Goal: Task Accomplishment & Management: Manage account settings

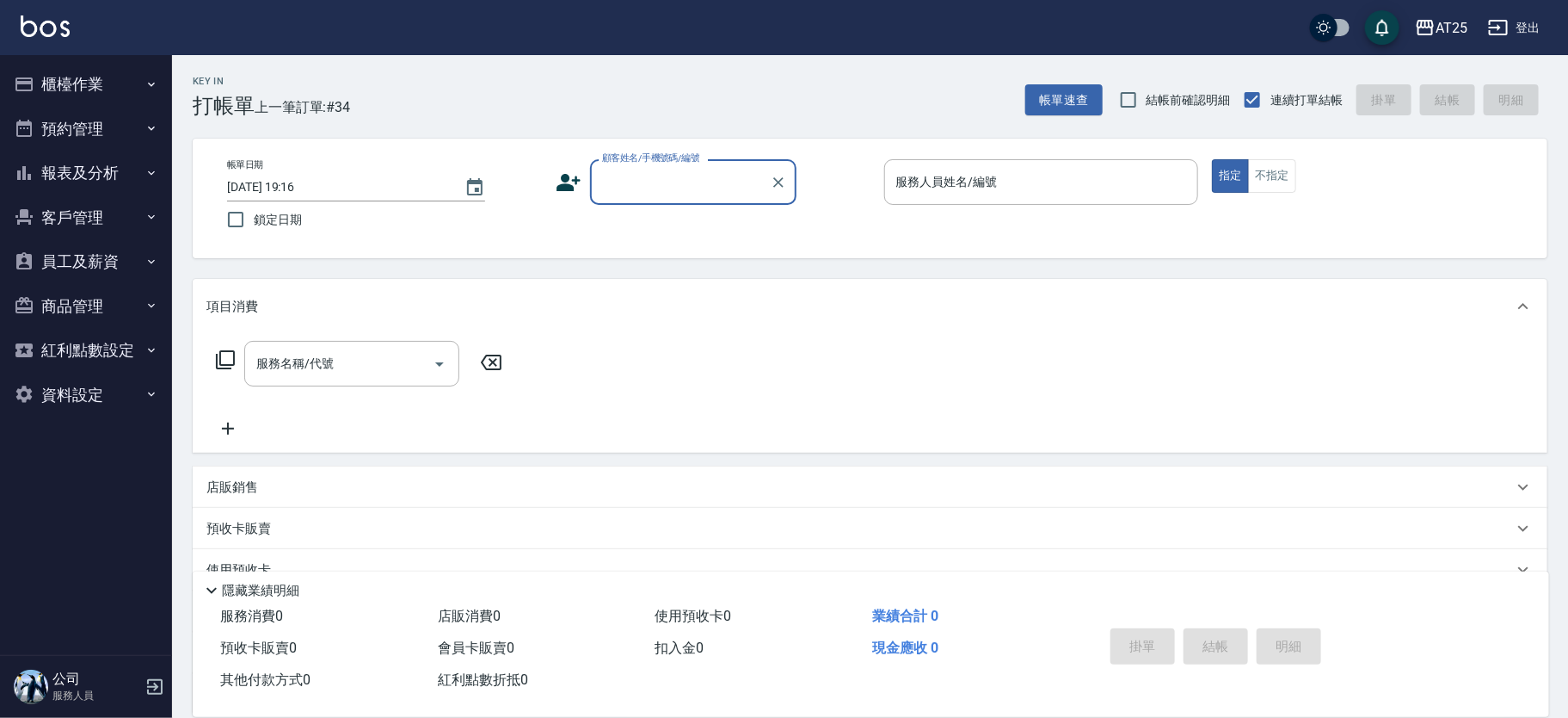
click at [625, 204] on div "帳單日期 [DATE] 19:16 鎖定日期 顧客姓名/手機號碼/編號 顧客姓名/手機號碼/編號 服務人員姓名/編號 服務人員姓名/編號 指定 不指定" at bounding box center [870, 198] width 1314 height 78
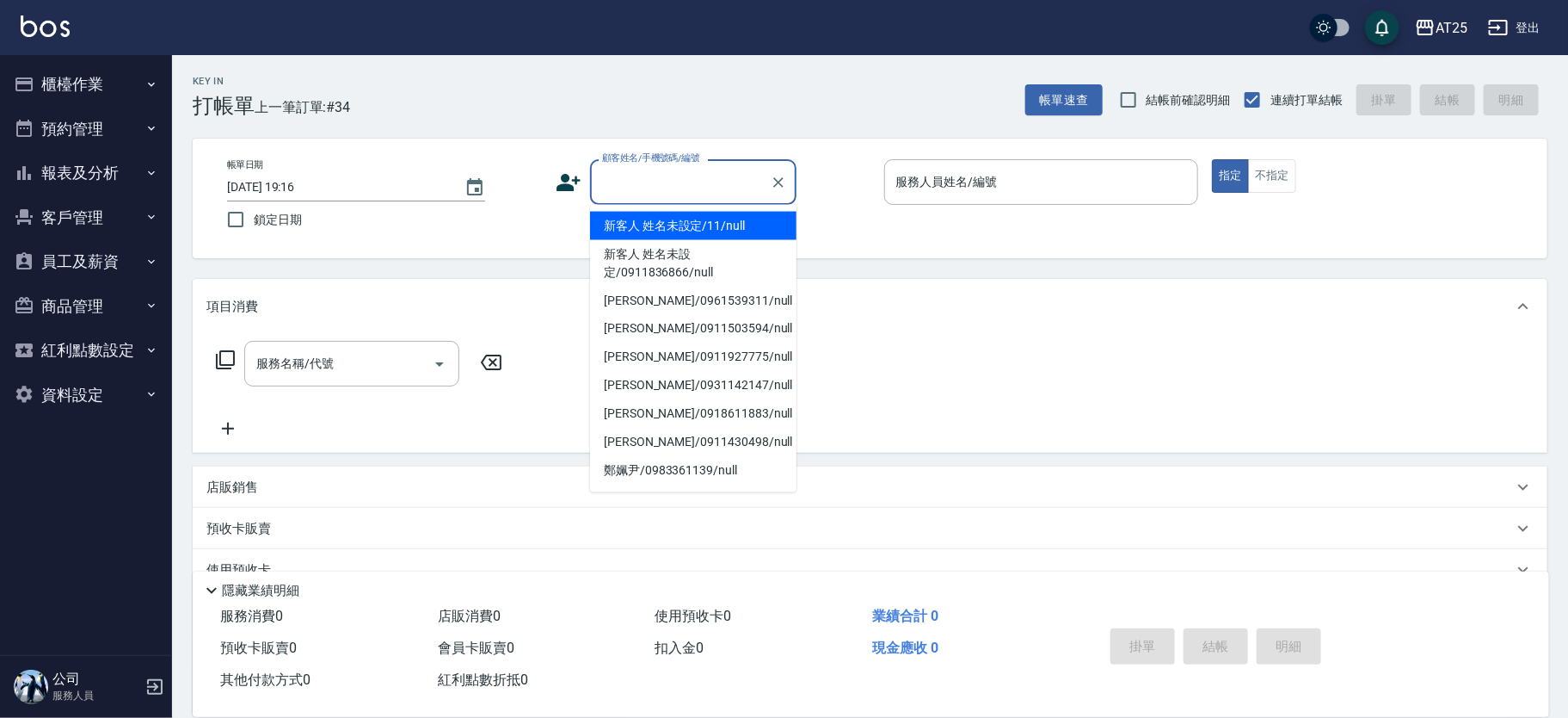
click at [645, 181] on input "顧客姓名/手機號碼/編號" at bounding box center [680, 181] width 165 height 30
click at [680, 215] on li "新客人 姓名未設定/11/null" at bounding box center [693, 226] width 207 height 29
type input "新客人 姓名未設定/11/null"
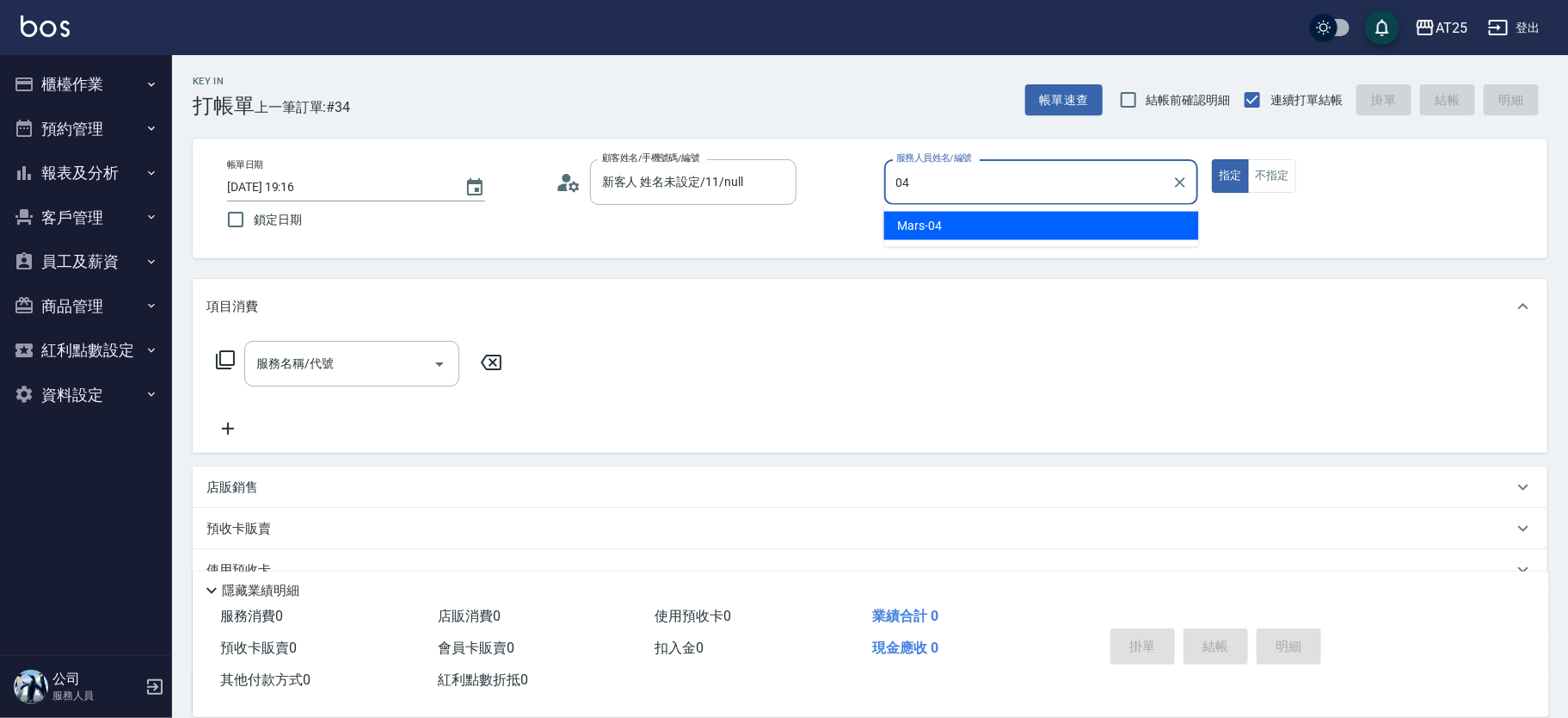
type input "Mars-04"
type button "true"
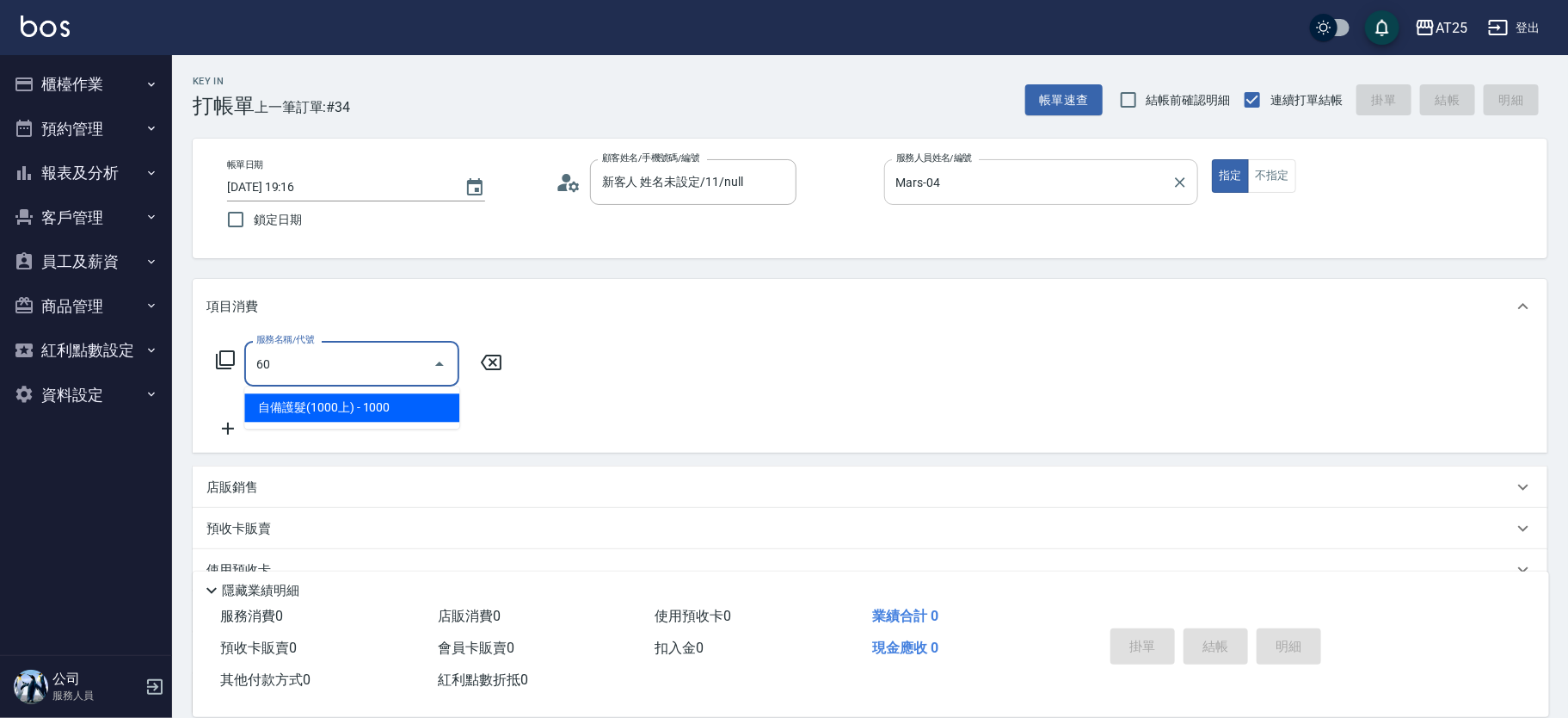
type input "601"
type input "100"
type input "自備護髮(1000上)(601)"
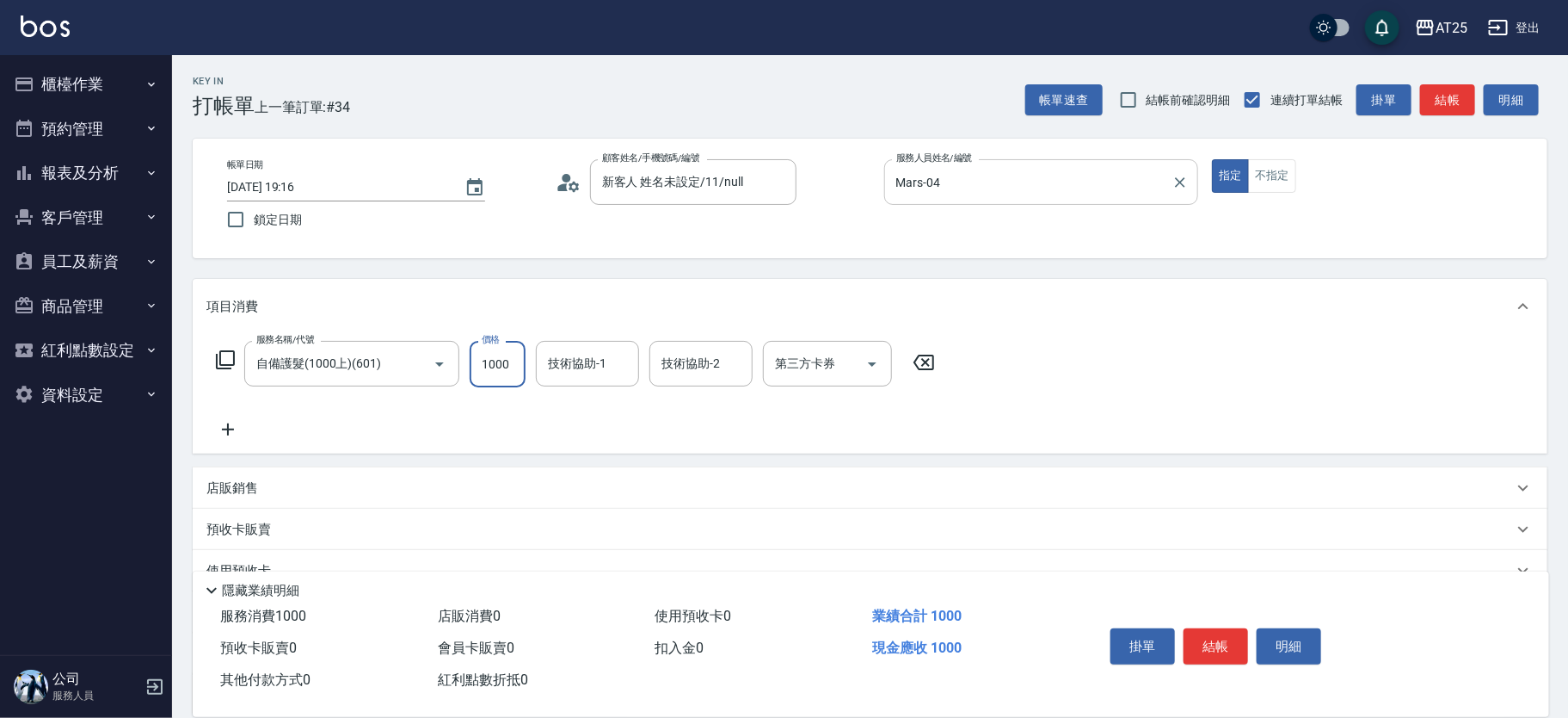
type input "0"
type input "12"
type input "10"
type input "120"
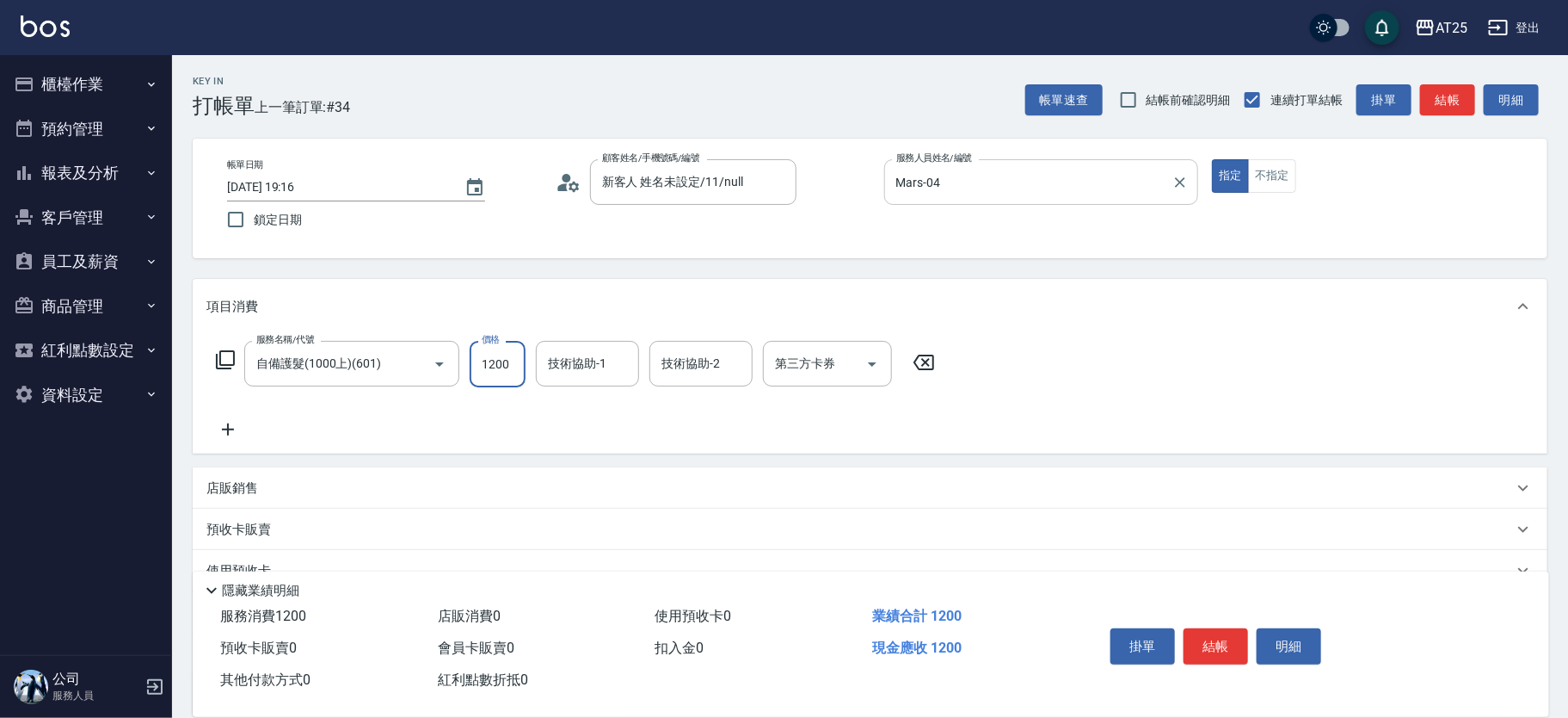
type input "1200"
type input "sandy-83"
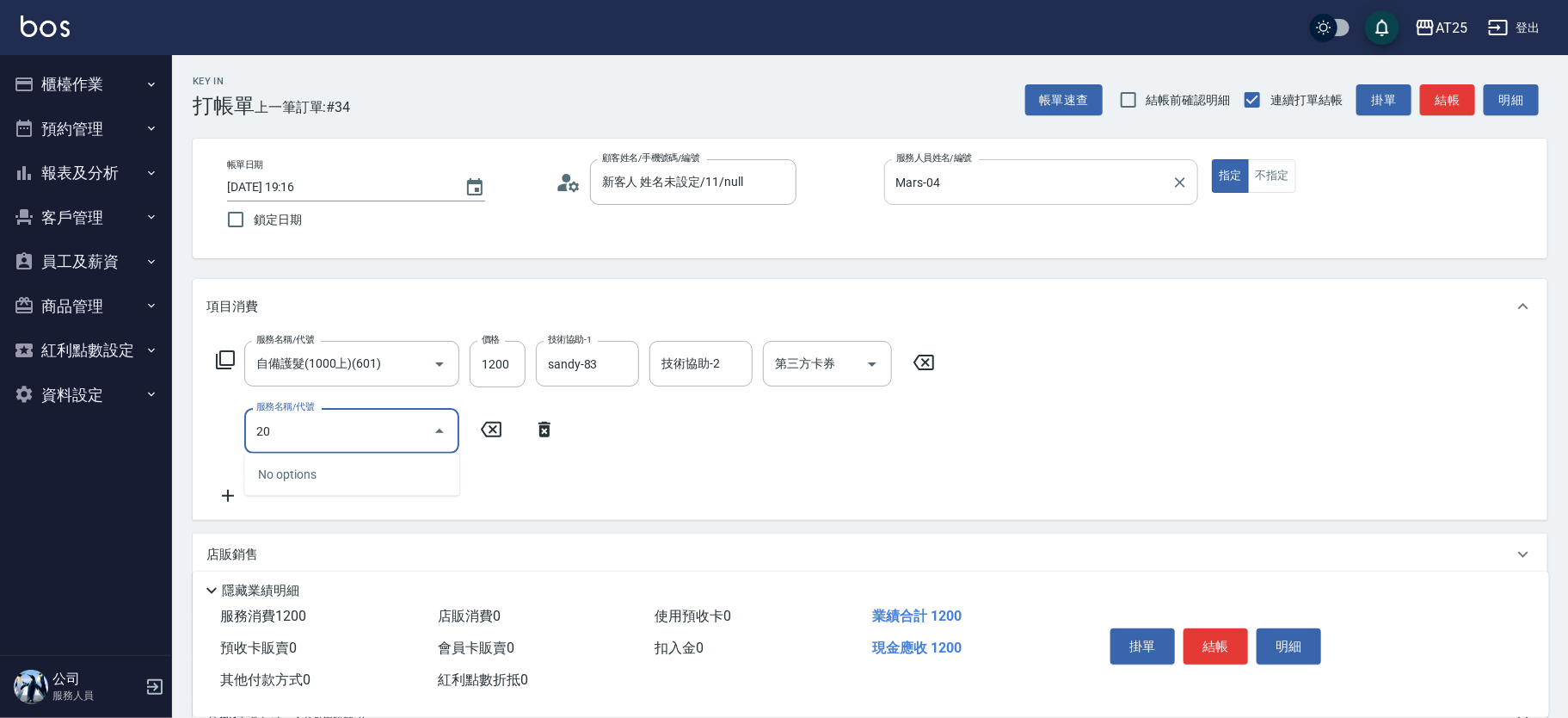
type input "201"
type input "150"
type input "洗髮(201)"
type input "120"
type input "0"
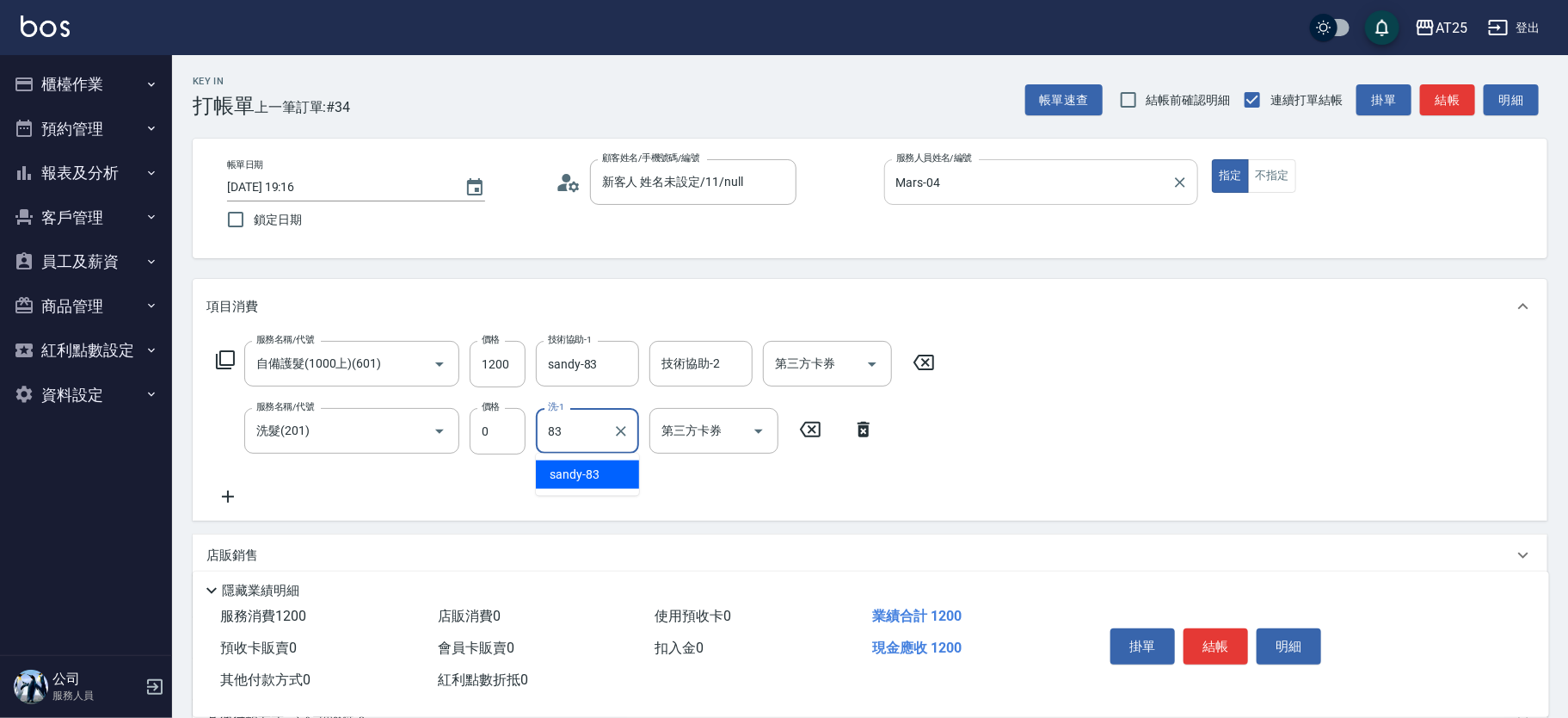
type input "sandy-83"
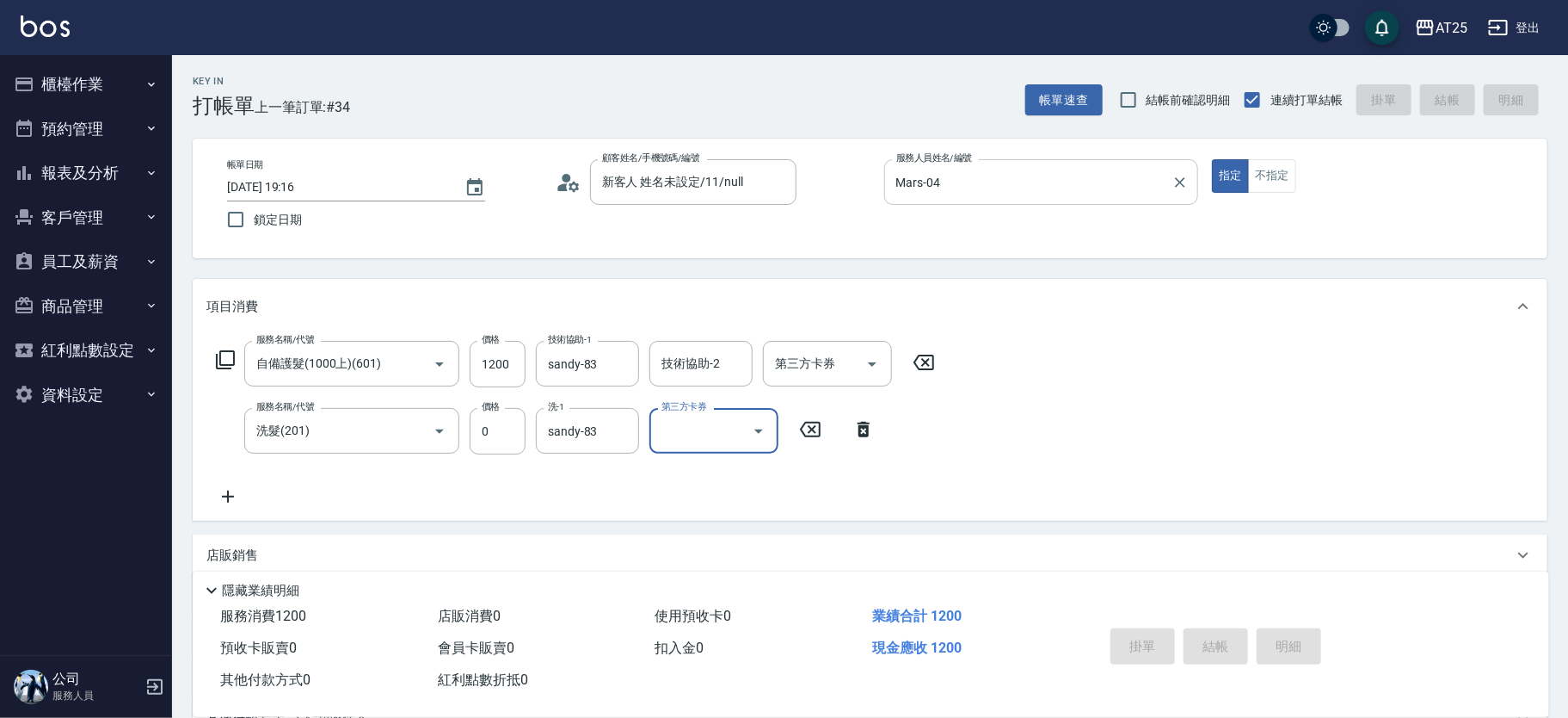
type input "2025/08/23 20:08"
type input "0"
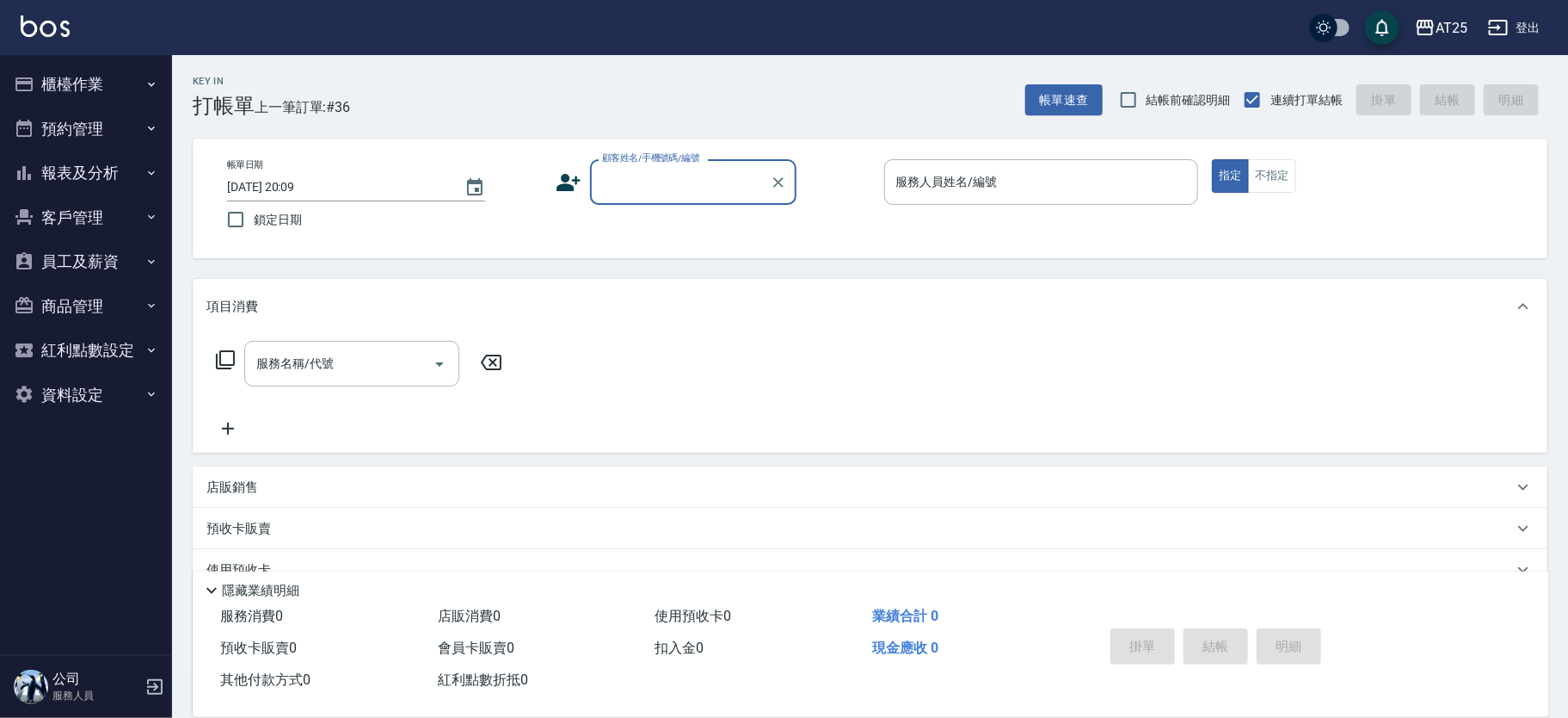
click at [652, 185] on input "顧客姓名/手機號碼/編號" at bounding box center [680, 181] width 165 height 30
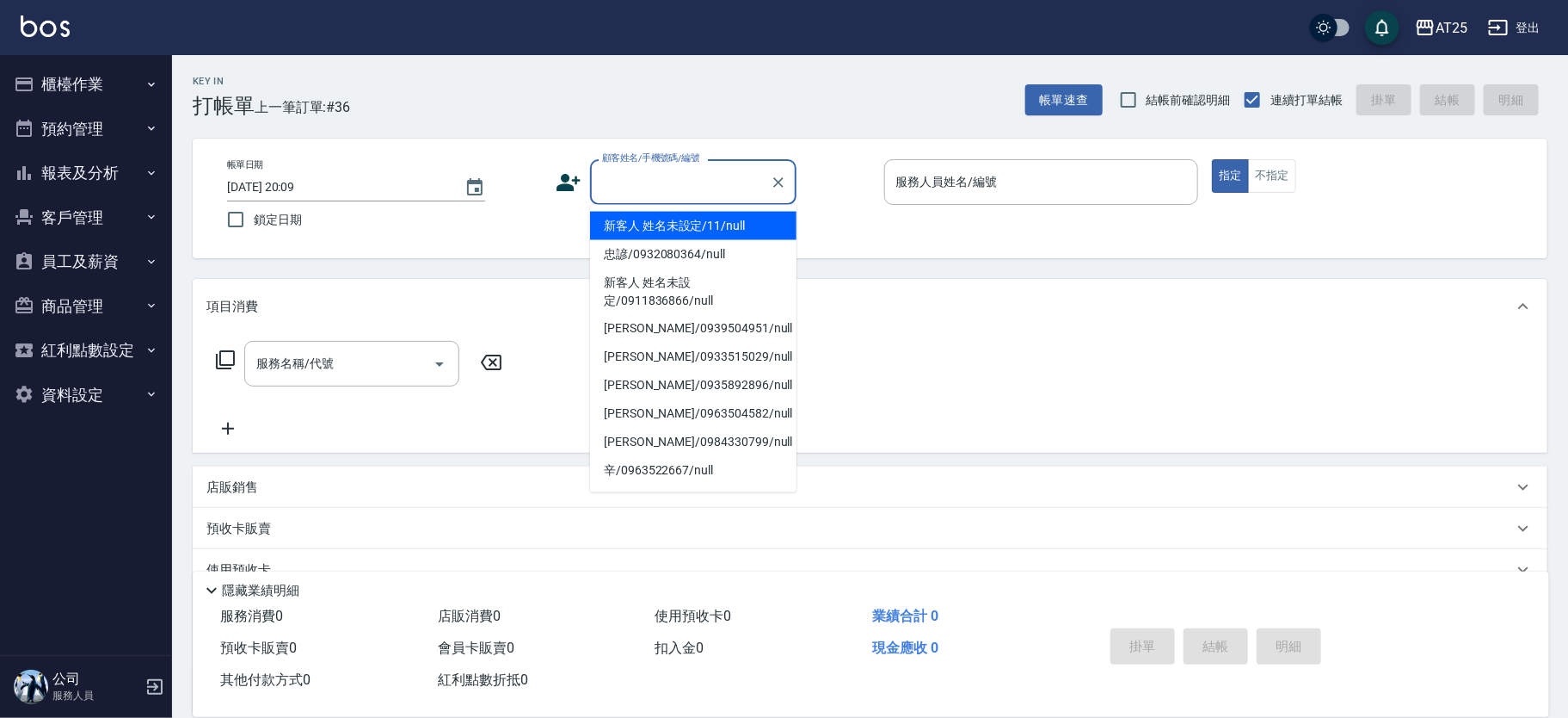
click at [691, 214] on li "新客人 姓名未設定/11/null" at bounding box center [693, 226] width 207 height 29
type input "新客人 姓名未設定/11/null"
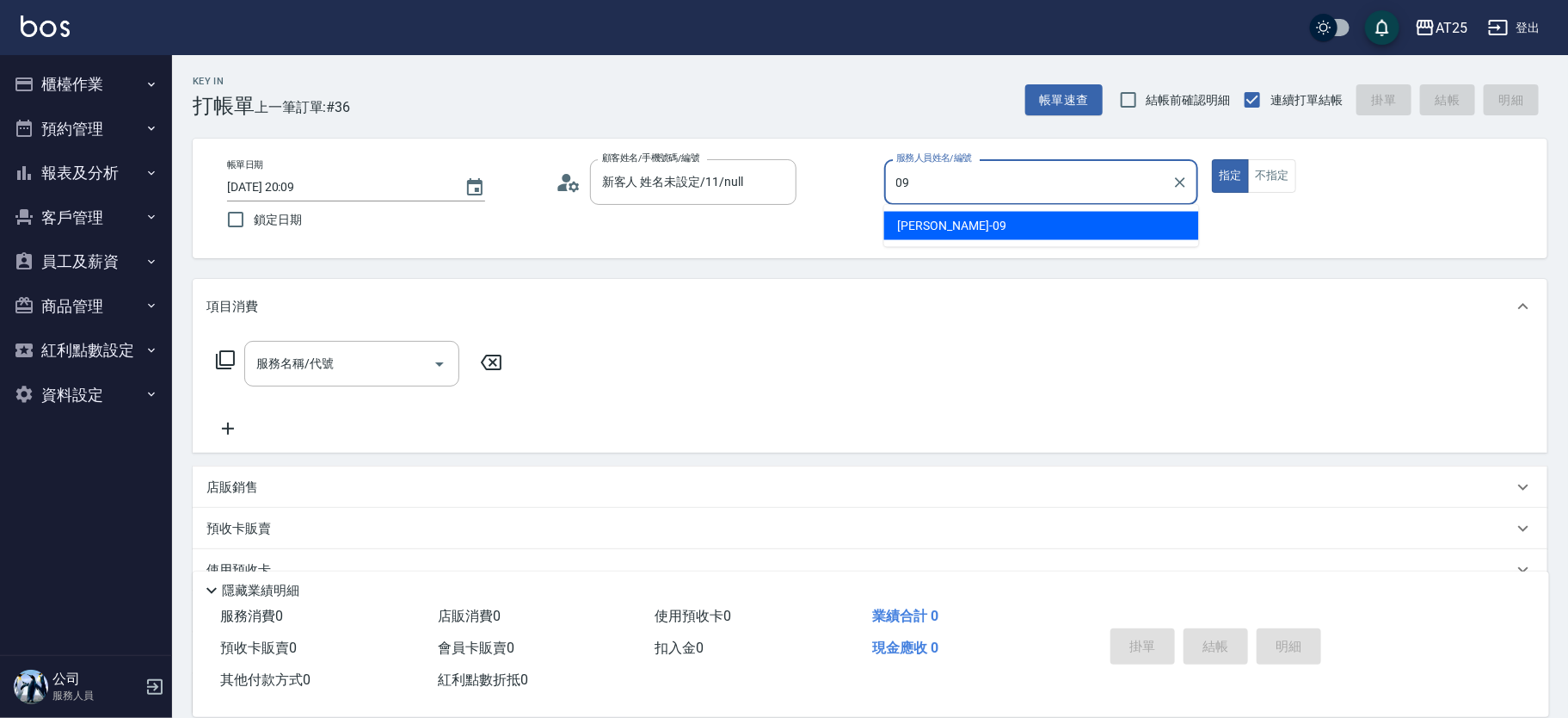
type input "Kevin-09"
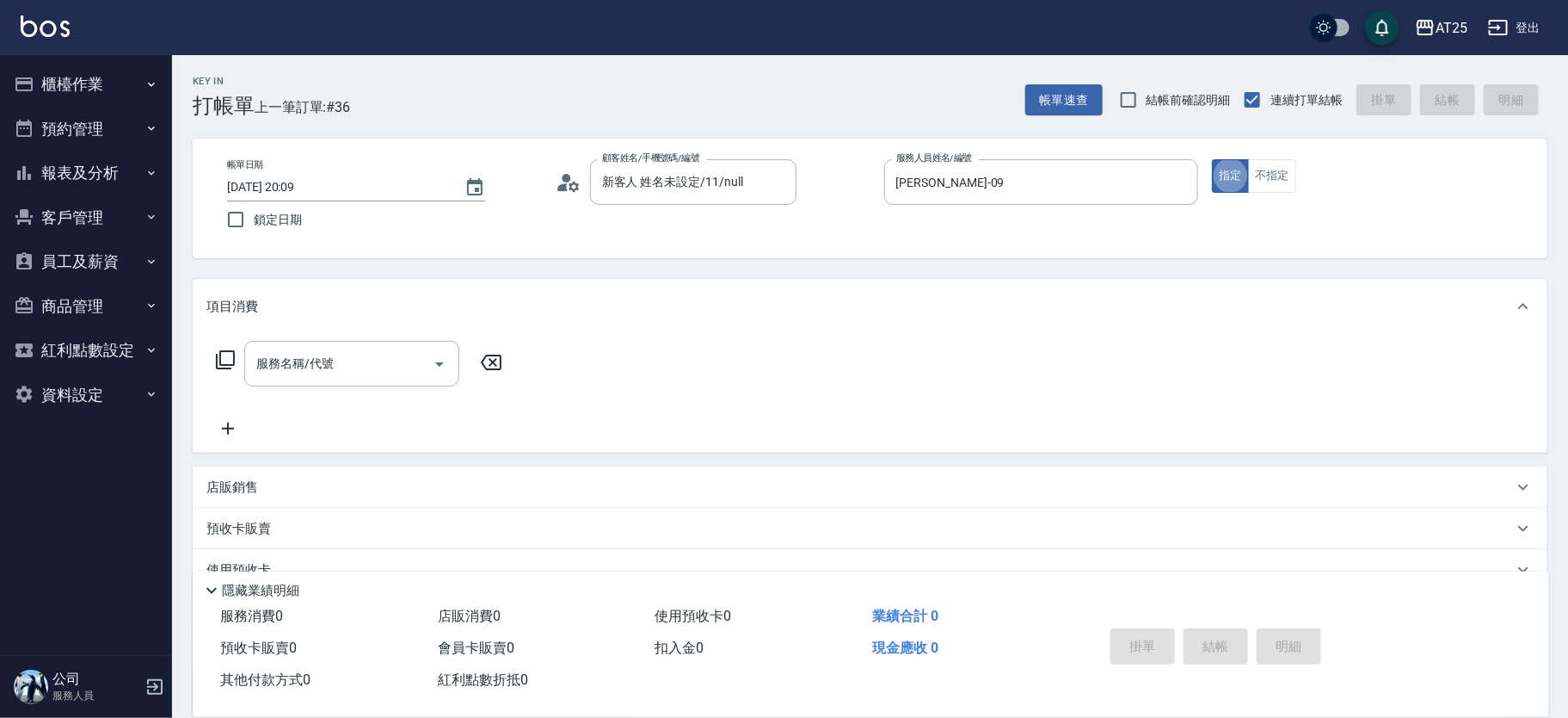
type button "true"
type input "201"
type input "30"
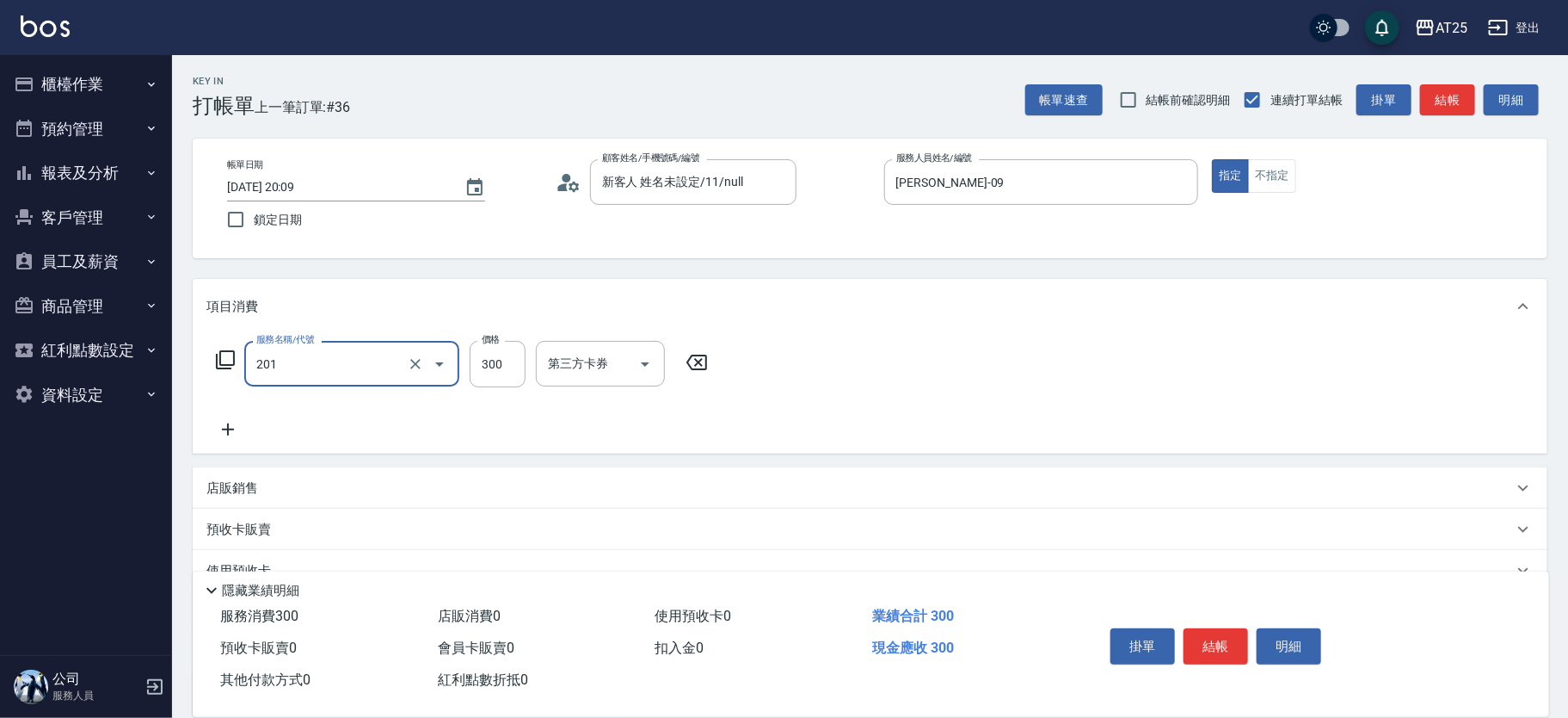
type input "洗髮(201)"
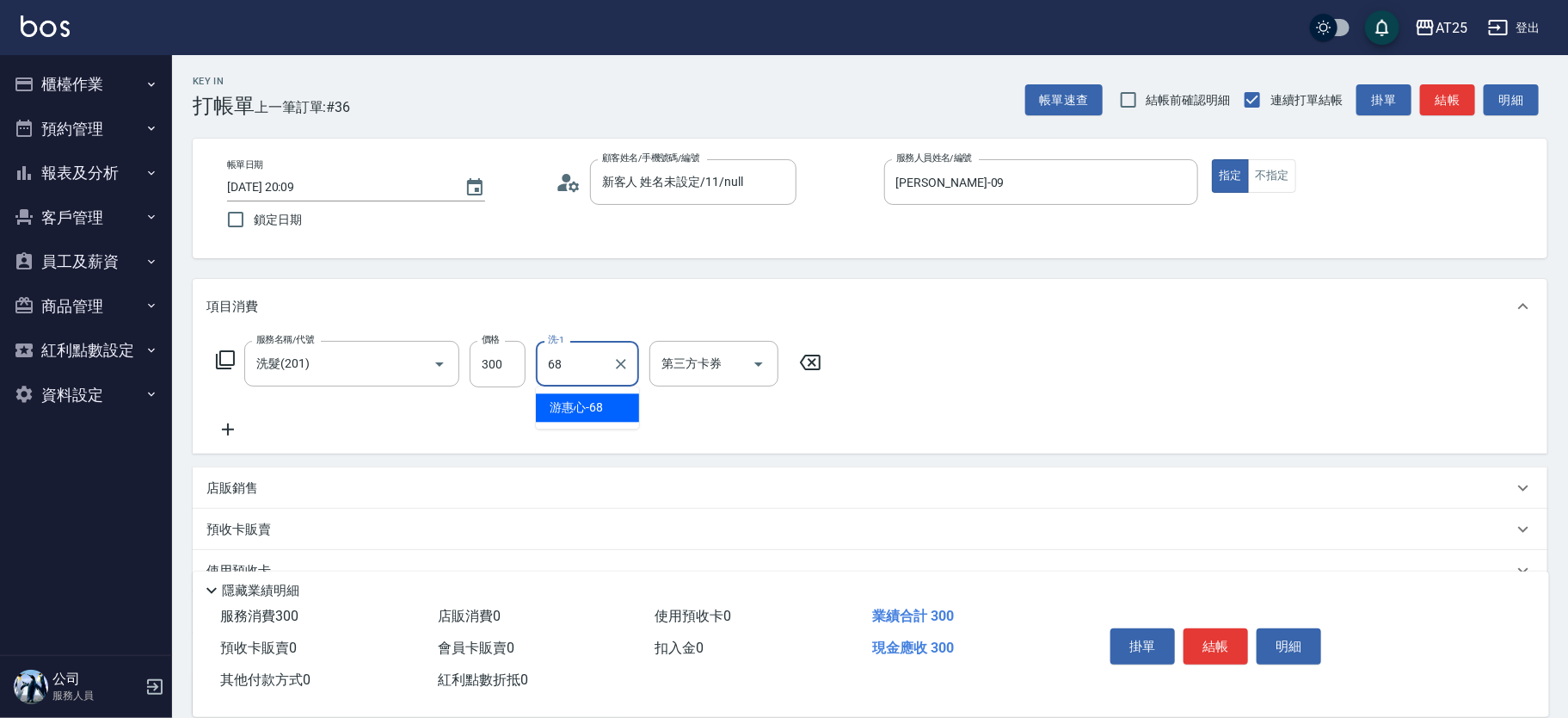
type input "游惠心-68"
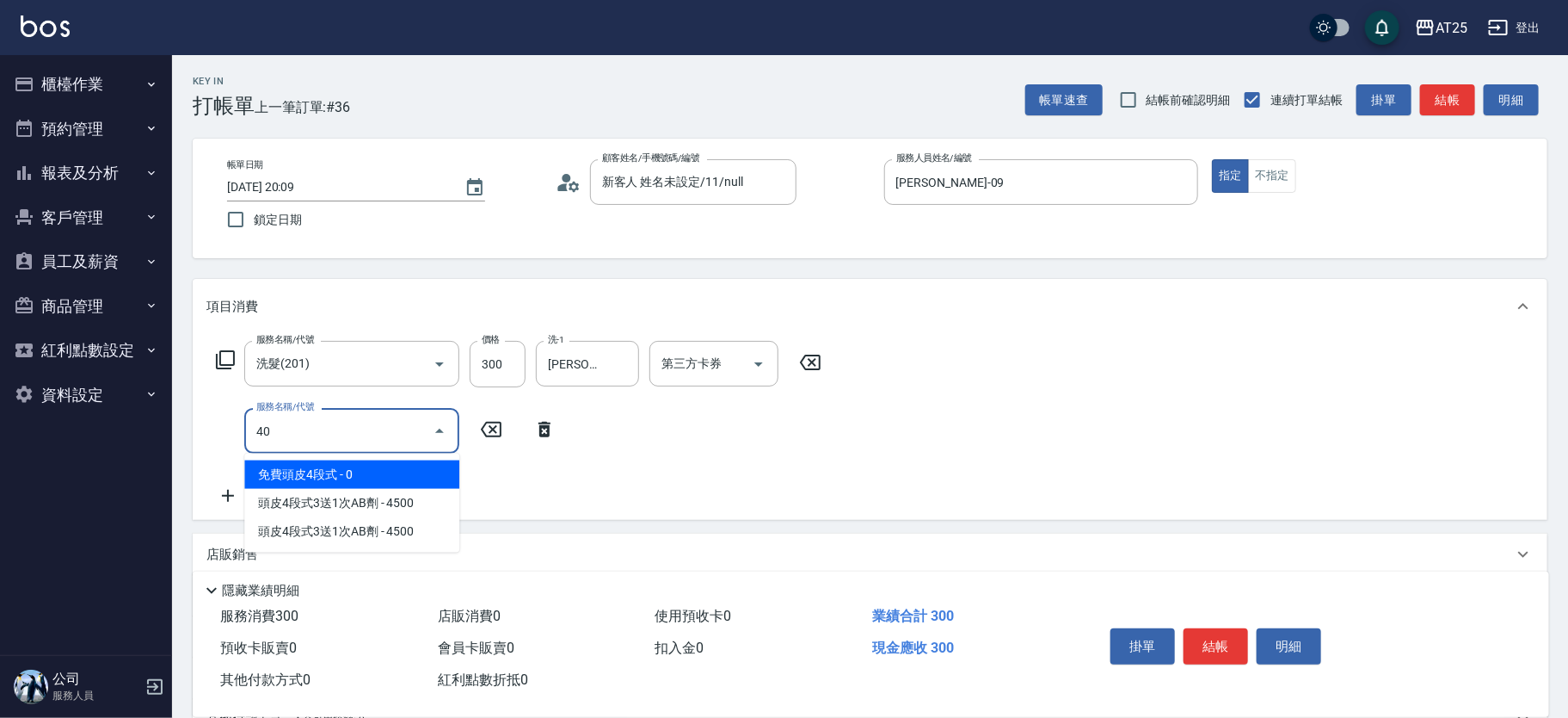
type input "401"
type input "60"
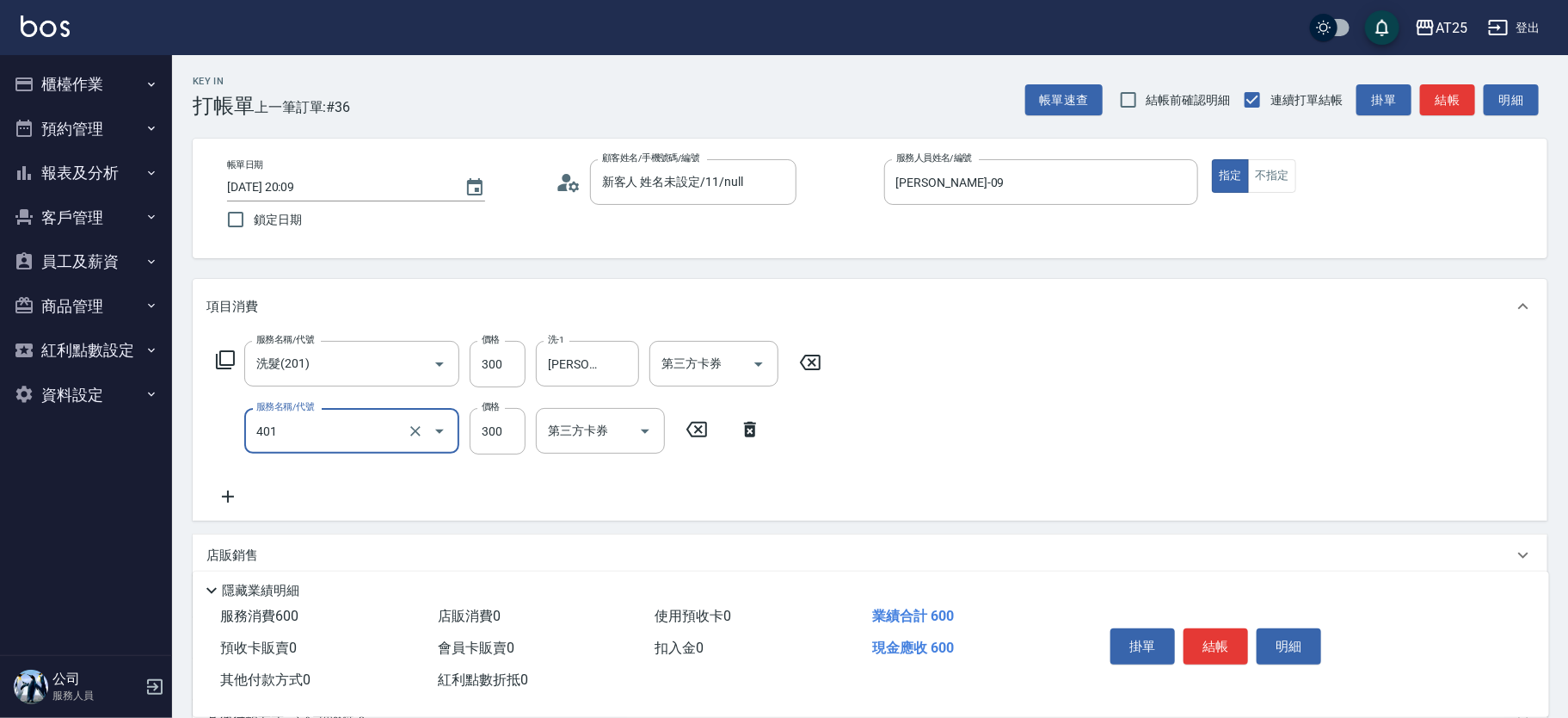
type input "剪髮(401)"
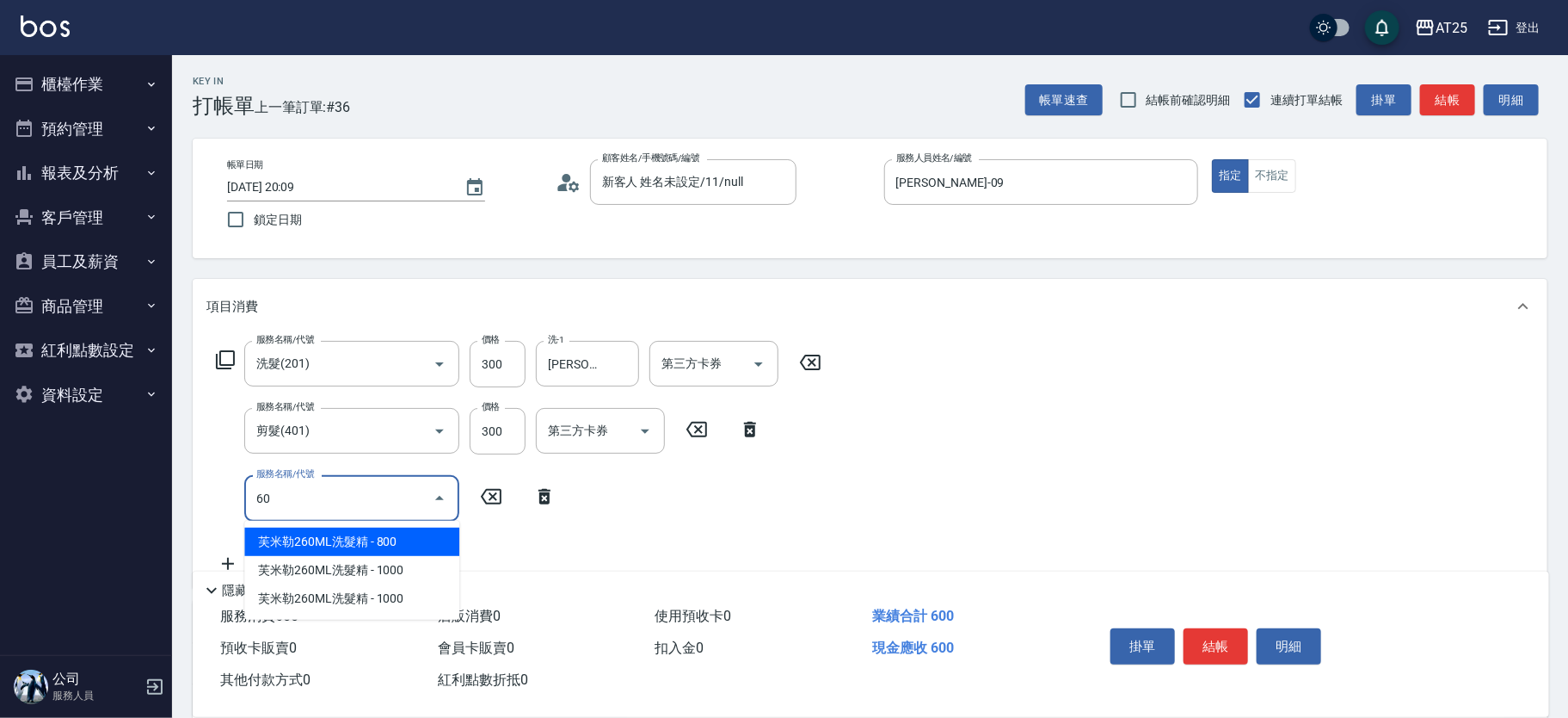
type input "601"
type input "160"
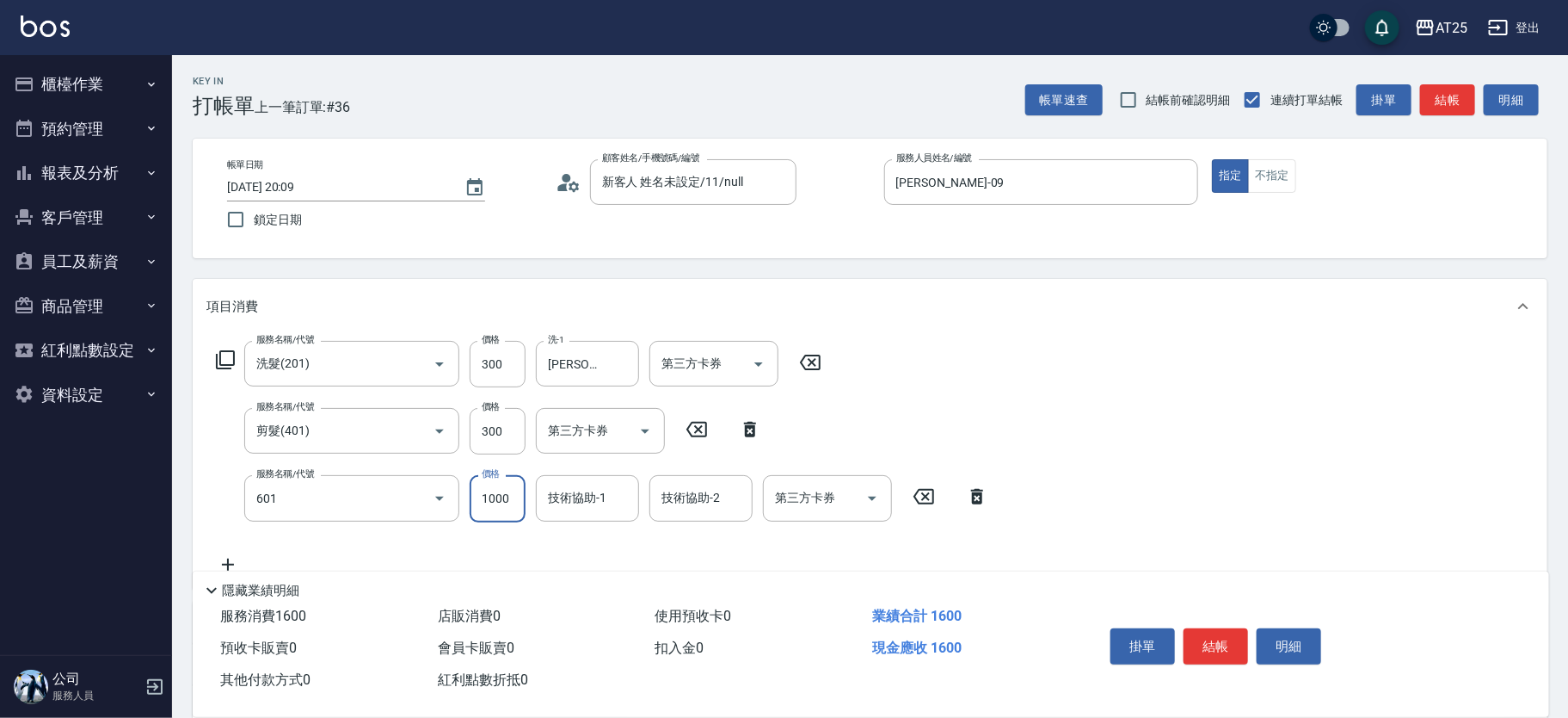
type input "自備護髮(1000上)(601)"
type input "60"
type input "0"
type input "游惠心-68"
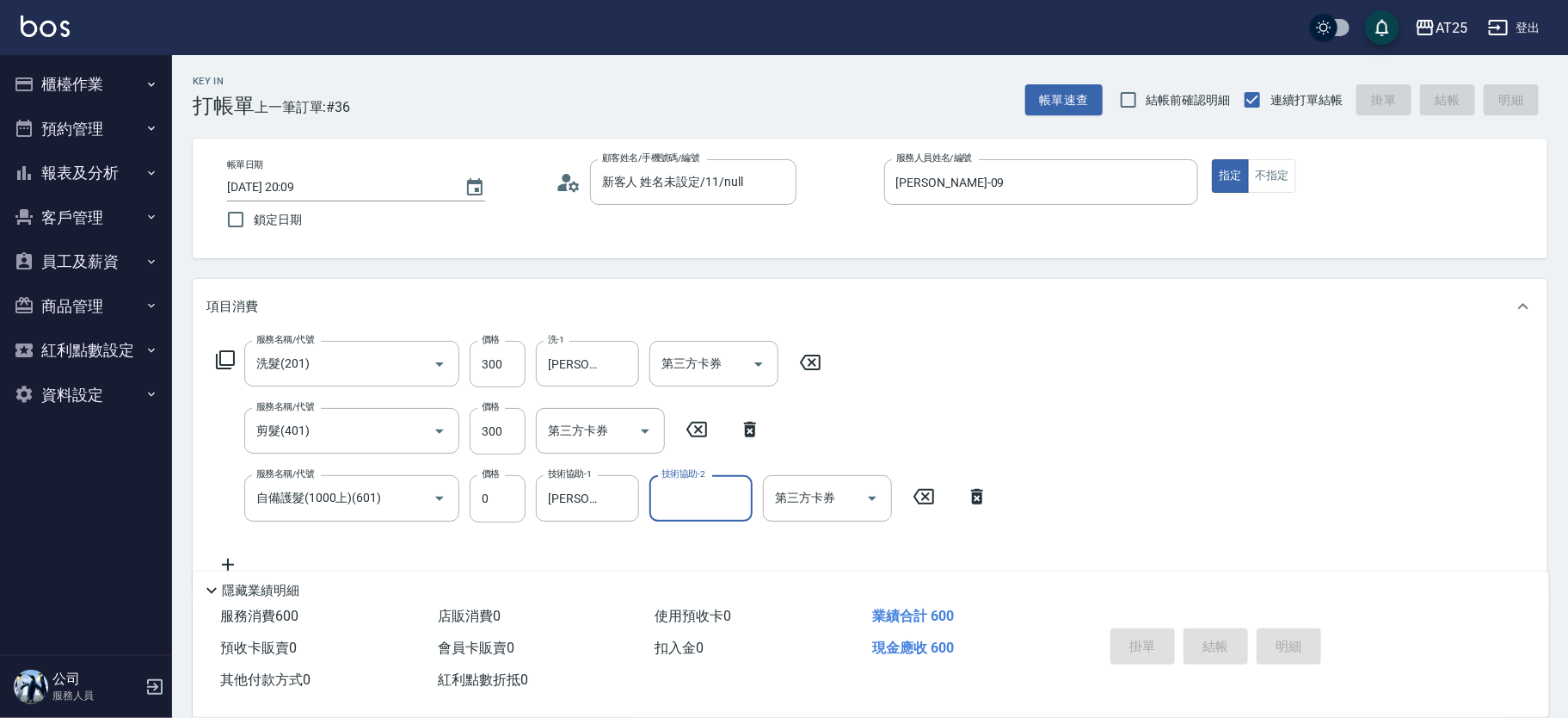
type input "0"
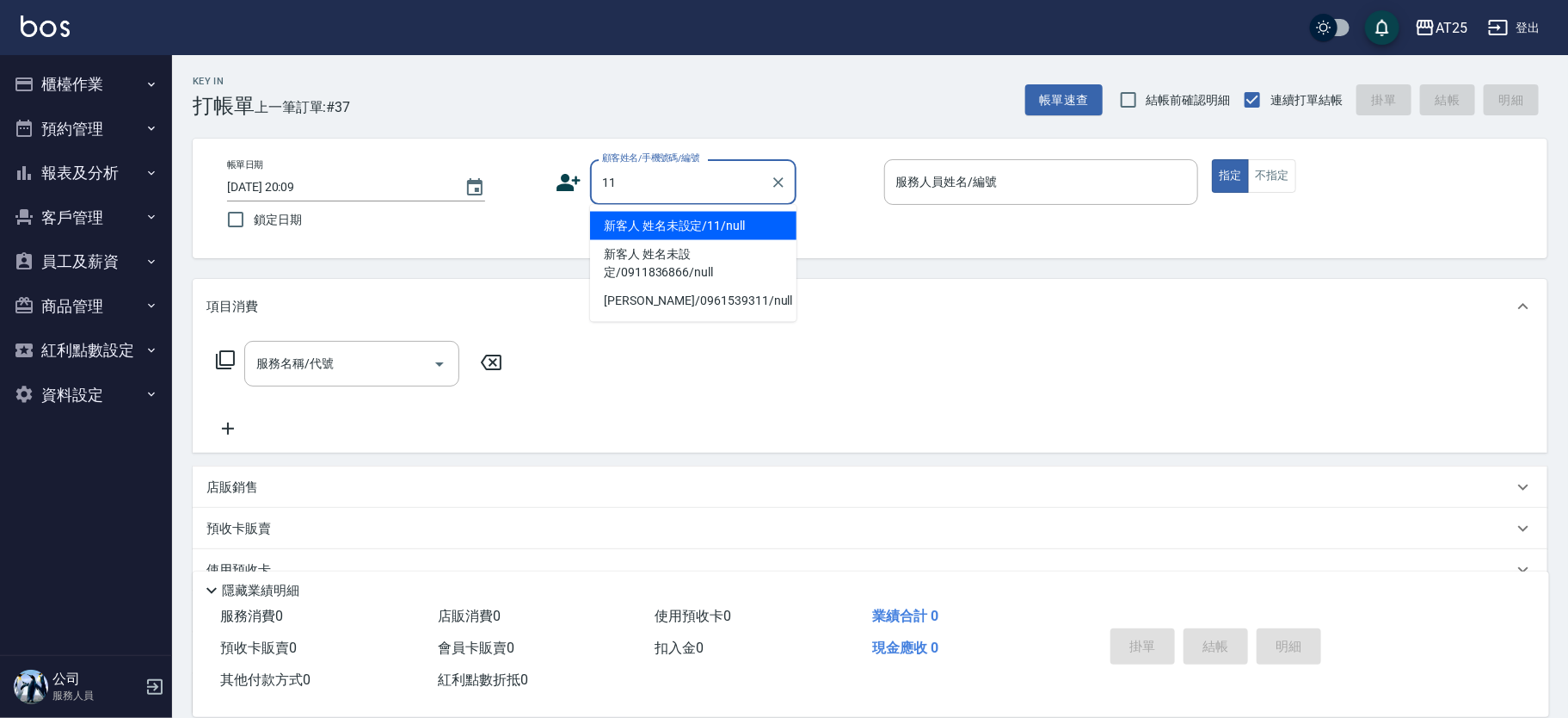
type input "新客人 姓名未設定/11/null"
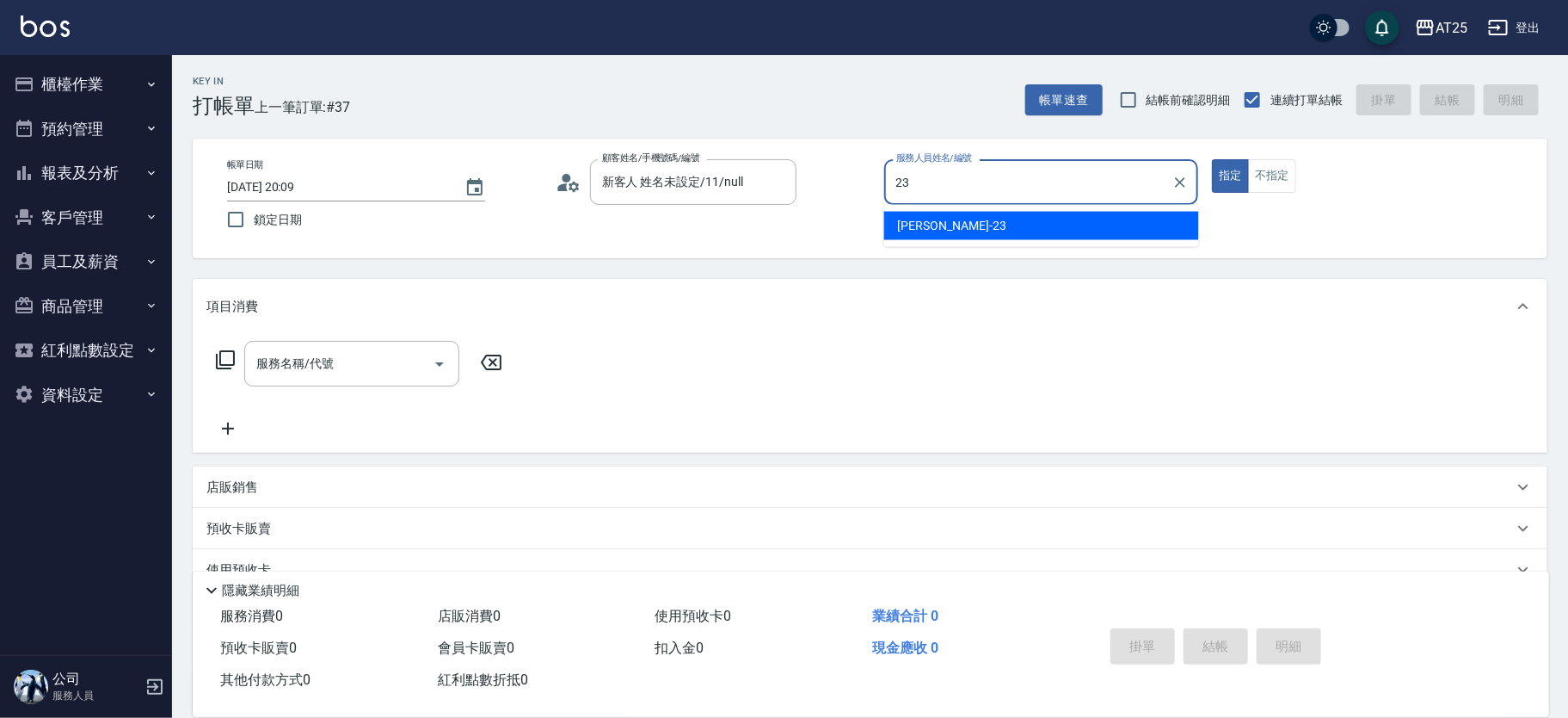
type input "Emma-23"
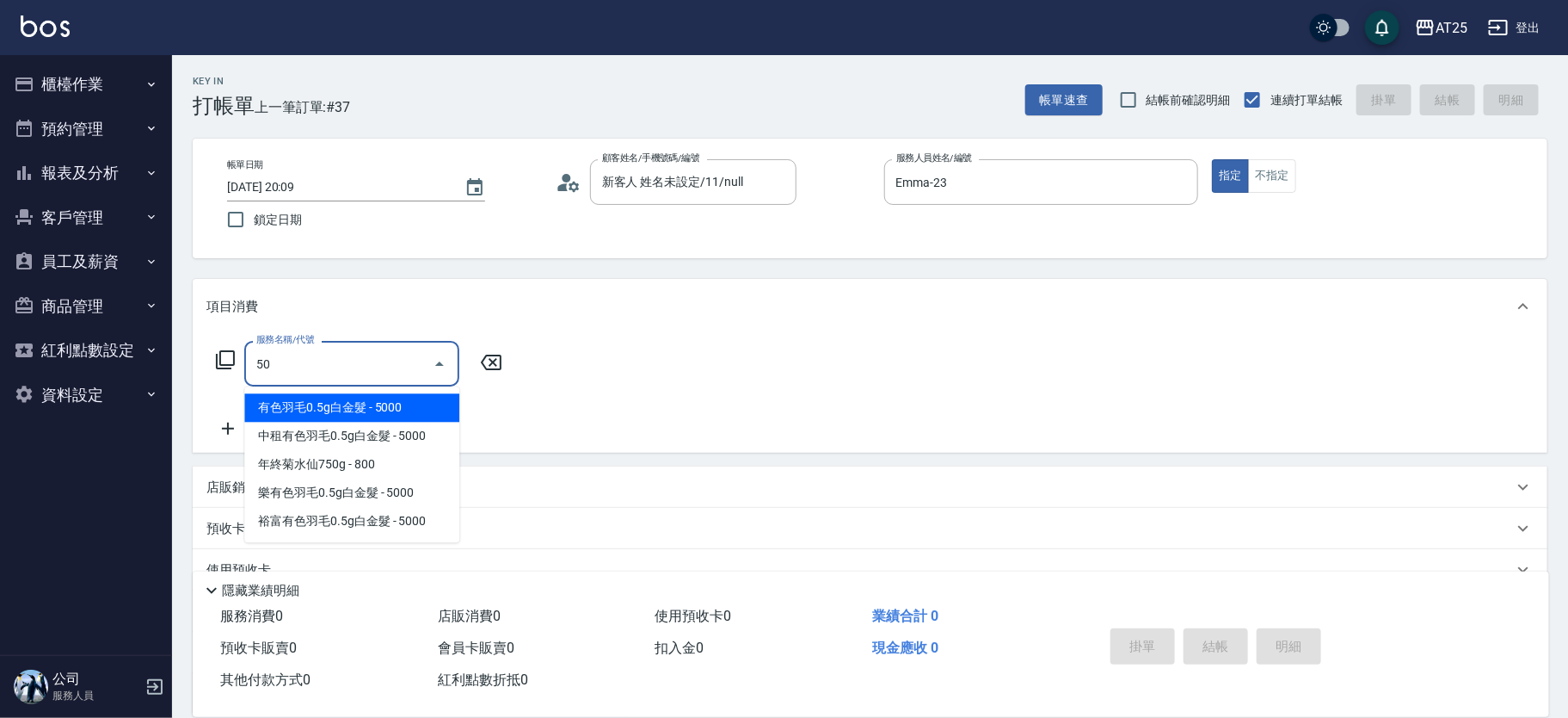
type input "501"
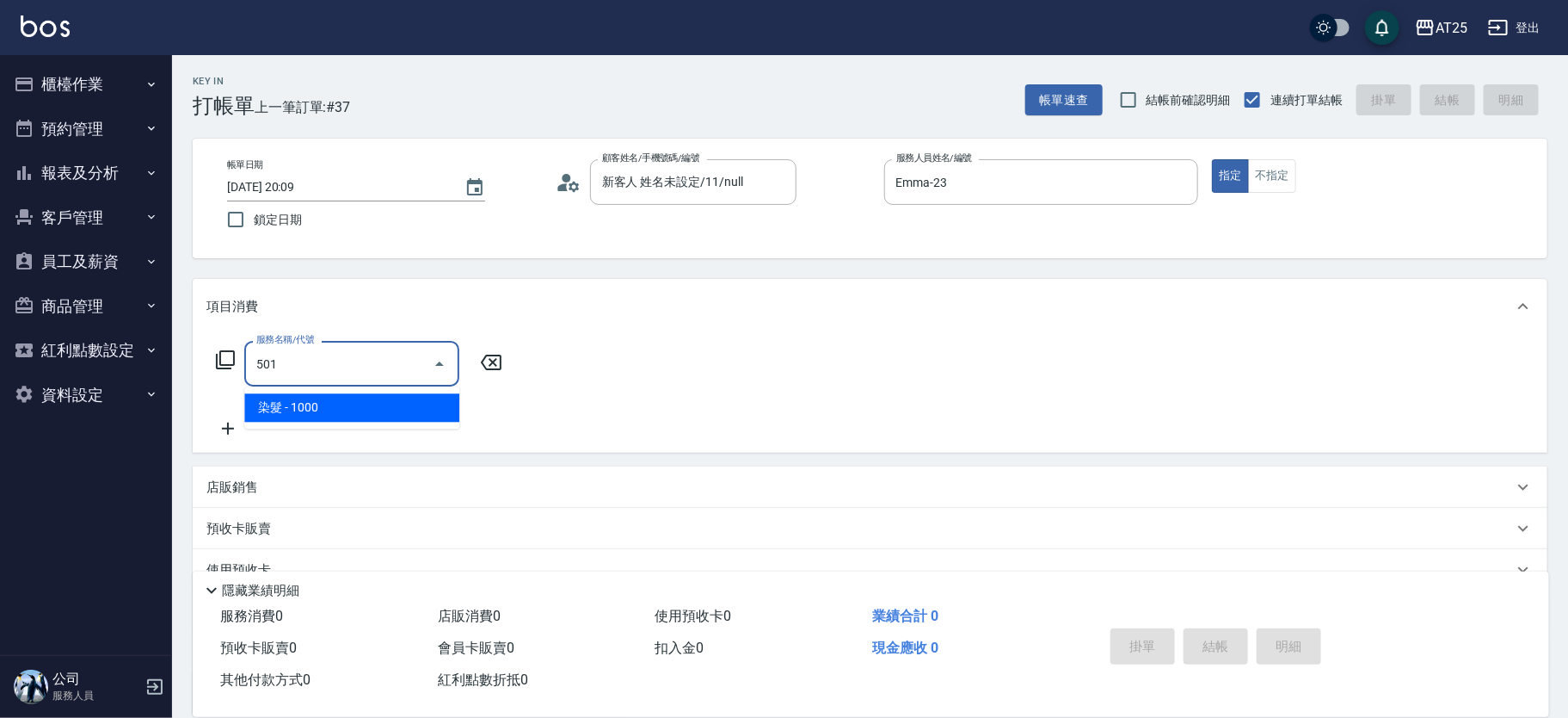
type input "100"
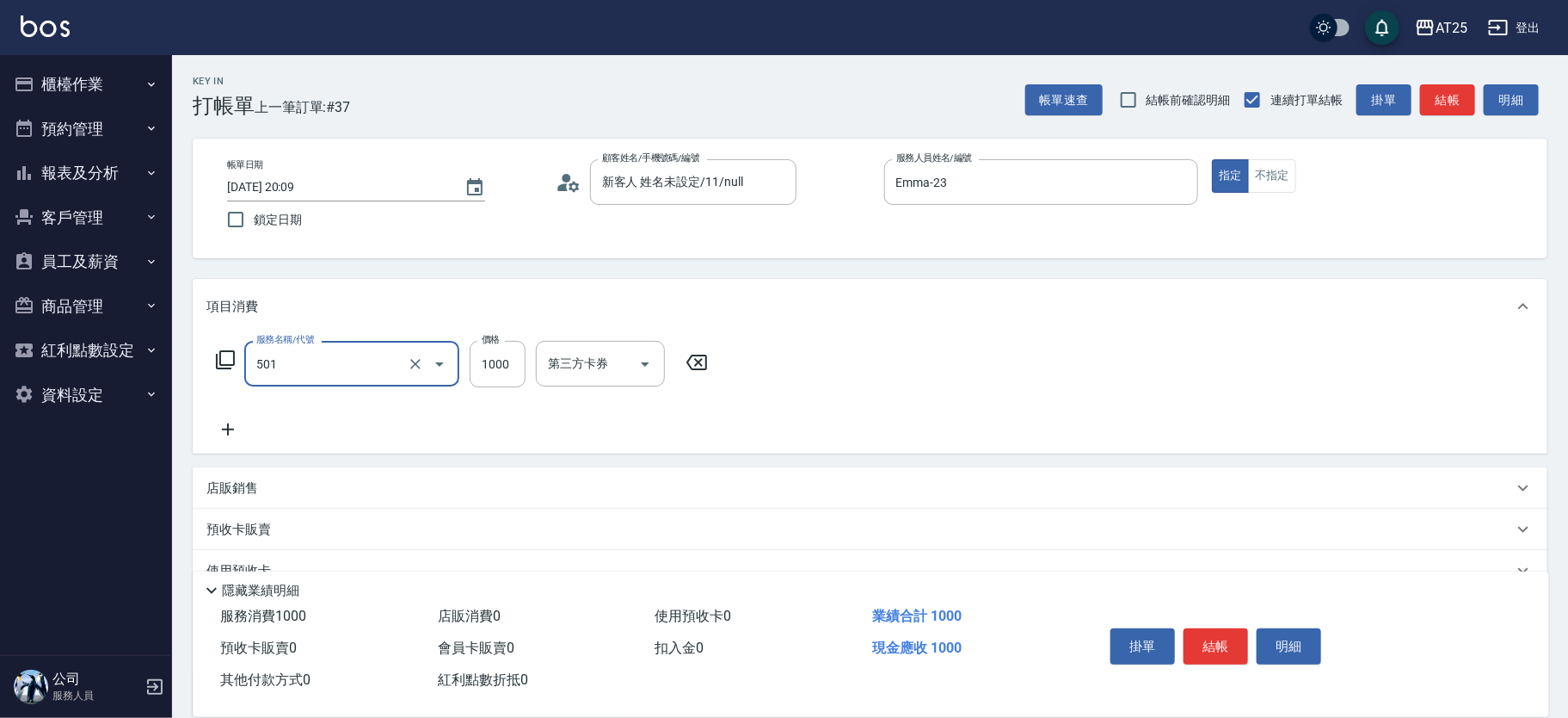
type input "染髮(501)"
type input "0"
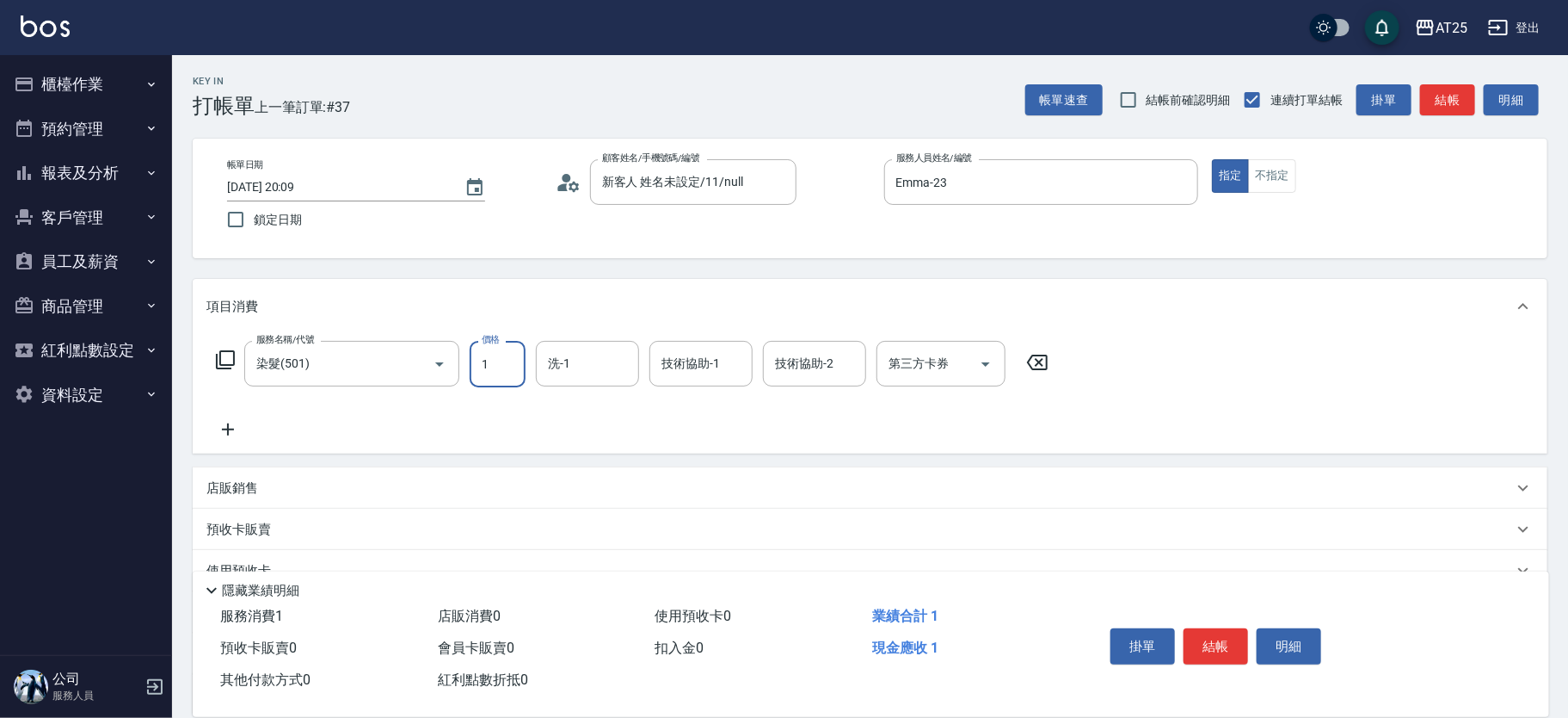
type input "10"
type input "109"
type input "100"
type input "1099"
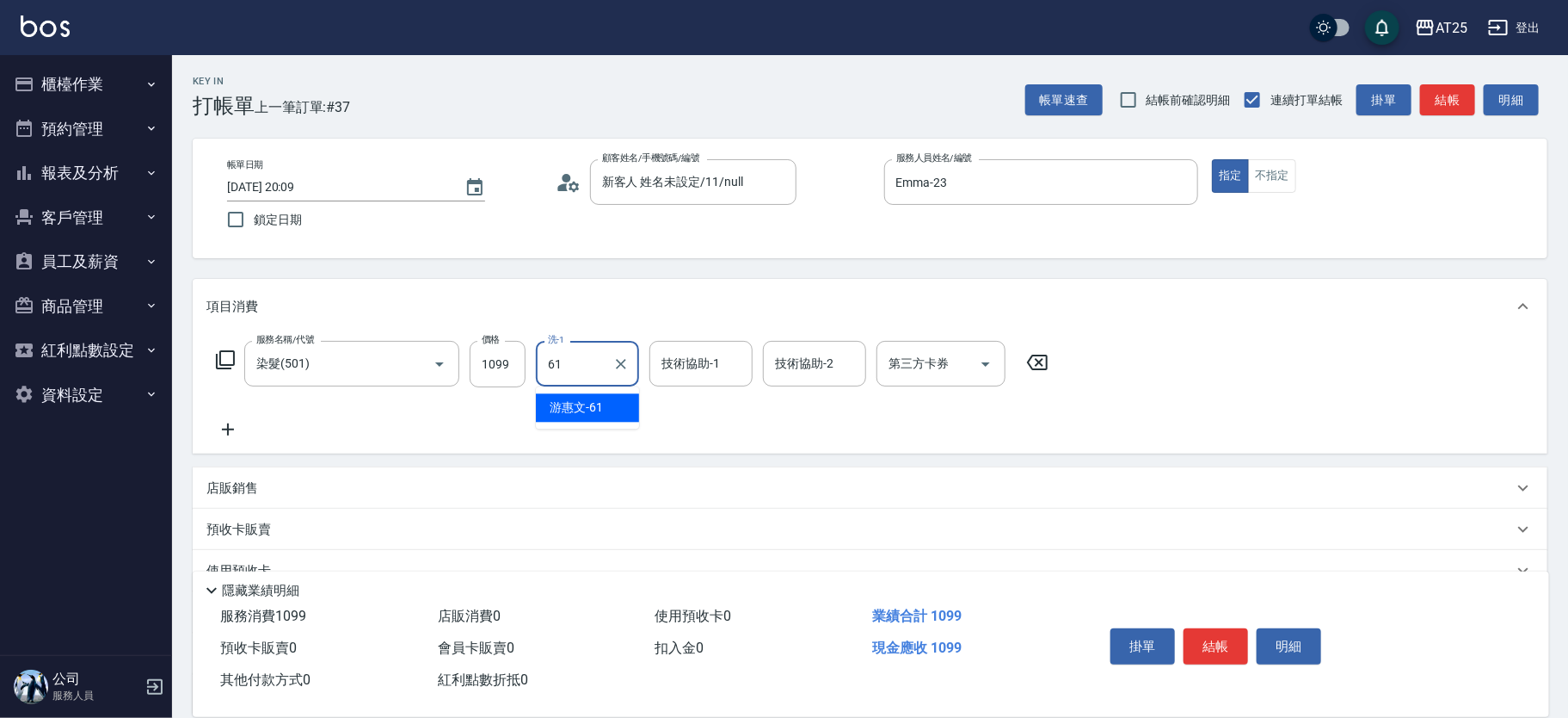
type input "游惠文-61"
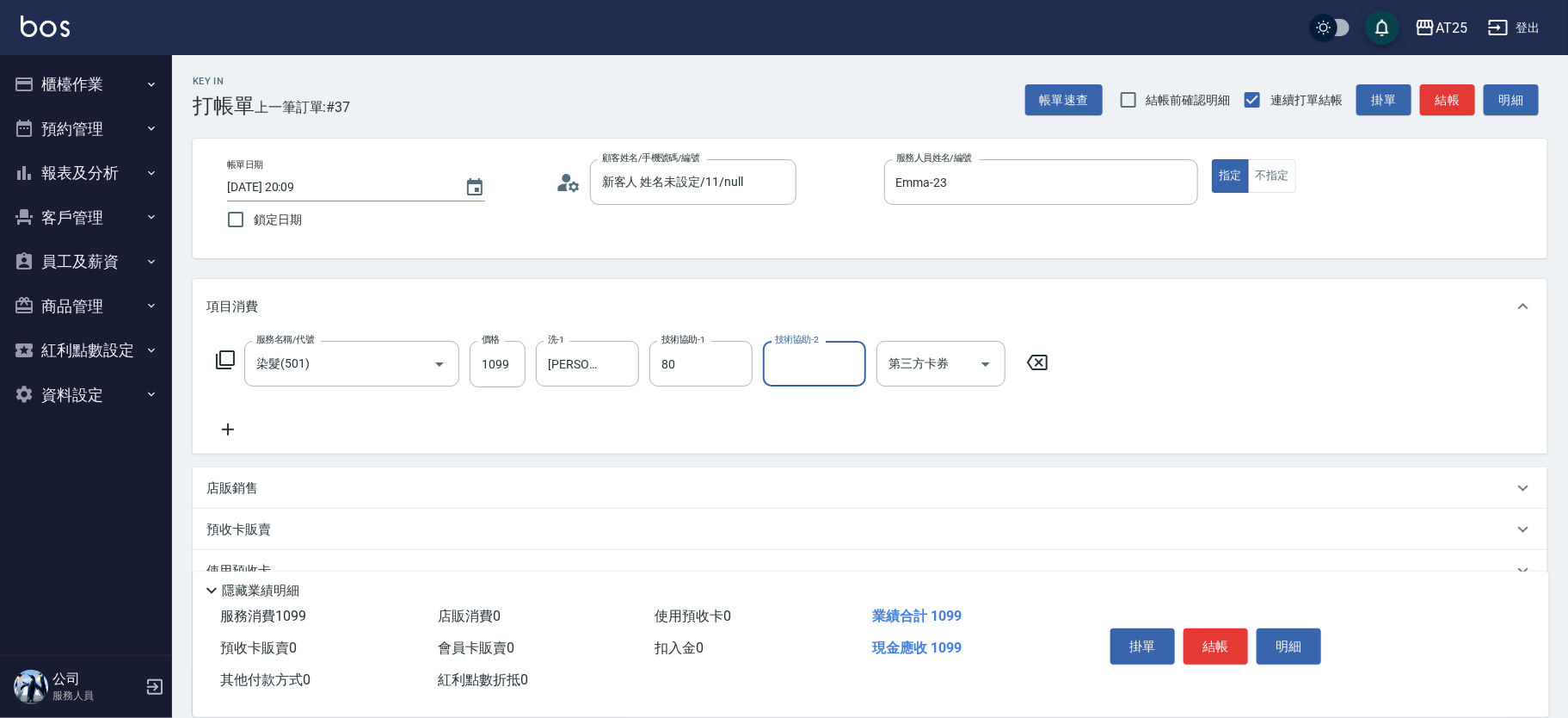
type input "Jessica-80"
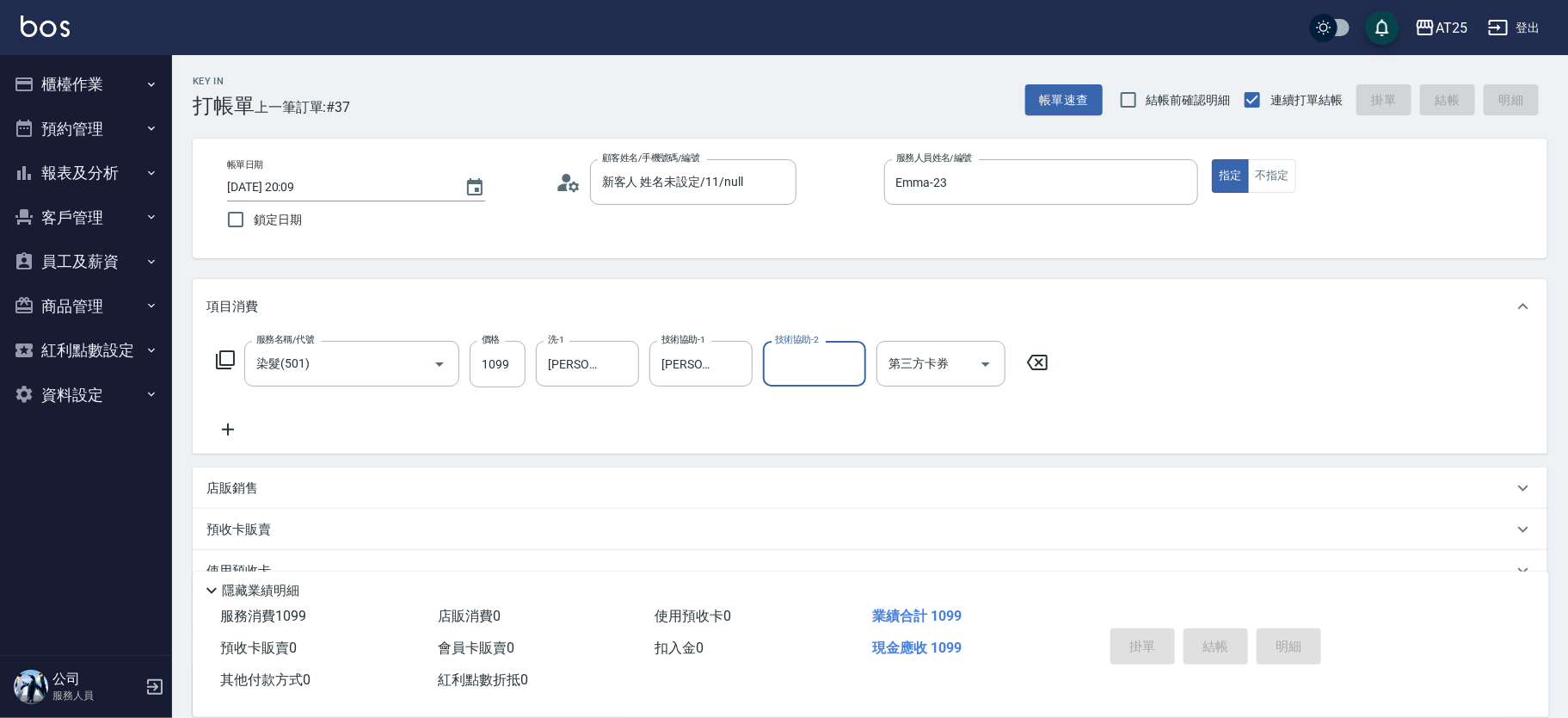
type input "0"
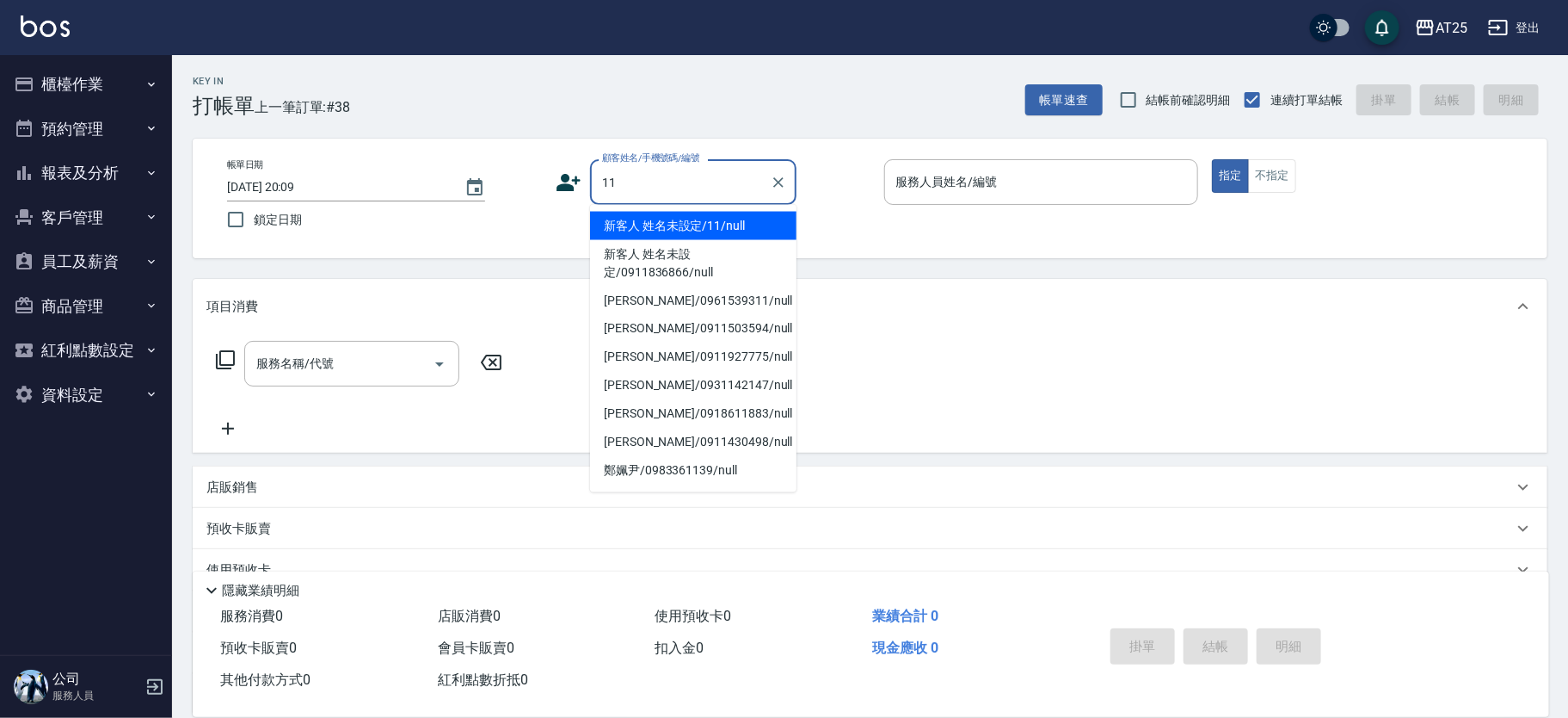
type input "新客人 姓名未設定/11/null"
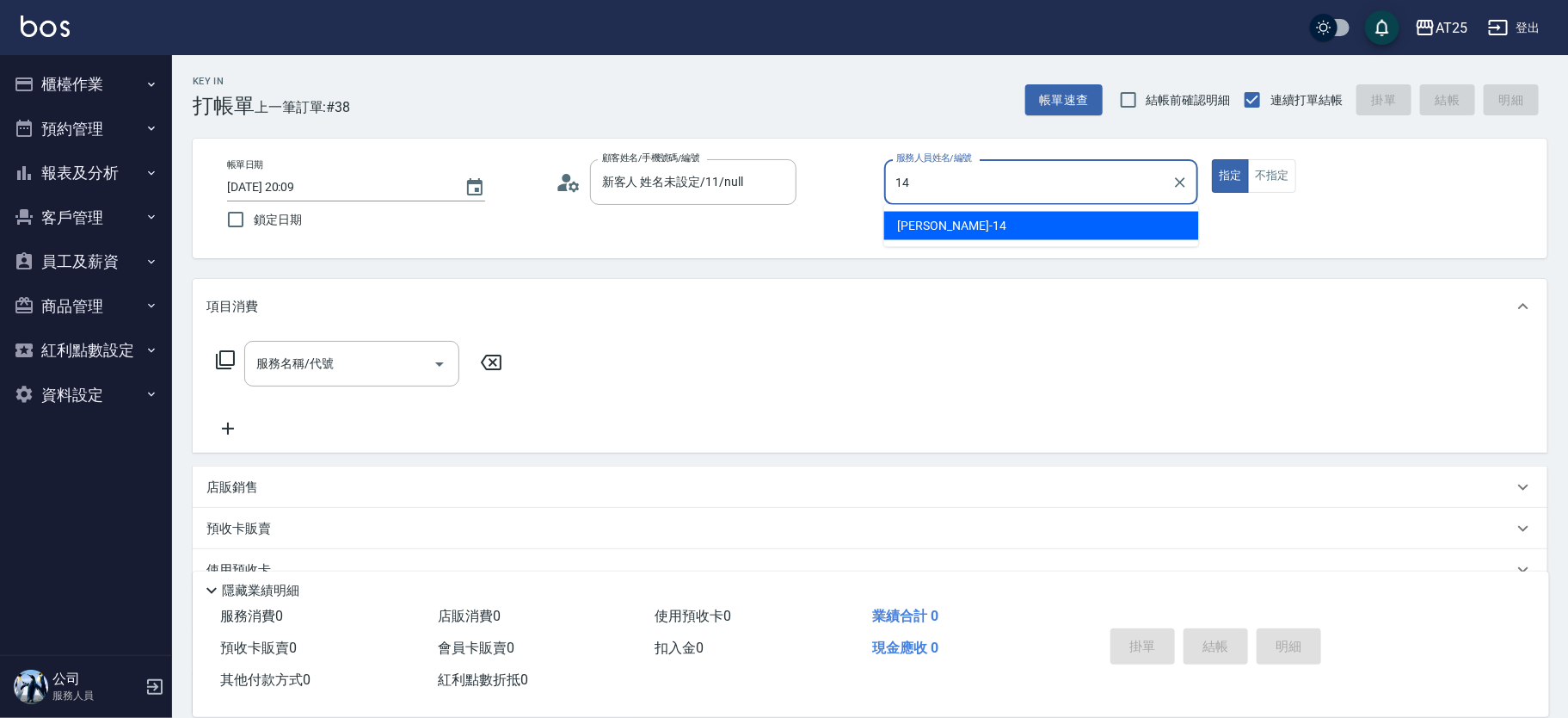
type input "Ken-14"
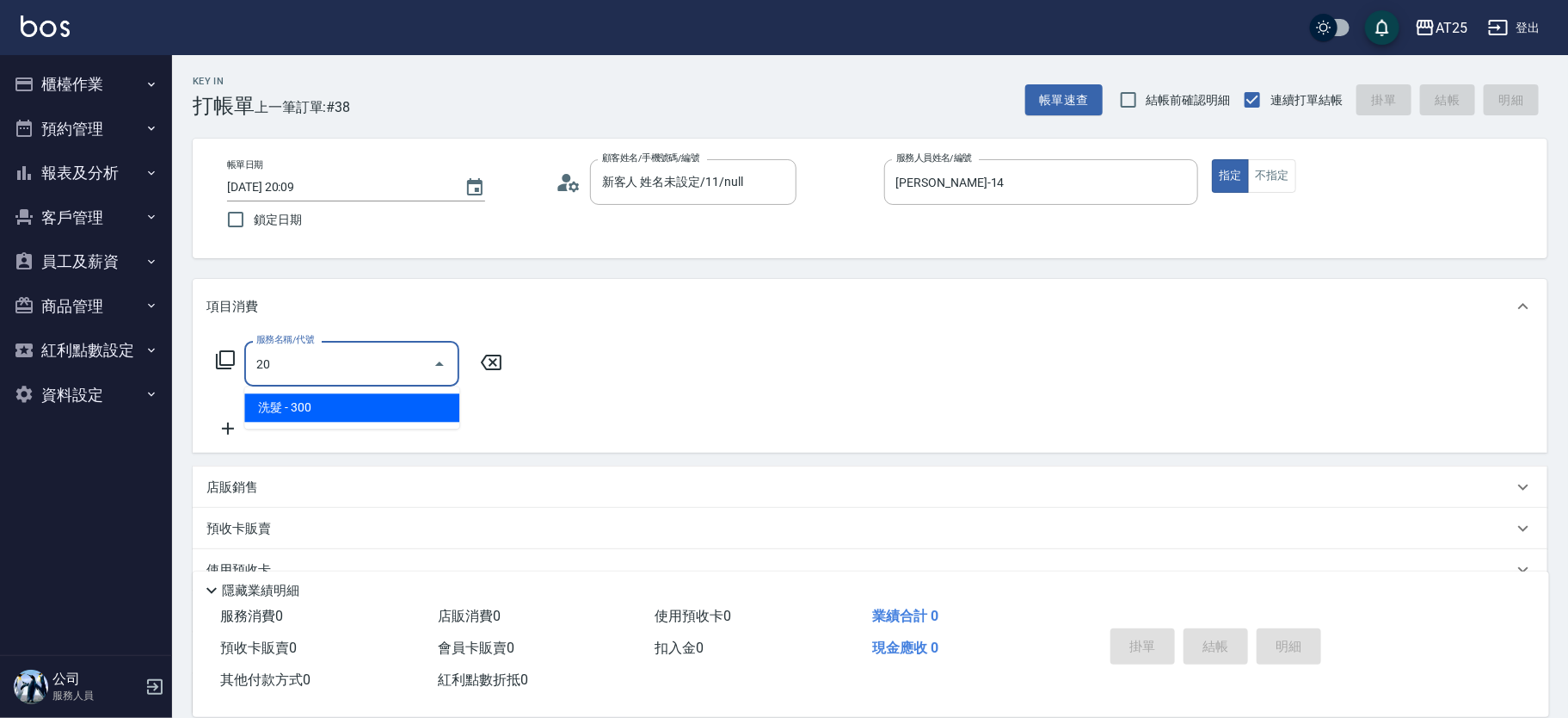
type input "201"
type input "30"
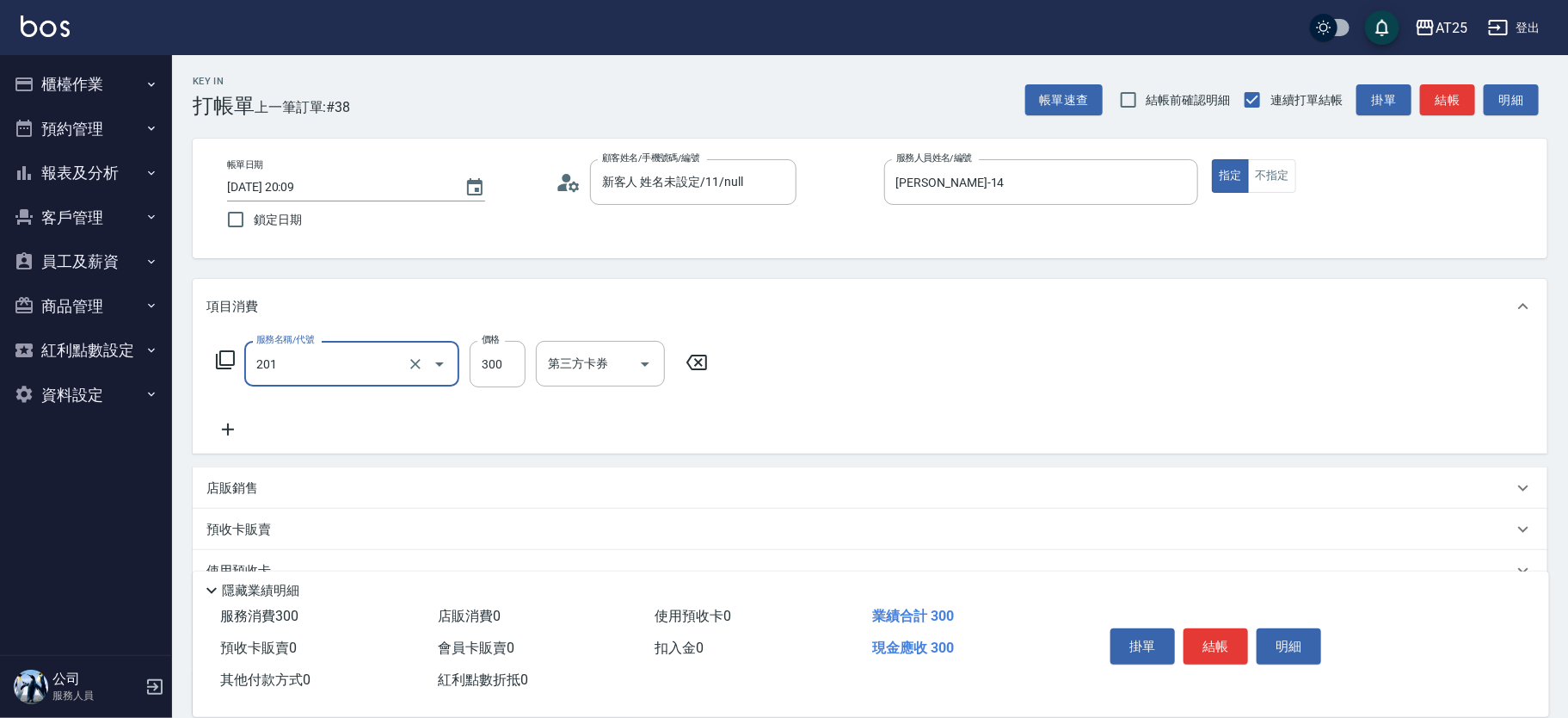
type input "洗髮(201)"
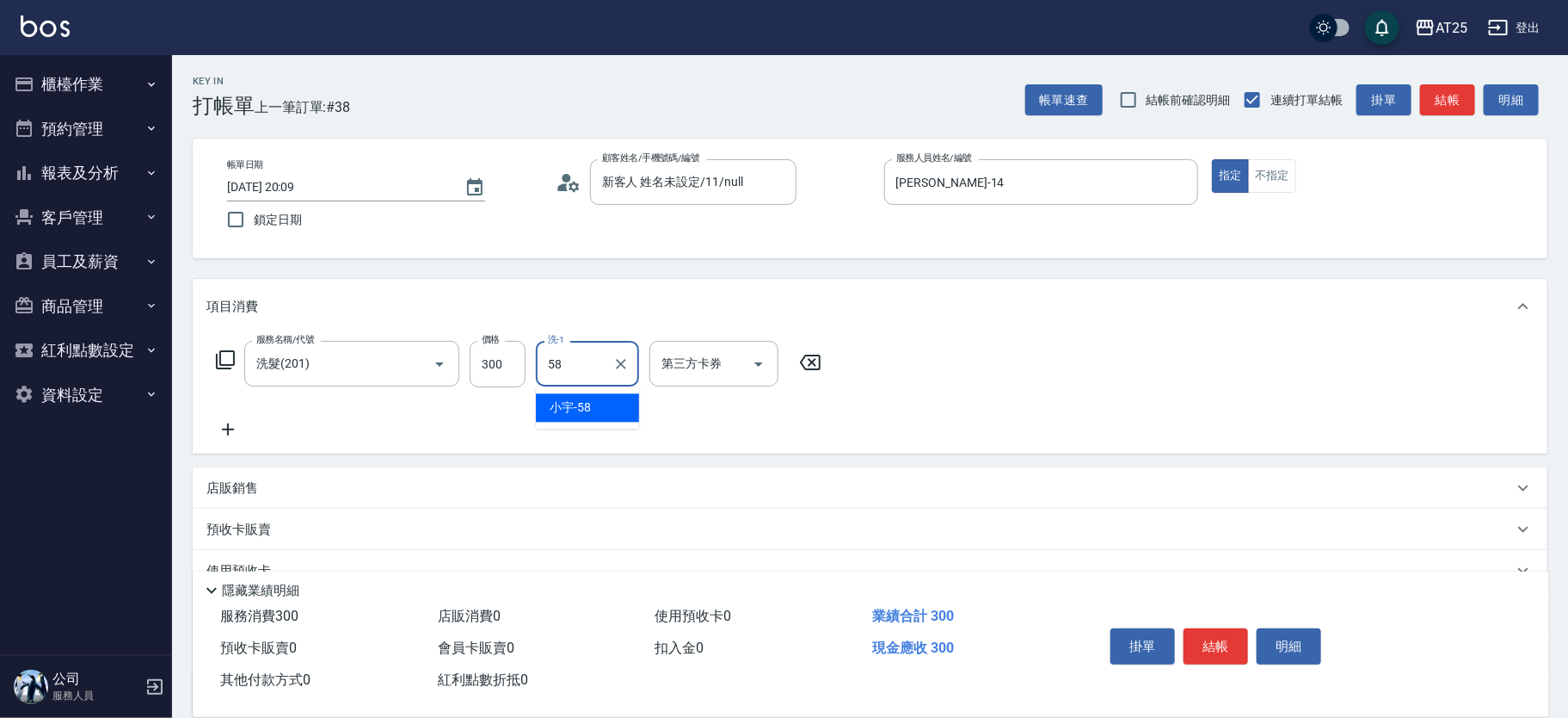
type input "小宇-58"
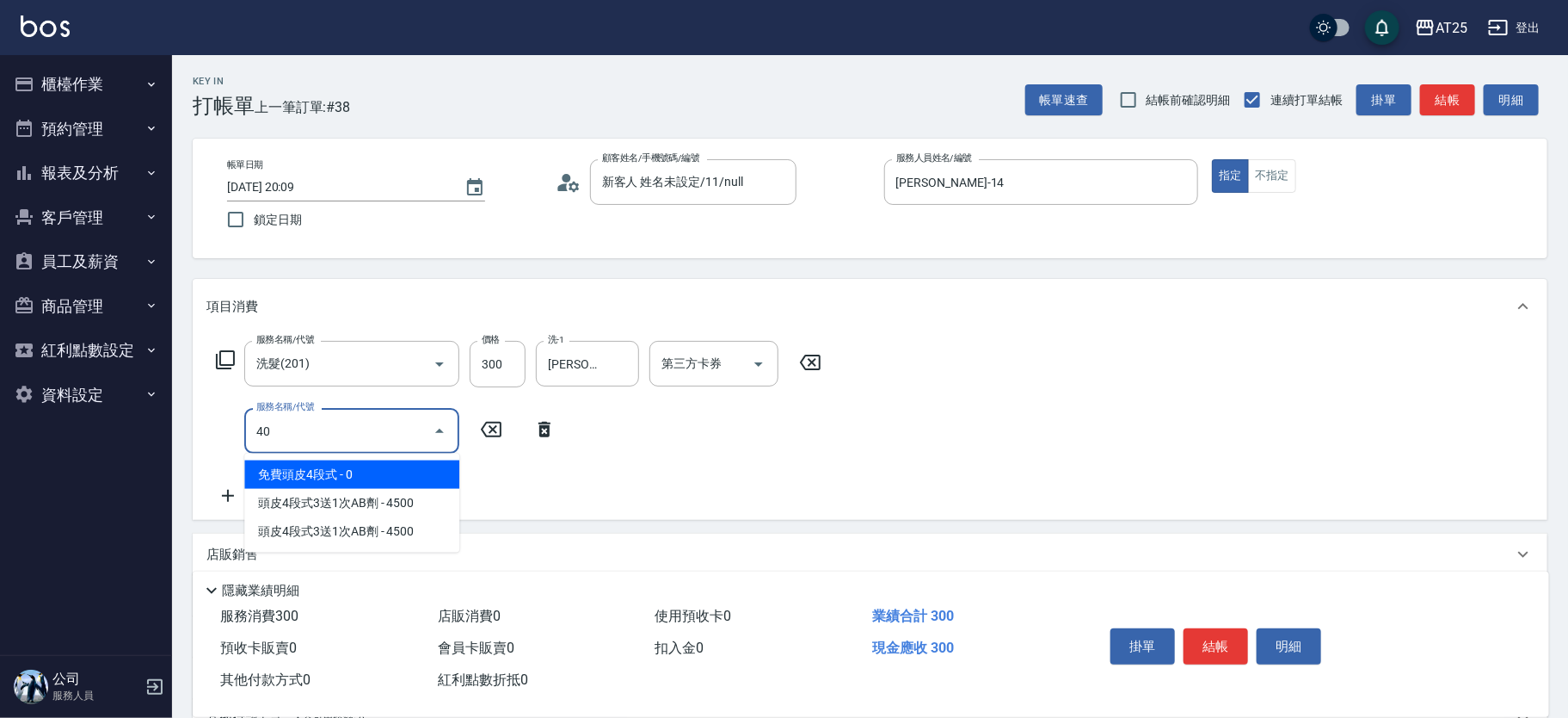
type input "401"
type input "60"
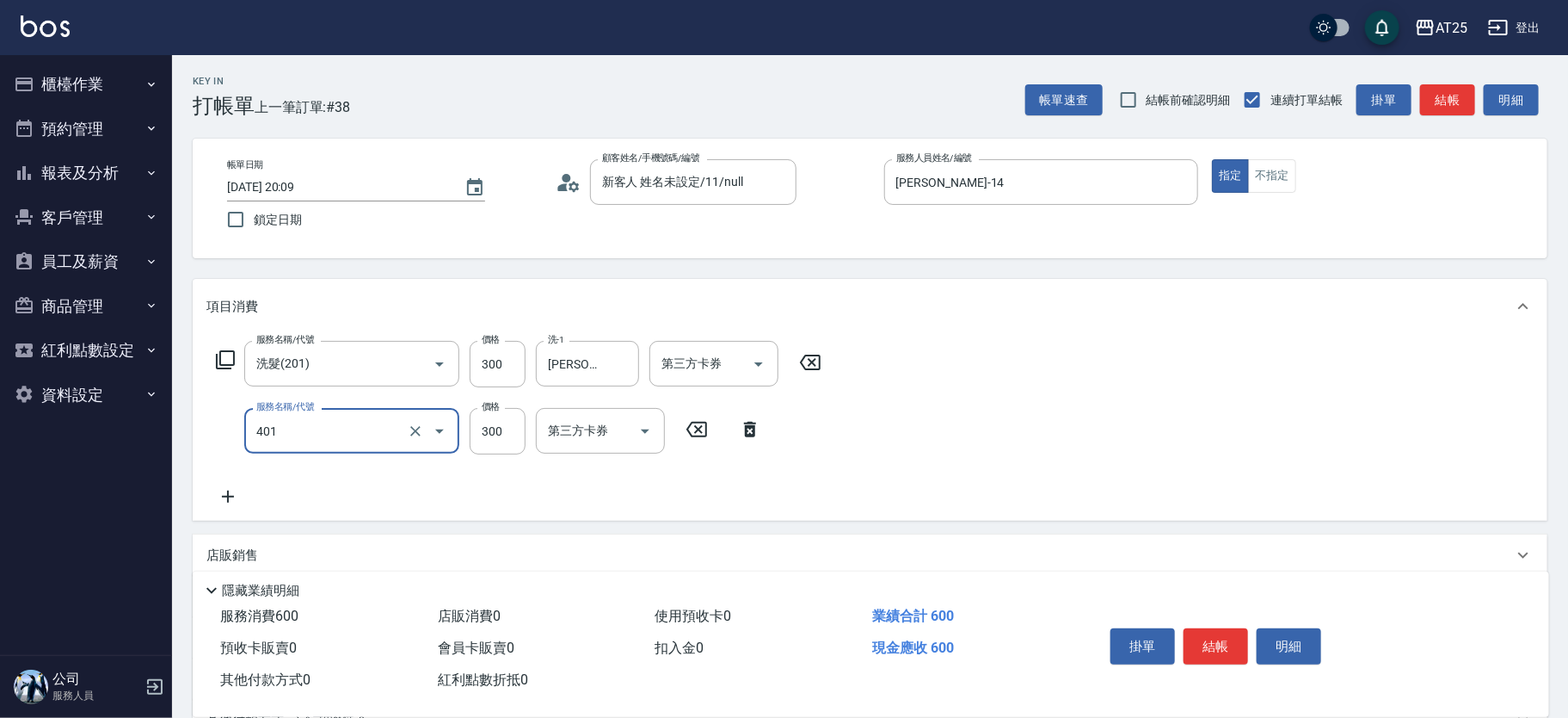
type input "剪髮(401)"
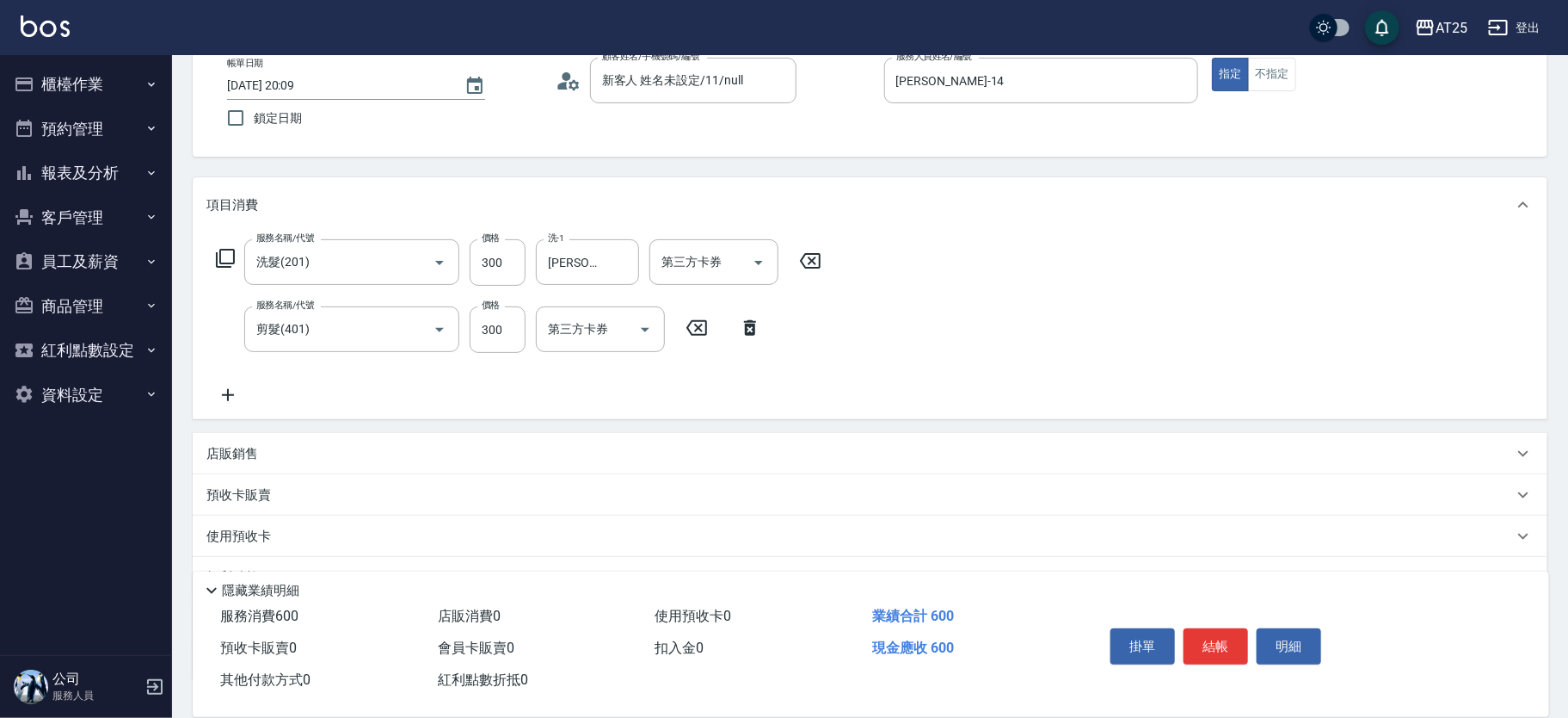
click at [260, 458] on div "店販銷售" at bounding box center [860, 454] width 1307 height 18
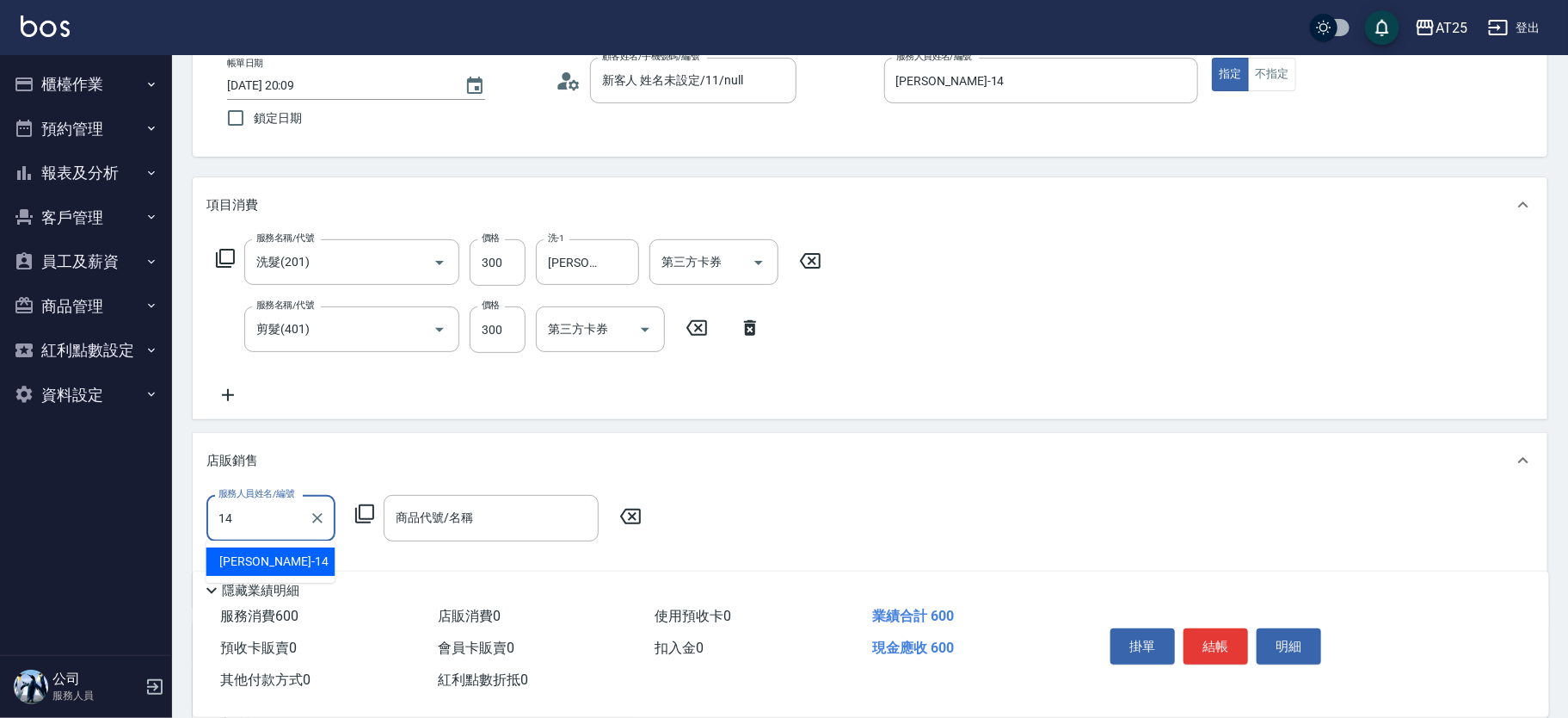
type input "Ken-14"
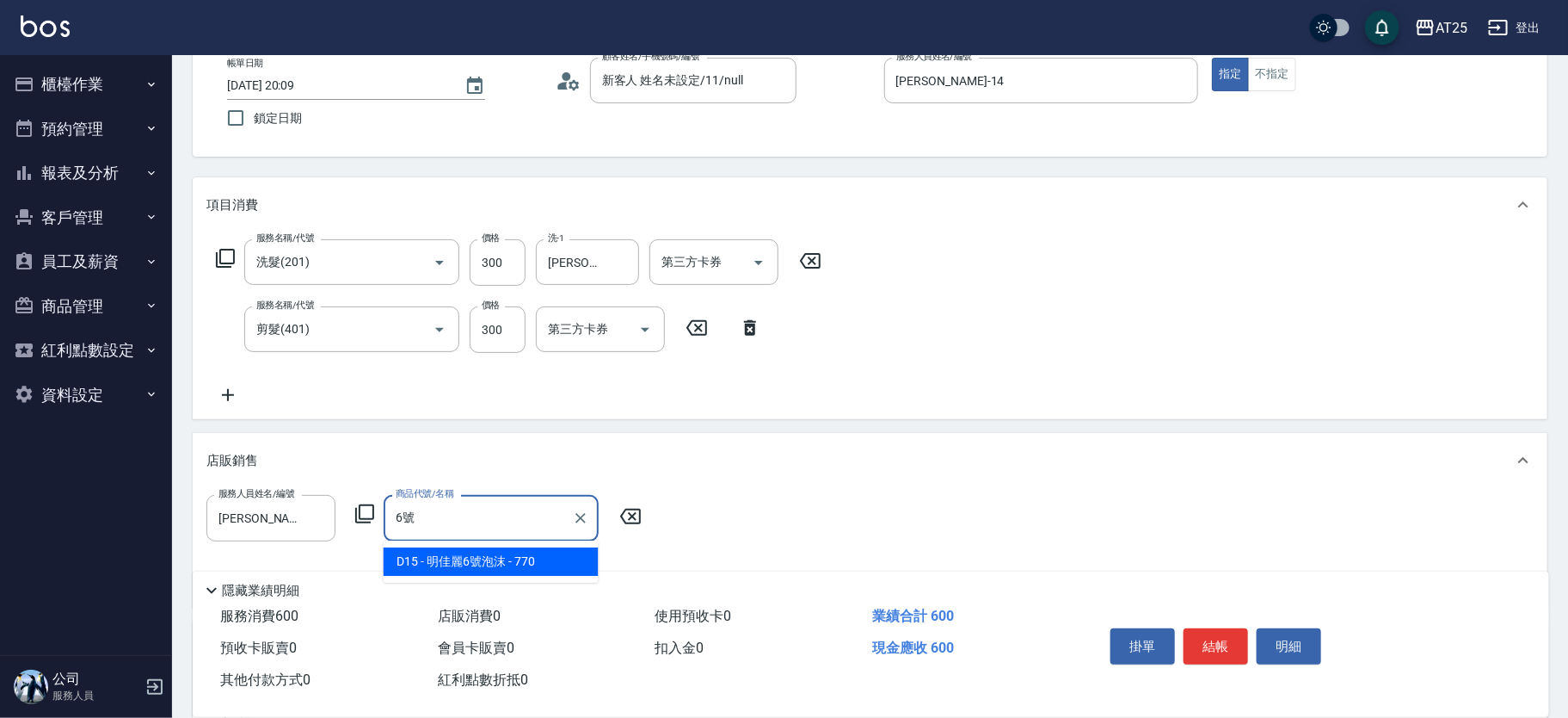
click at [470, 555] on span "D15 - 明佳麗6號泡沫 - 770" at bounding box center [491, 562] width 215 height 29
type input "明佳麗6號泡沫"
type input "130"
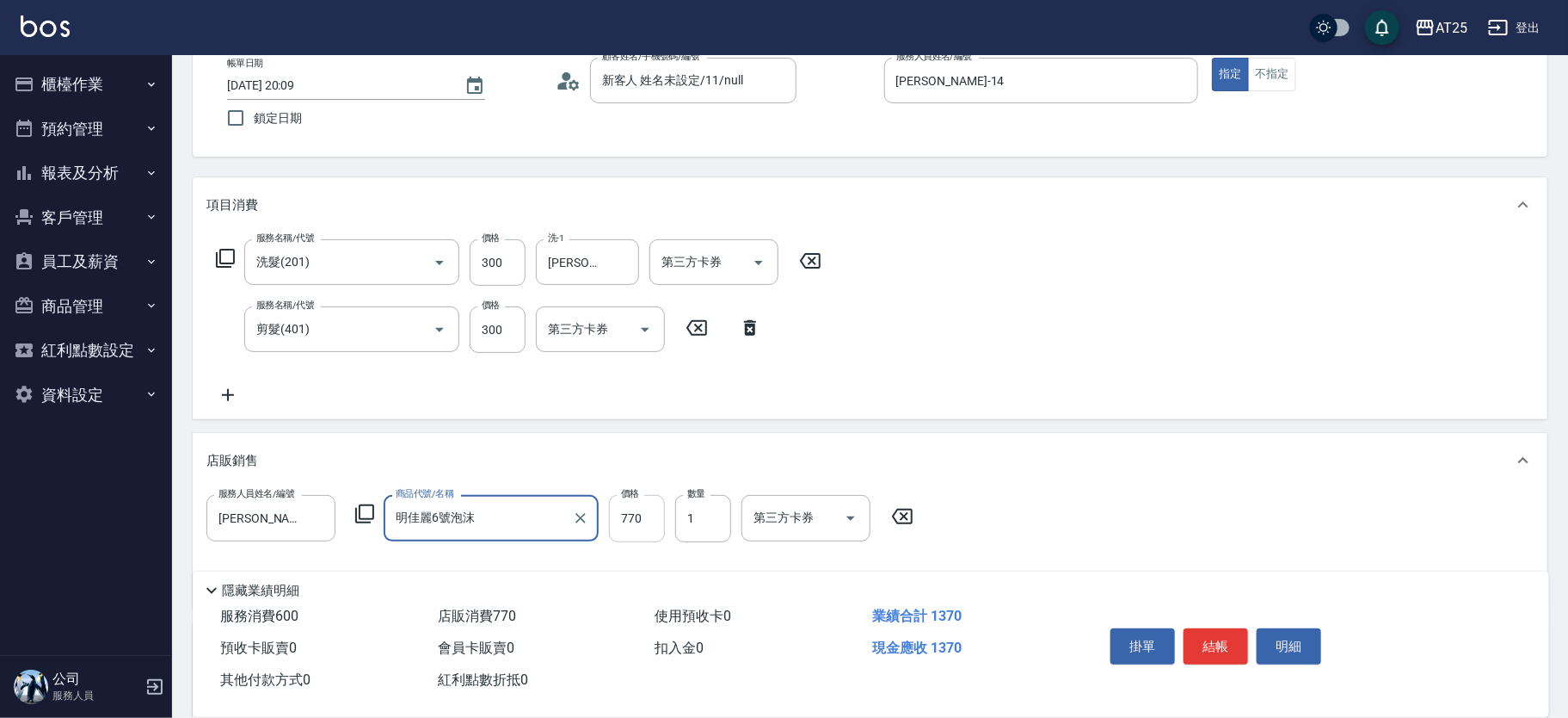
type input "明佳麗6號泡沫"
click at [648, 523] on input "770" at bounding box center [637, 518] width 56 height 47
type input "60"
type input "120"
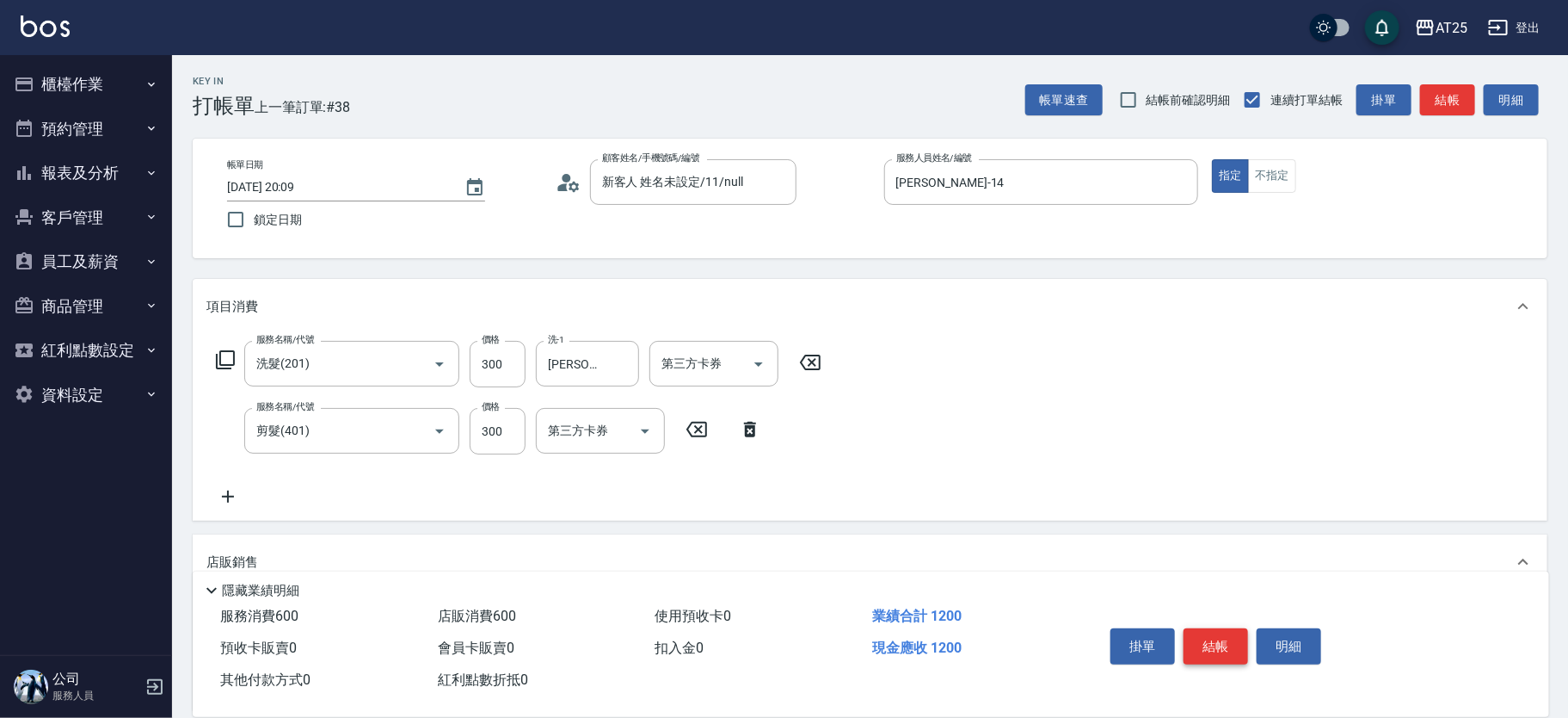
type input "600"
click at [1217, 629] on button "結帳" at bounding box center [1216, 647] width 64 height 36
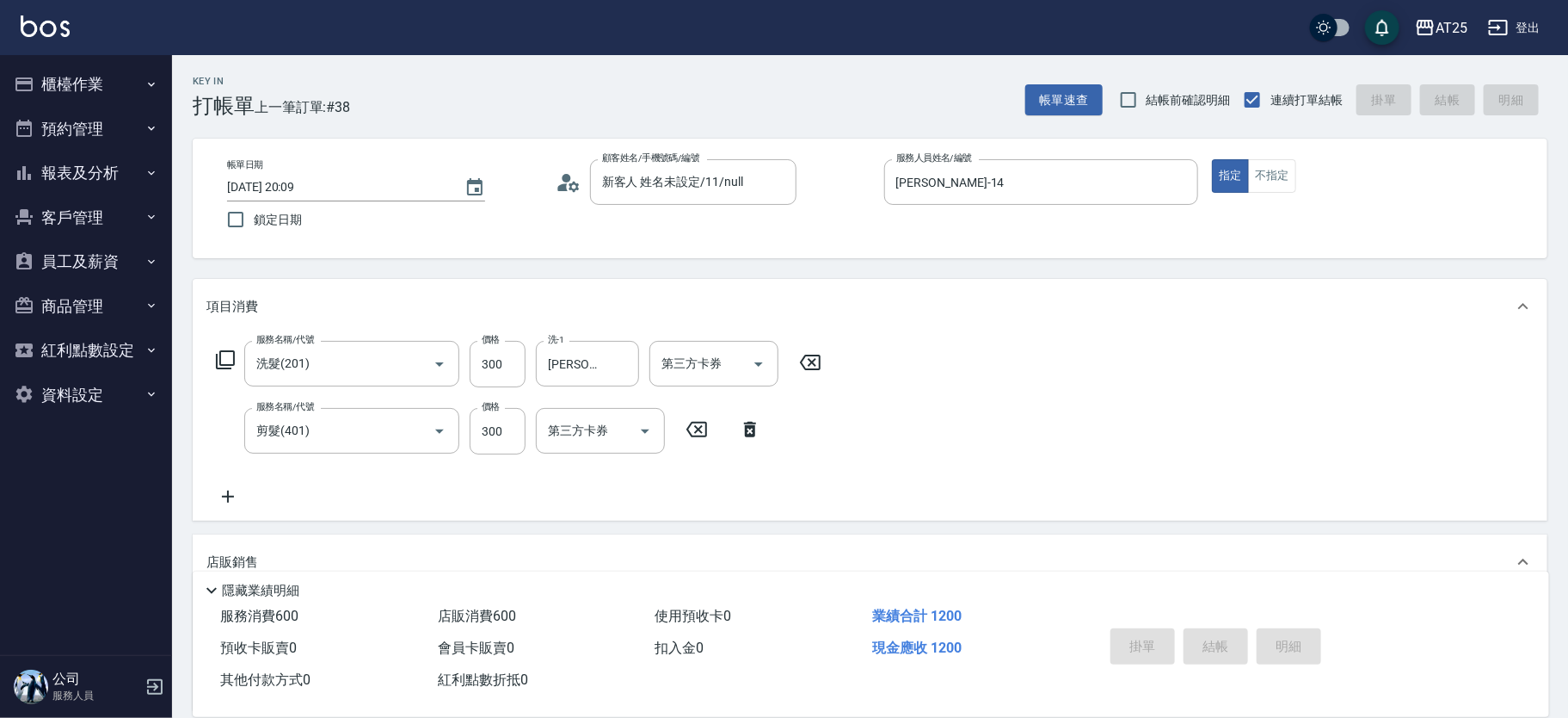
type input "2025/08/23 20:10"
type input "0"
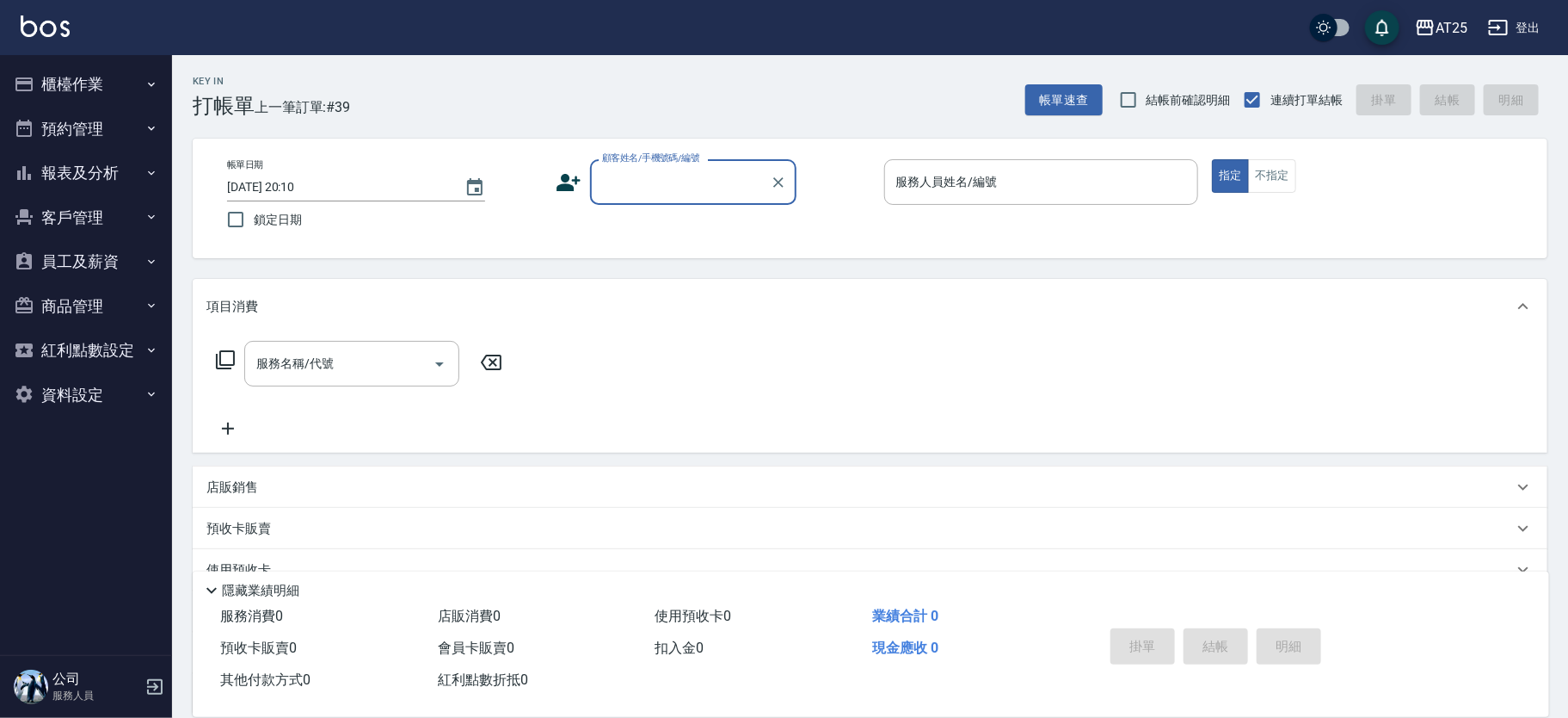
click at [625, 177] on input "顧客姓名/手機號碼/編號" at bounding box center [680, 181] width 165 height 30
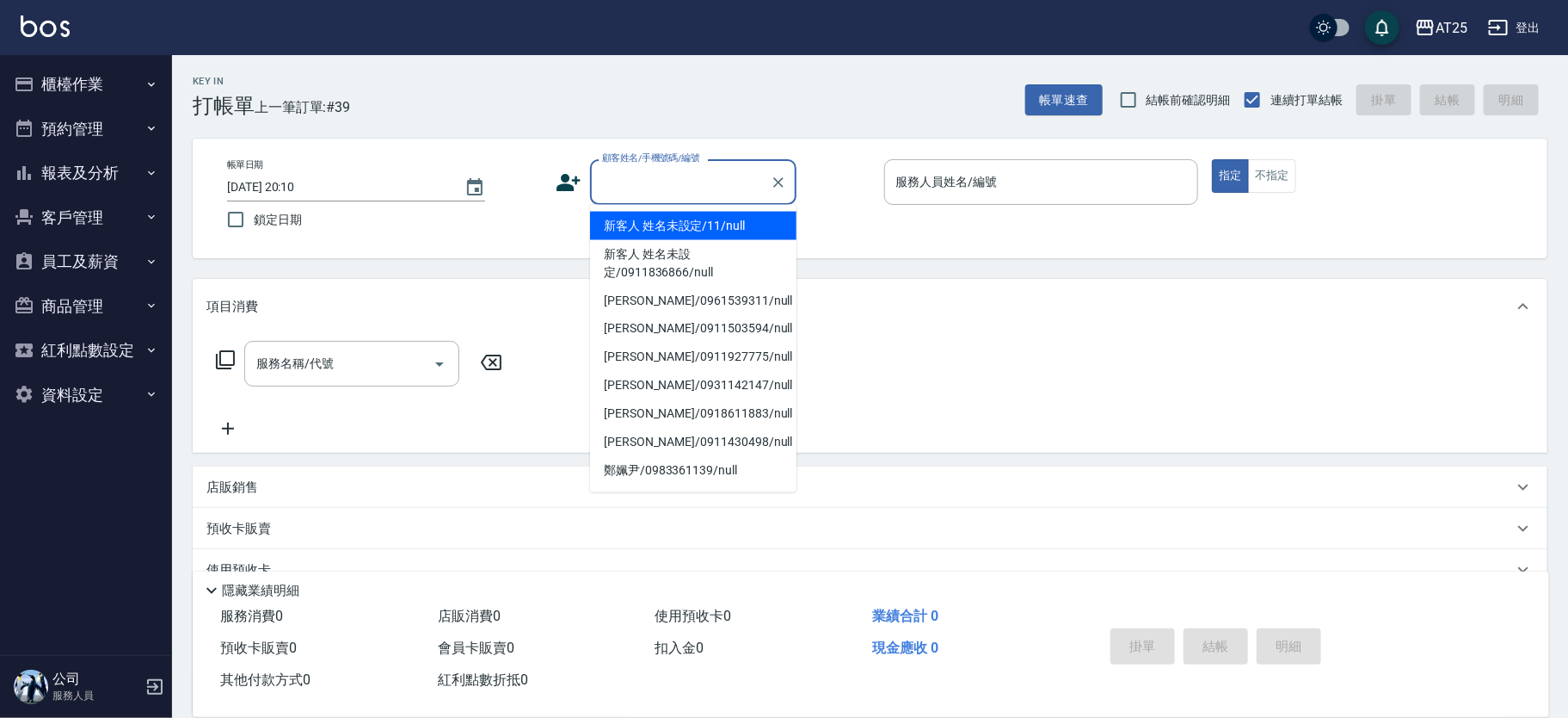
click at [683, 237] on li "新客人 姓名未設定/11/null" at bounding box center [693, 226] width 207 height 29
type input "新客人 姓名未設定/11/null"
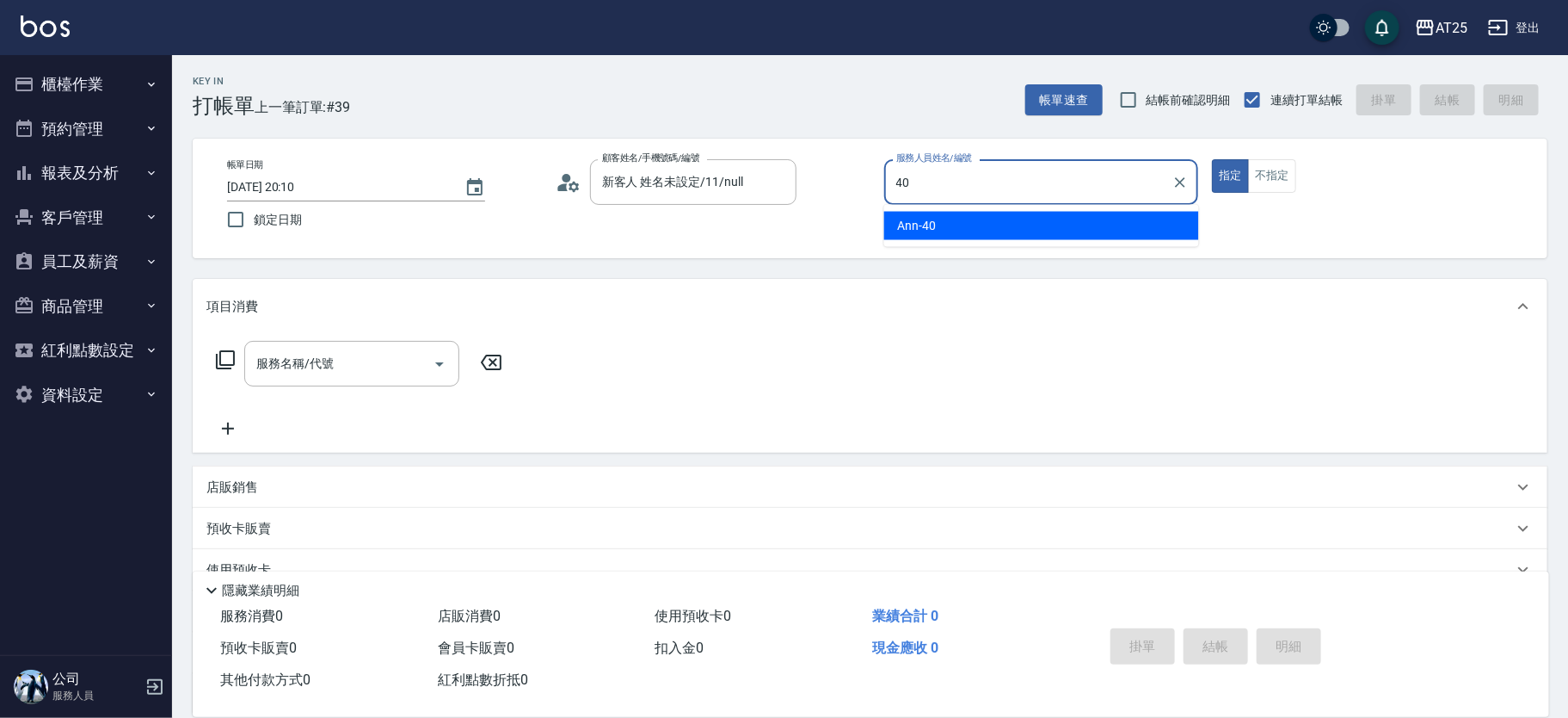
type input "Ann-40"
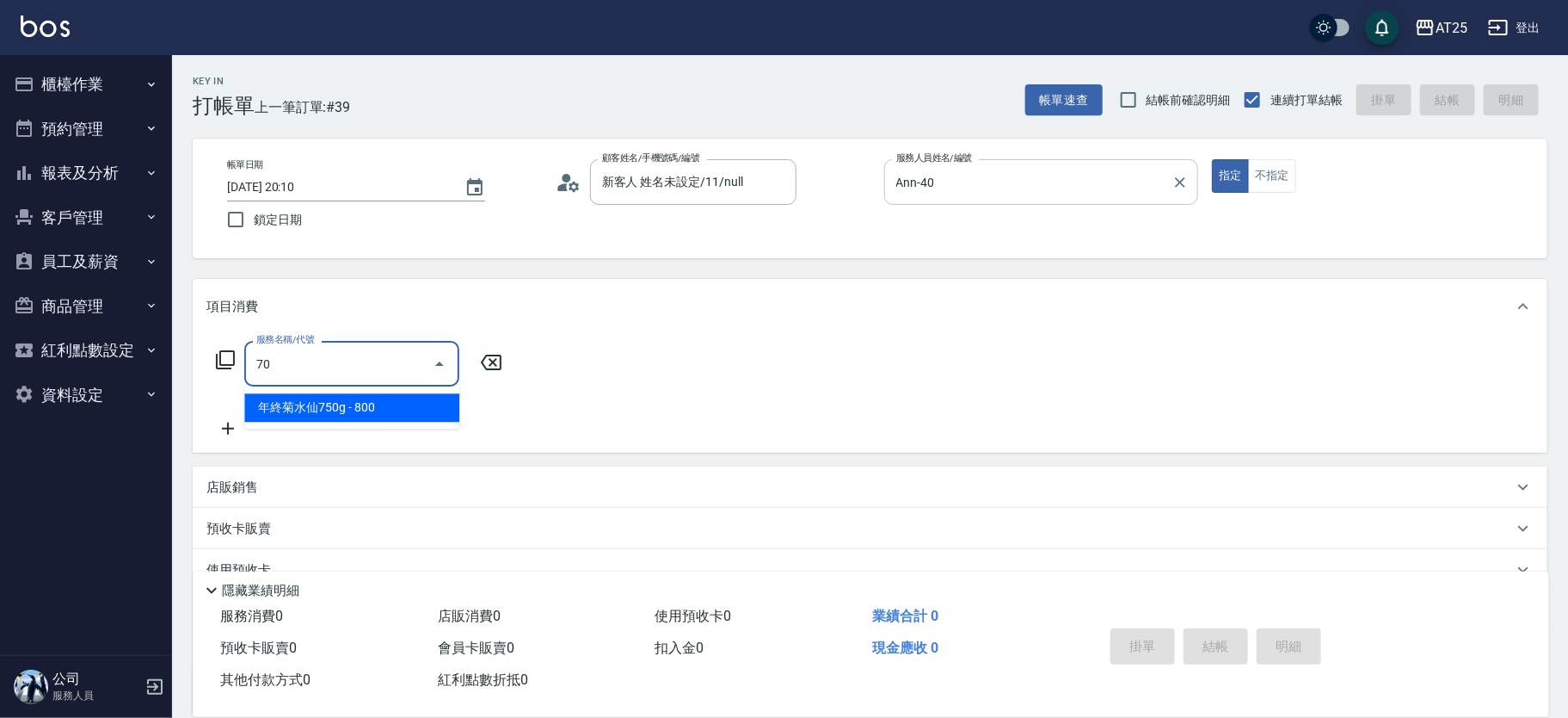
type input "705"
type input "500"
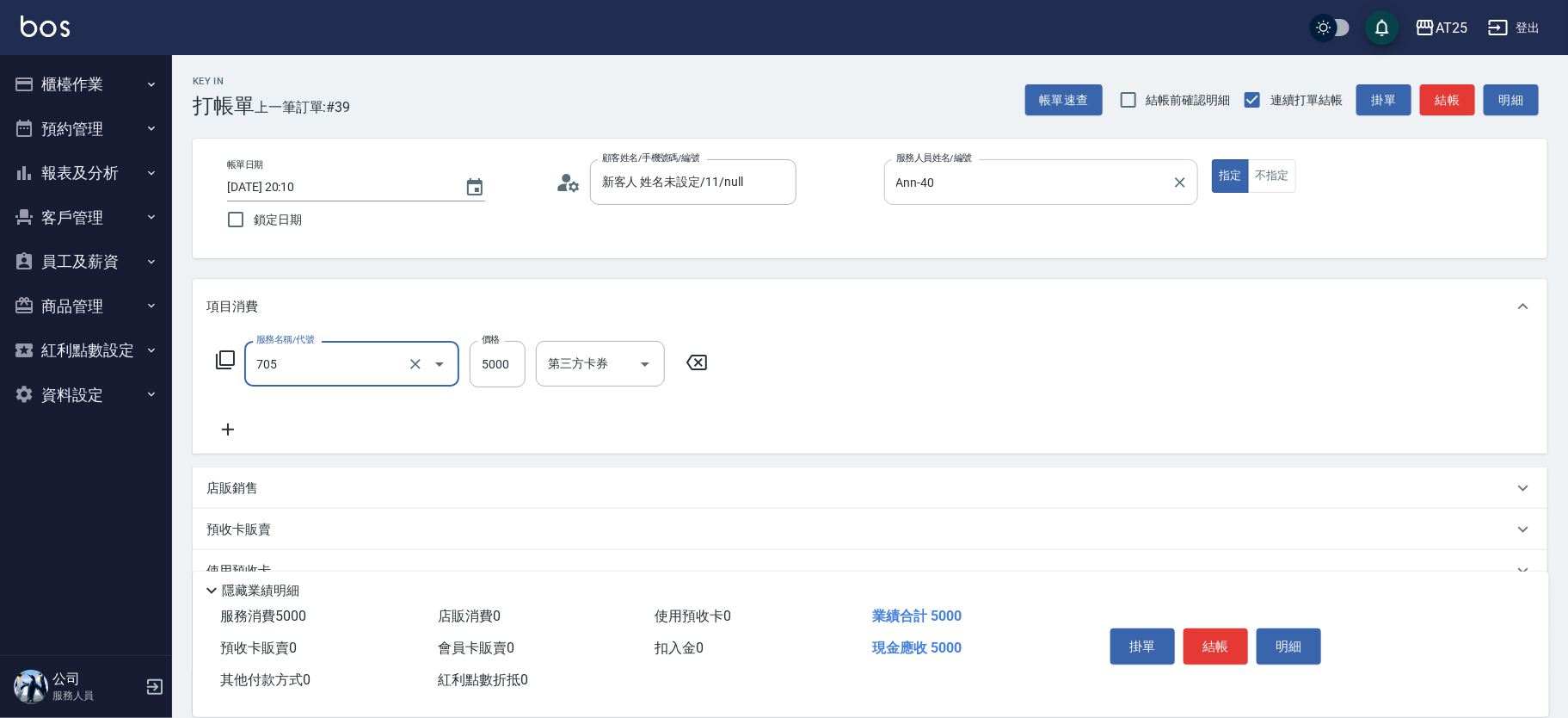
type input "新羽毛鉑金接髮調整(705)"
type input "0"
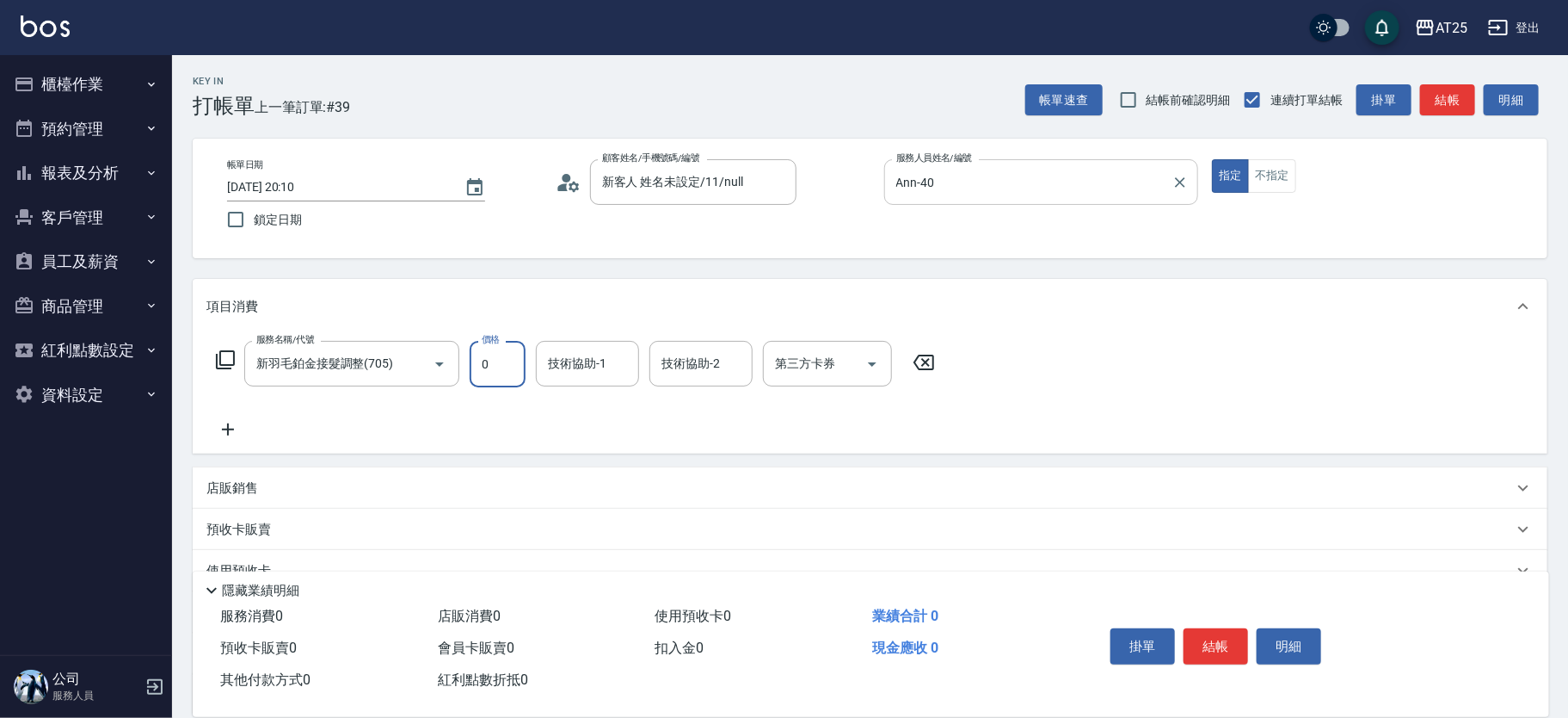
type input "0"
type input "惠均-70"
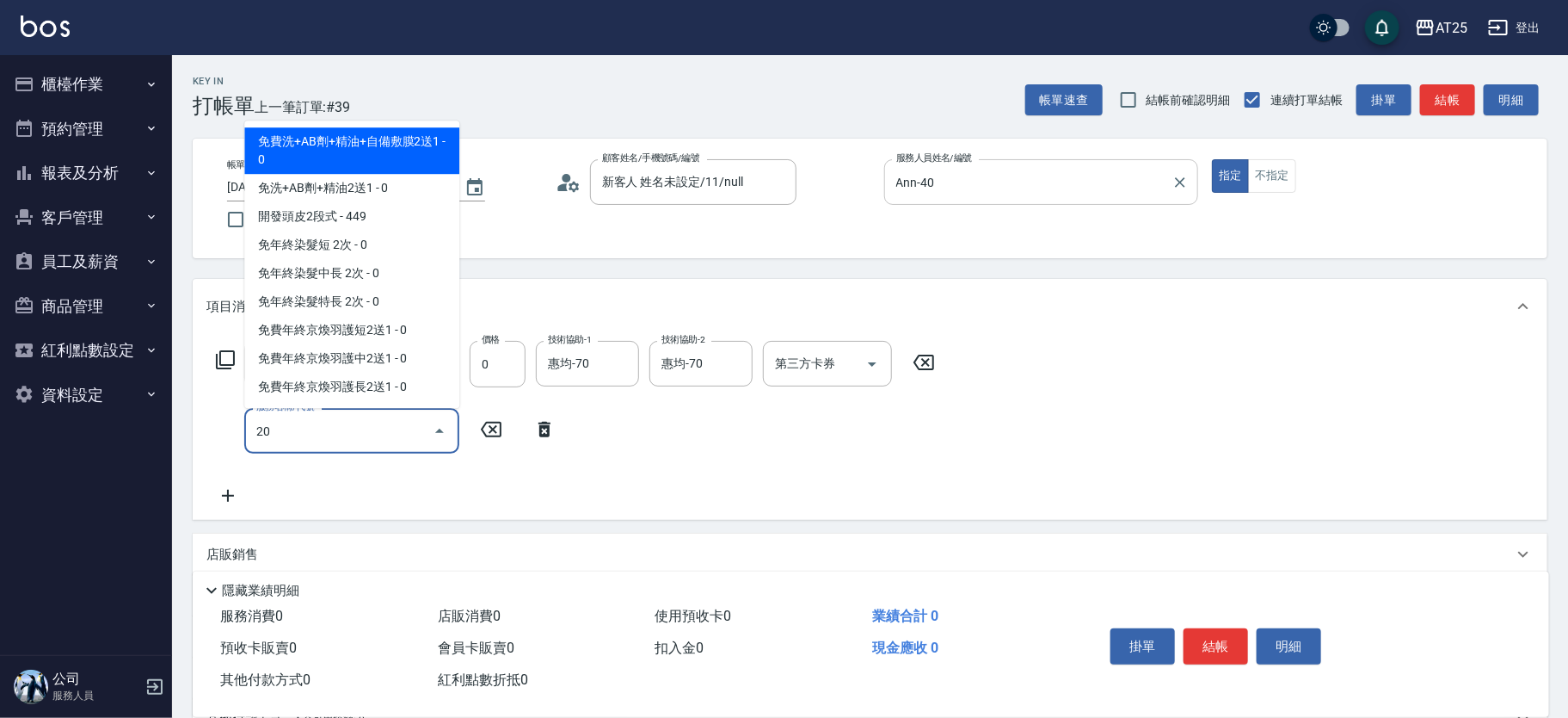
type input "201"
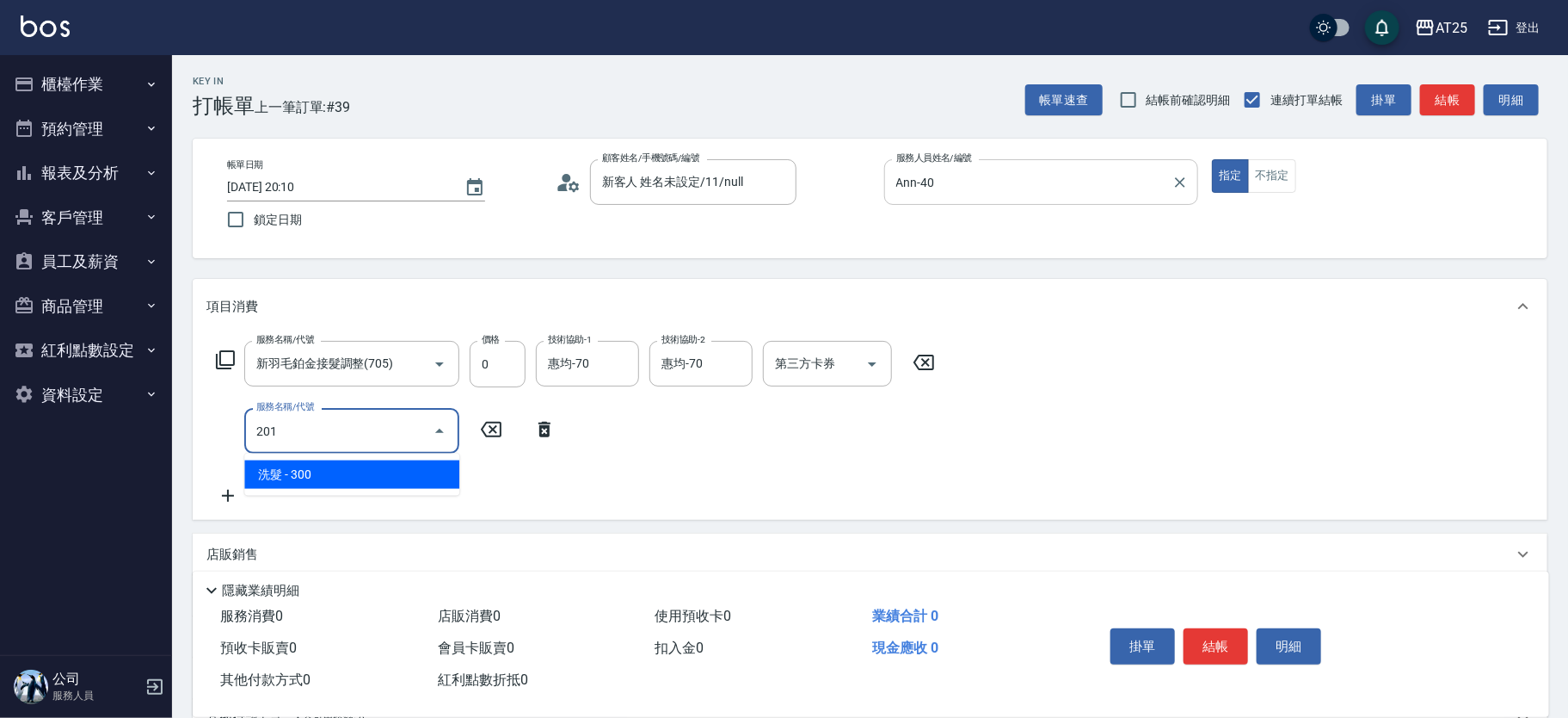
type input "30"
type input "洗髮(201)"
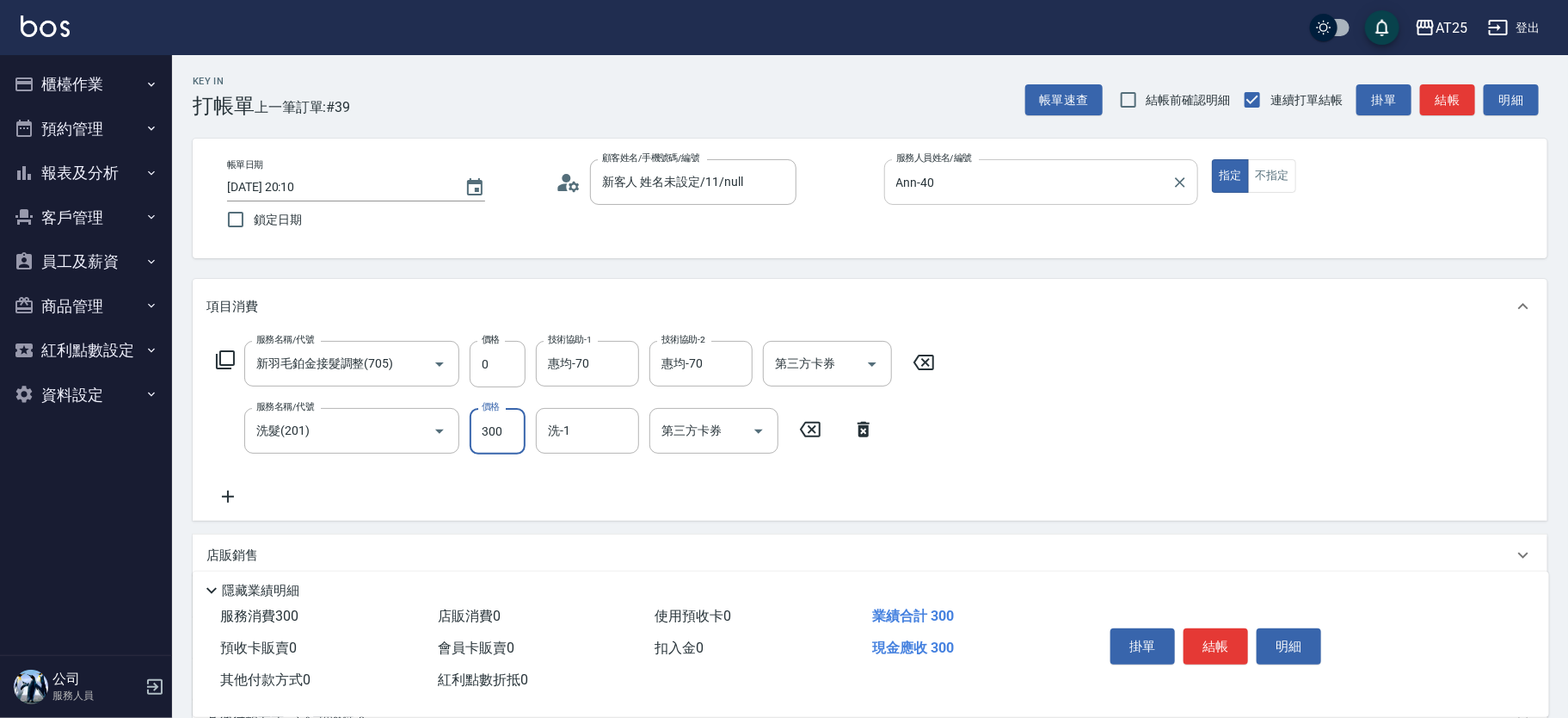
type input "0"
type input "小恩-69"
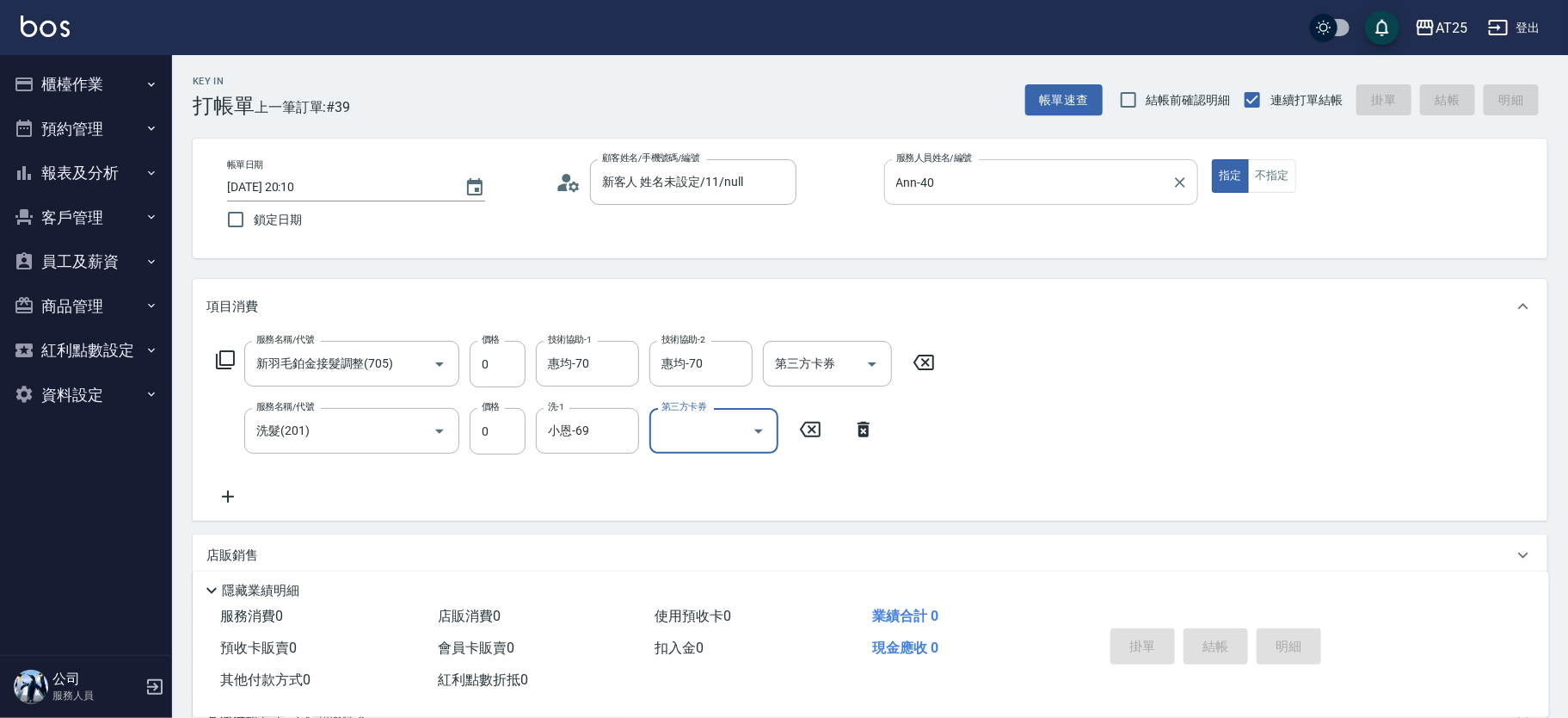
type input "2025/08/23 20:18"
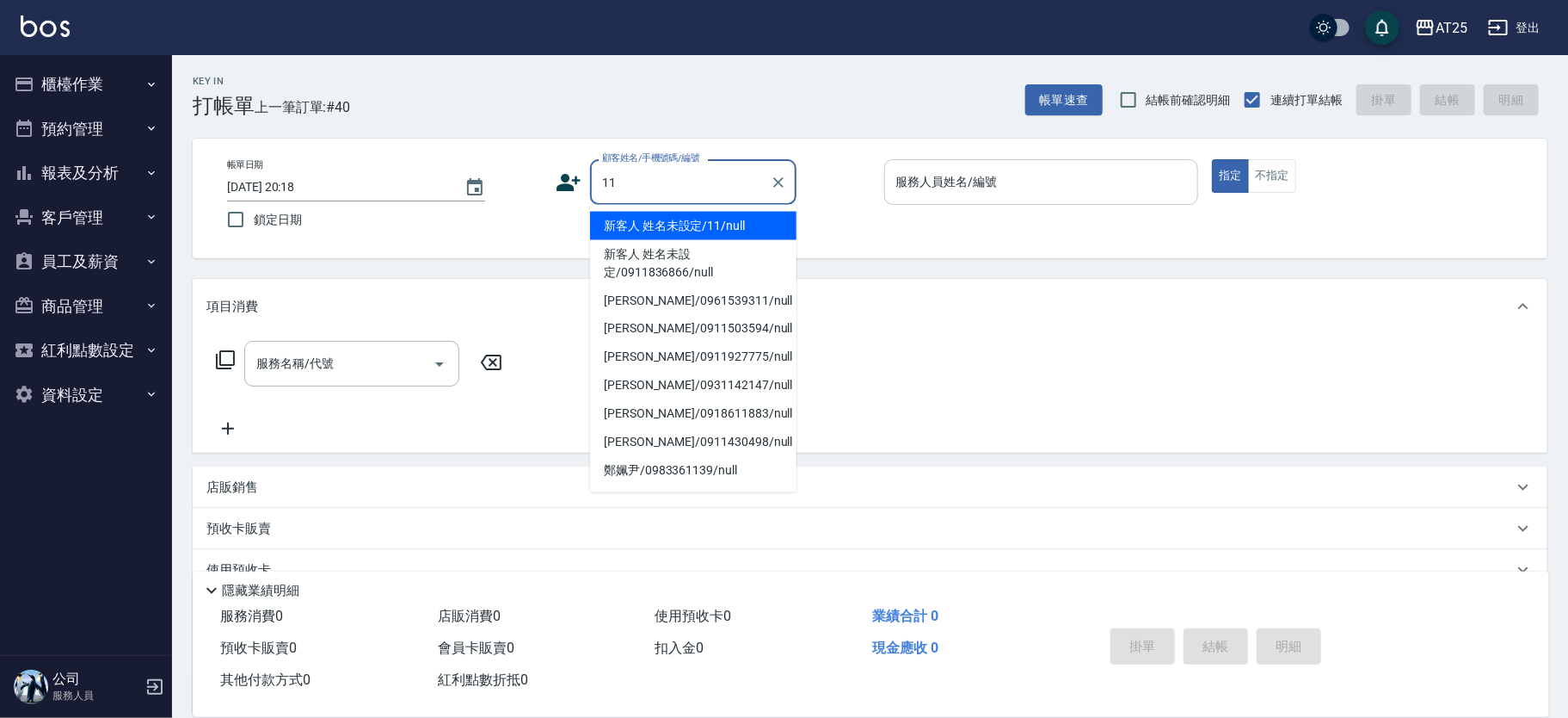
type input "新客人 姓名未設定/11/null"
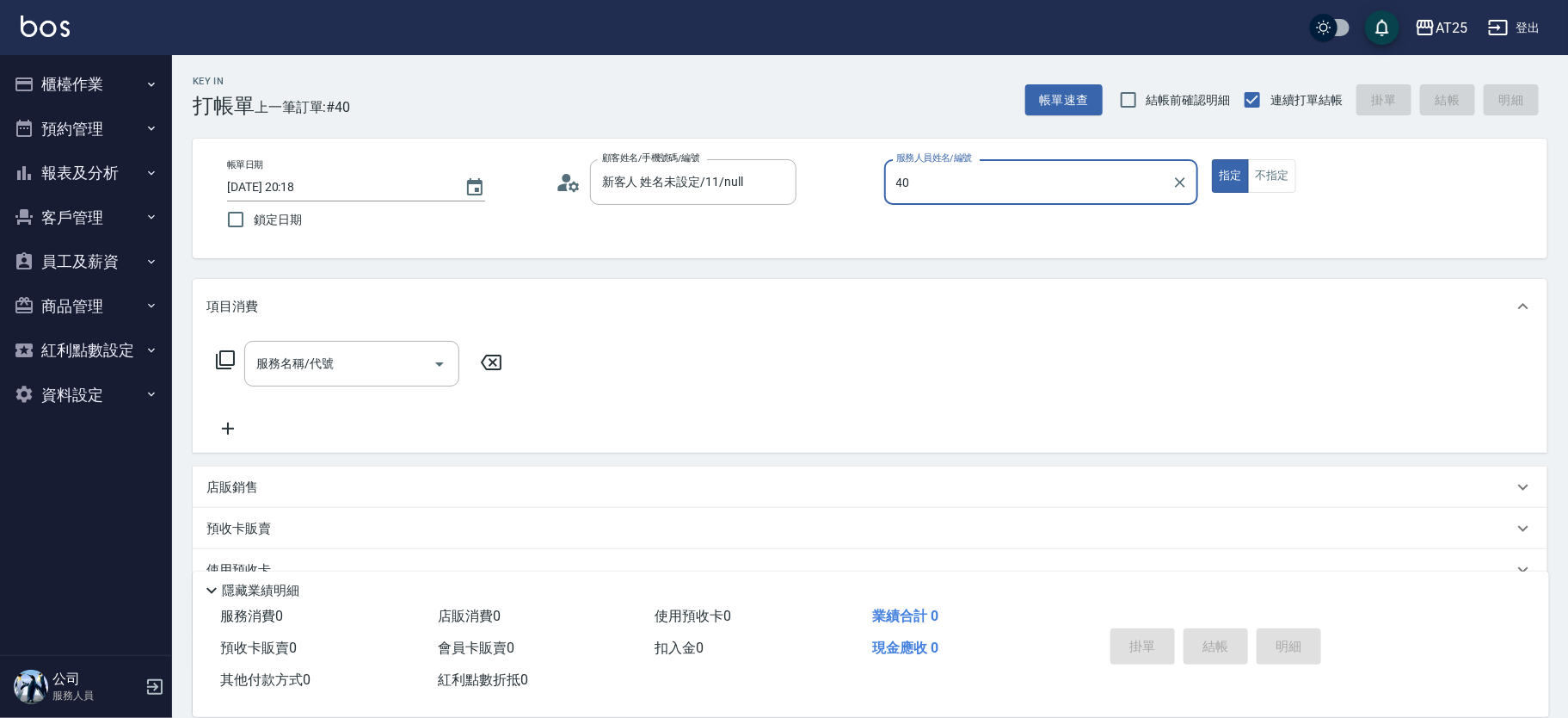
type input "Ann-40"
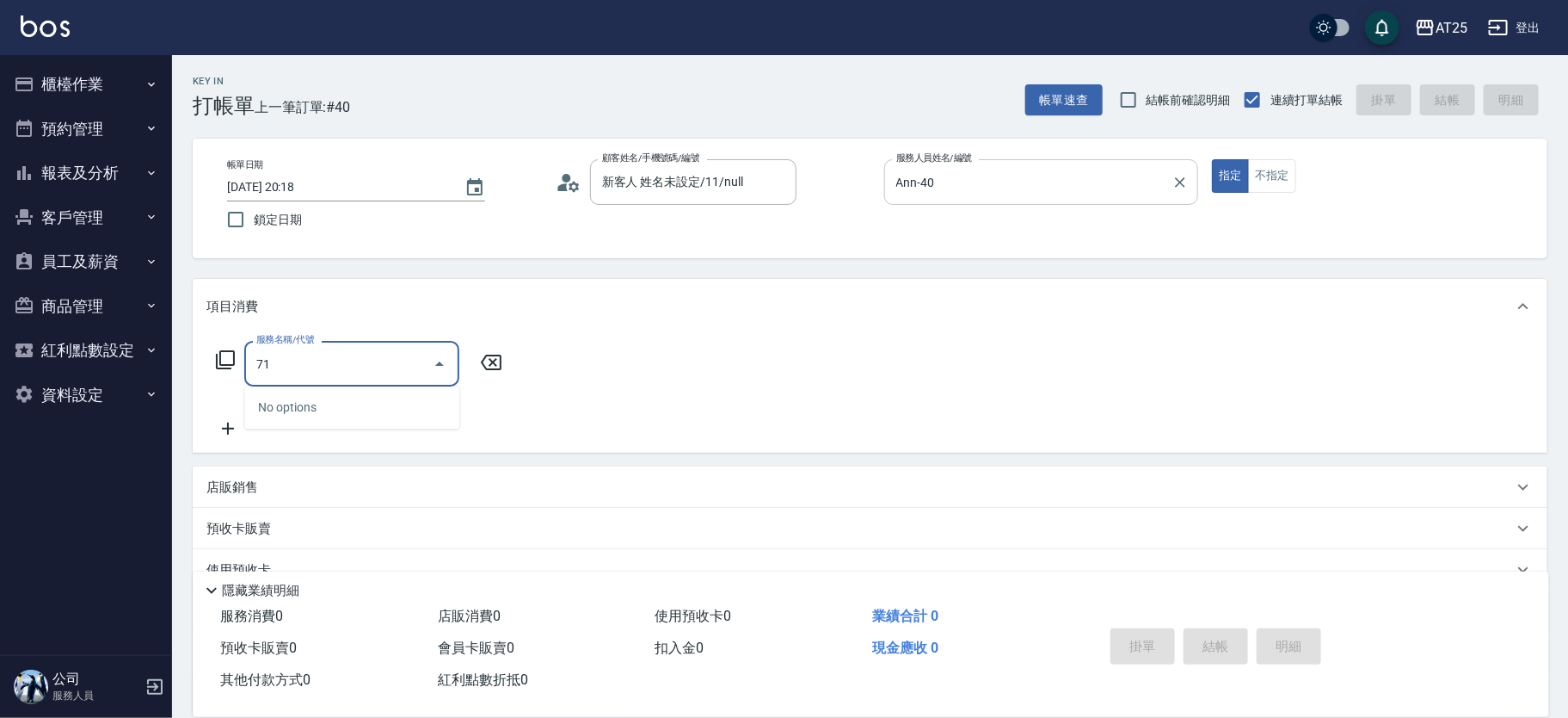
type input "714"
type input "150"
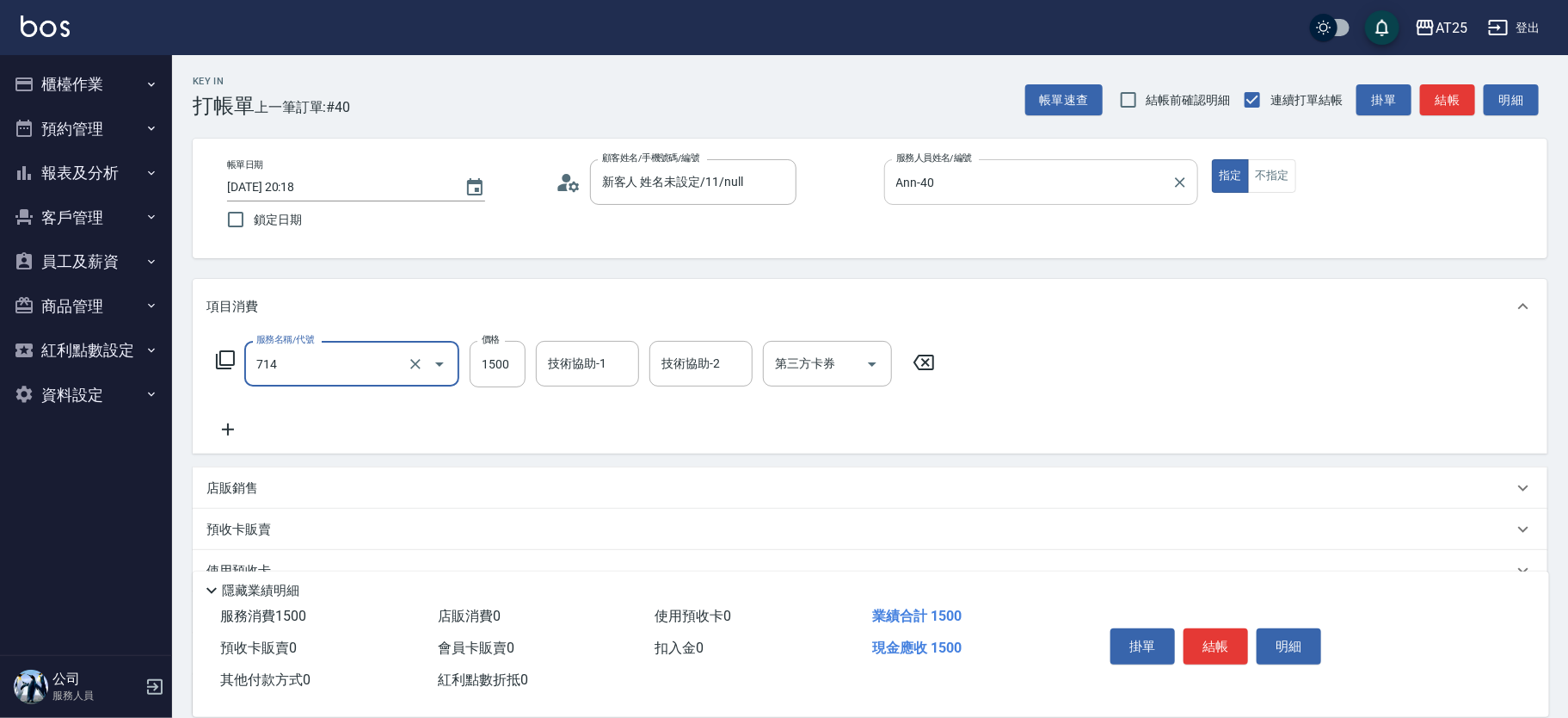
type input "拆(714)"
type input "0"
type input "23"
type input "20"
type input "230"
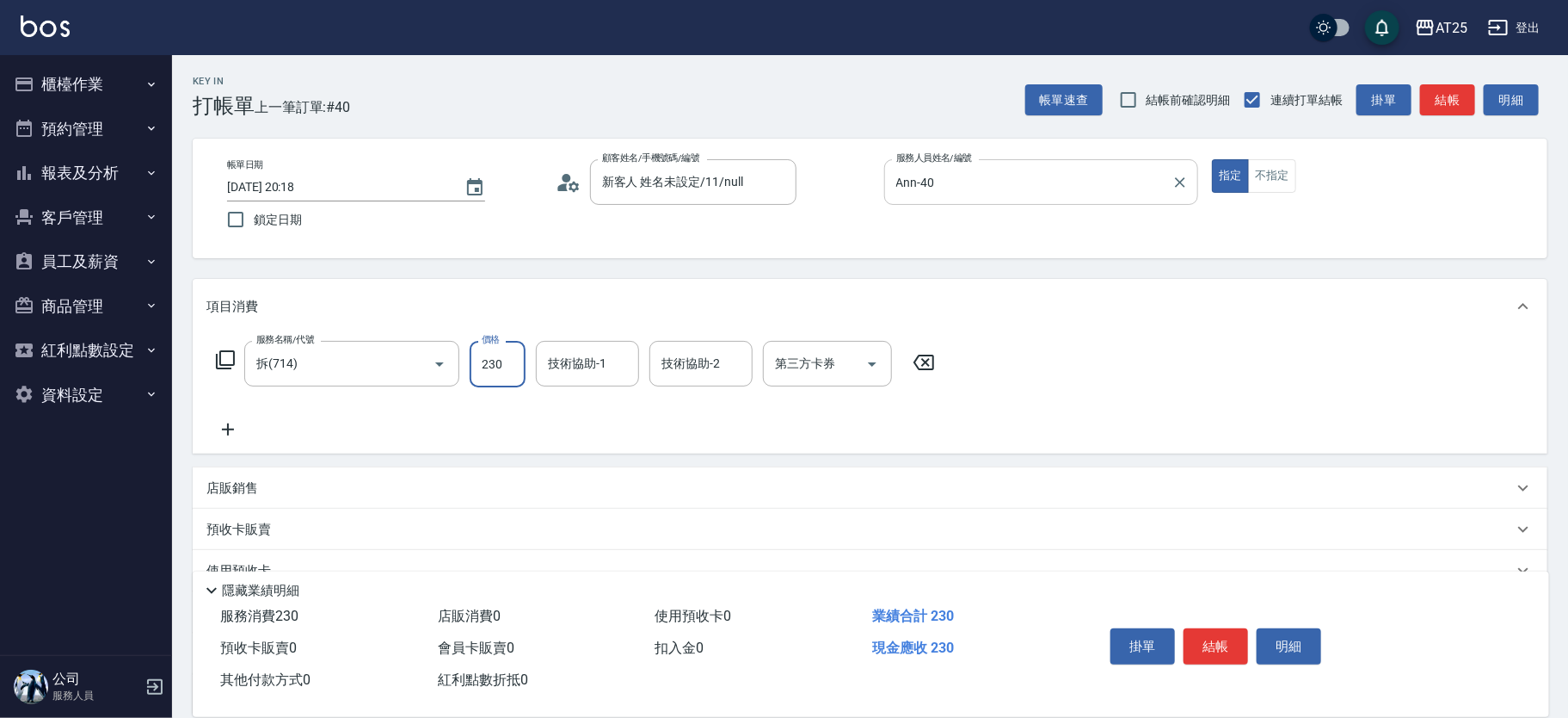
type input "230"
type input "2300"
type input "Jessica-80"
type input "小恩-69"
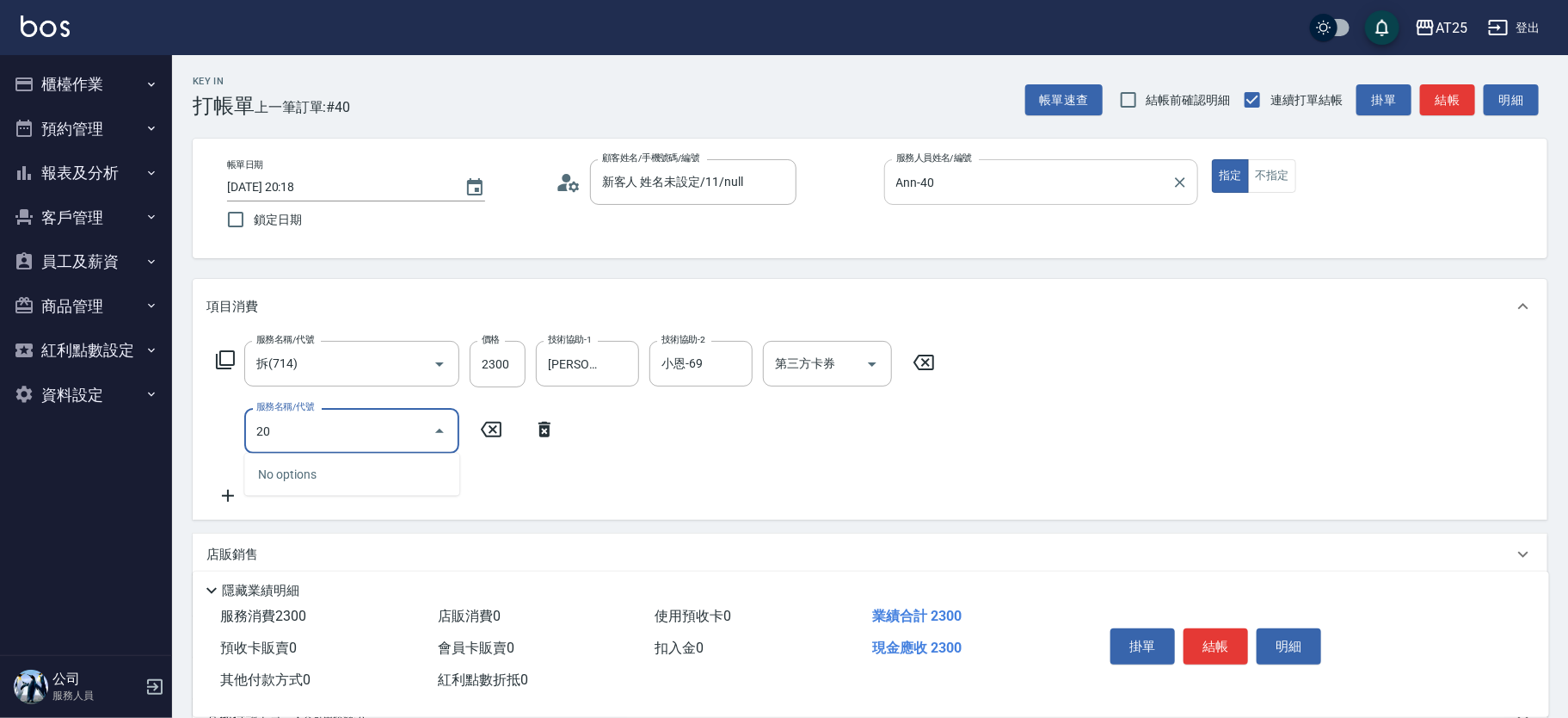
type input "201"
type input "260"
type input "洗髮(201)"
type input "230"
type input "0"
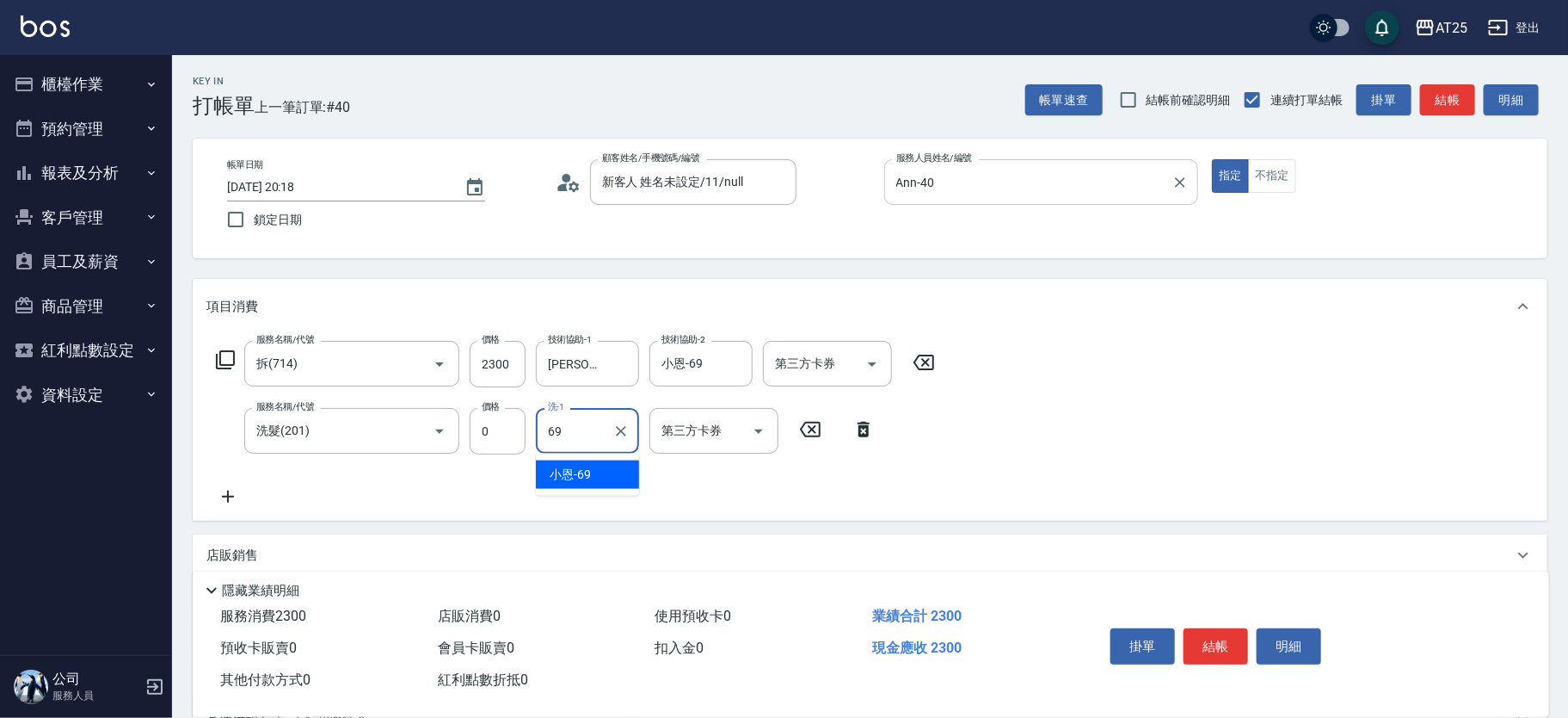
type input "小恩-69"
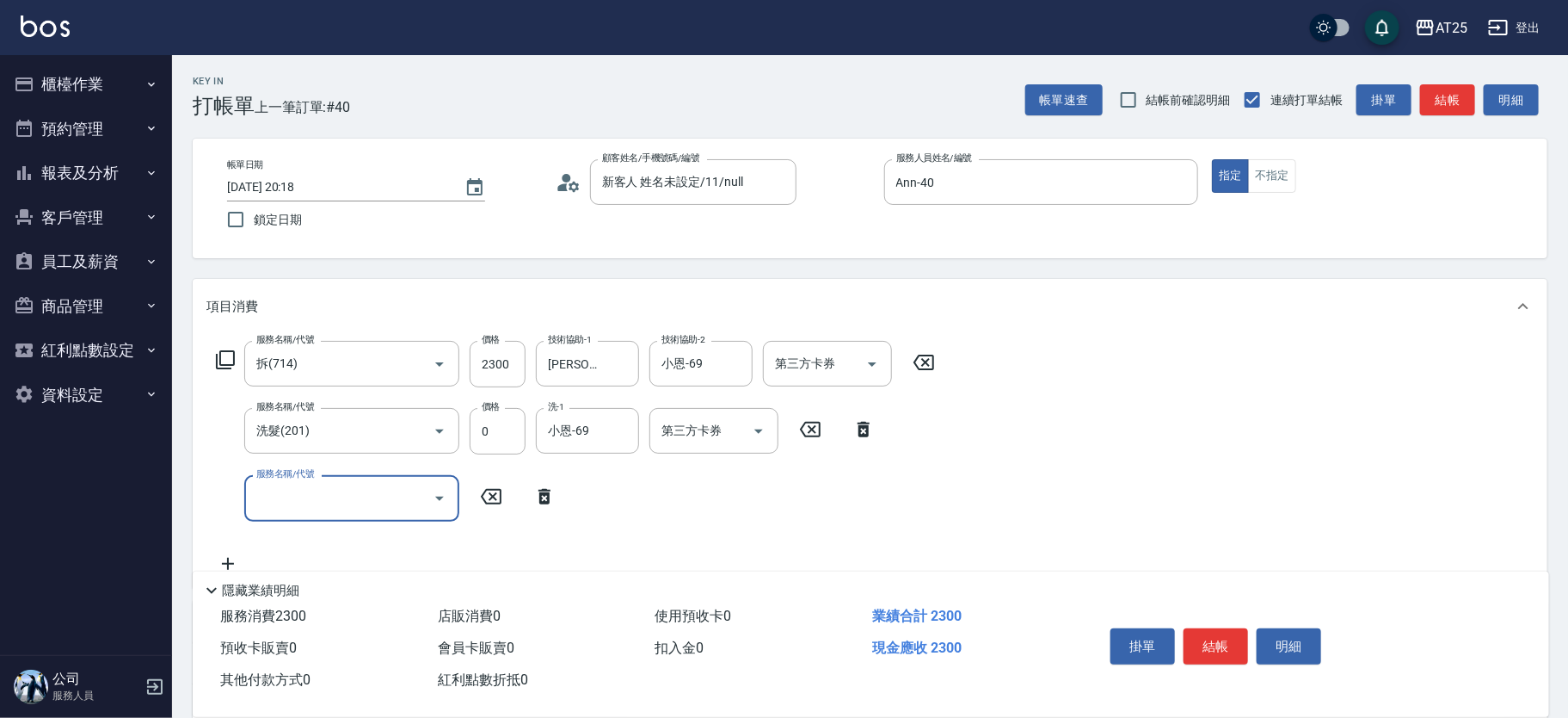
scroll to position [197, 0]
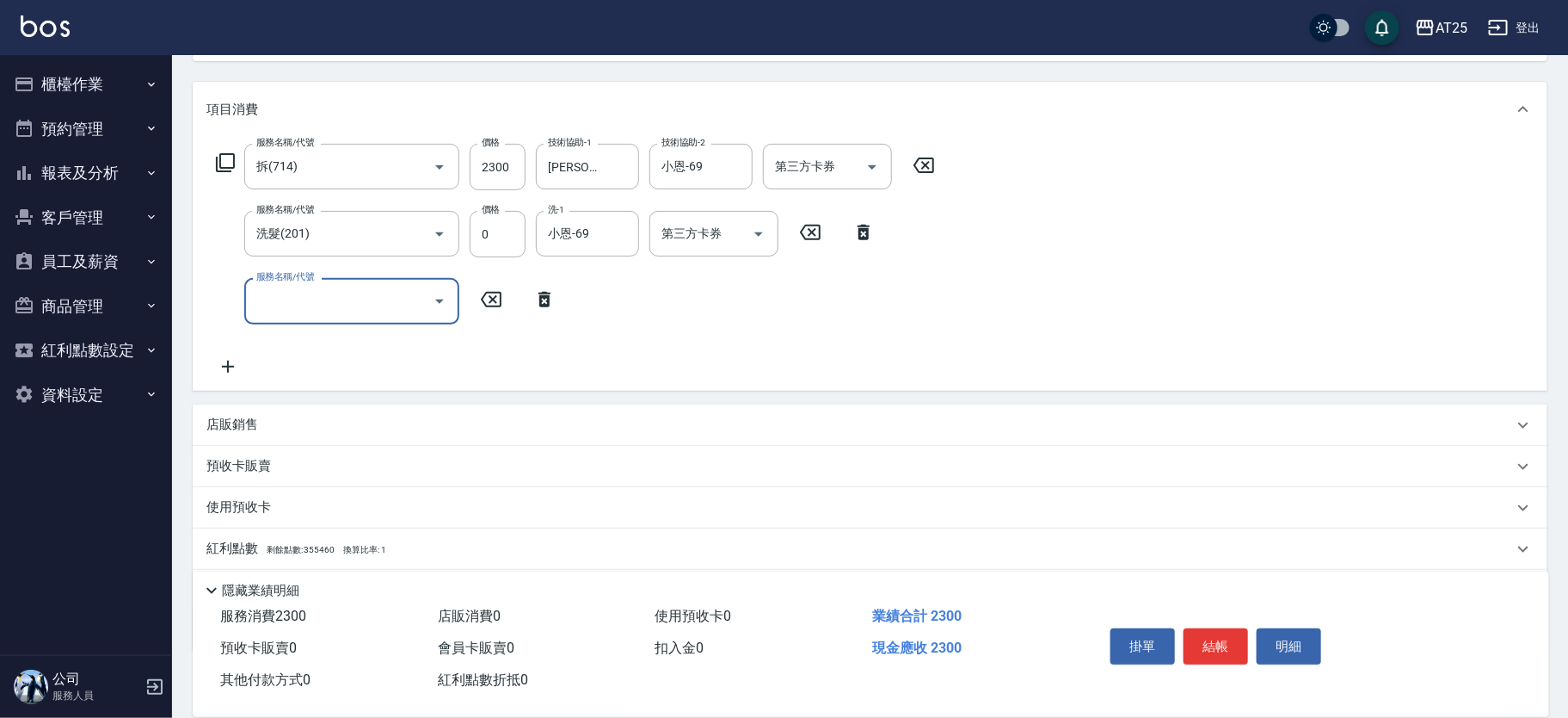
drag, startPoint x: 541, startPoint y: 297, endPoint x: 684, endPoint y: 318, distance: 144.5
click at [541, 296] on icon at bounding box center [545, 300] width 12 height 16
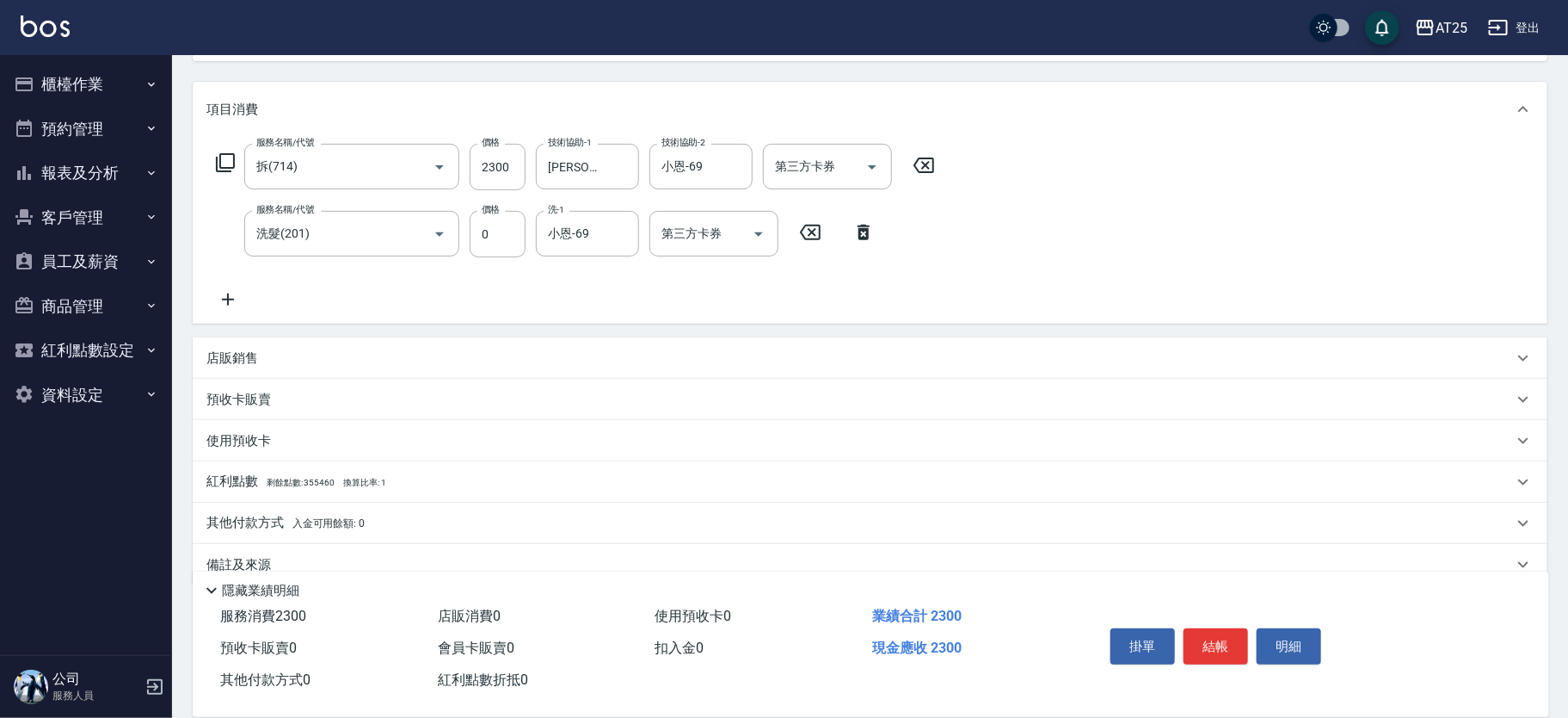
scroll to position [227, 0]
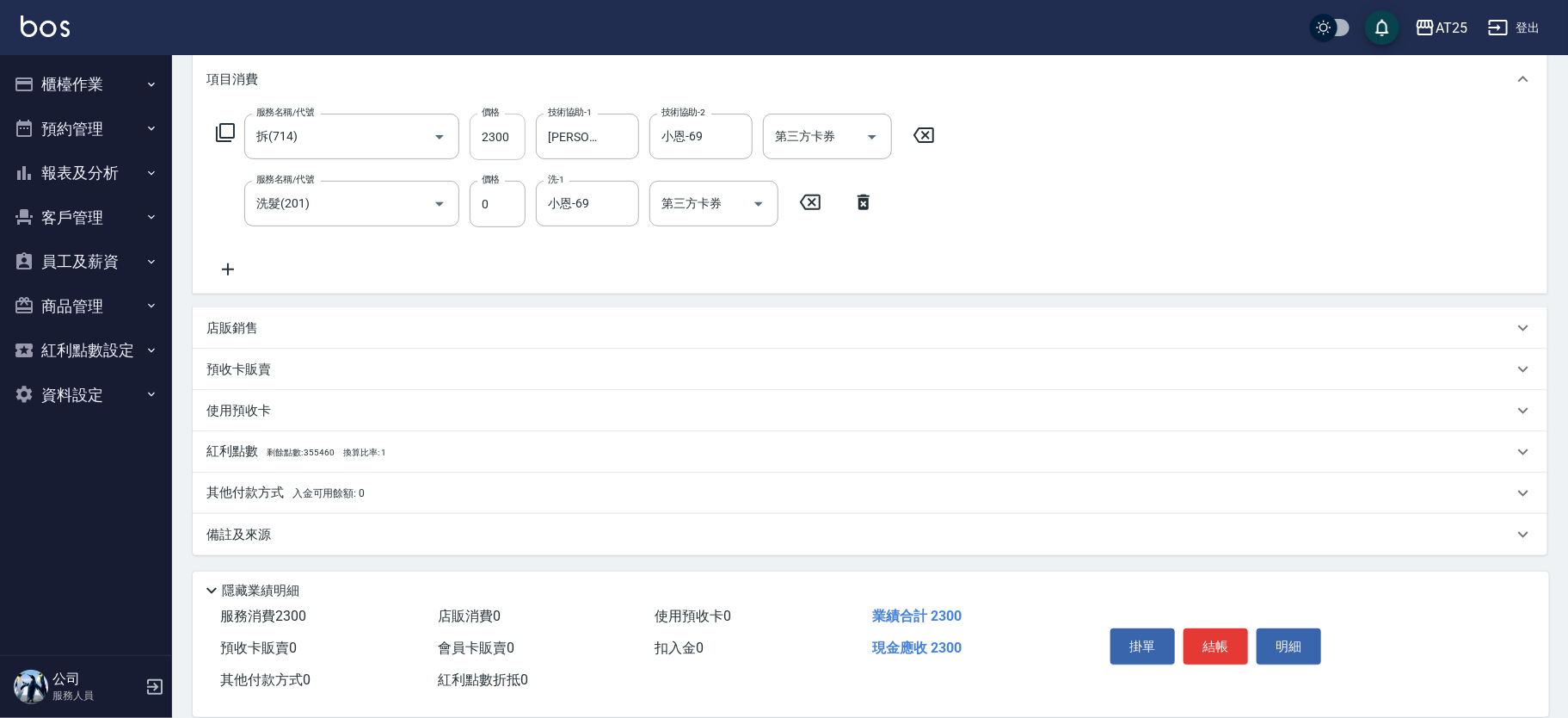
click at [502, 116] on input "2300" at bounding box center [497, 137] width 56 height 47
click at [497, 132] on input "2300" at bounding box center [497, 137] width 56 height 47
type input "0"
type input "20"
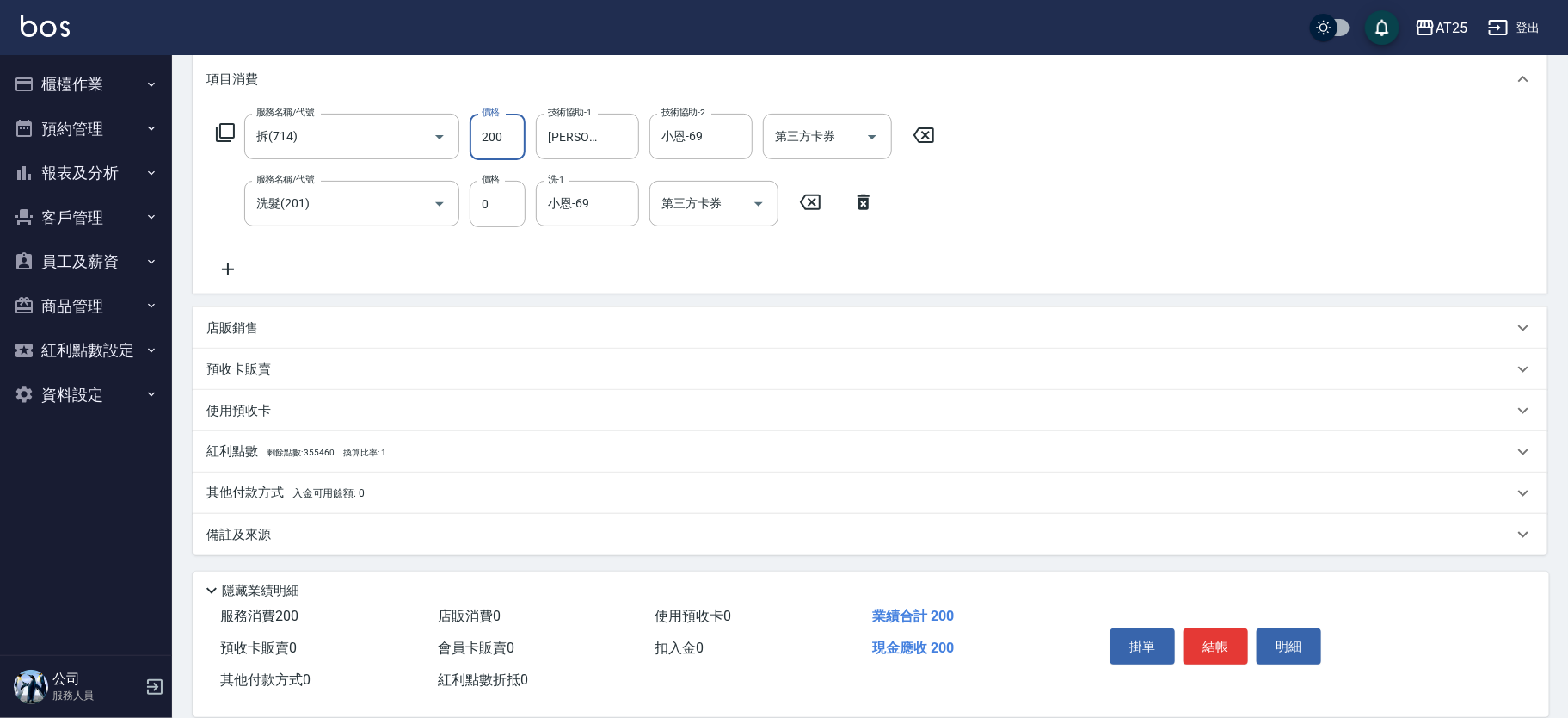
type input "2000"
type input "200"
type input "2000"
click at [510, 212] on input "0" at bounding box center [497, 204] width 56 height 47
type input "30"
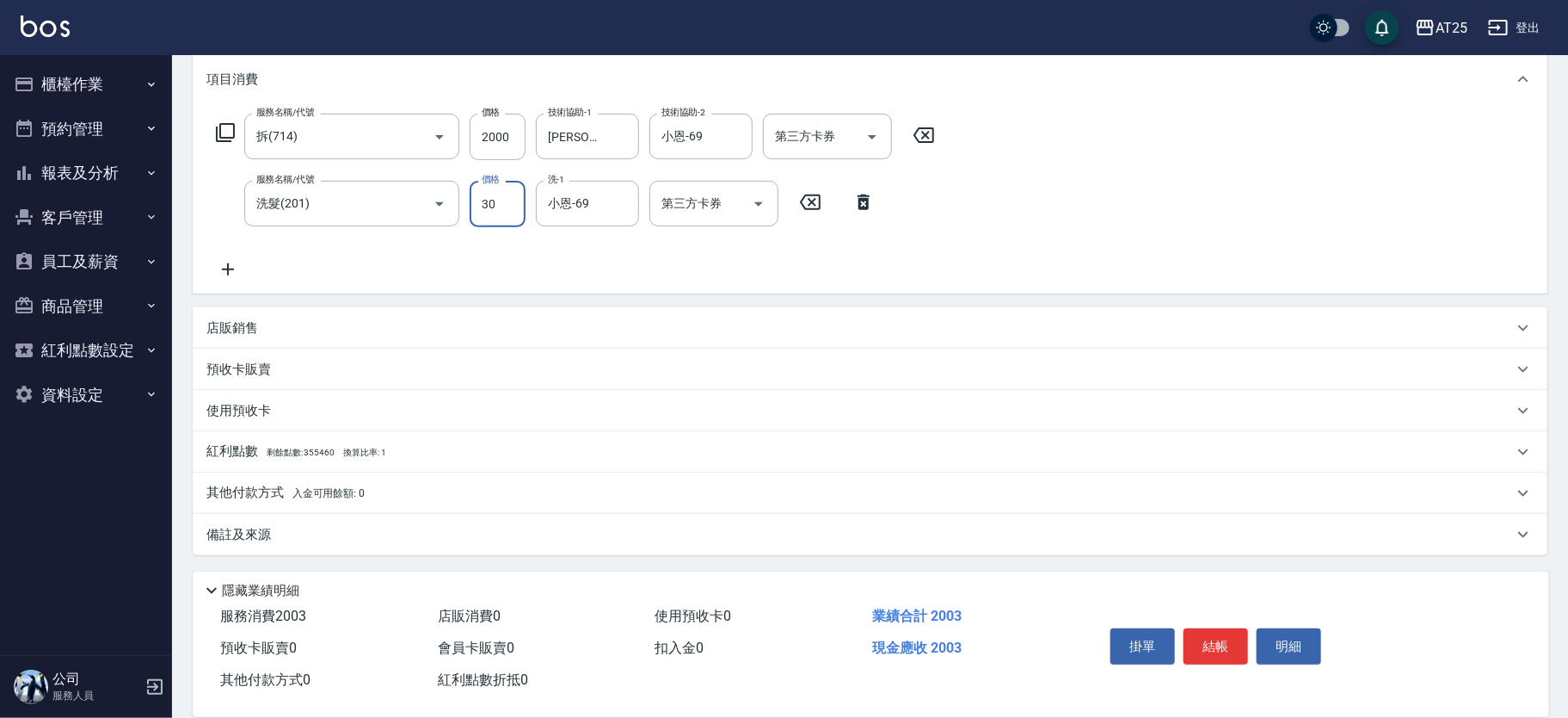
type input "230"
type input "300"
drag, startPoint x: 279, startPoint y: 487, endPoint x: 1404, endPoint y: 413, distance: 1127.4
click at [279, 488] on p "其他付款方式 入金可用餘額: 0" at bounding box center [285, 493] width 158 height 19
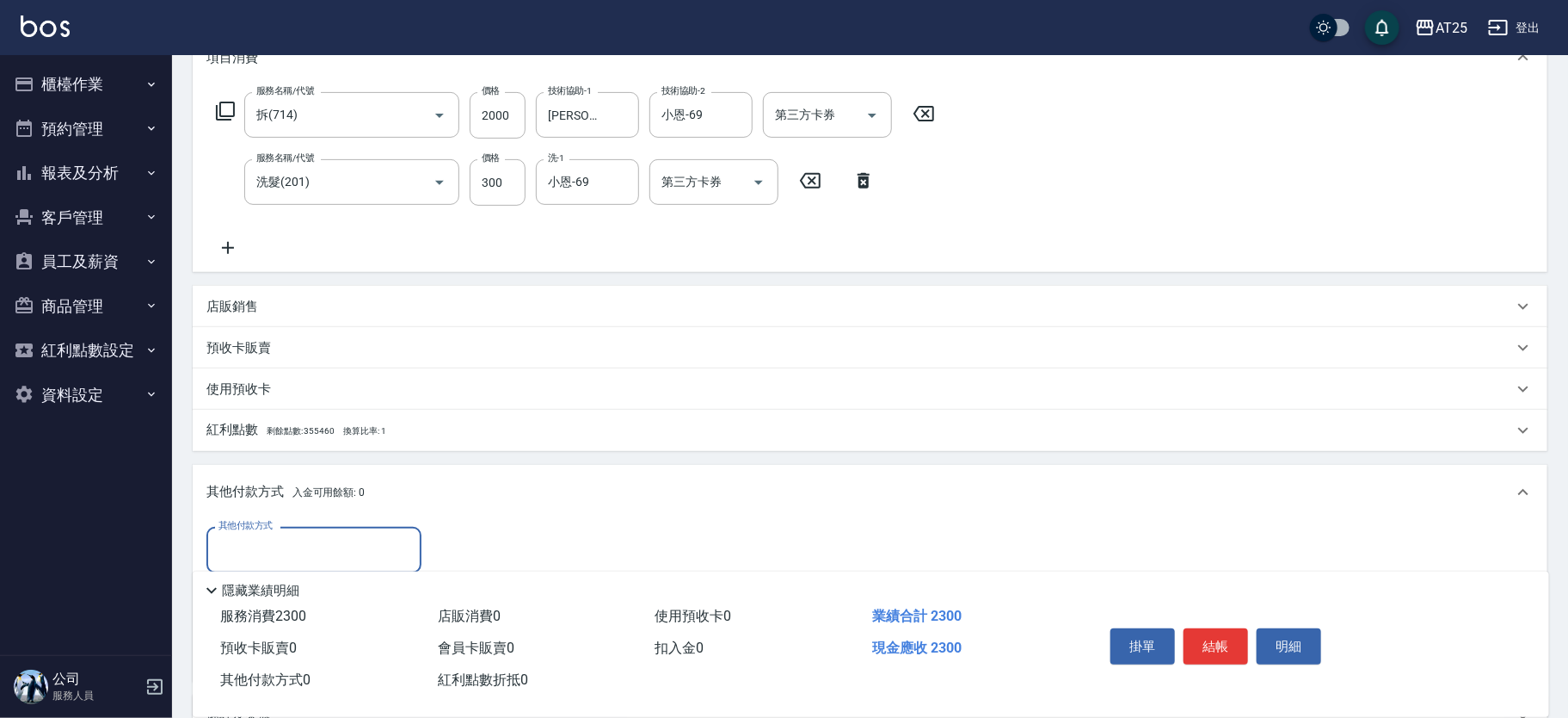
scroll to position [430, 0]
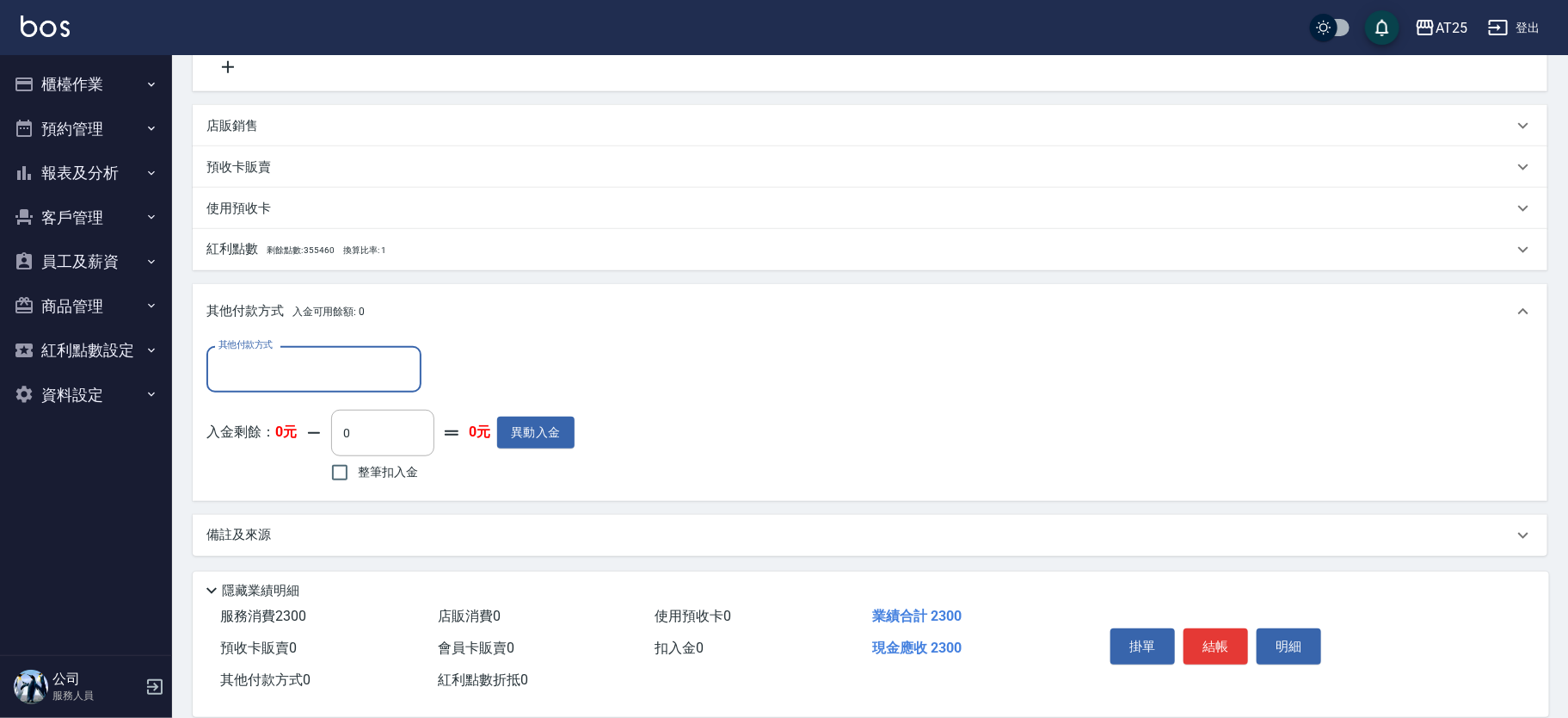
click at [354, 370] on input "其他付款方式" at bounding box center [314, 368] width 200 height 30
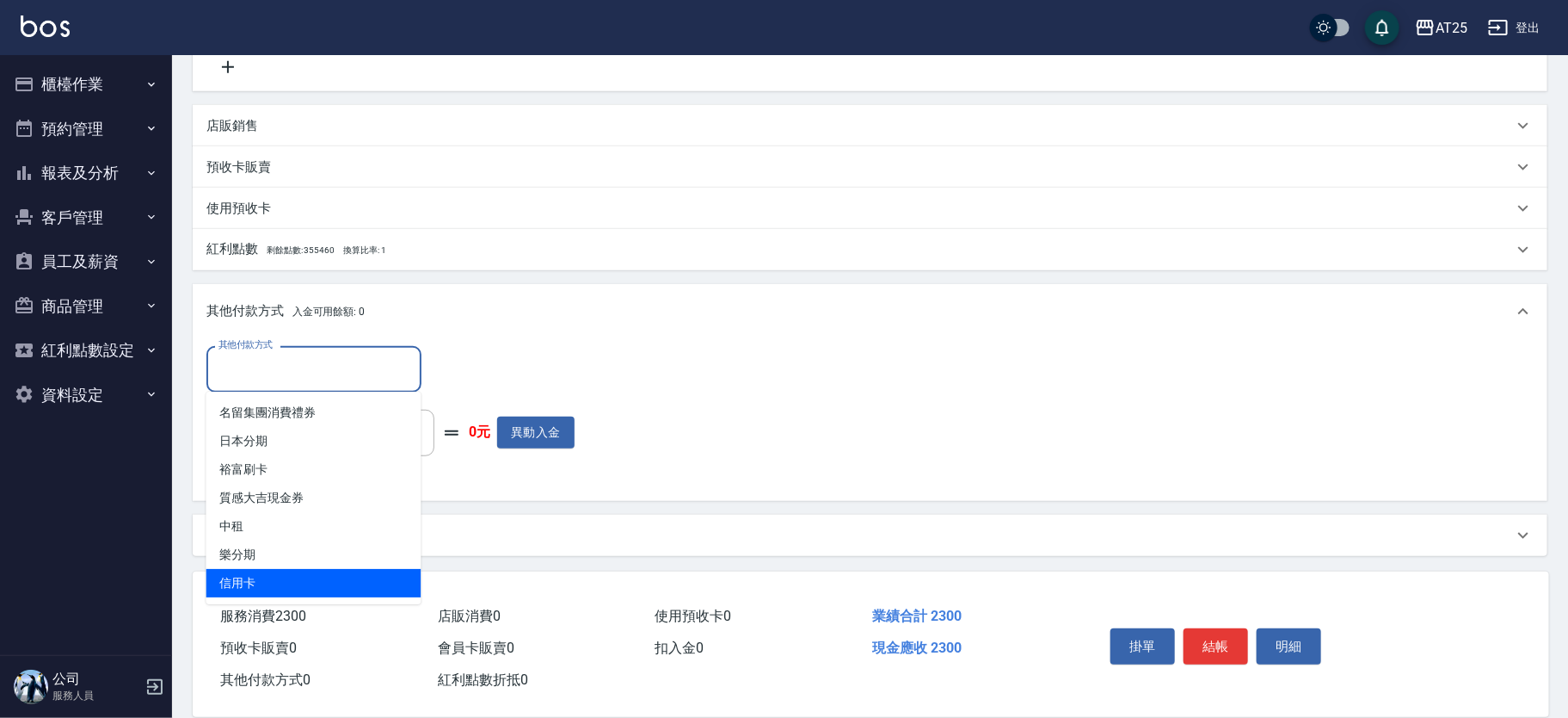
click at [309, 570] on span "信用卡" at bounding box center [314, 583] width 215 height 29
type input "信用卡"
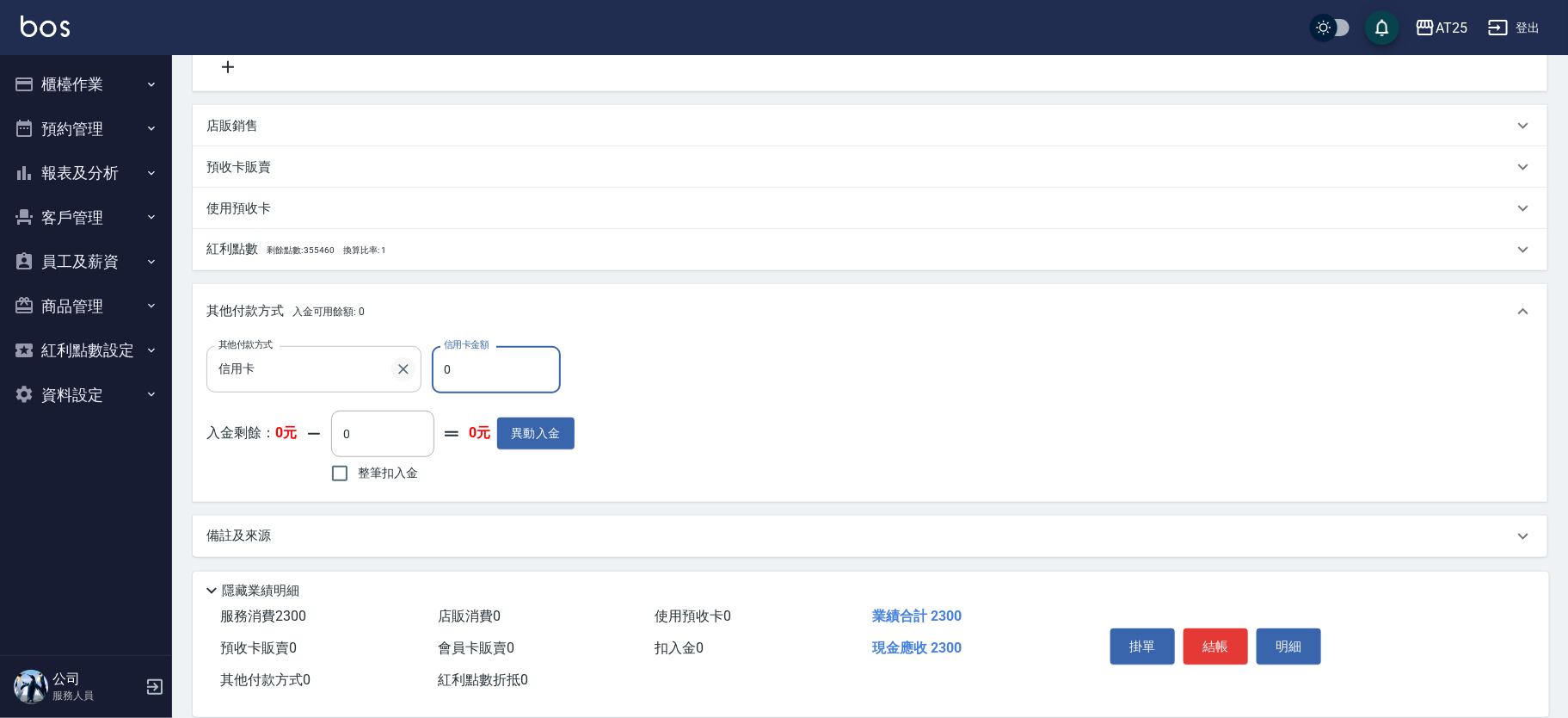
drag, startPoint x: 480, startPoint y: 385, endPoint x: 407, endPoint y: 373, distance: 74.0
click at [407, 373] on div "其他付款方式 信用卡 其他付款方式 信用卡金額 0 信用卡金額" at bounding box center [390, 370] width 368 height 47
type input "220"
type input "23"
type input "200"
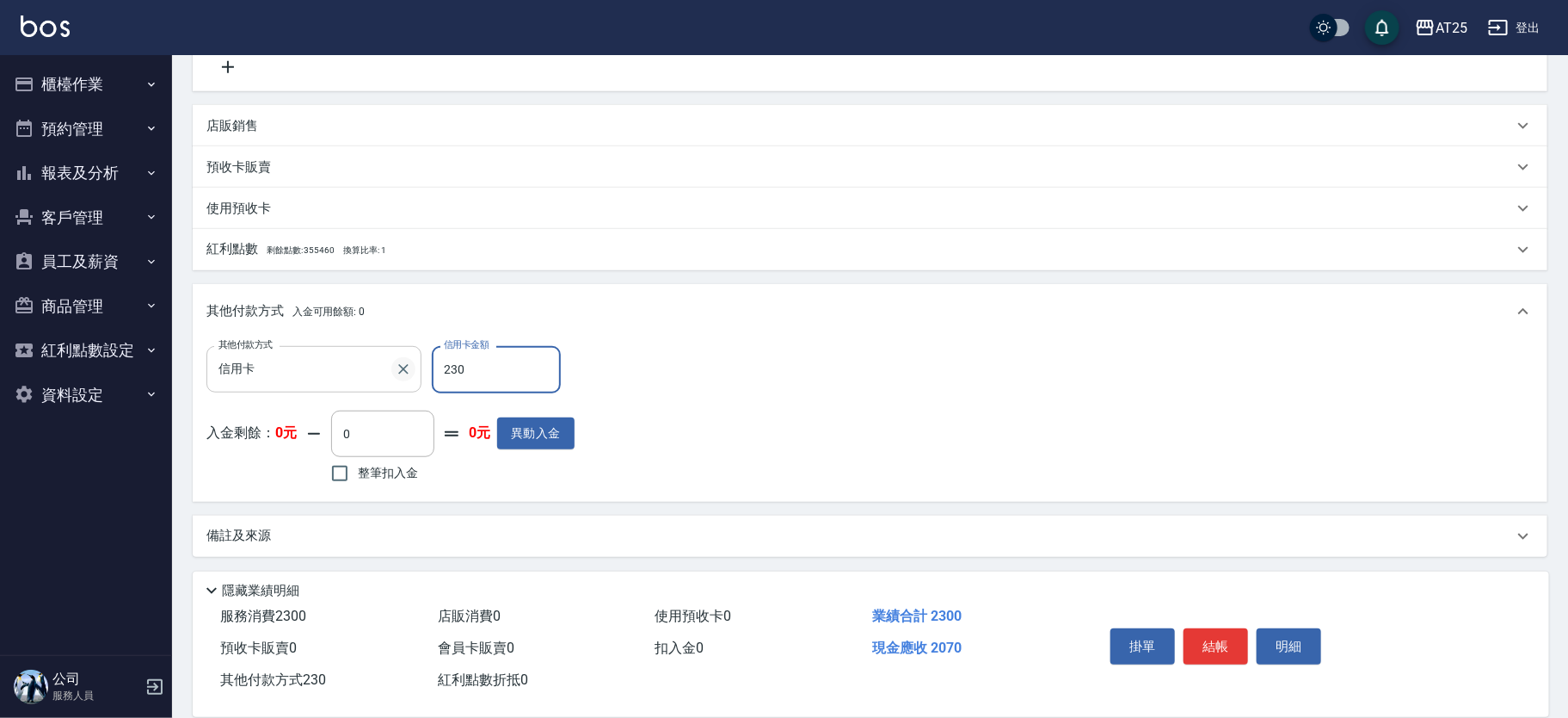
type input "2300"
type input "0"
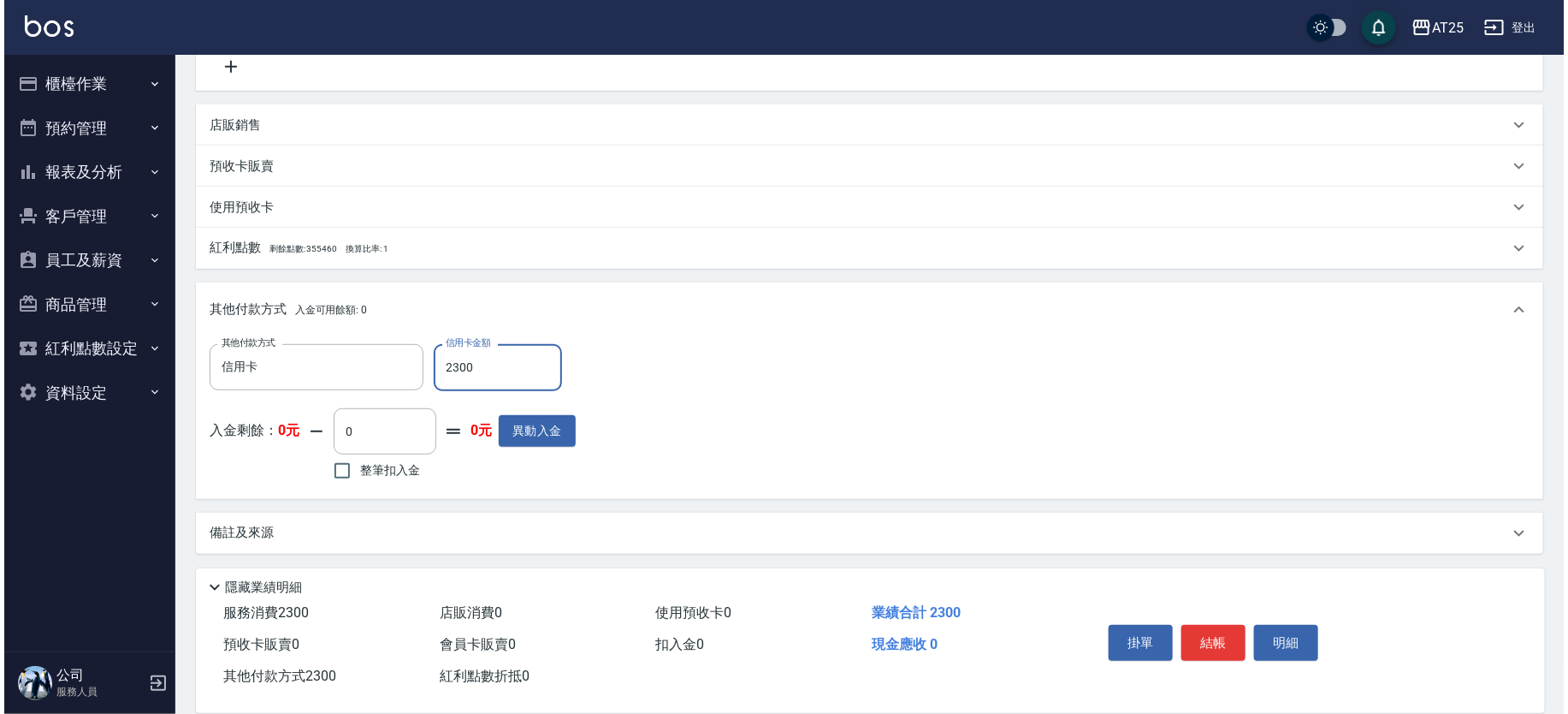
scroll to position [0, 0]
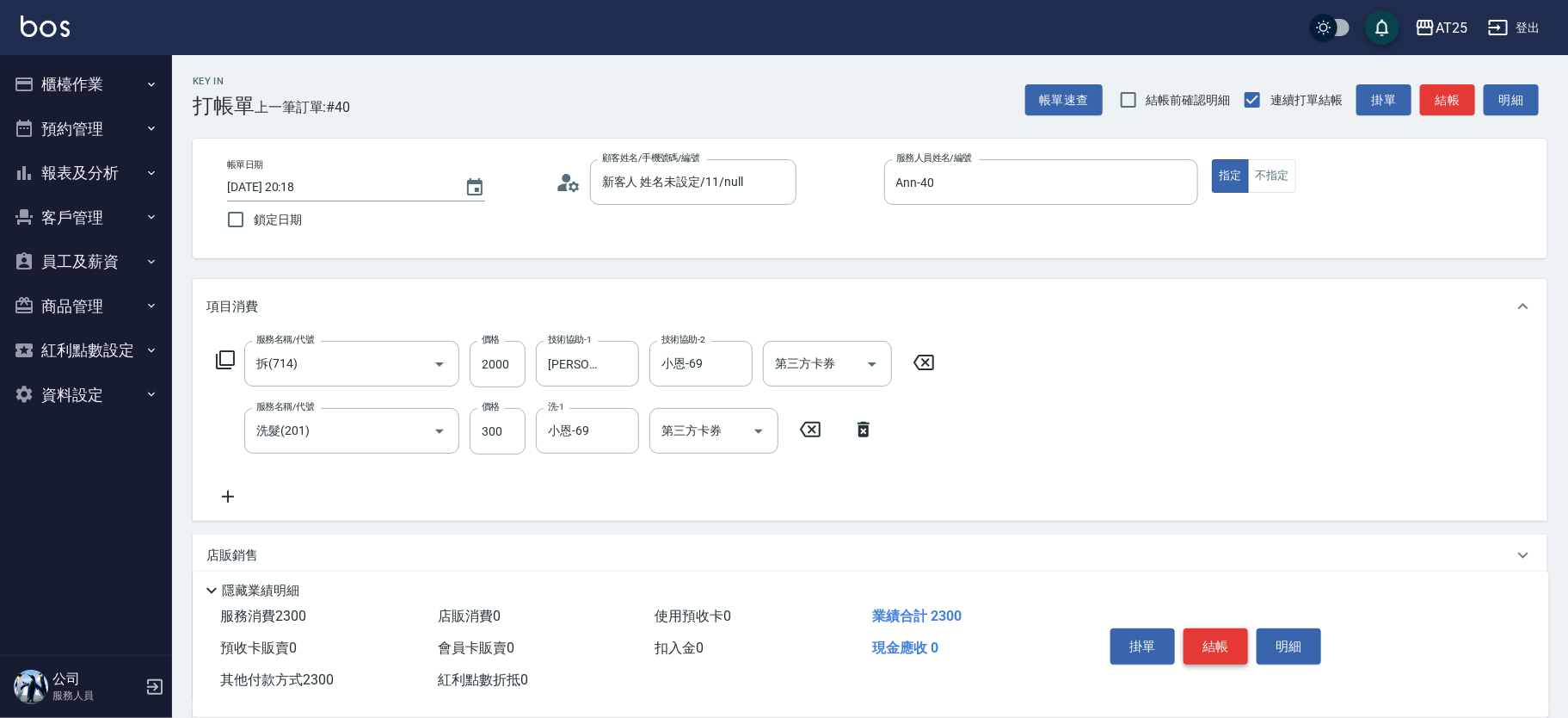
type input "2300"
click at [1210, 629] on button "結帳" at bounding box center [1216, 647] width 64 height 36
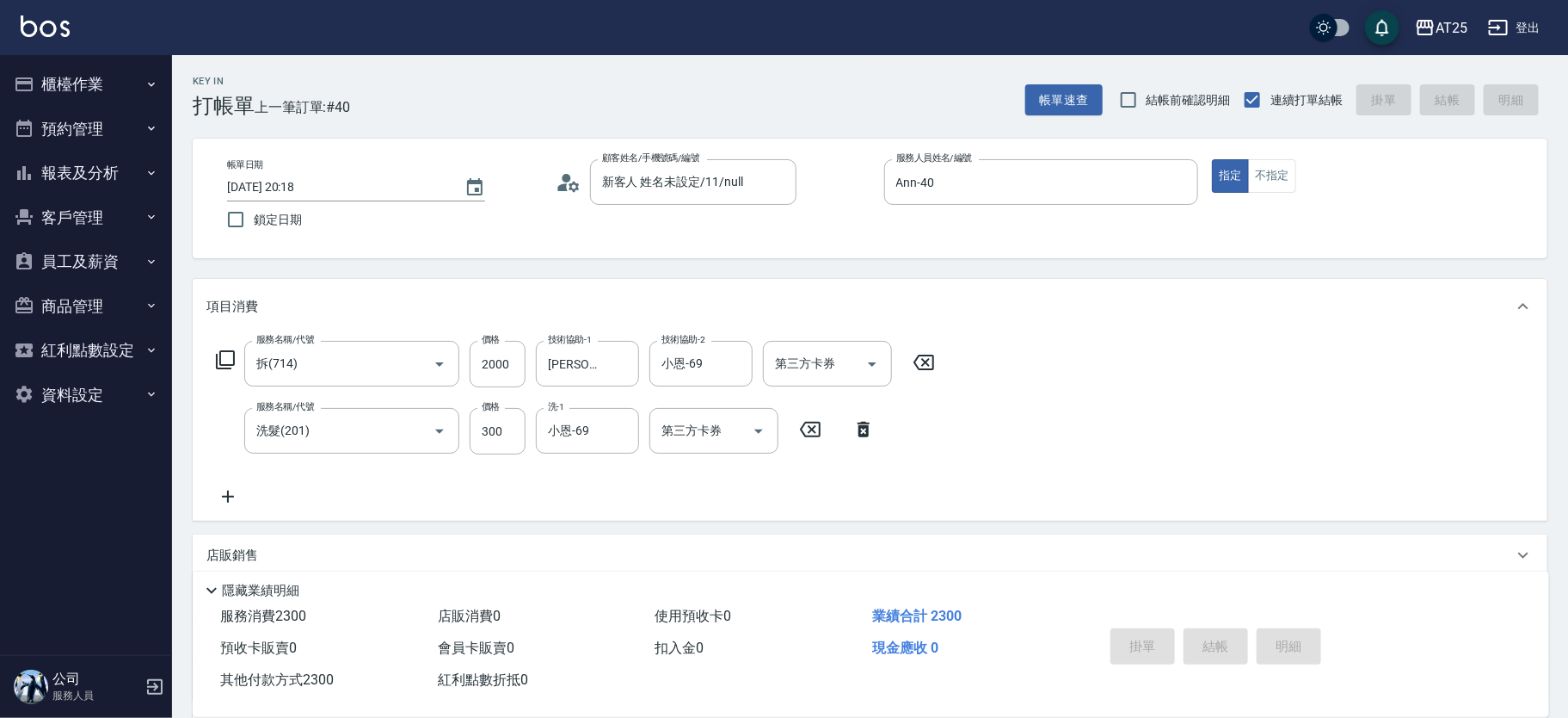
type input "2025/08/23 20:19"
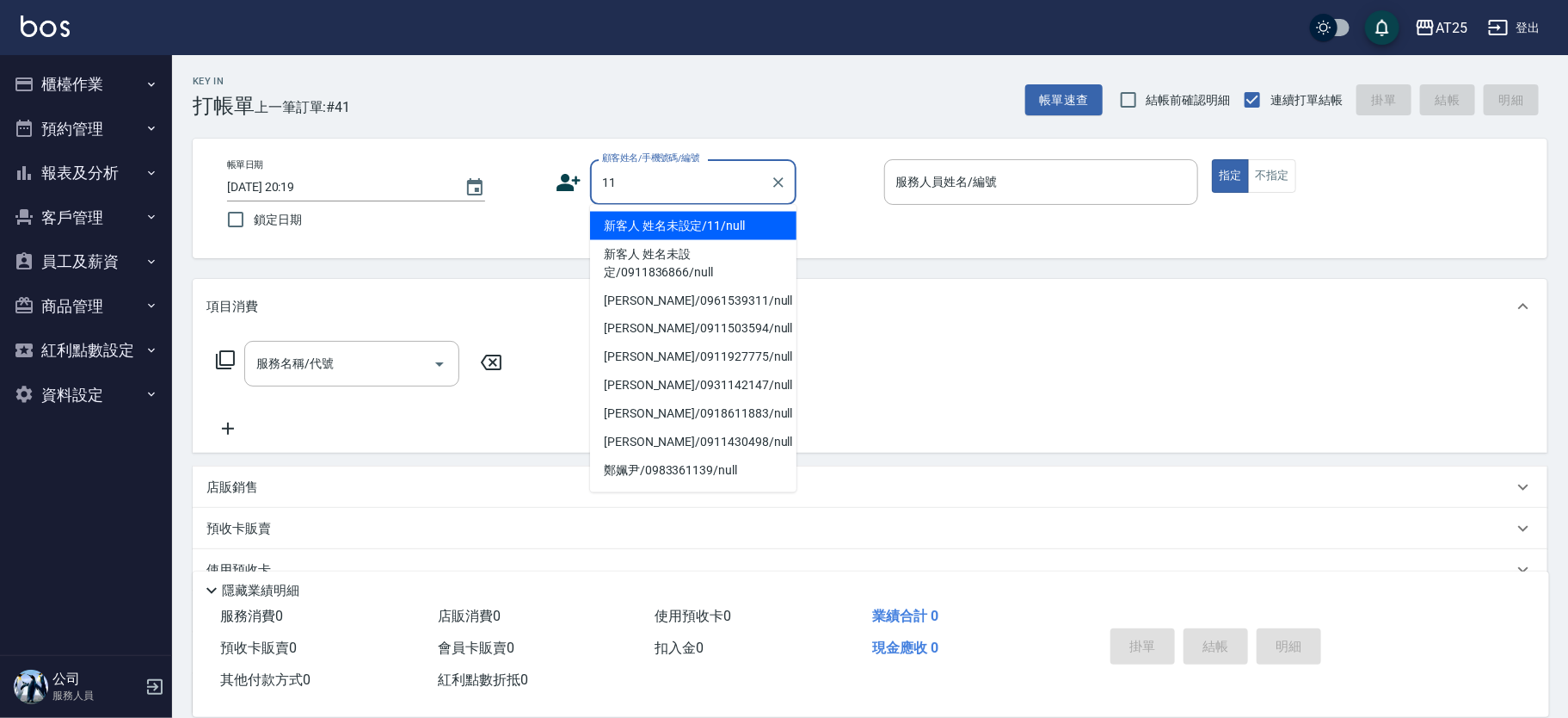
type input "新客人 姓名未設定/11/null"
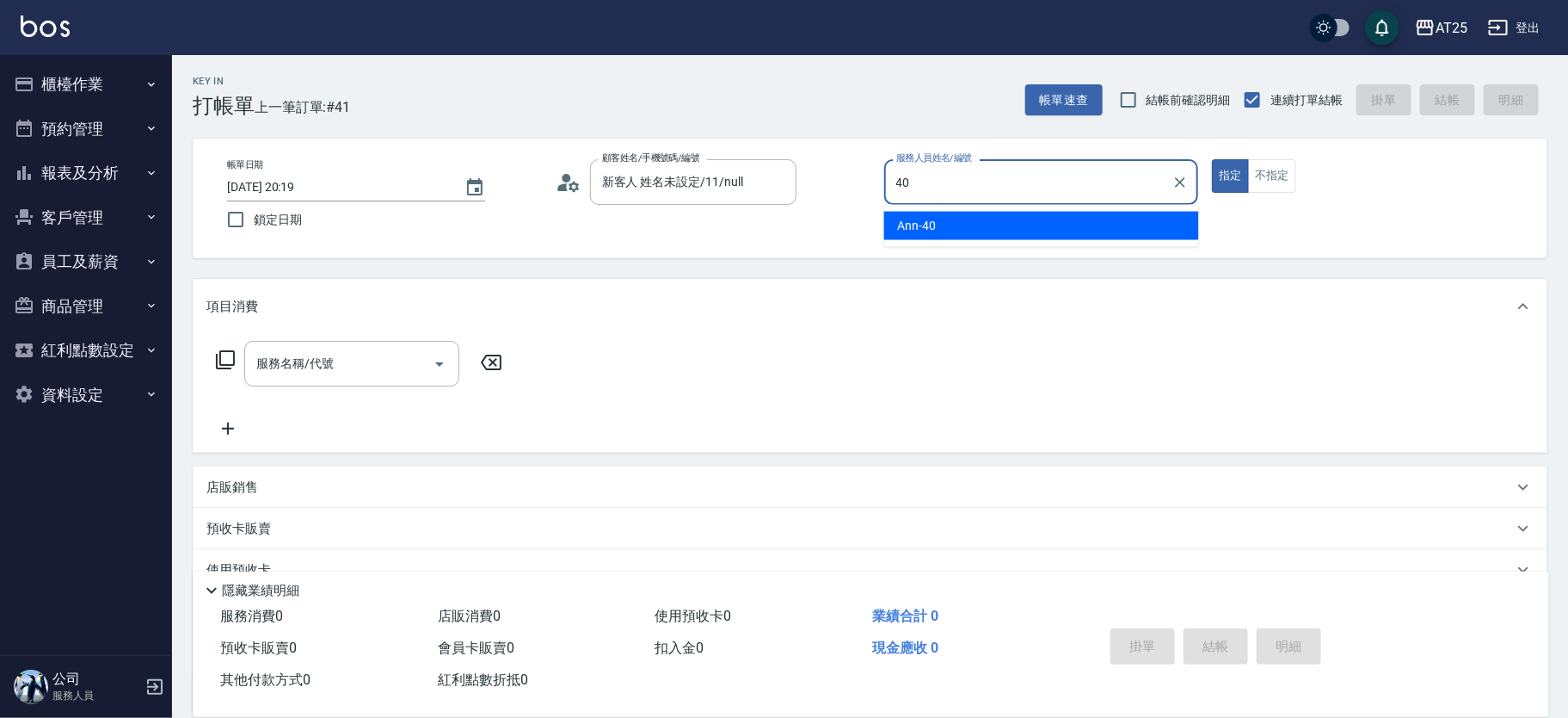
type input "Ann-40"
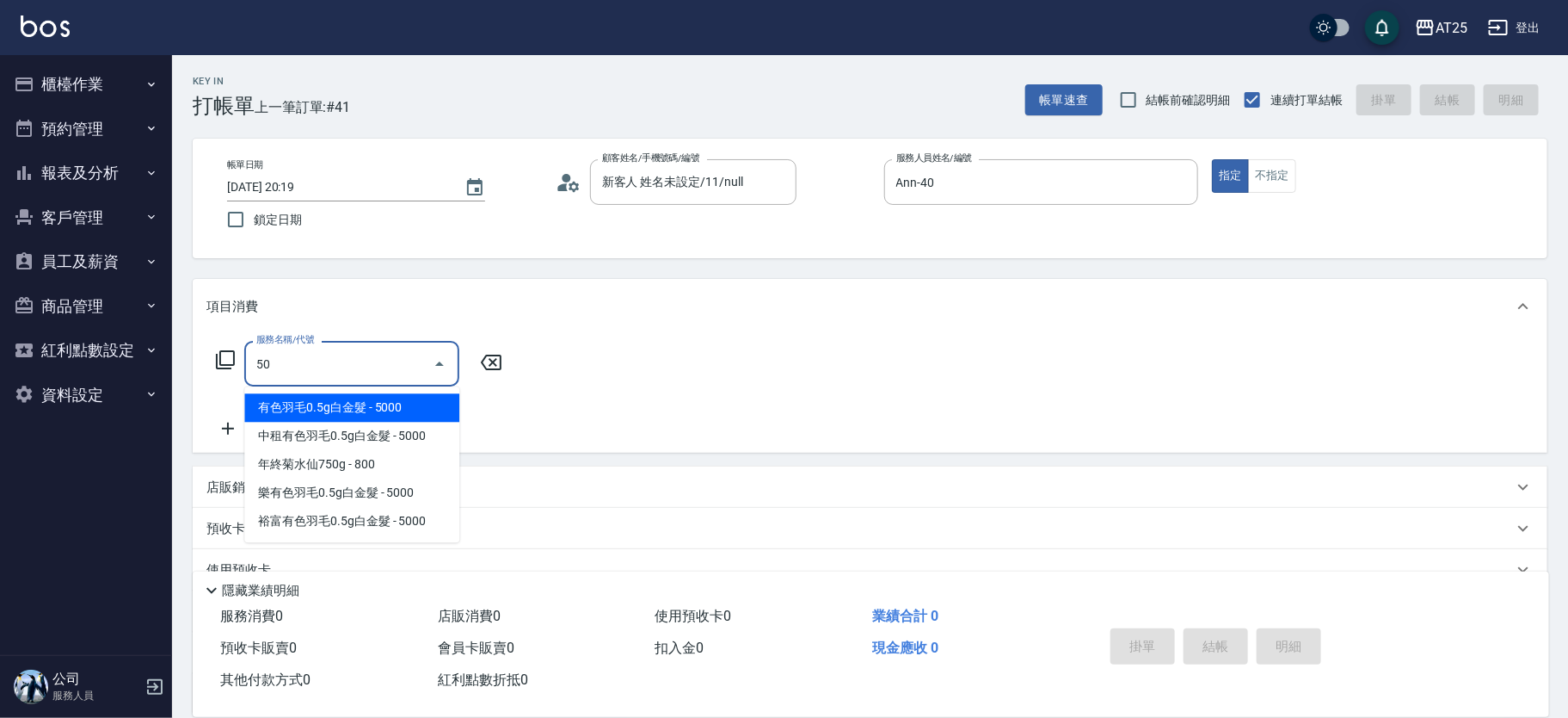
type input "501"
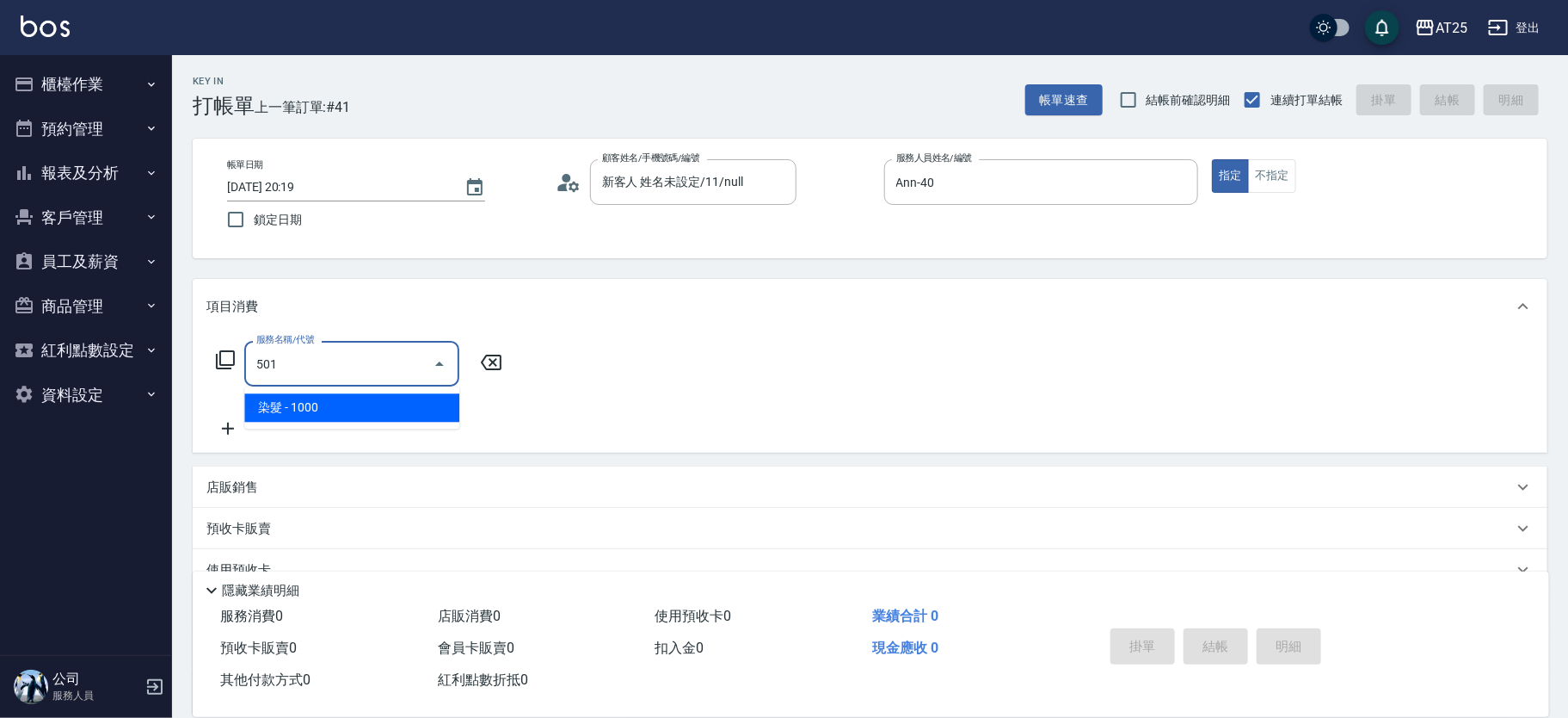
type input "100"
type input "染髮(501)"
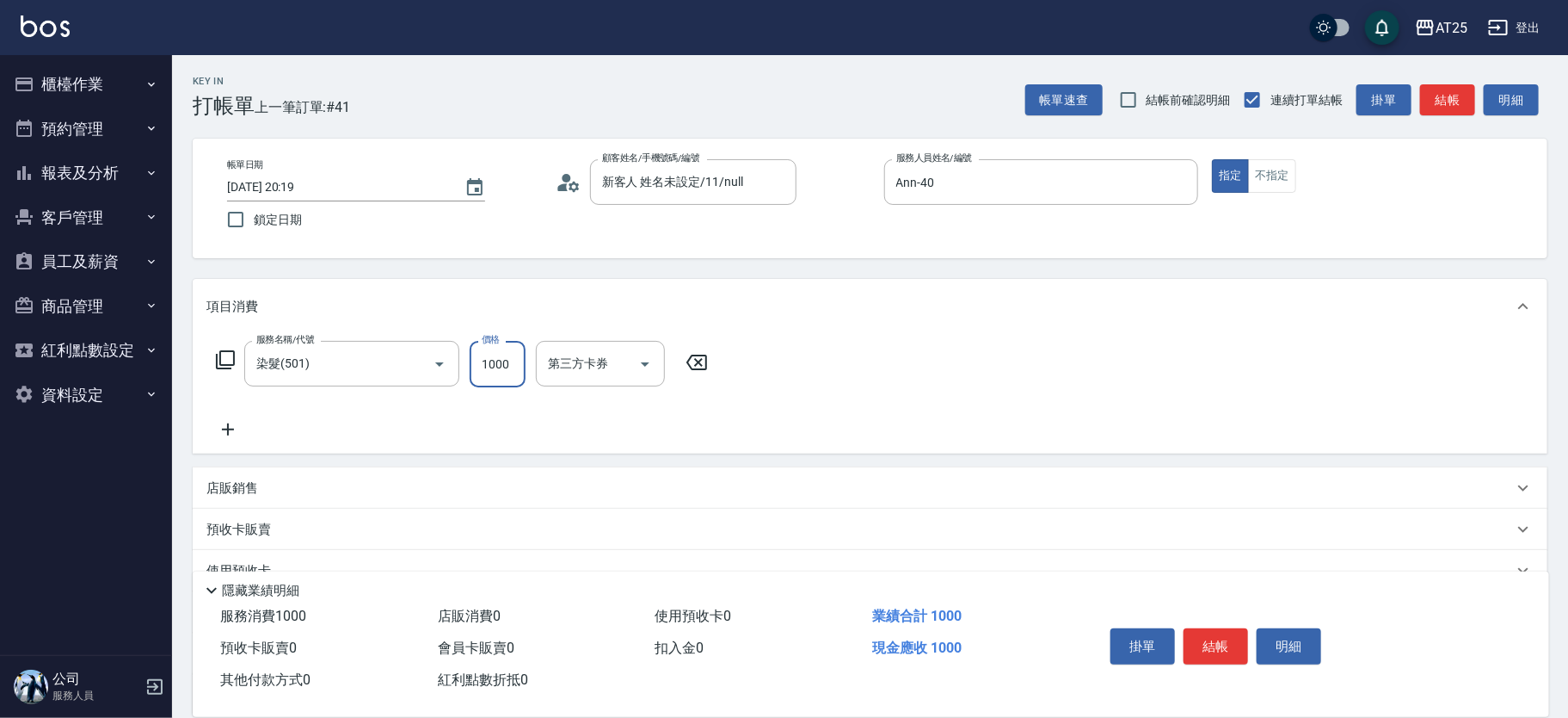
type input "0"
type input "15"
type input "10"
type input "158"
type input "150"
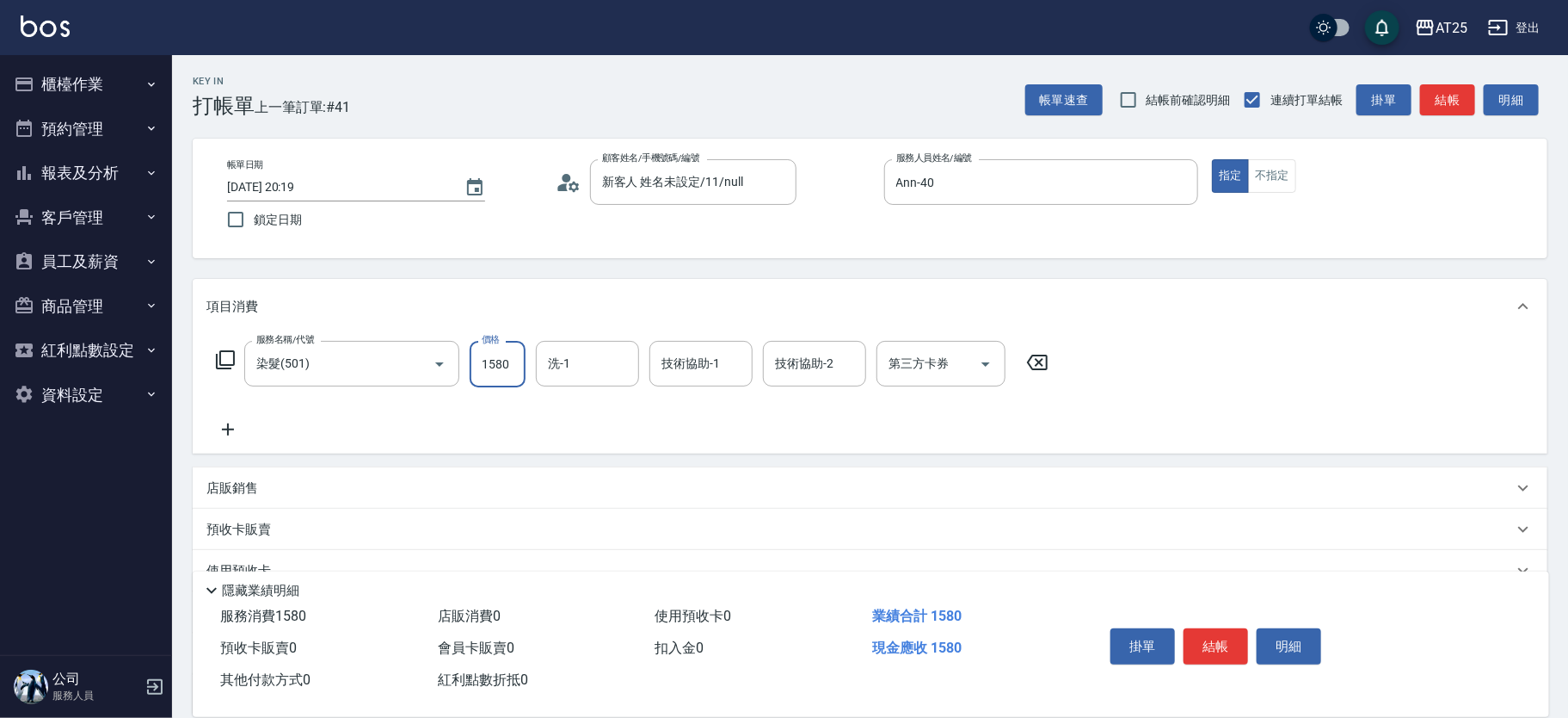
type input "1580"
type input "小恩-69"
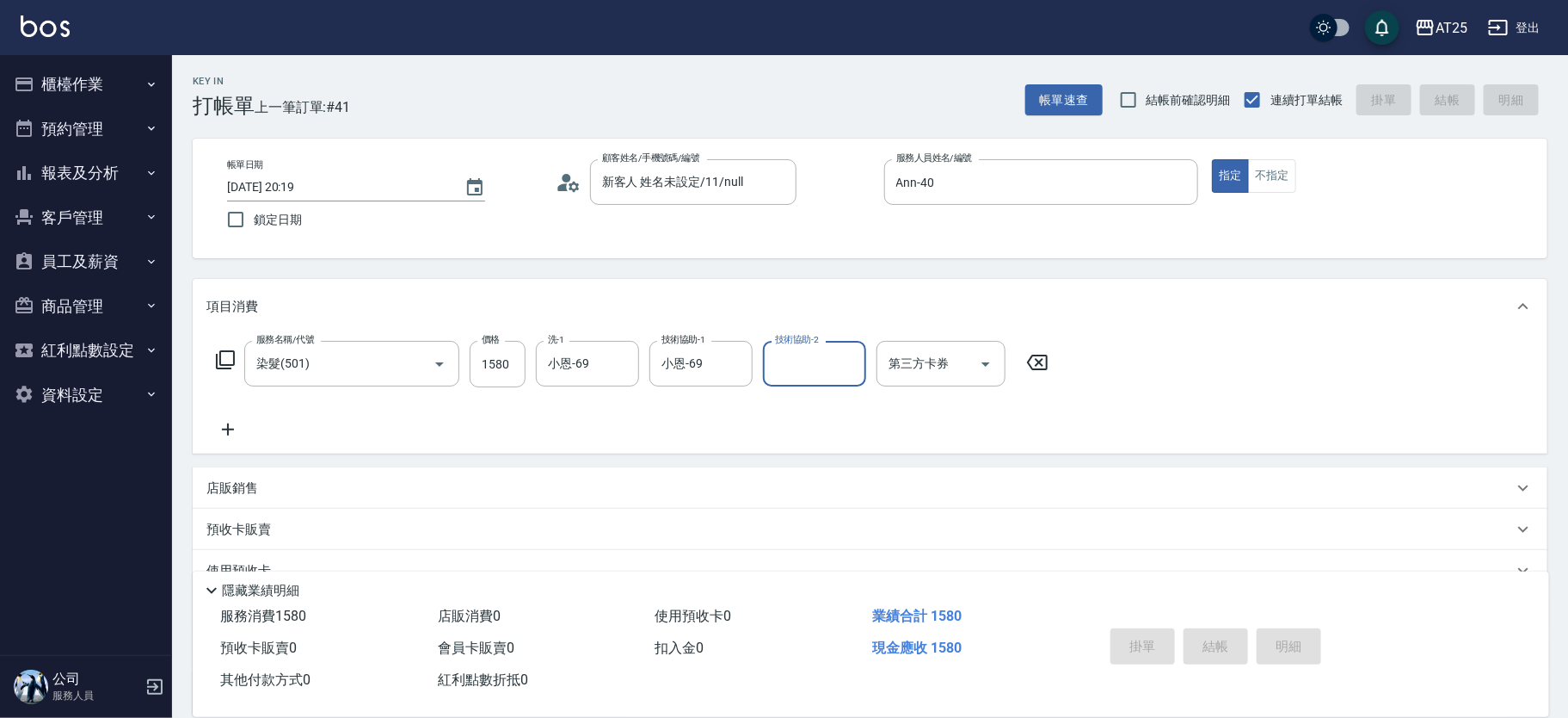
type input "0"
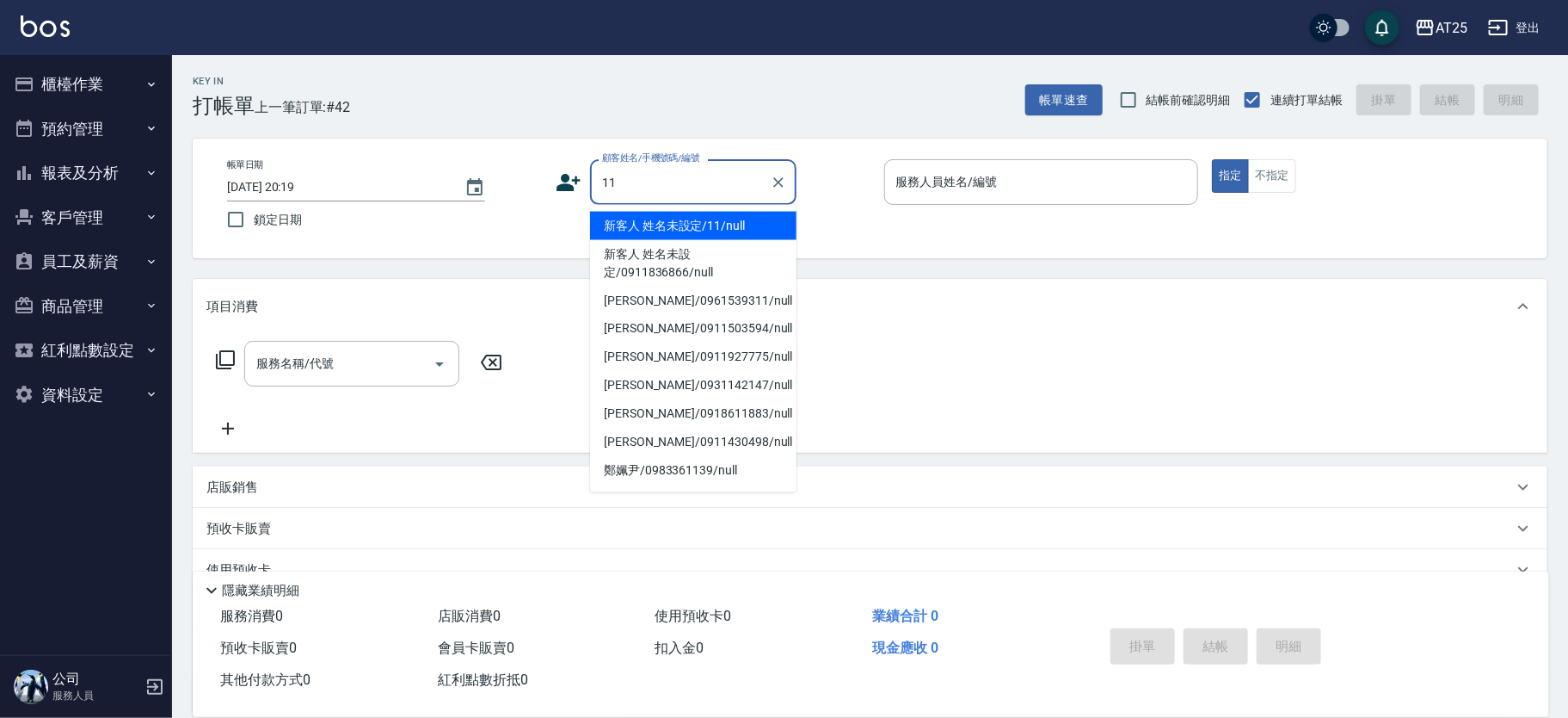
type input "新客人 姓名未設定/11/null"
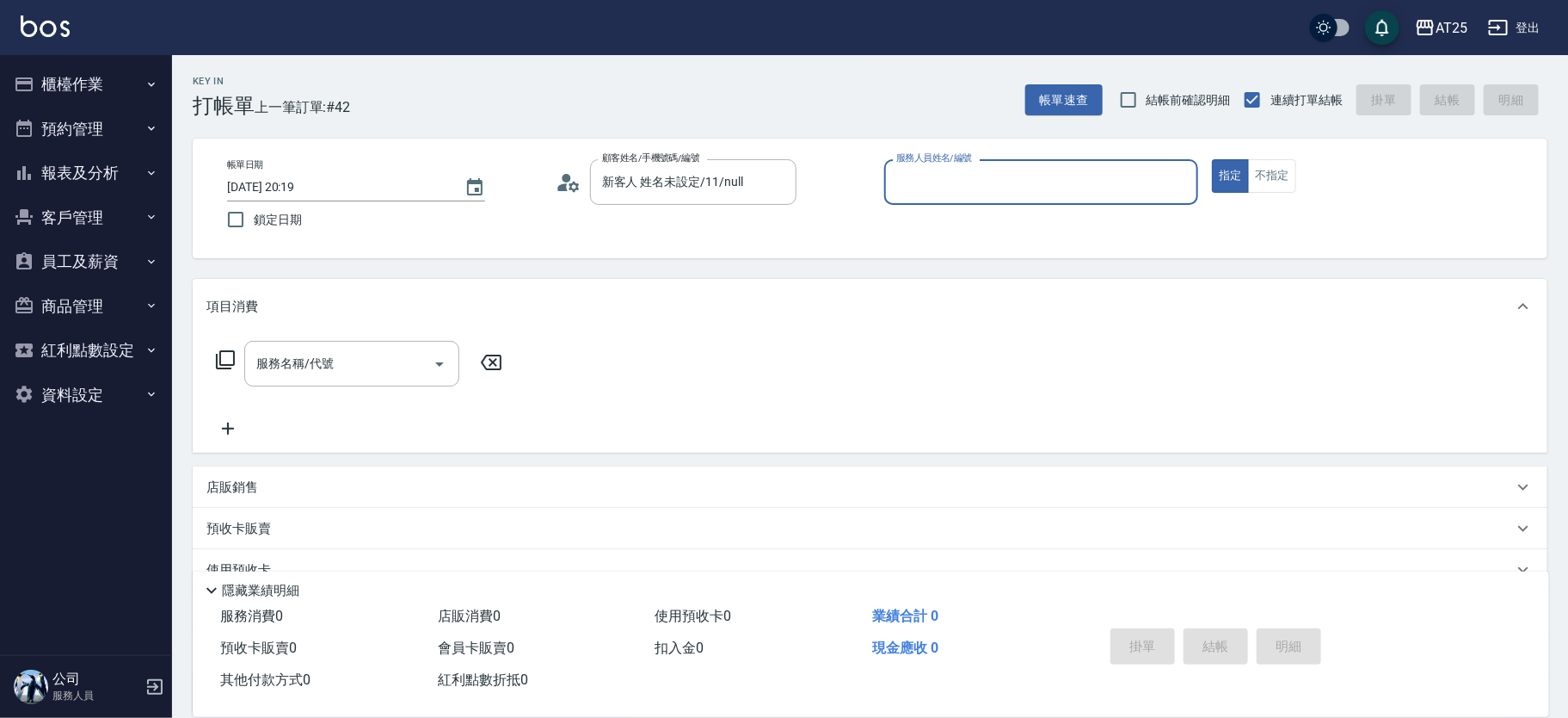
type input "0"
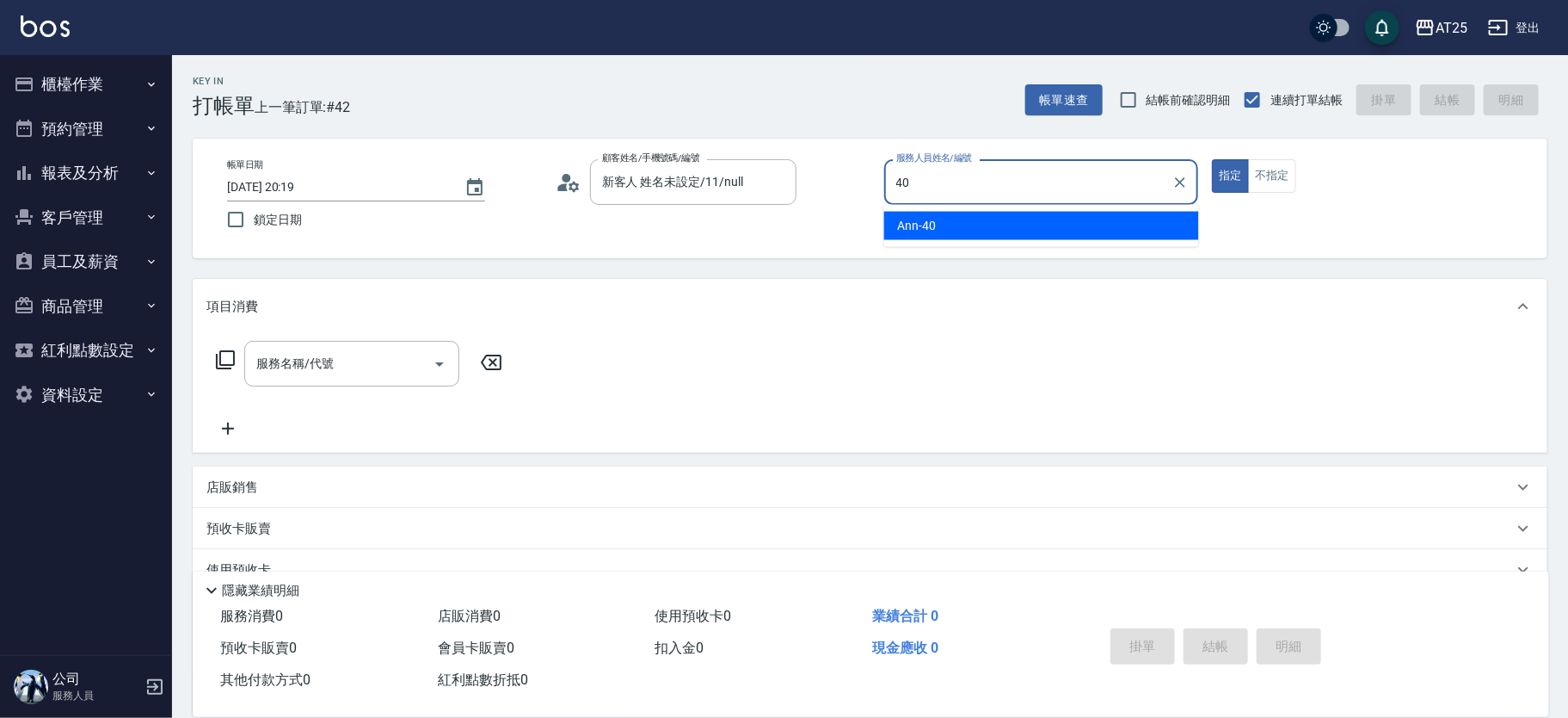
type input "Ann-40"
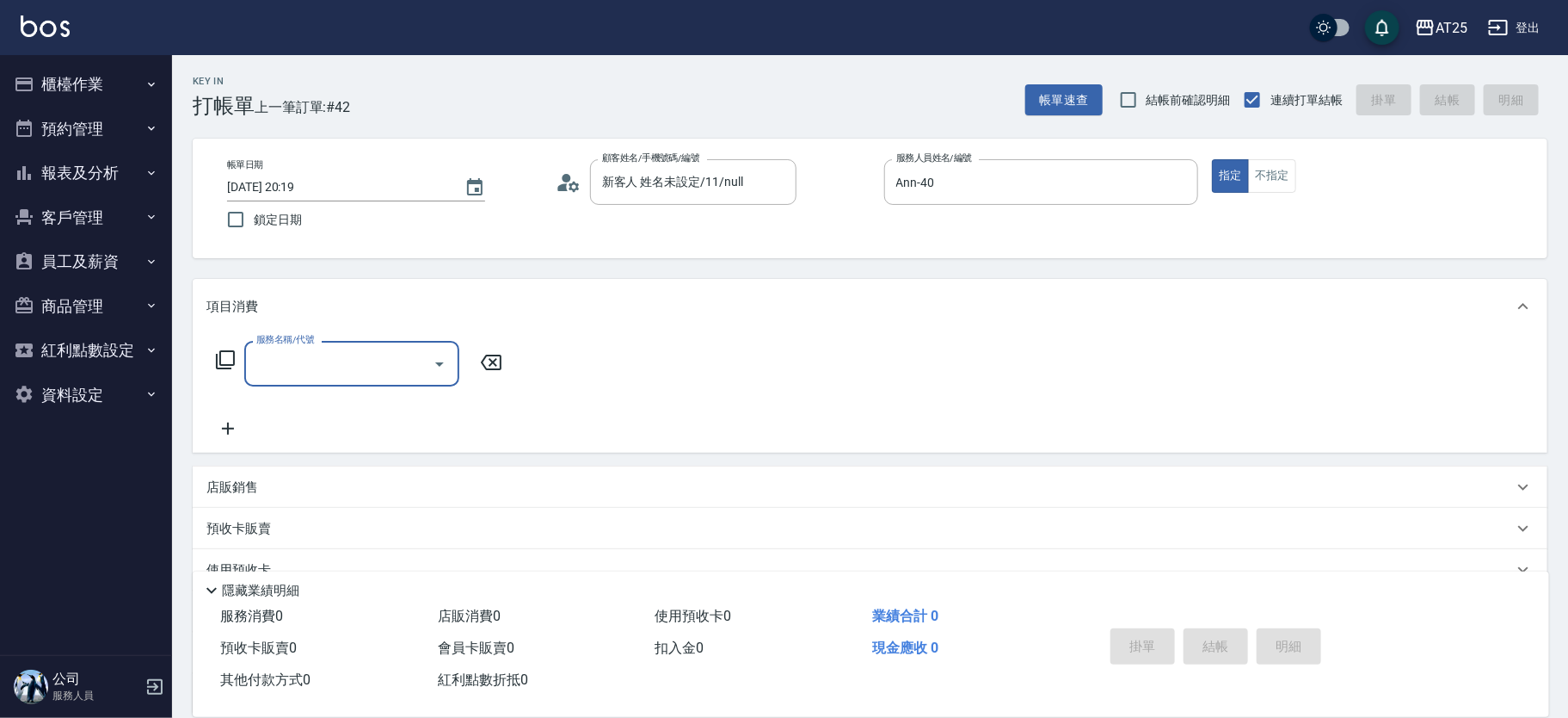
click at [55, 84] on button "櫃檯作業" at bounding box center [86, 84] width 158 height 45
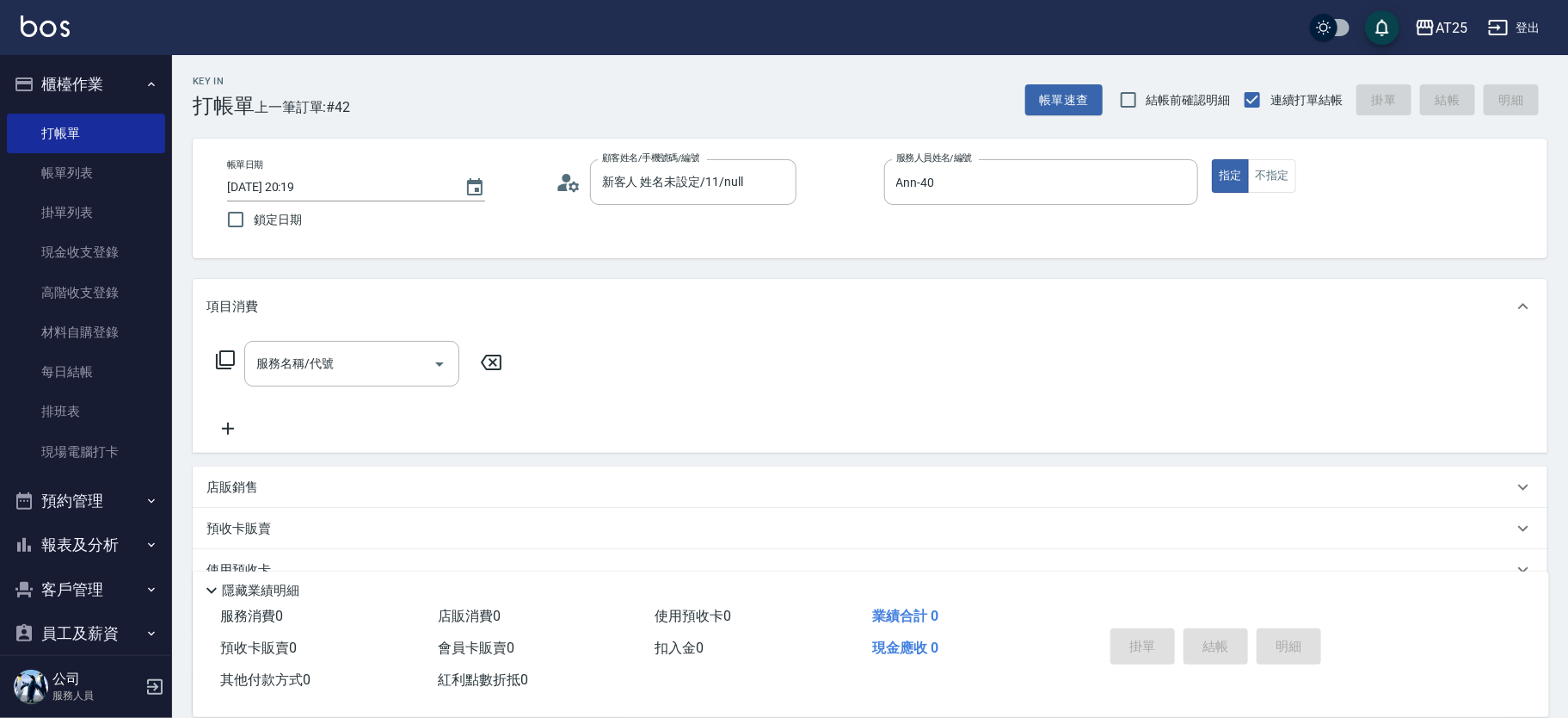
click at [235, 361] on icon at bounding box center [226, 360] width 21 height 21
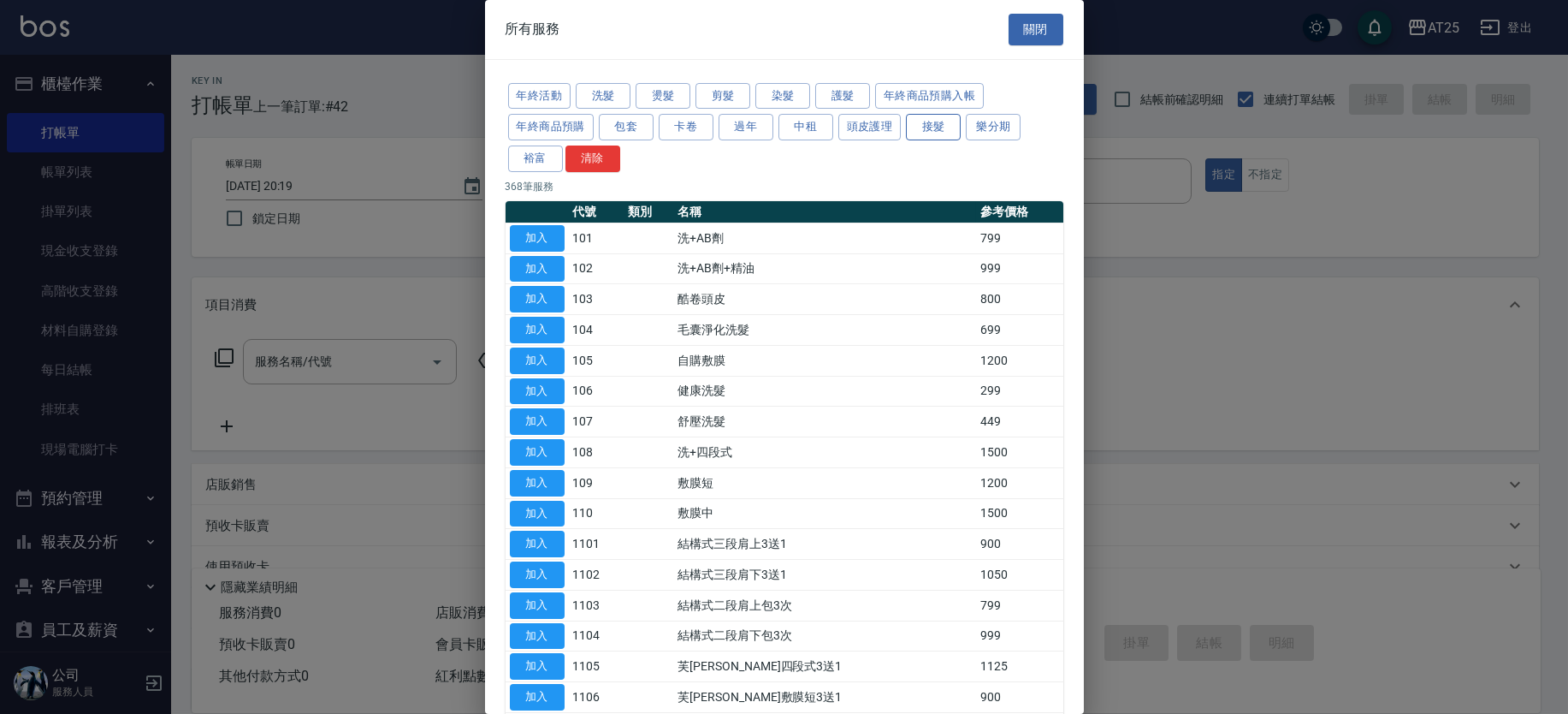
click at [927, 120] on button "接髮" at bounding box center [933, 127] width 54 height 27
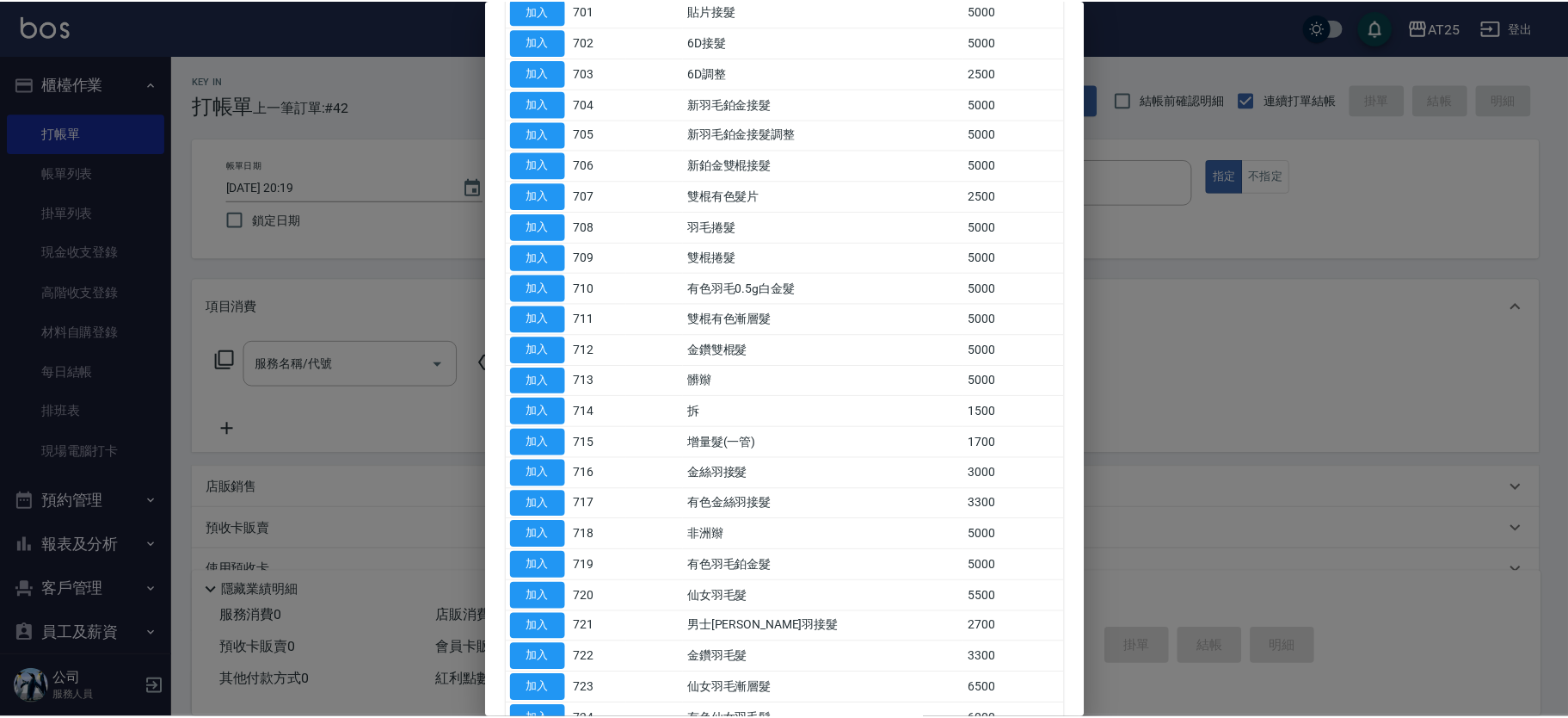
scroll to position [368, 0]
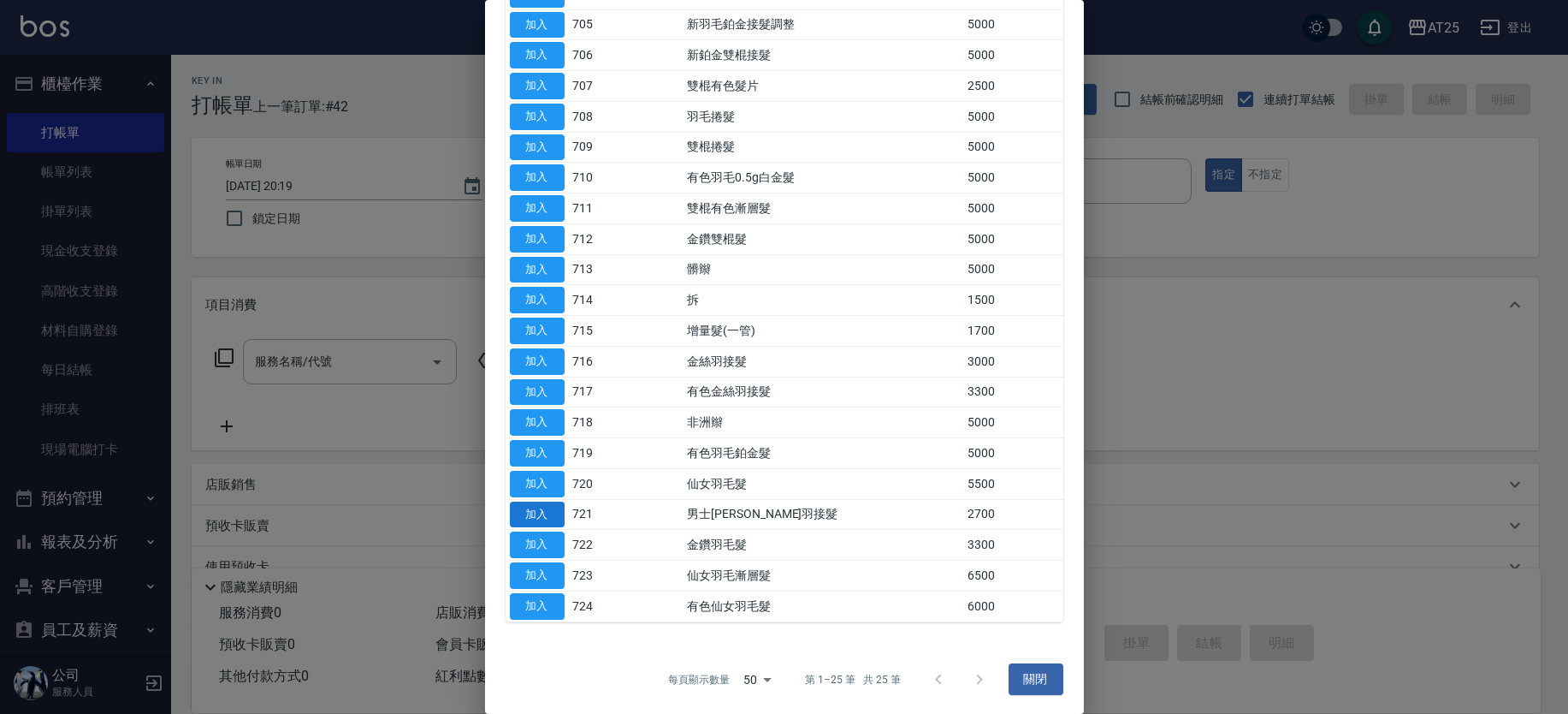
click at [556, 544] on button "加入" at bounding box center [537, 545] width 54 height 27
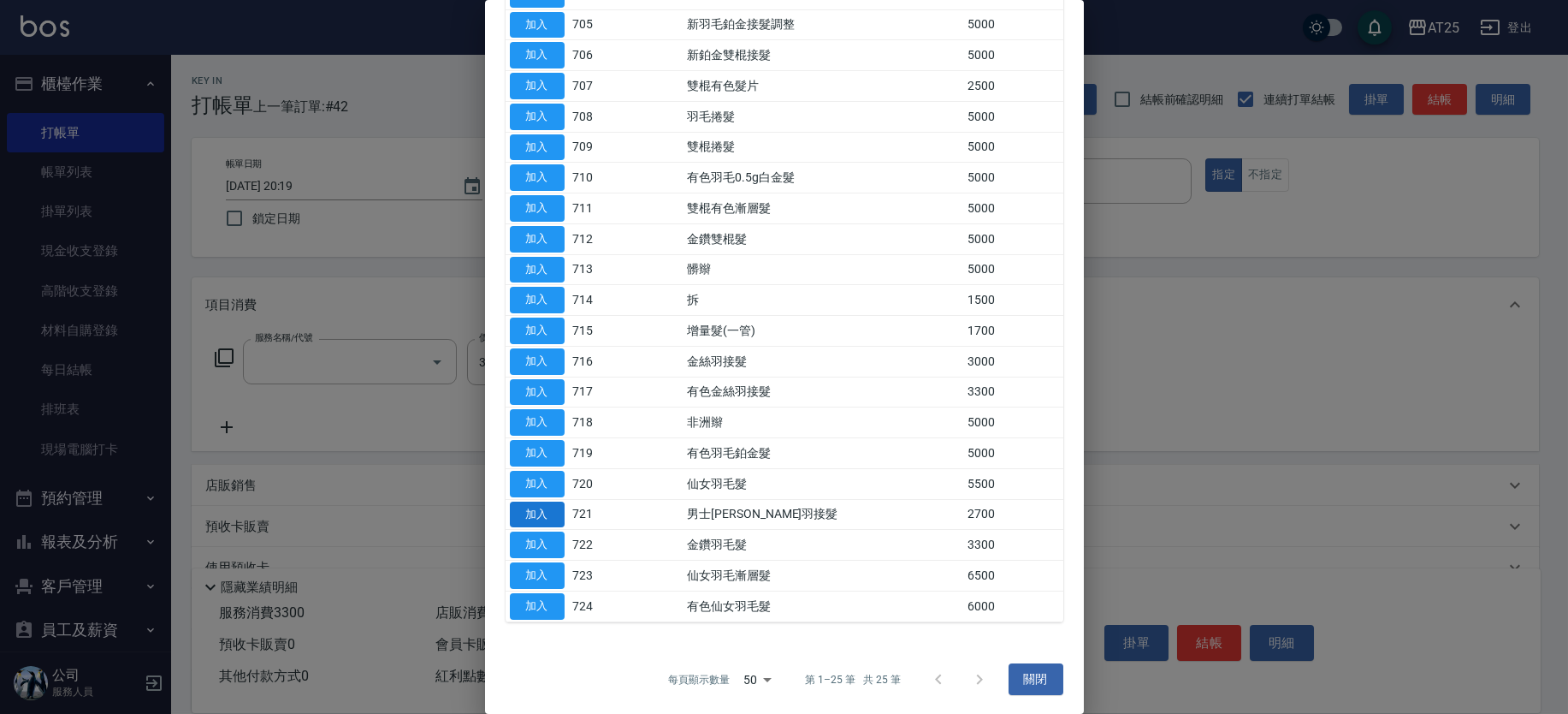
type input "金鑽羽毛髮(722)"
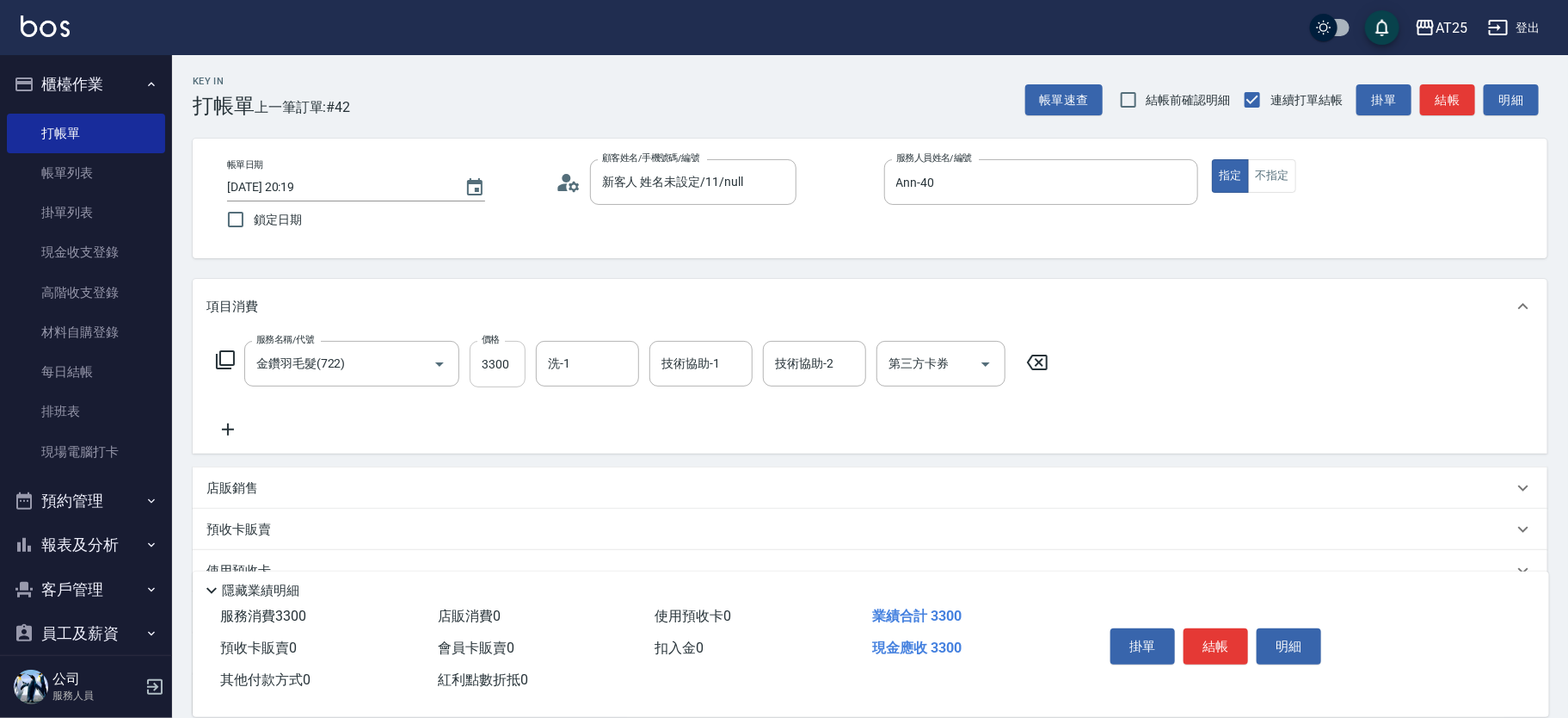
click at [502, 363] on input "3300" at bounding box center [497, 365] width 56 height 47
type input "0"
type input "27"
type input "20"
type input "2760"
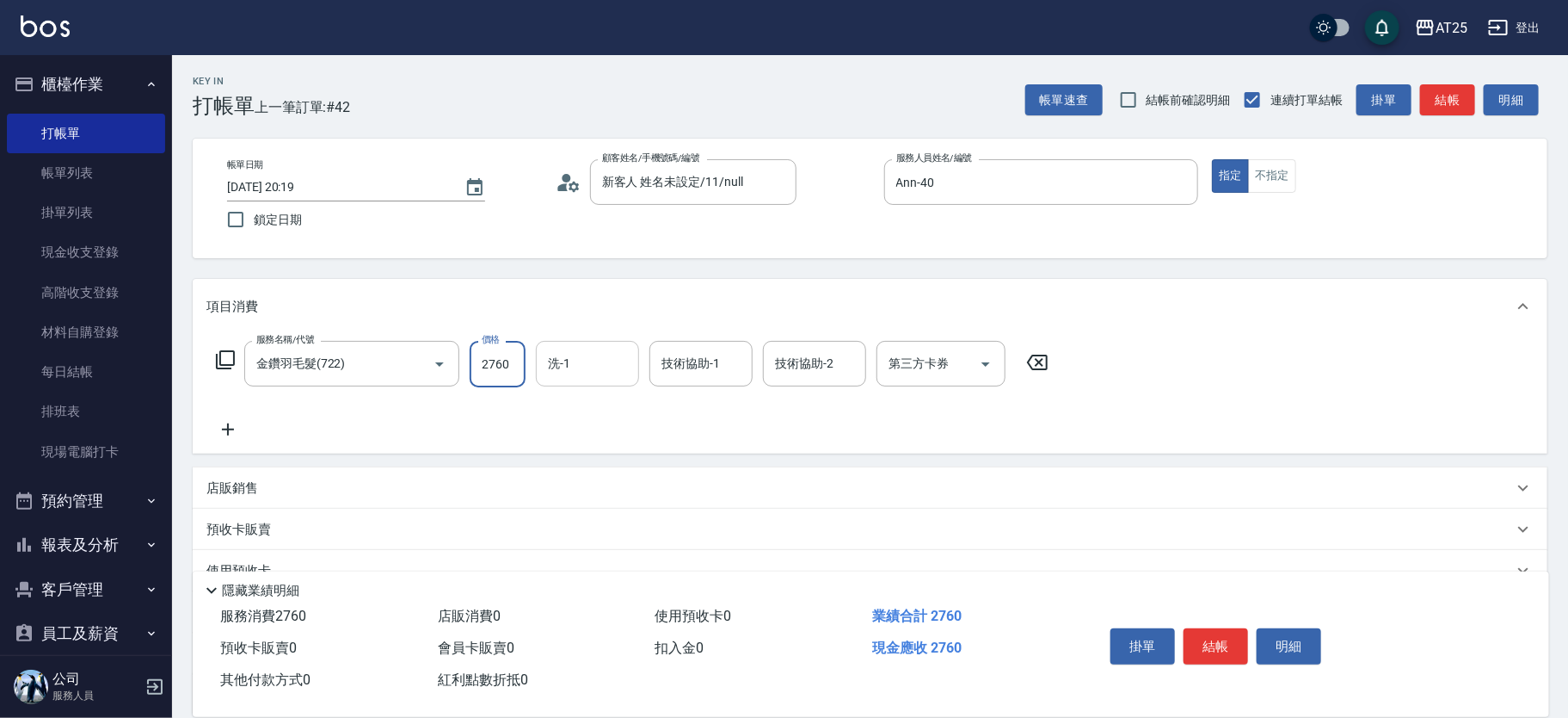
type input "20"
type input "276"
type input "0"
type input "125"
type input "120"
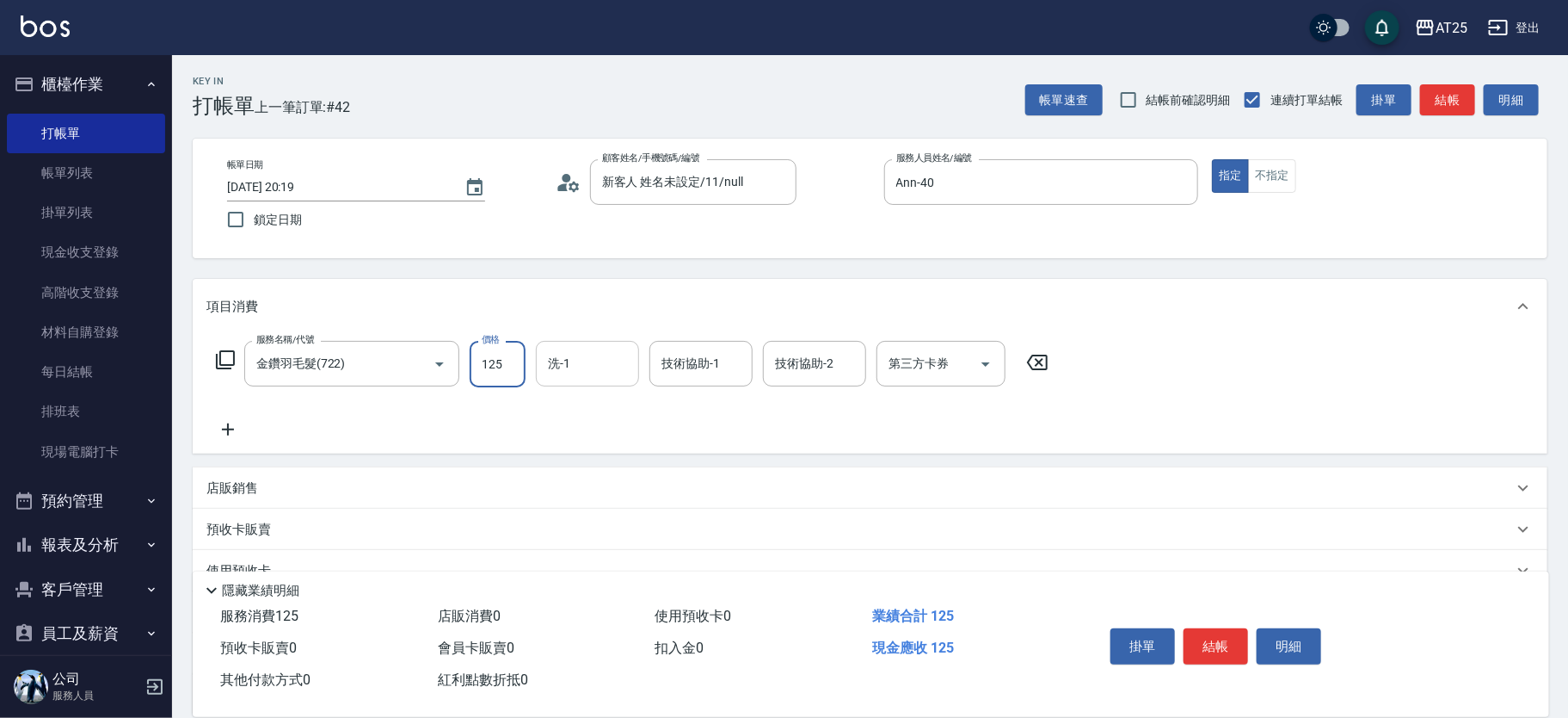
type input "1253"
type input "1250"
type input "12539"
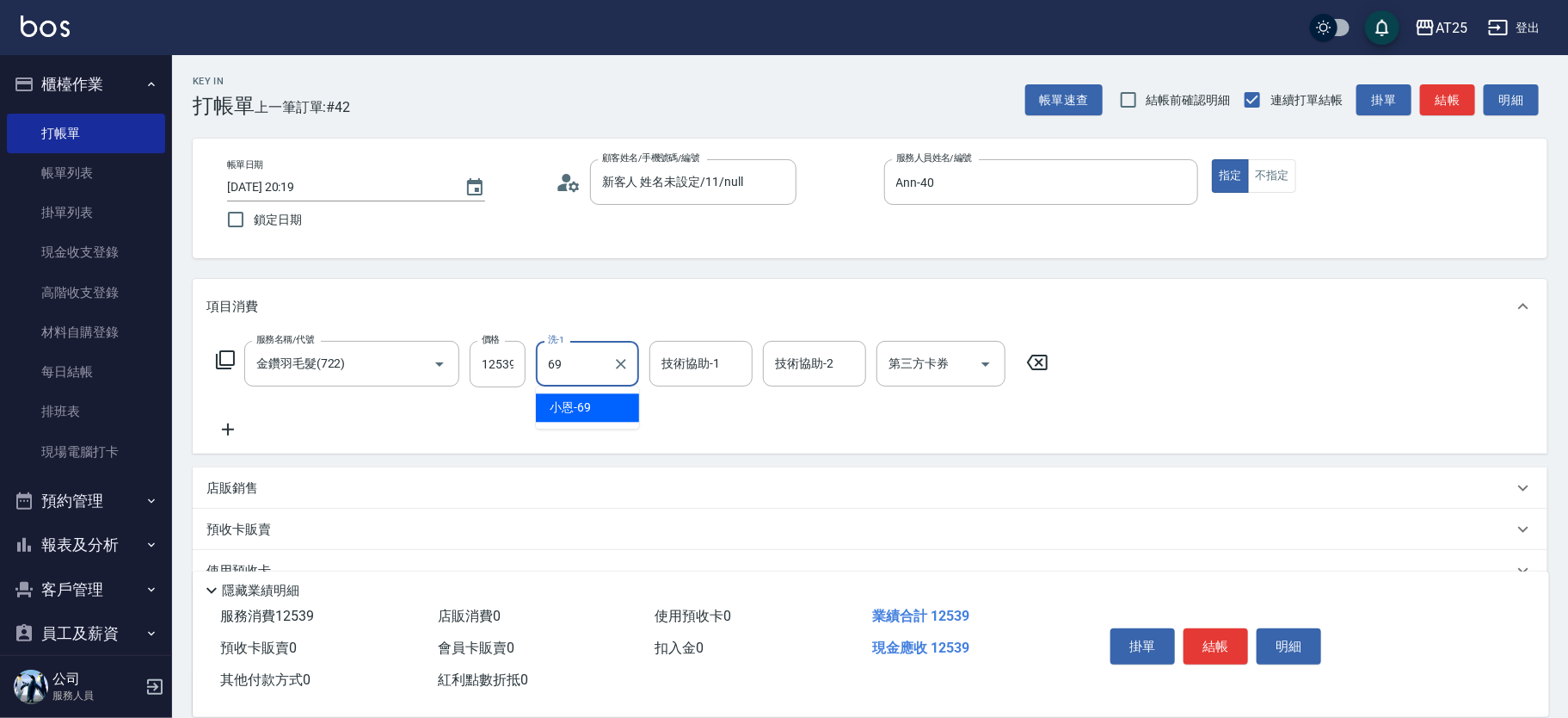
type input "小恩-69"
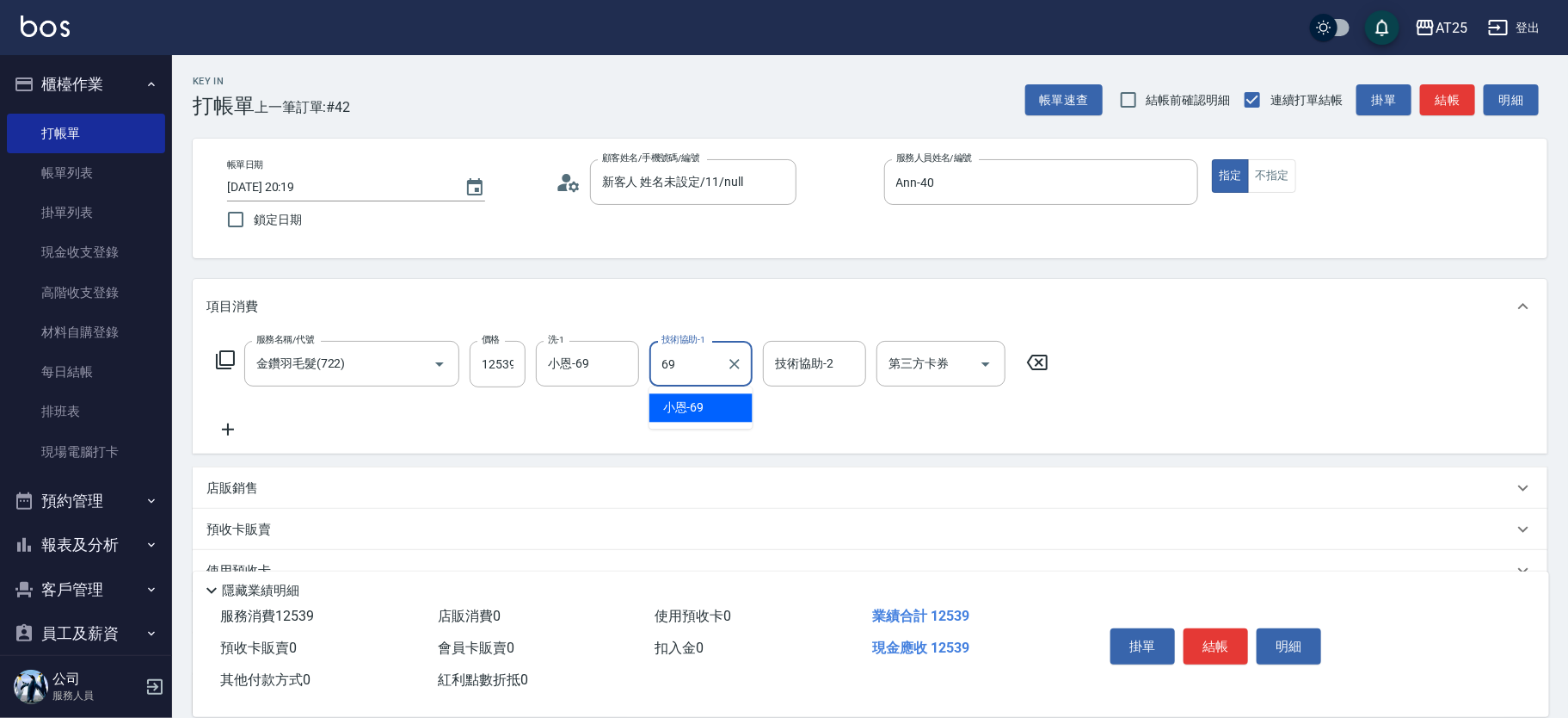
type input "小恩-69"
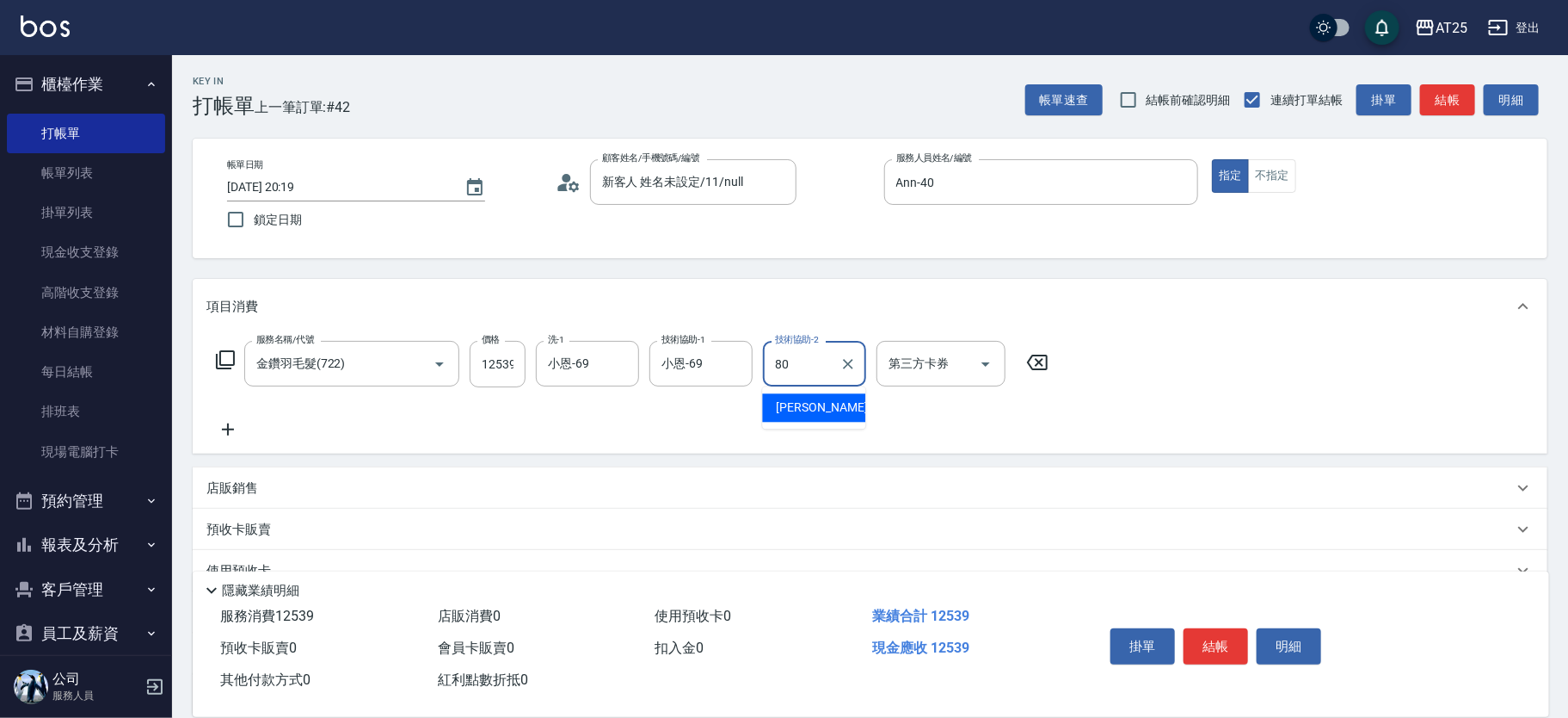
type input "Jessica-80"
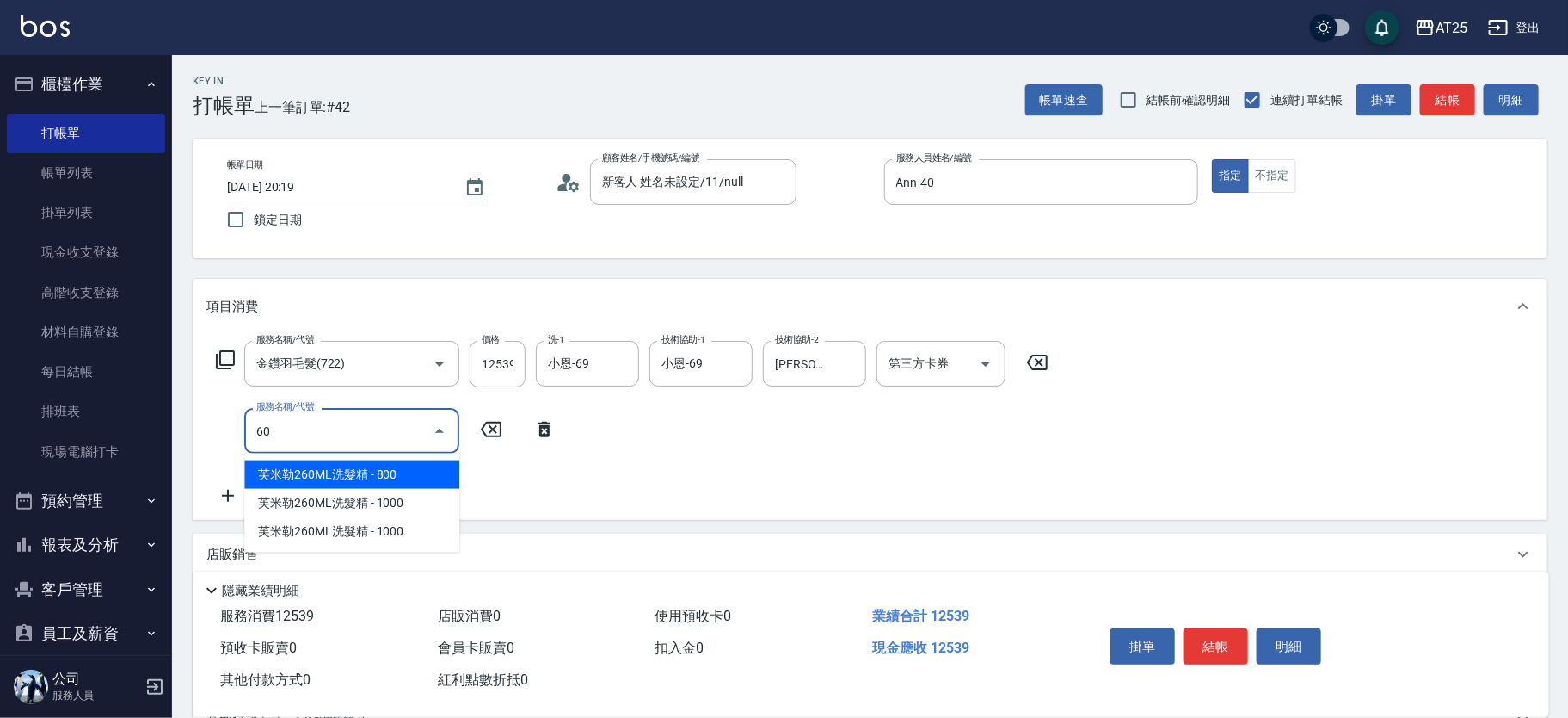
type input "601"
type input "1350"
type input "自備護髮(1000上)(601)"
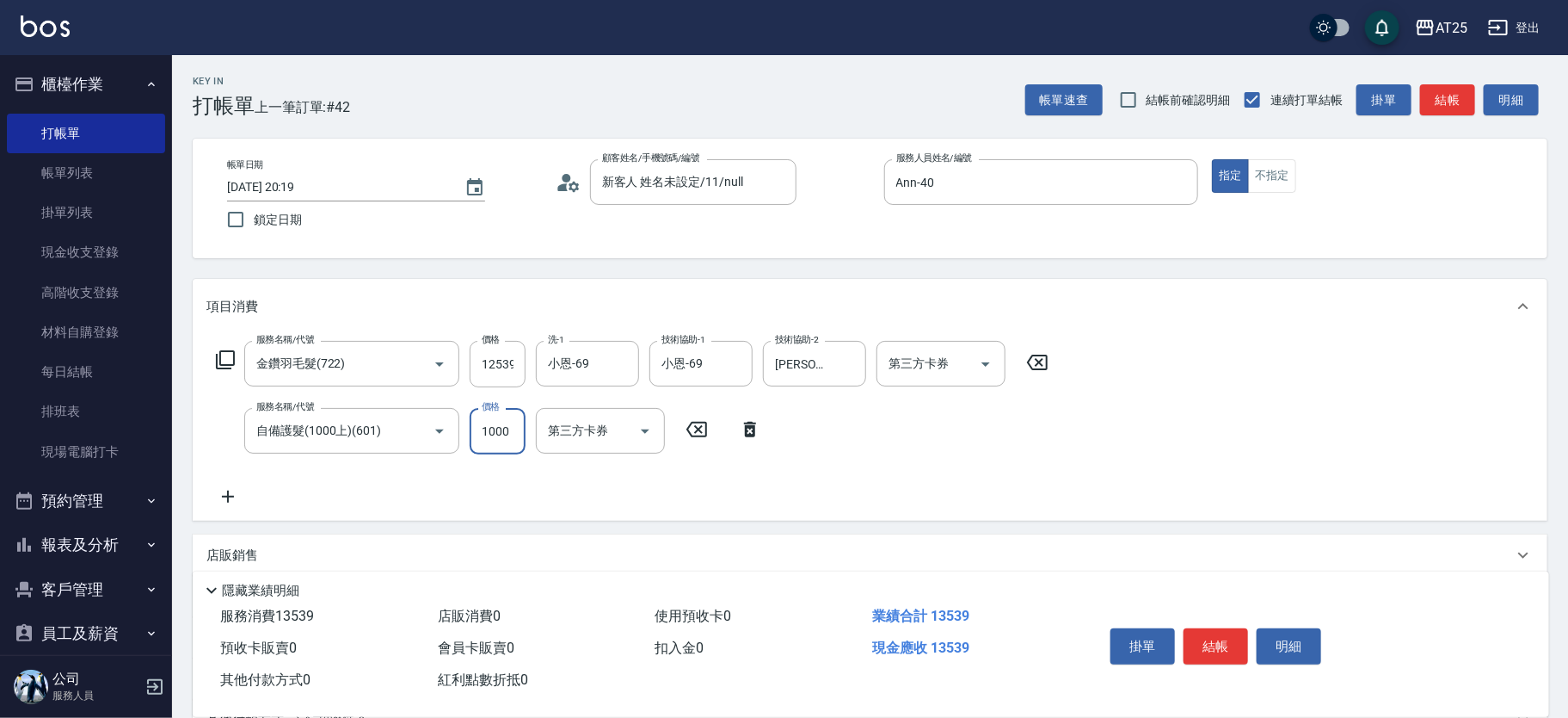
type input "1250"
type input "0"
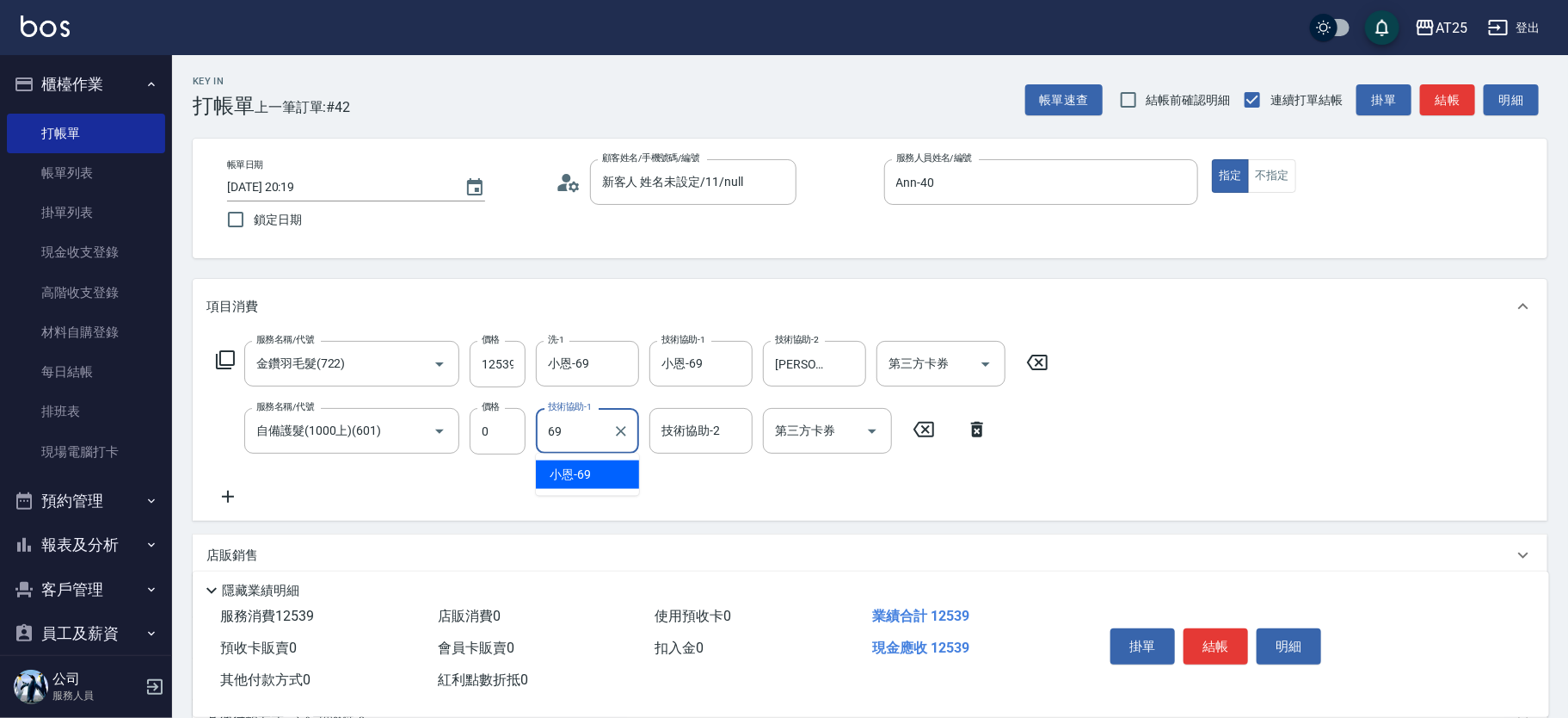
type input "小恩-69"
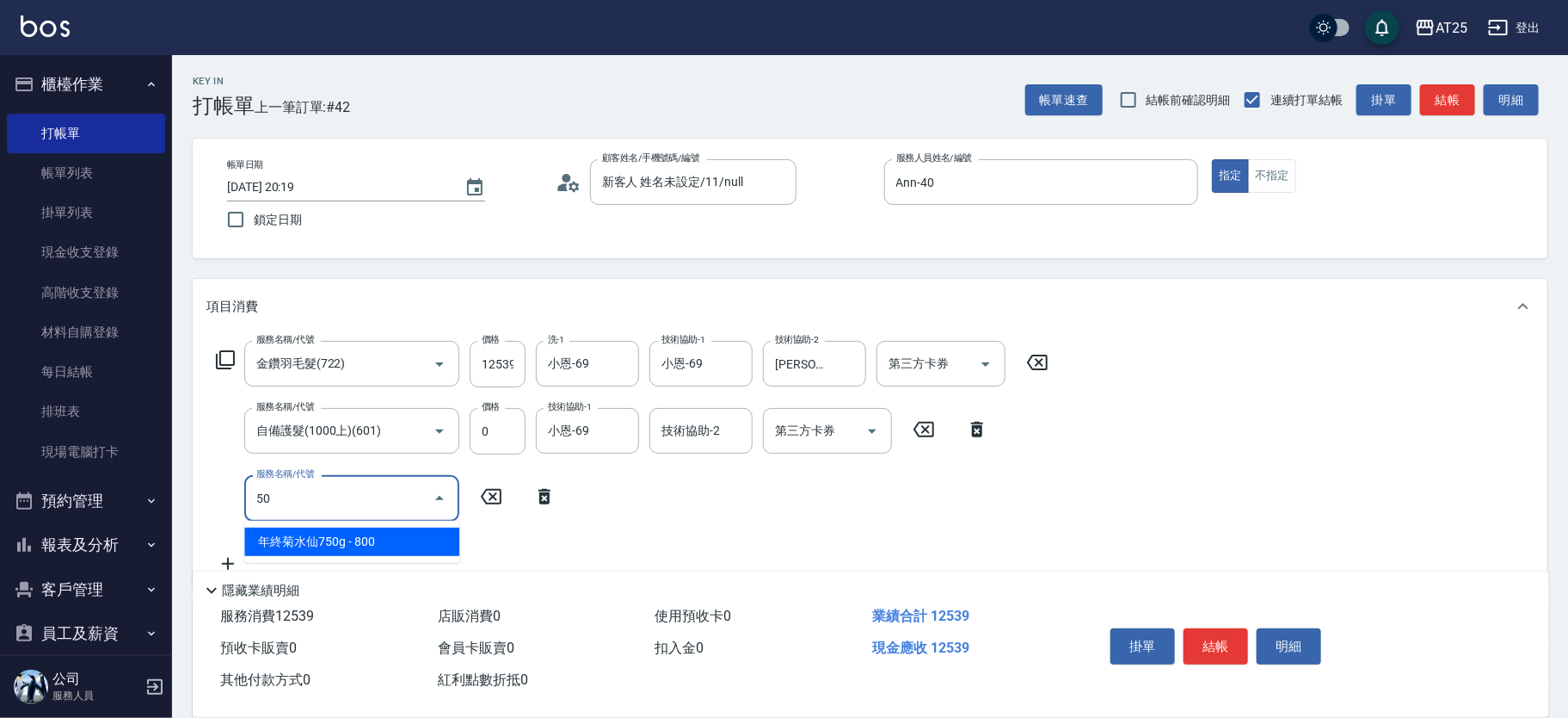
type input "501"
type input "1350"
type input "染髮(501)"
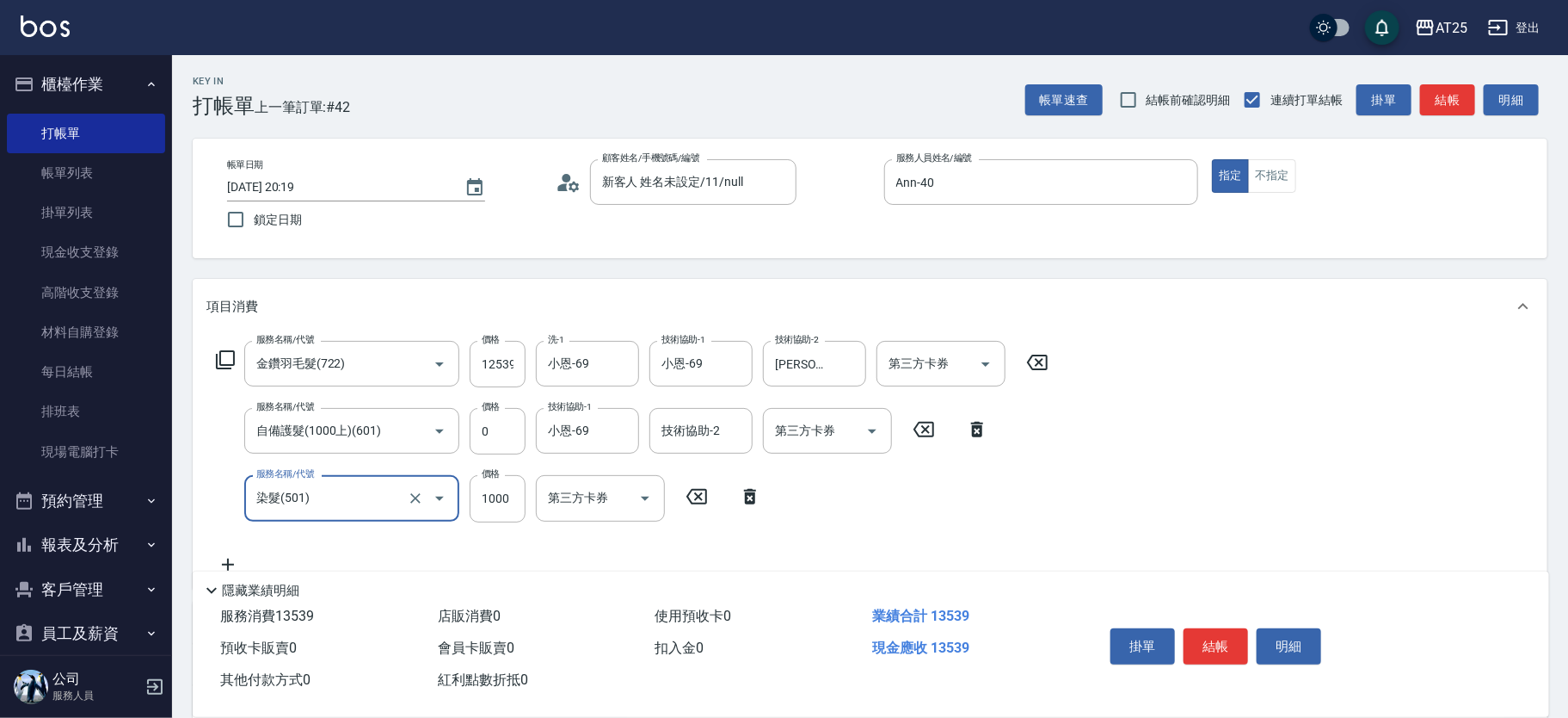
type input "0"
type input "1250"
type input "0"
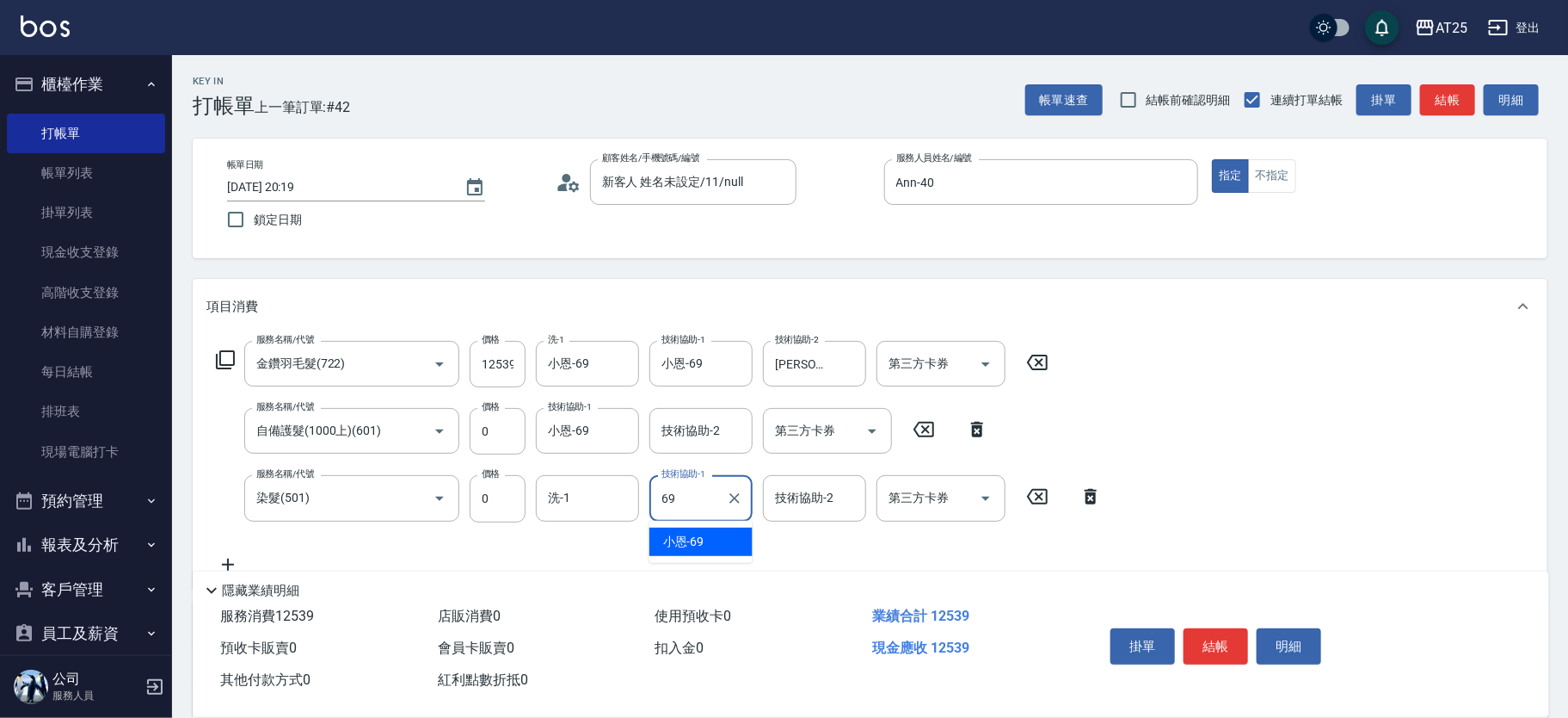
type input "小恩-69"
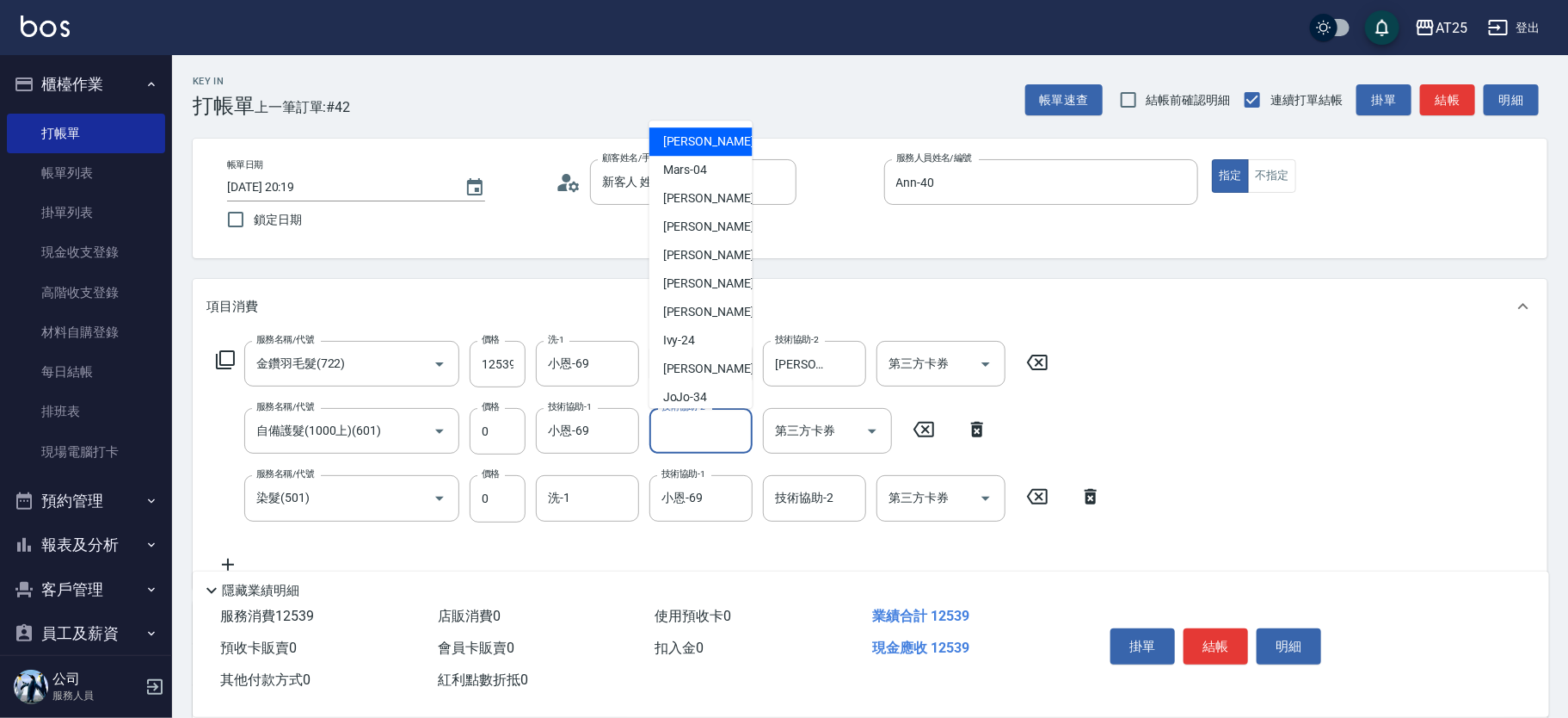
click at [679, 420] on div "技術協助-2 技術協助-2" at bounding box center [701, 431] width 103 height 46
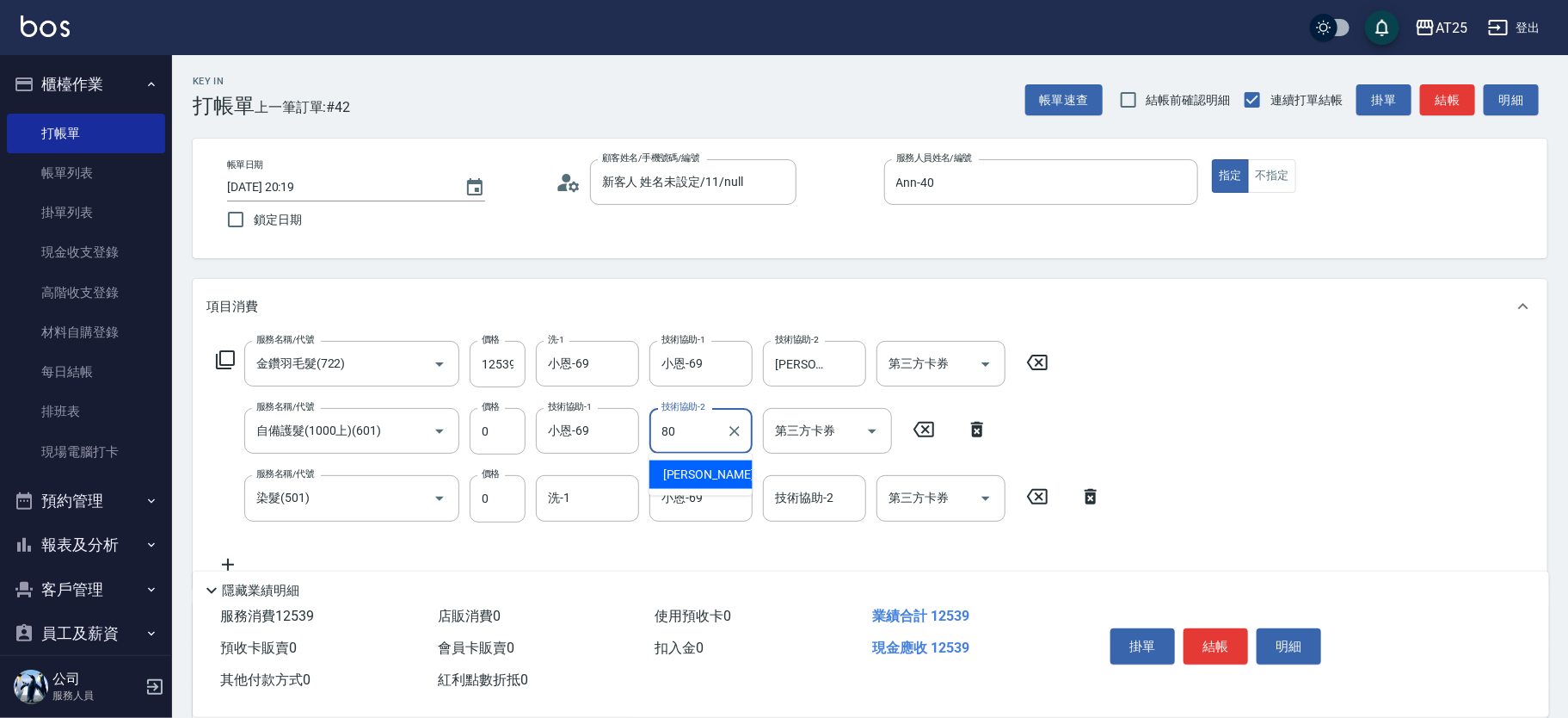
type input "Jessica-80"
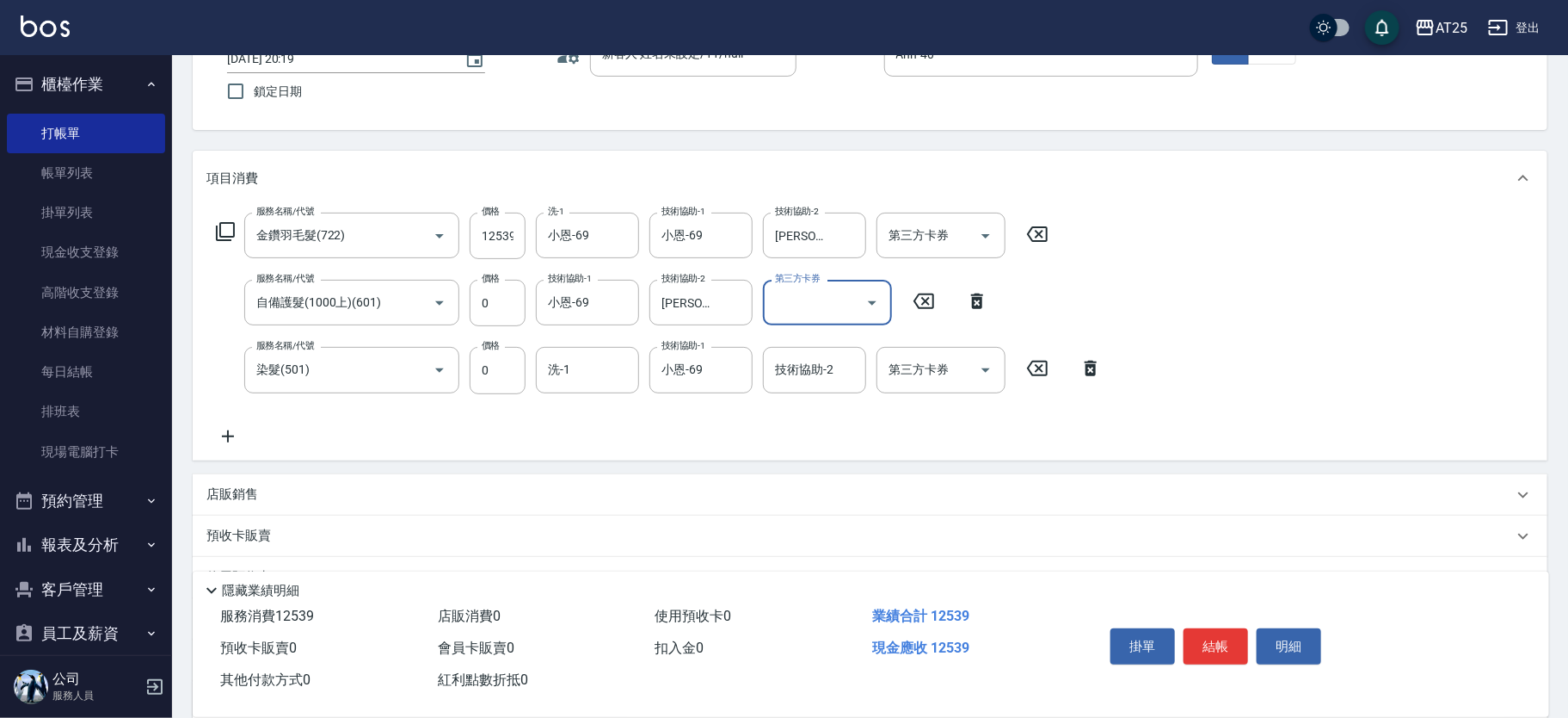
click at [227, 431] on icon at bounding box center [228, 437] width 12 height 12
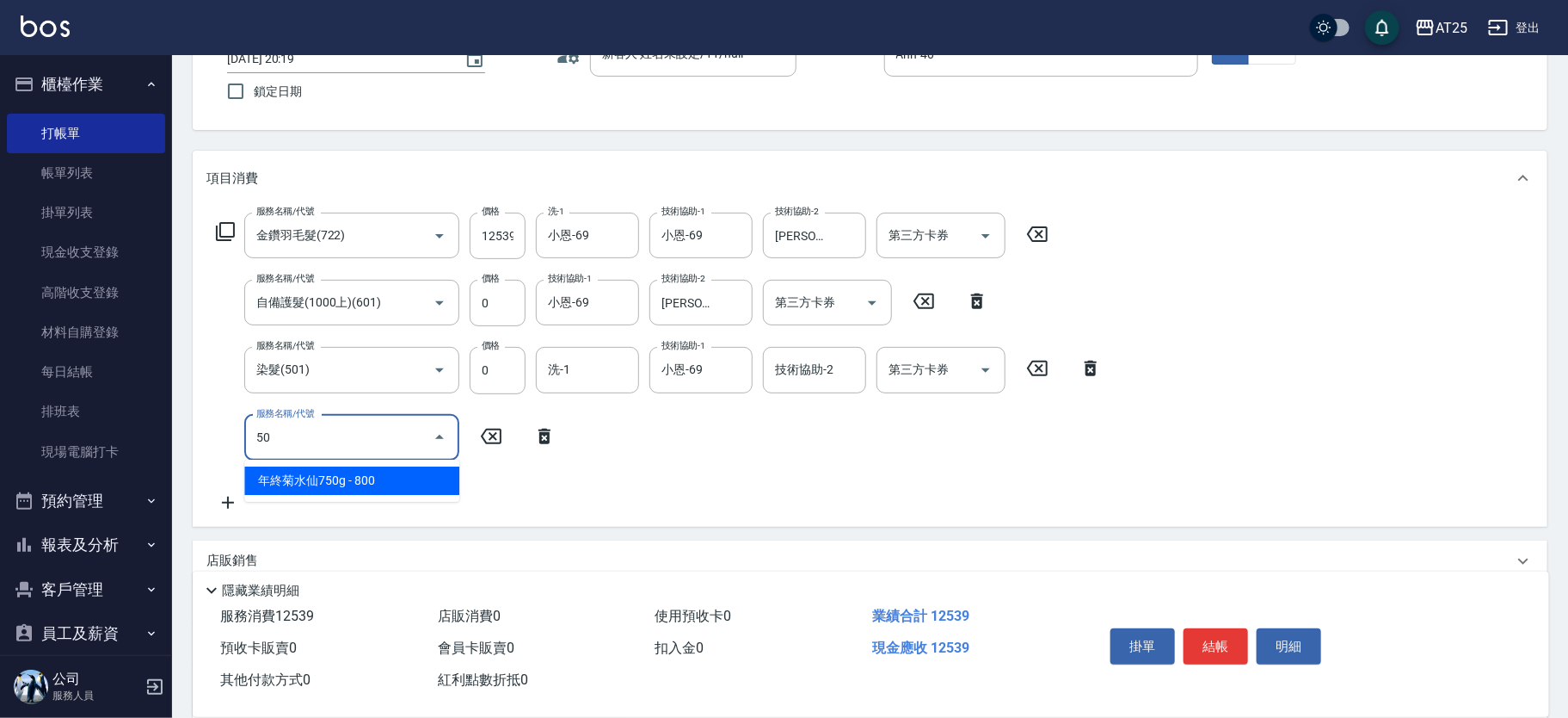
type input "502"
type input "1300"
type input "漂髮(502)"
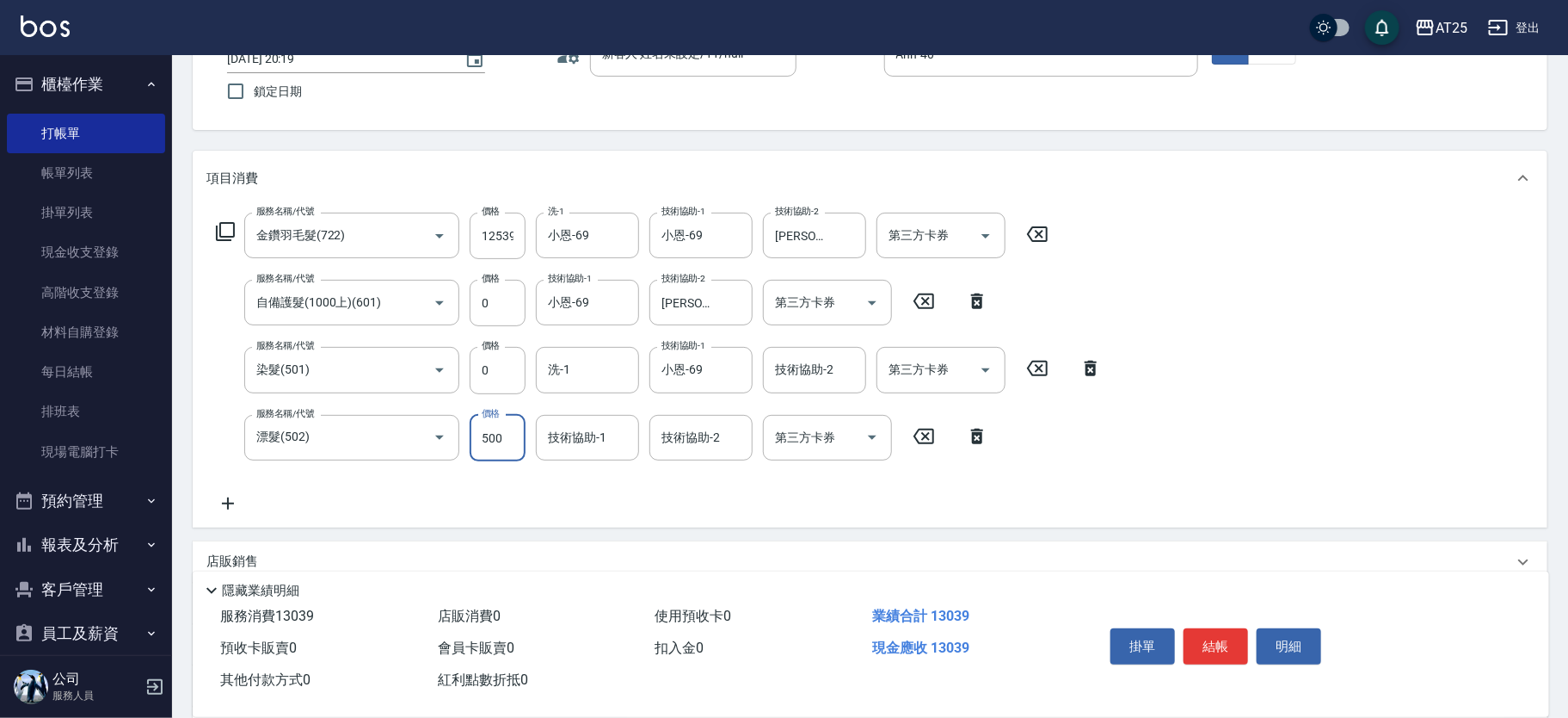
type input "0"
type input "1250"
type input "0"
type input "小恩-69"
type input "8"
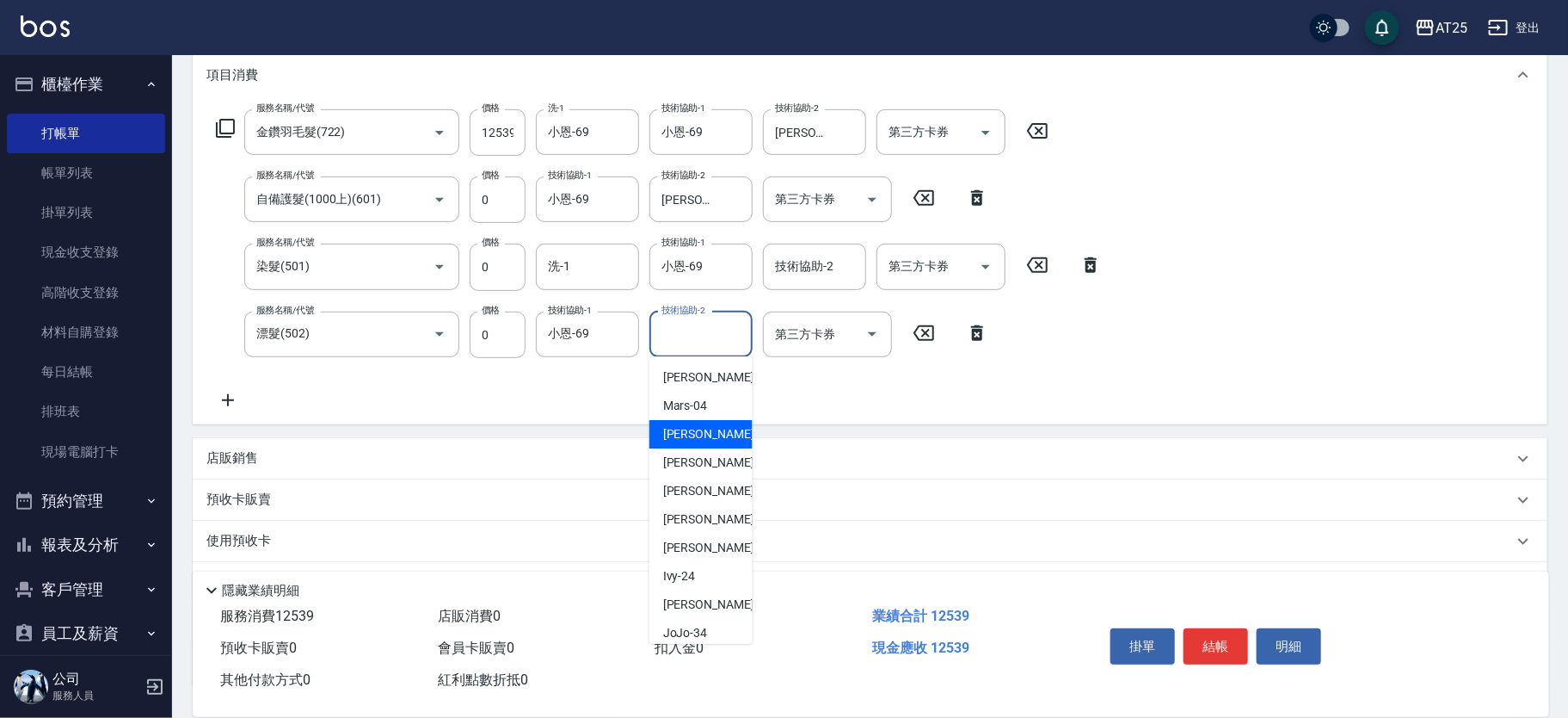
scroll to position [360, 0]
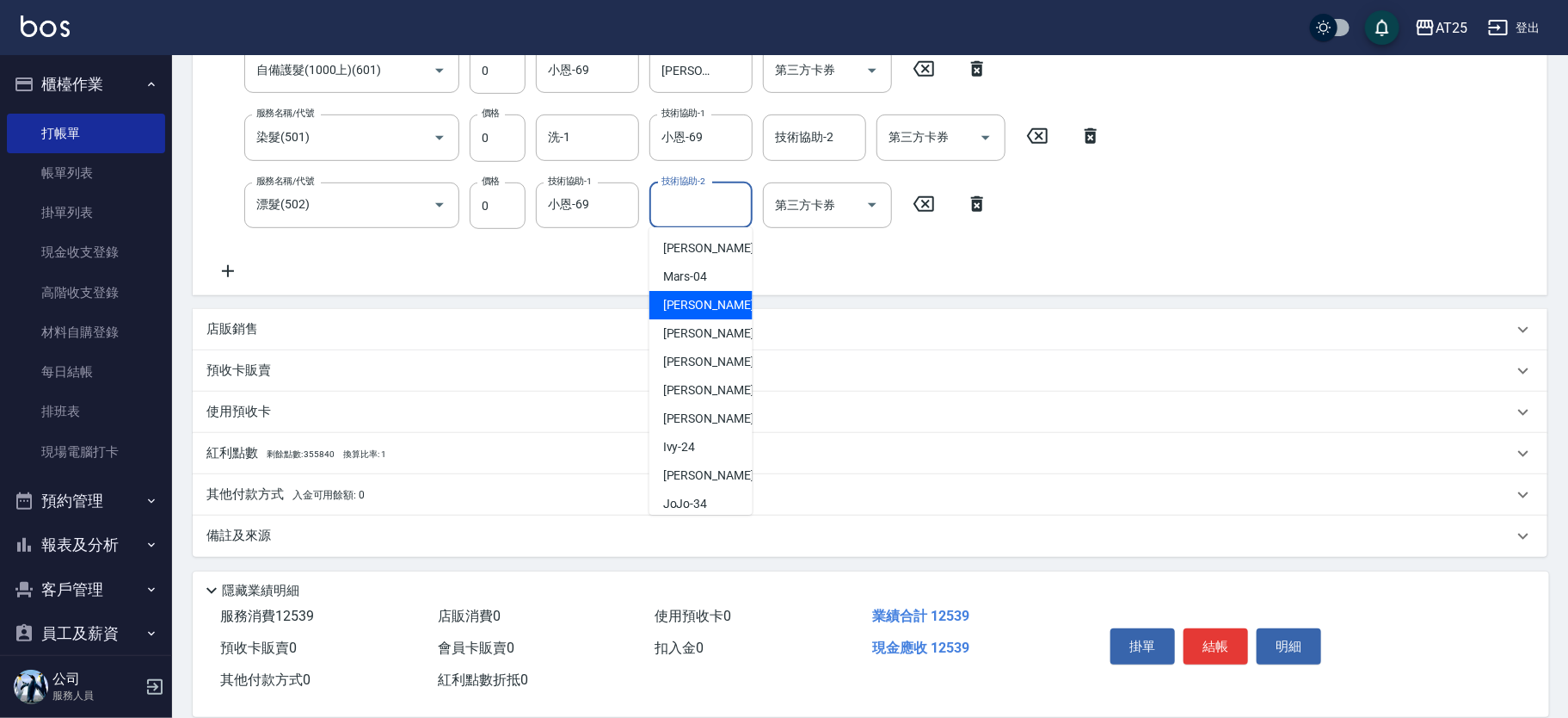
click at [325, 482] on div "其他付款方式 入金可用餘額: 0" at bounding box center [870, 495] width 1355 height 42
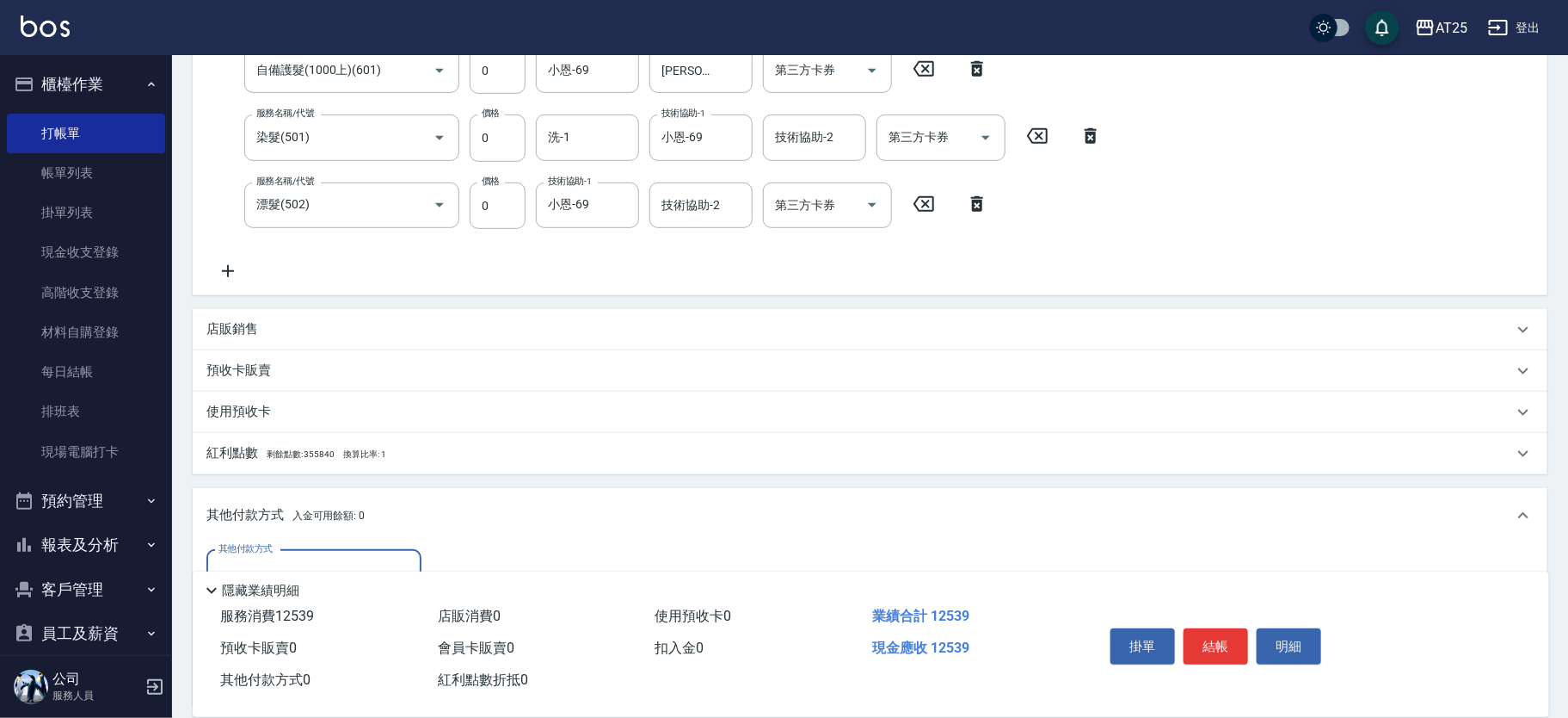
scroll to position [563, 0]
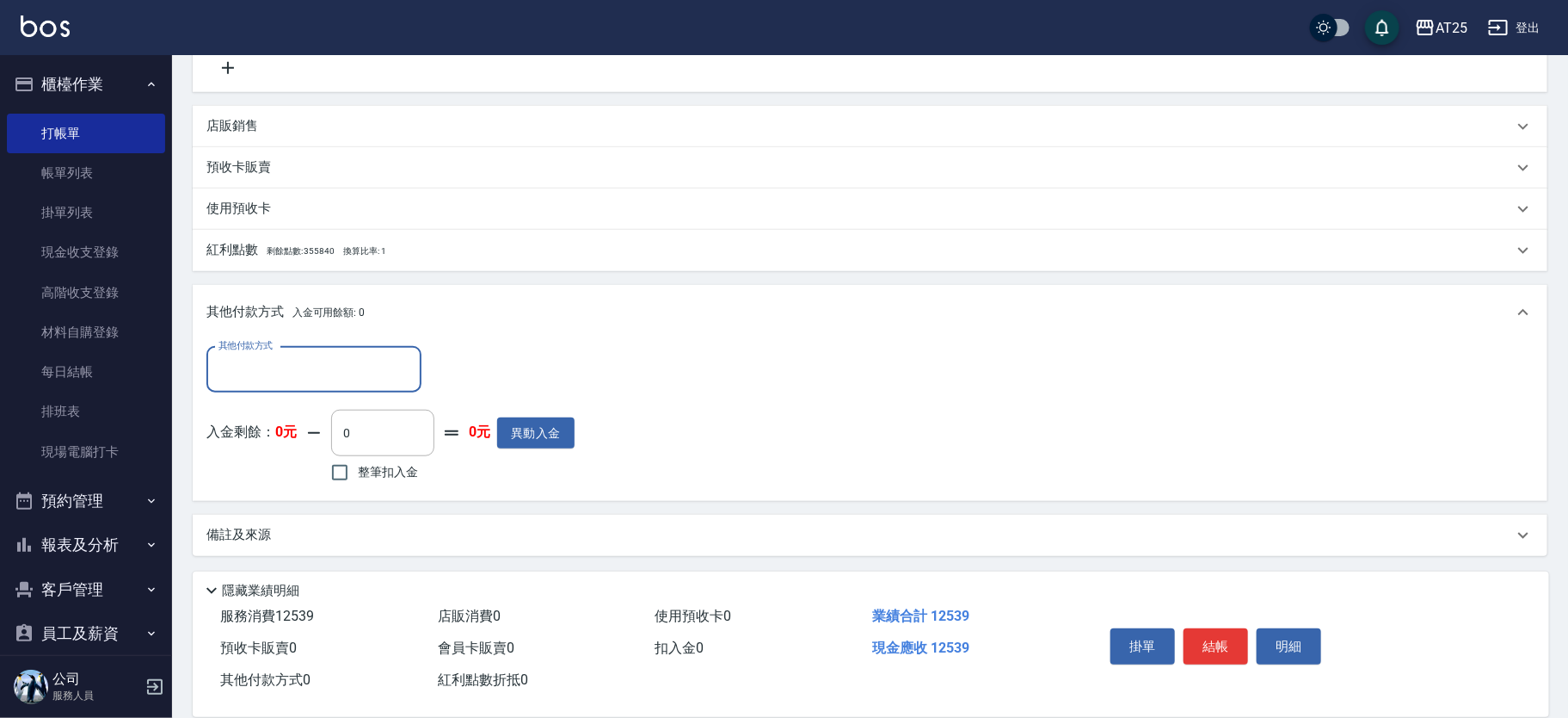
click at [318, 357] on input "其他付款方式" at bounding box center [314, 369] width 200 height 30
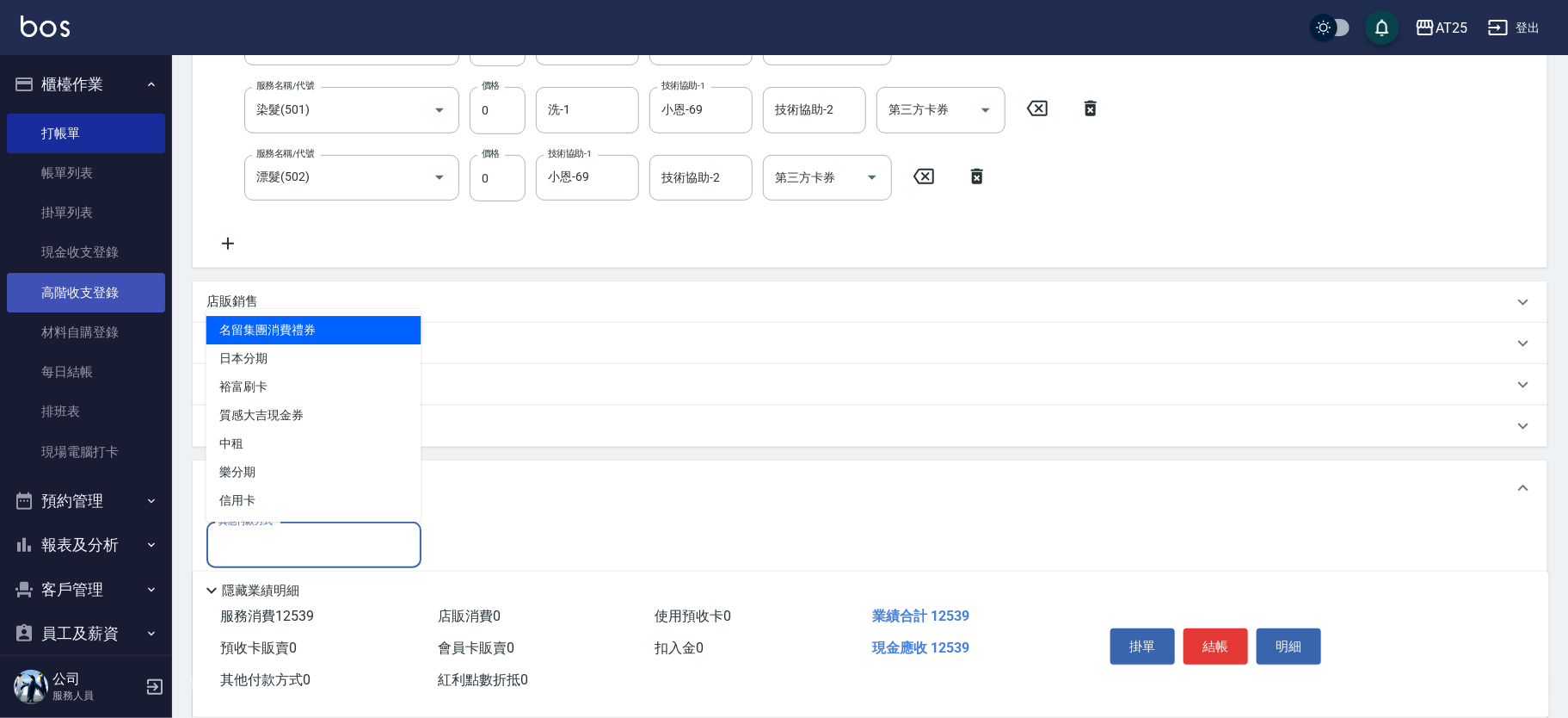
scroll to position [385, 0]
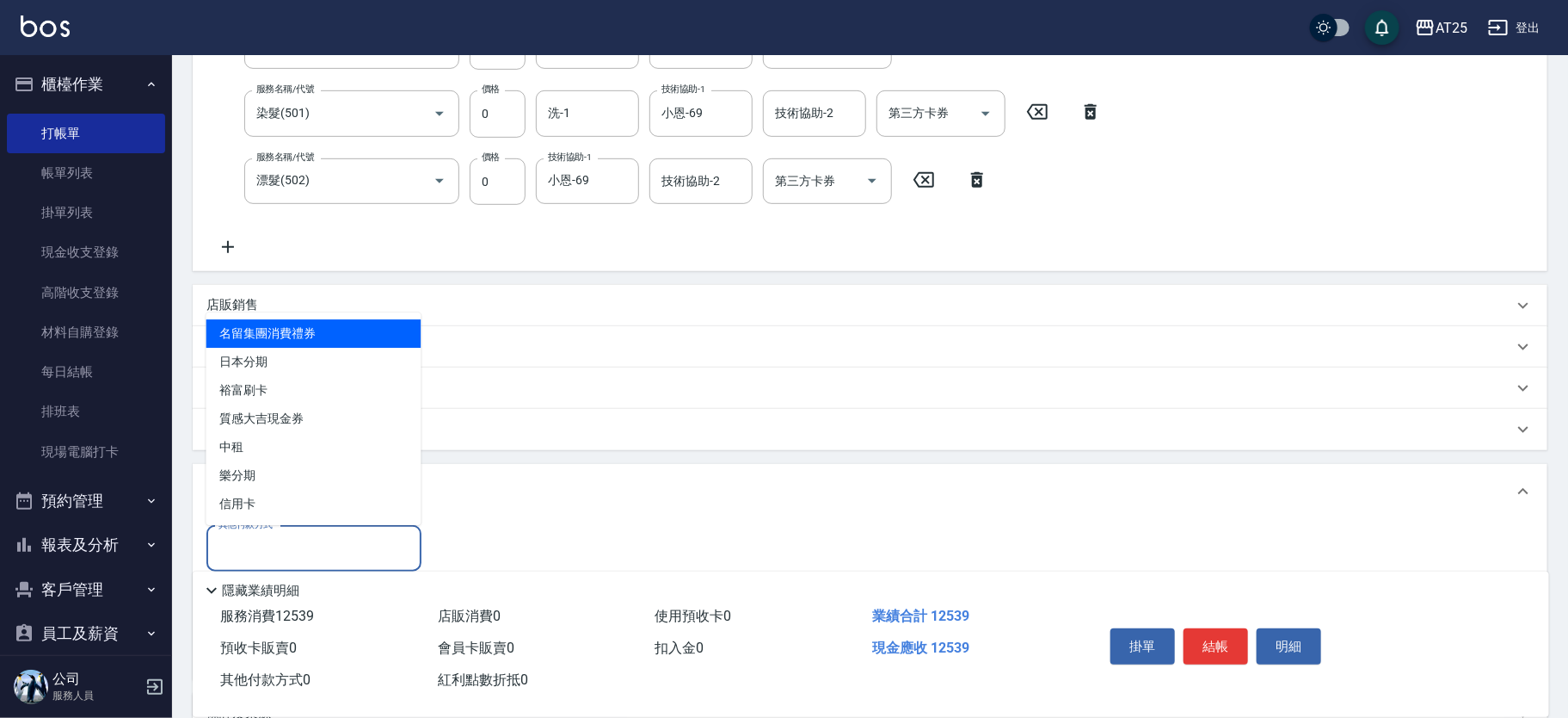
click at [224, 241] on icon at bounding box center [228, 247] width 43 height 21
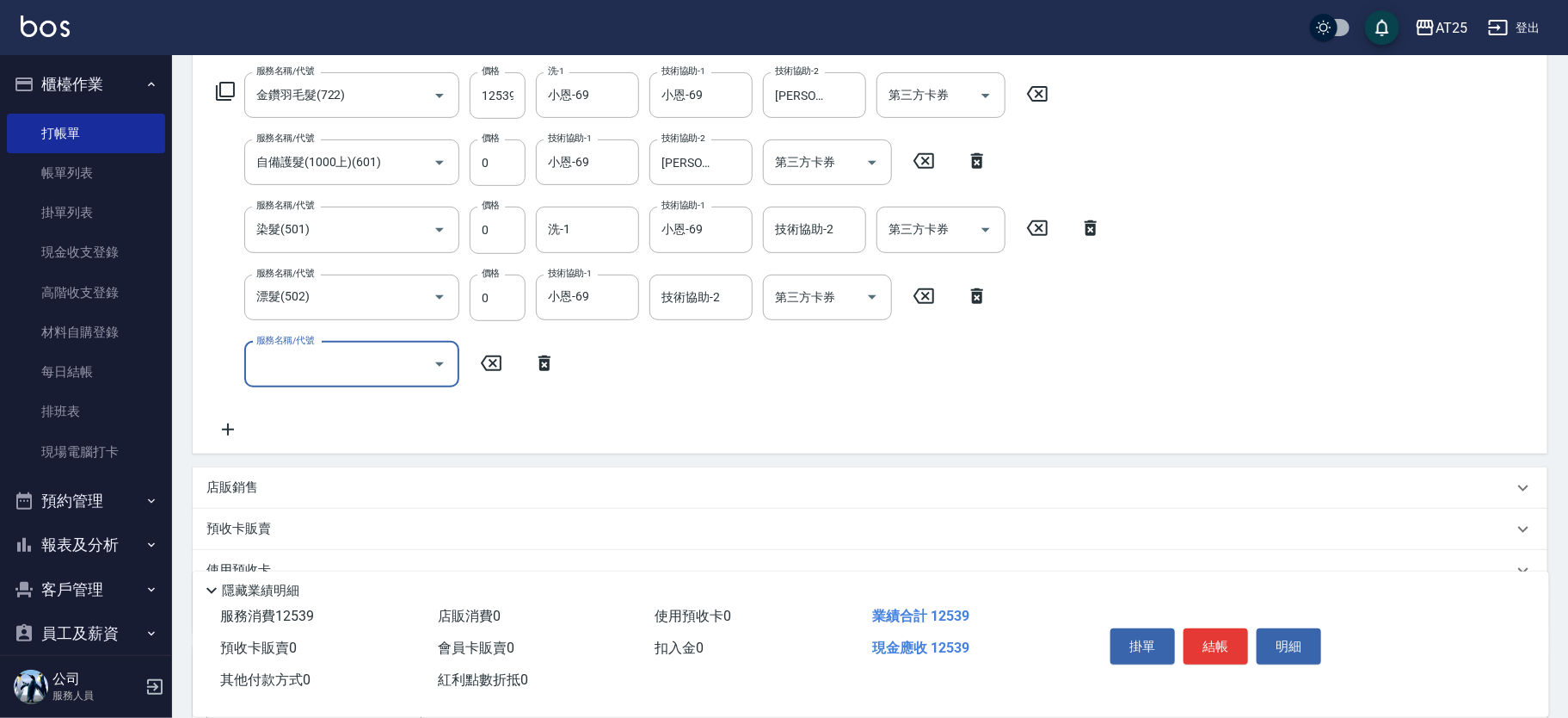
scroll to position [268, 0]
type input "714"
type input "1400"
type input "拆(714)"
type input "0"
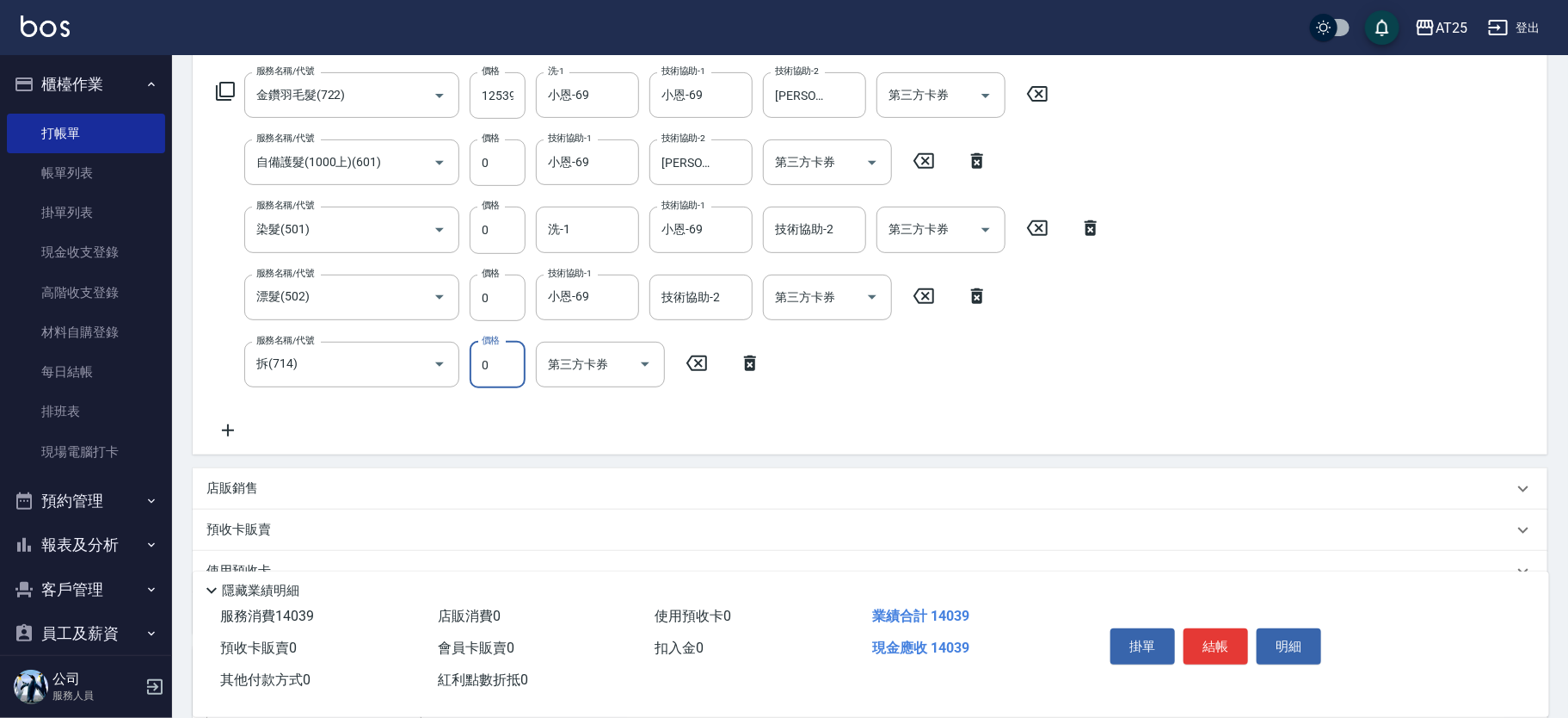
type input "1250"
type input "0"
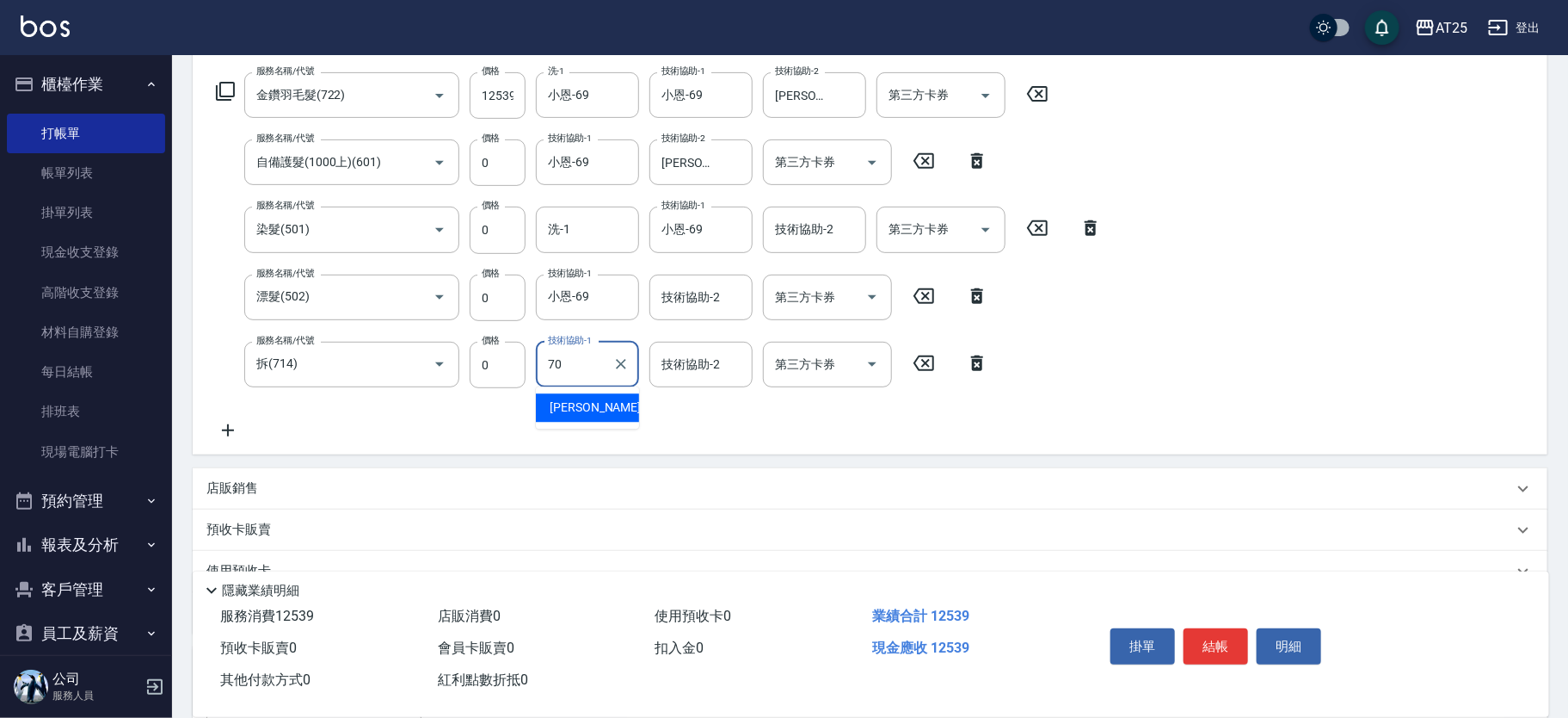
type input "惠均-70"
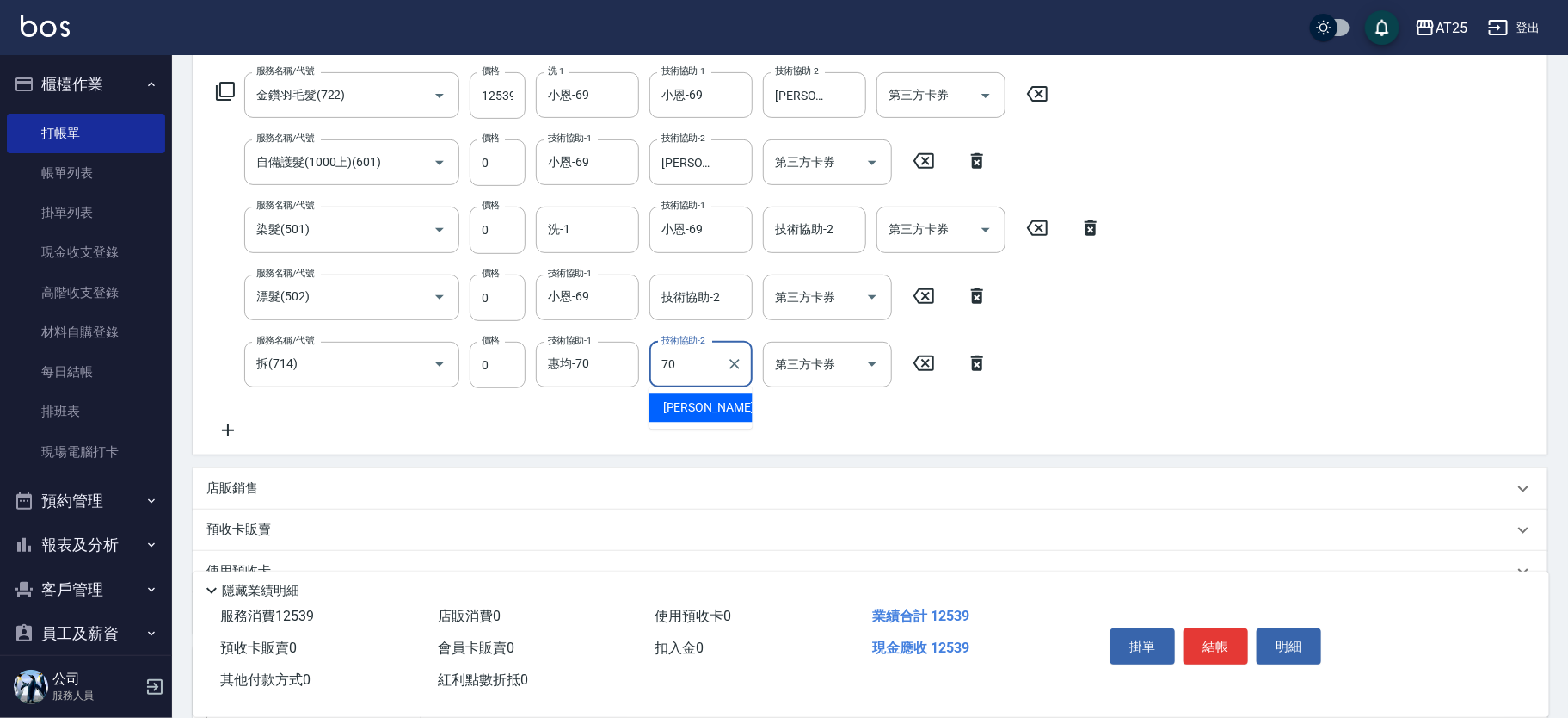
type input "惠均-70"
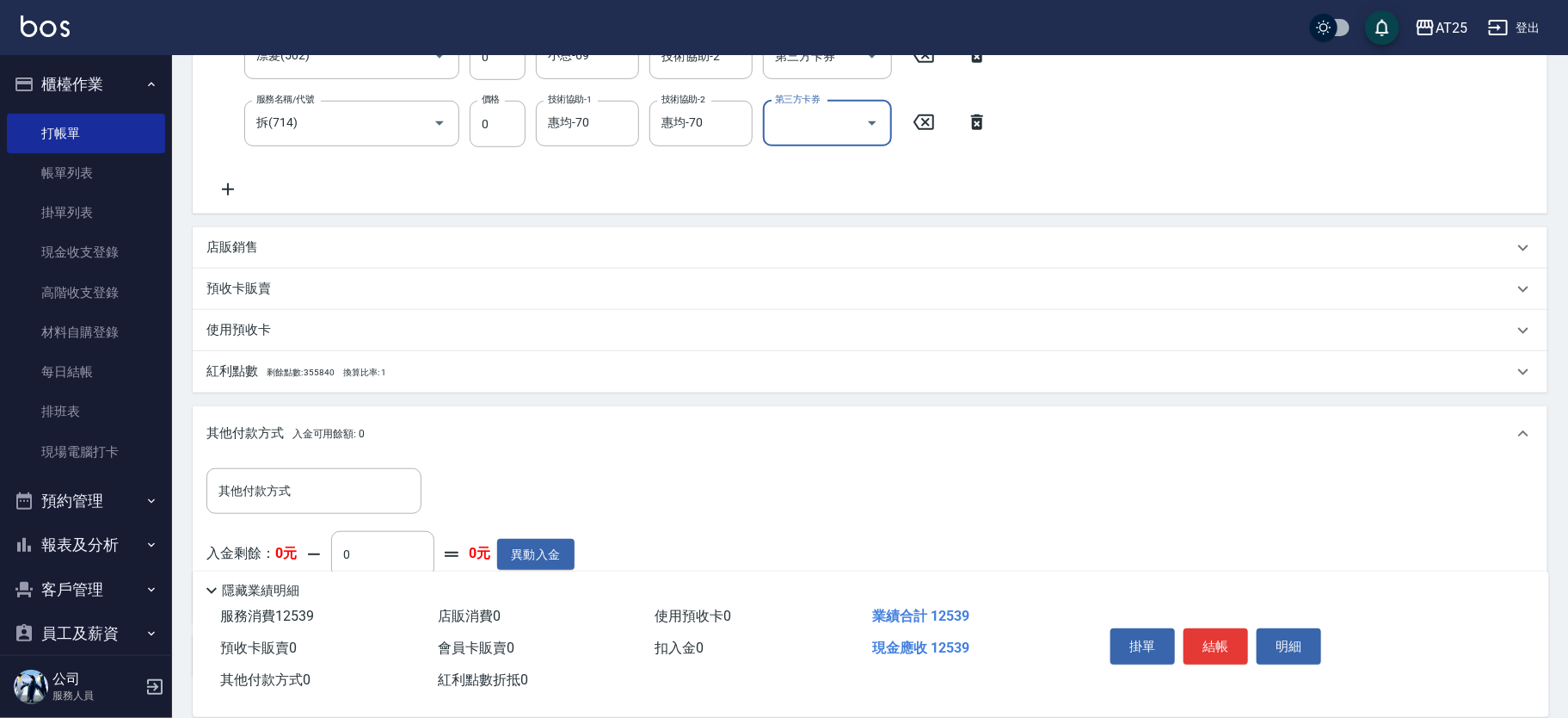
scroll to position [631, 0]
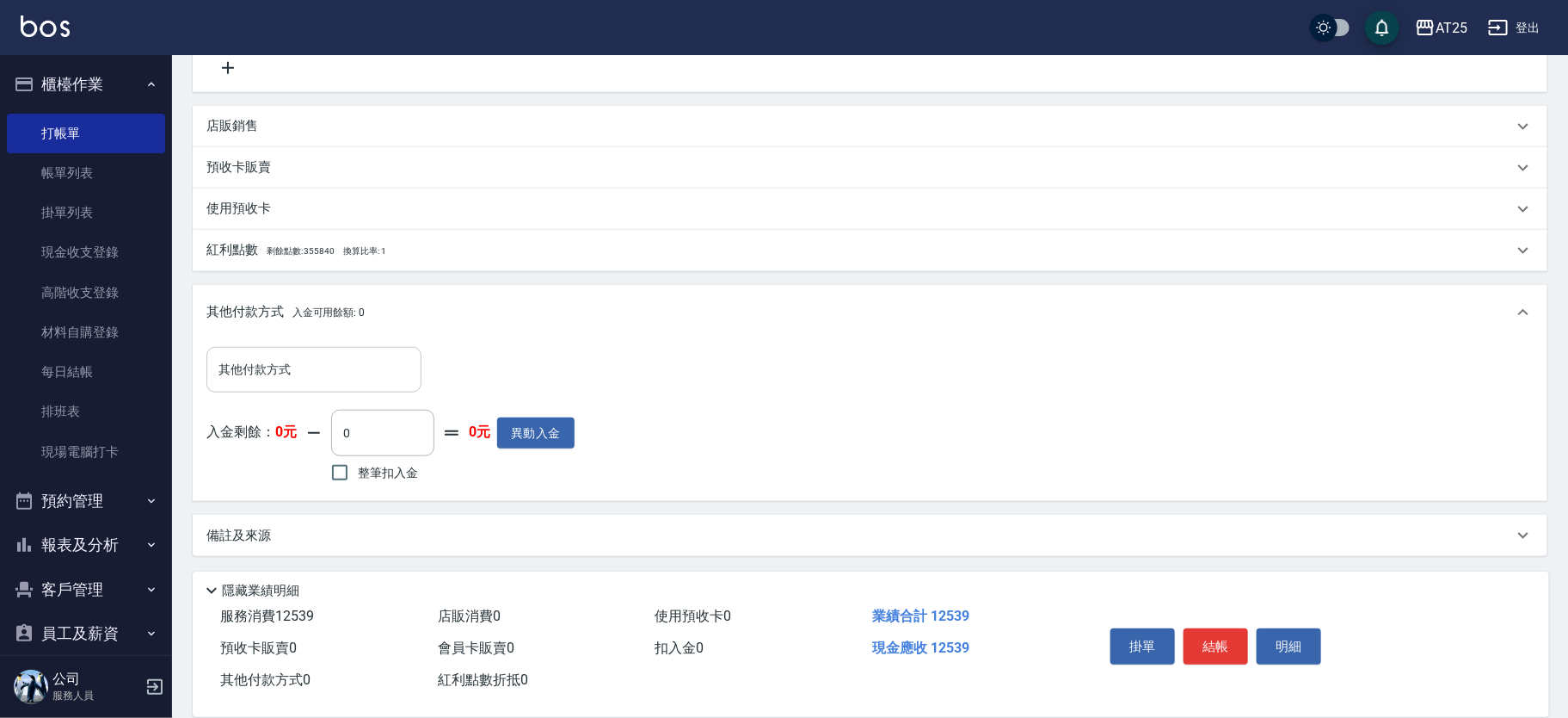
click at [295, 372] on input "其他付款方式" at bounding box center [314, 369] width 200 height 30
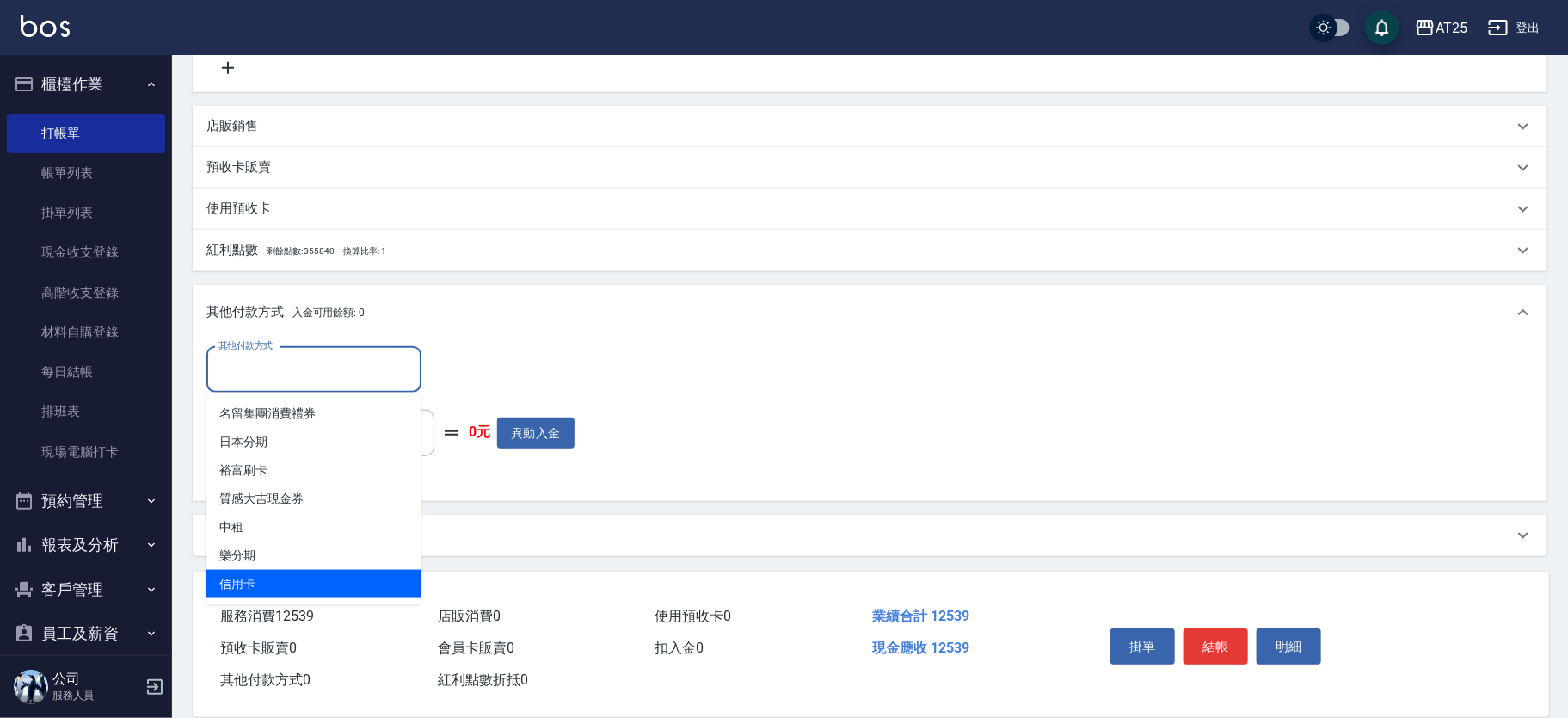
click at [276, 574] on span "信用卡" at bounding box center [314, 583] width 215 height 29
type input "信用卡"
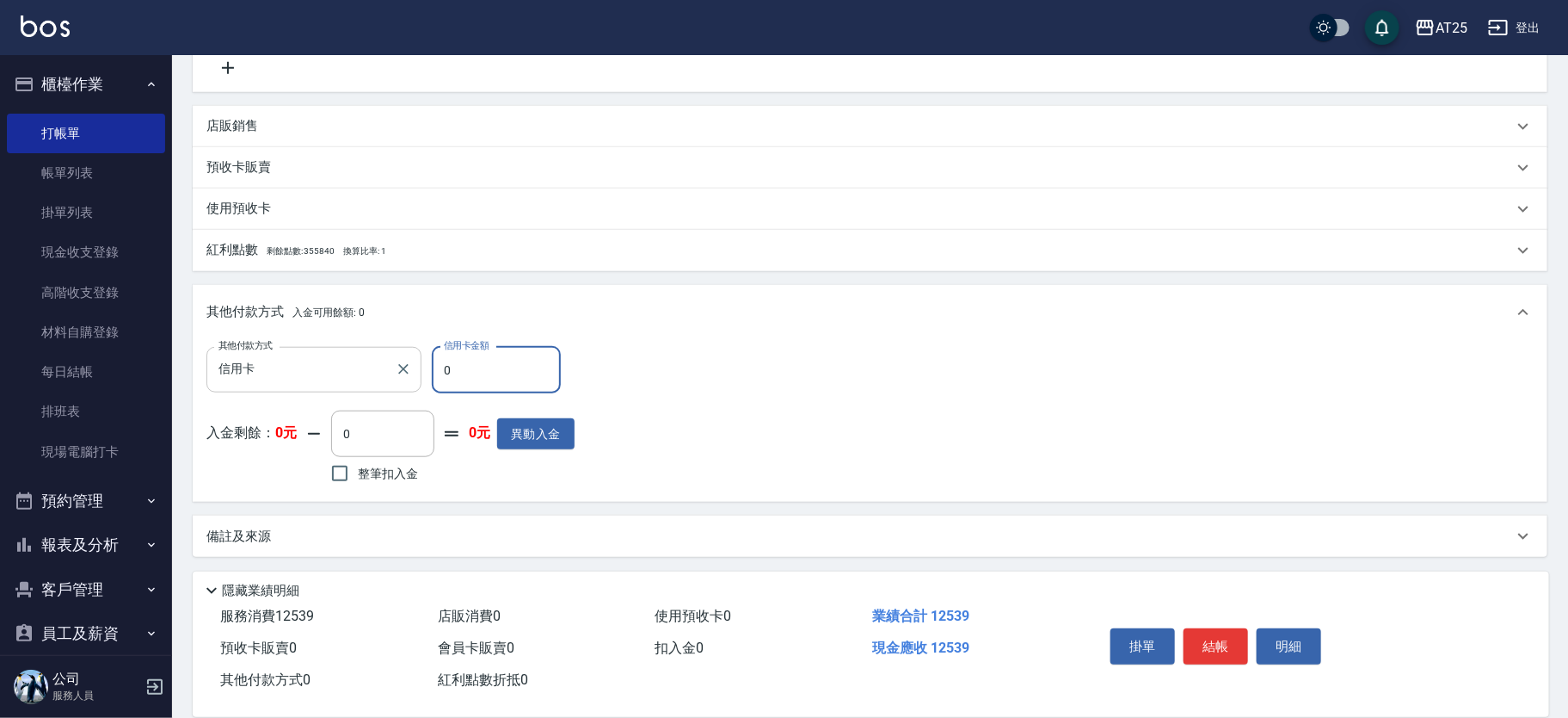
drag, startPoint x: 490, startPoint y: 371, endPoint x: 417, endPoint y: 367, distance: 73.1
click at [417, 367] on div "其他付款方式 信用卡 其他付款方式 信用卡金額 0 信用卡金額" at bounding box center [390, 371] width 368 height 47
type input "12"
type input "1240"
type input "1253"
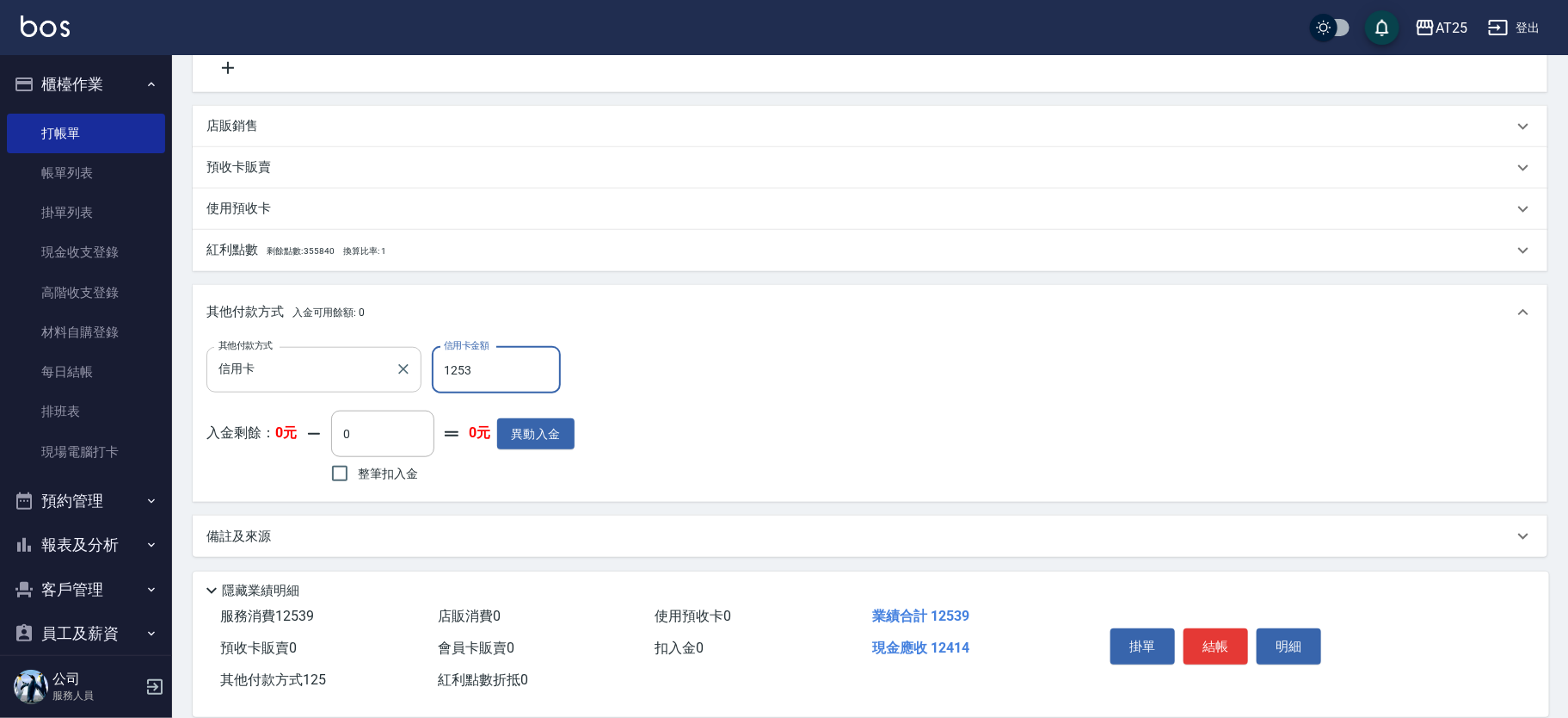
type input "1120"
type input "12539"
type input "0"
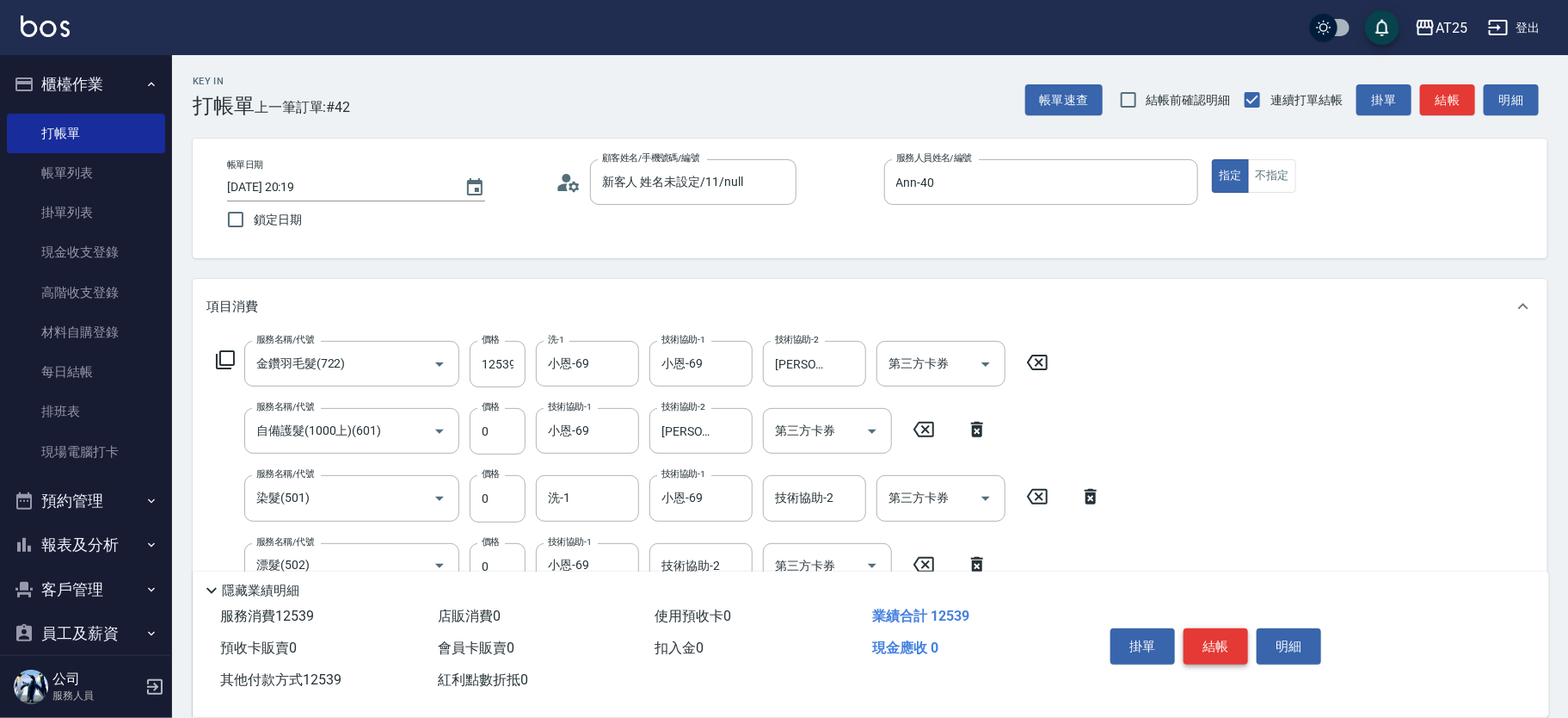
type input "12539"
click at [1217, 637] on button "結帳" at bounding box center [1216, 647] width 64 height 36
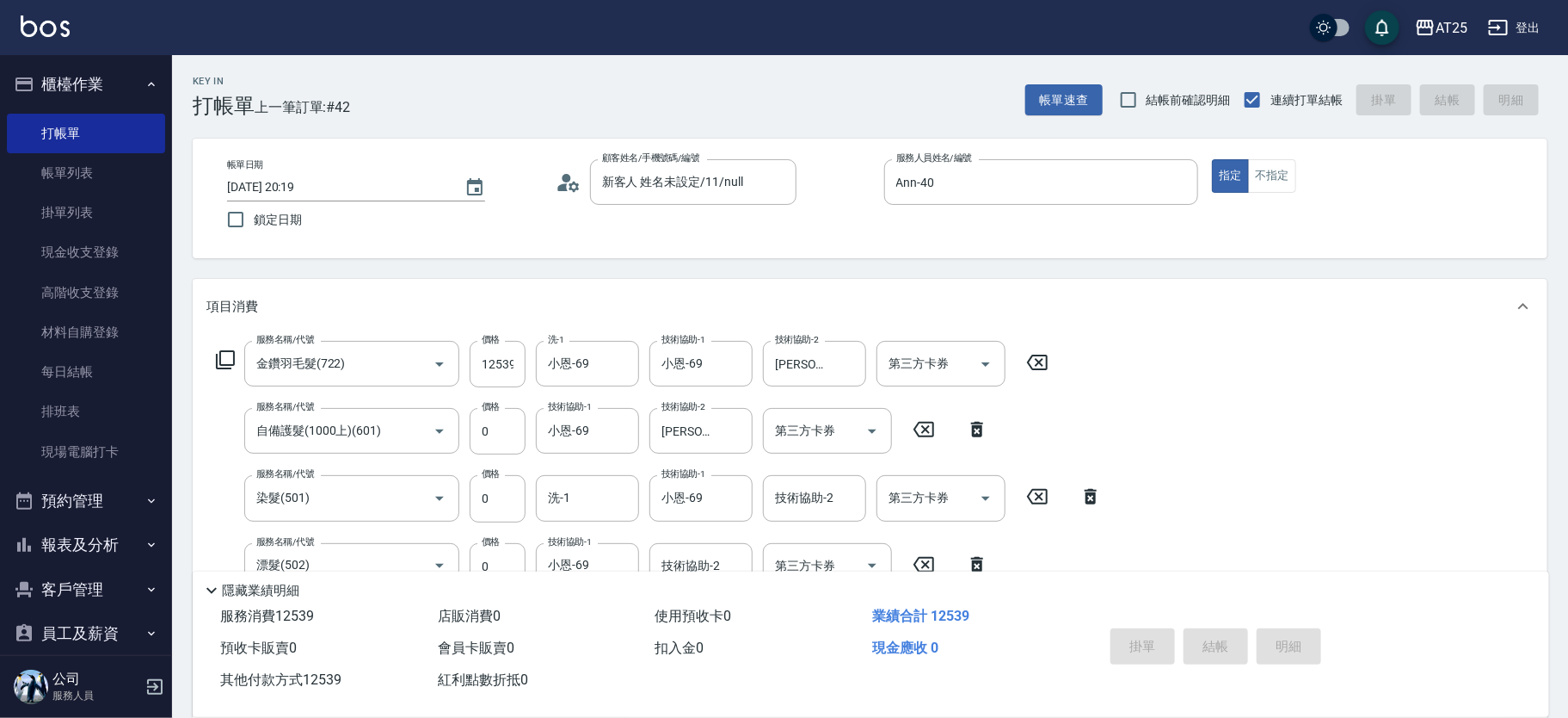
type input "2025/08/23 20:21"
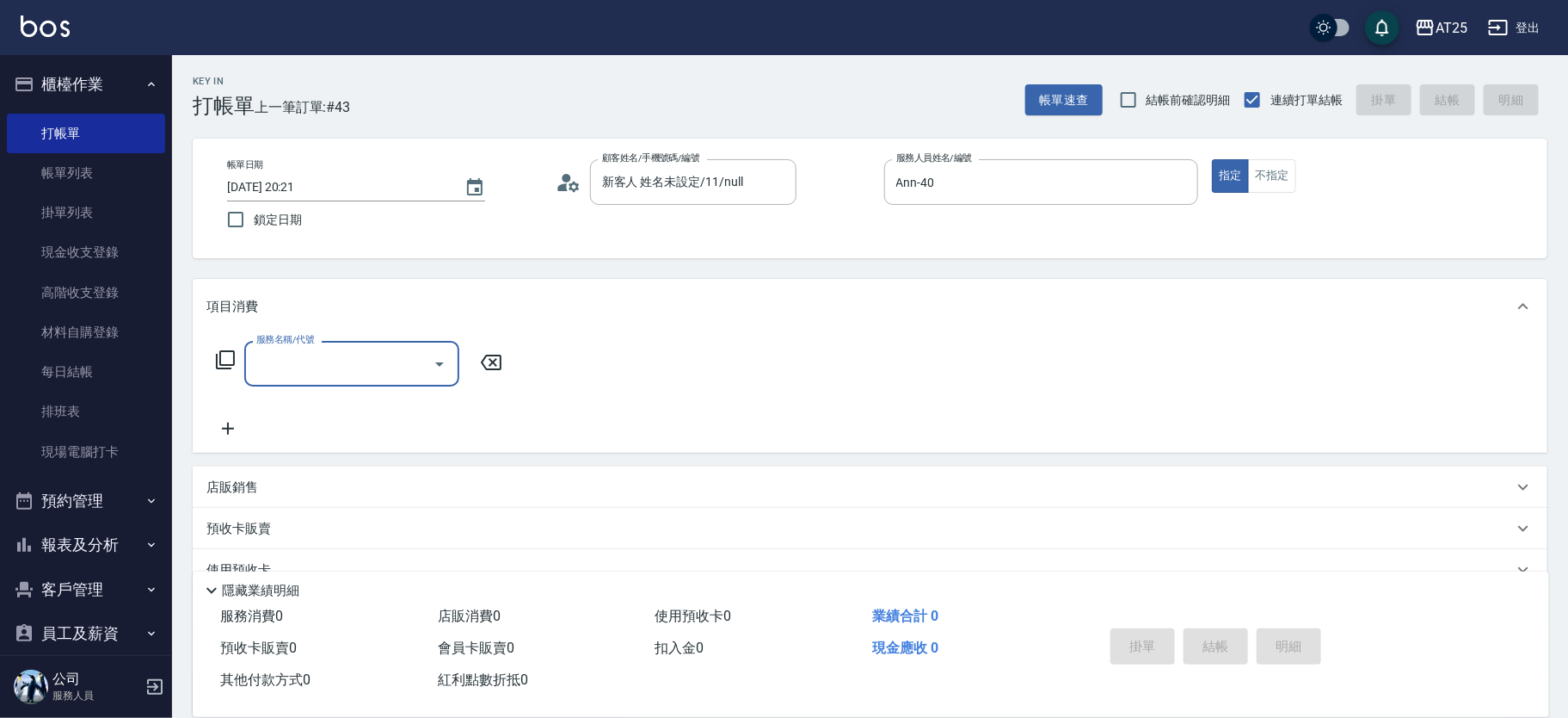
click at [364, 361] on input "服務名稱/代號" at bounding box center [339, 364] width 174 height 30
click at [364, 356] on input "服務名稱/代號" at bounding box center [339, 364] width 174 height 30
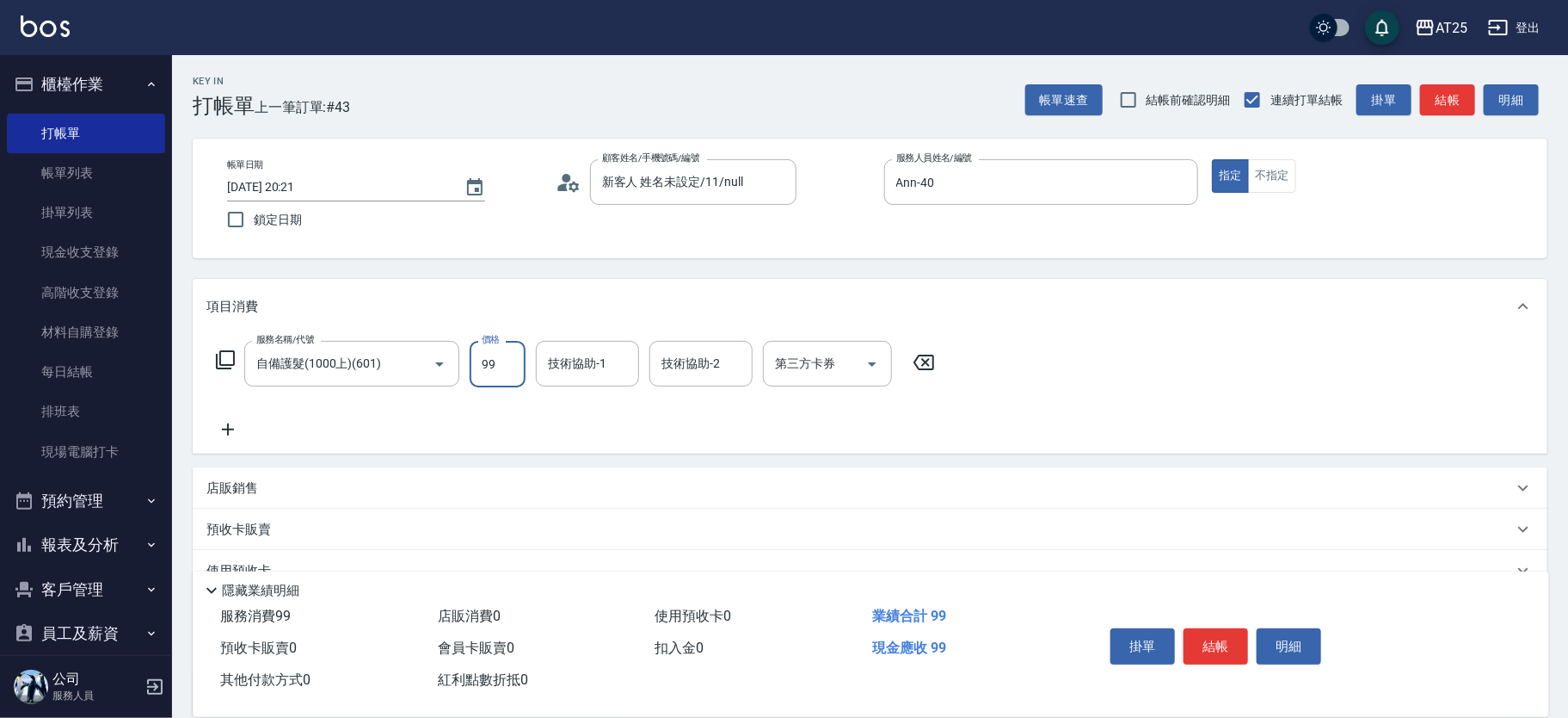
click at [499, 361] on input "99" at bounding box center [497, 365] width 56 height 47
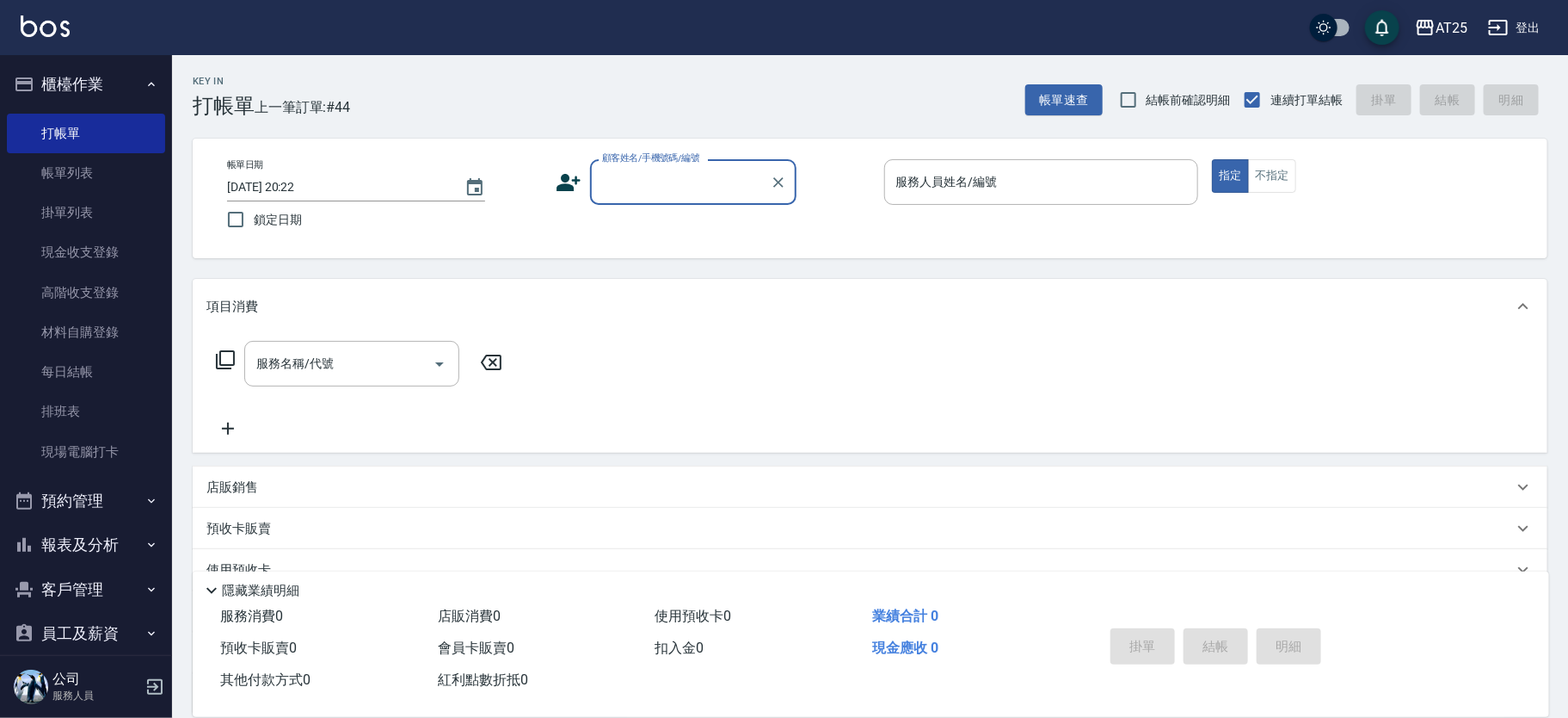
click at [637, 175] on input "顧客姓名/手機號碼/編號" at bounding box center [680, 181] width 165 height 30
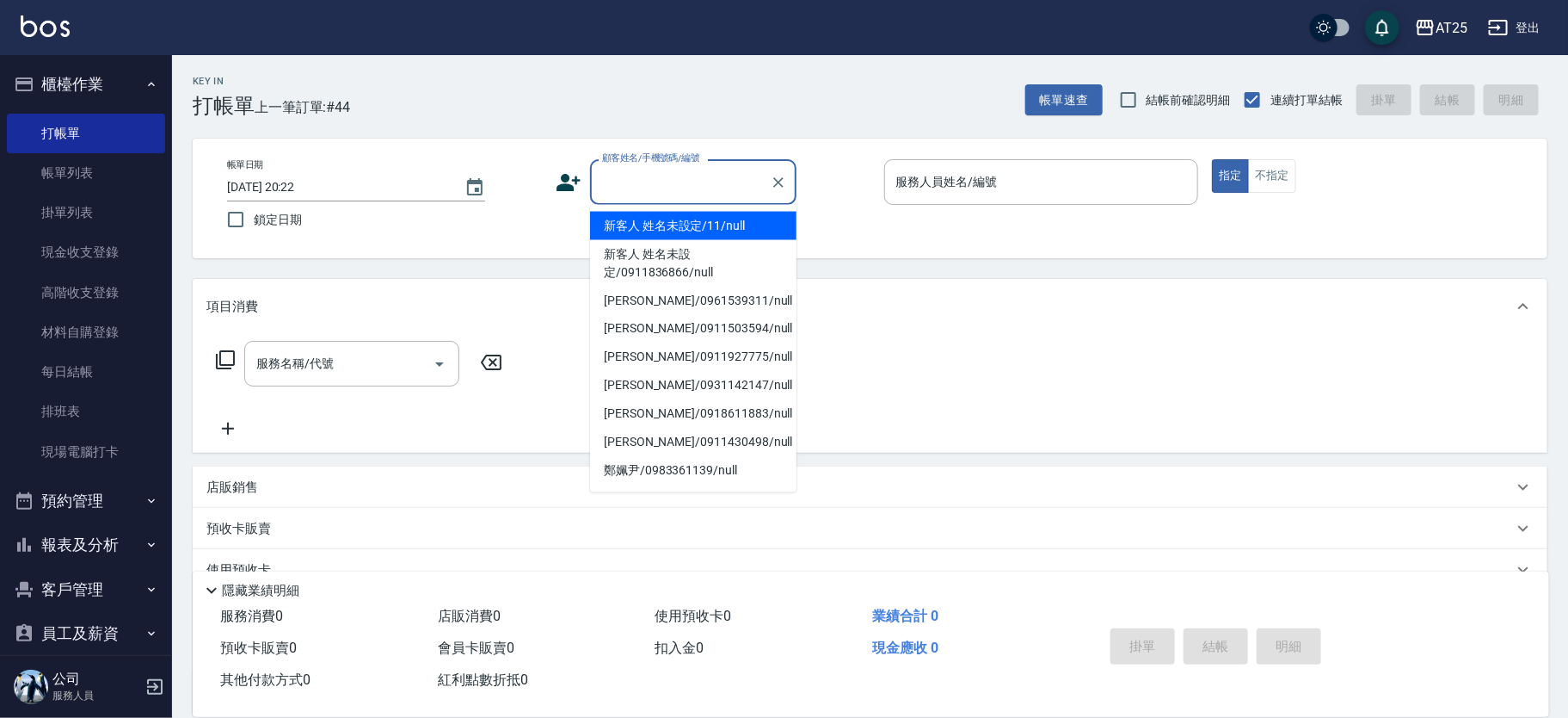
click at [711, 225] on li "新客人 姓名未設定/11/null" at bounding box center [693, 226] width 207 height 29
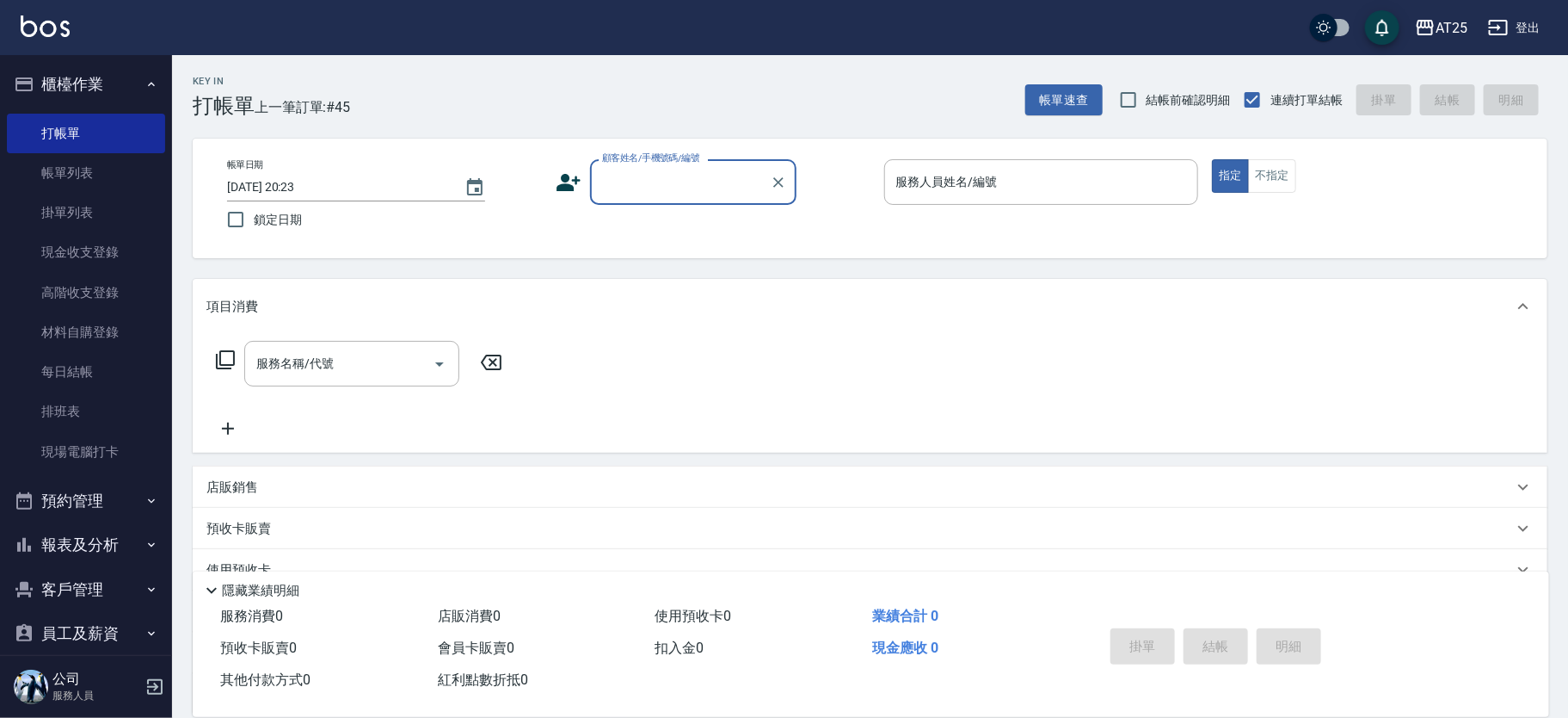
click at [688, 200] on div "顧客姓名/手機號碼/編號" at bounding box center [693, 181] width 207 height 46
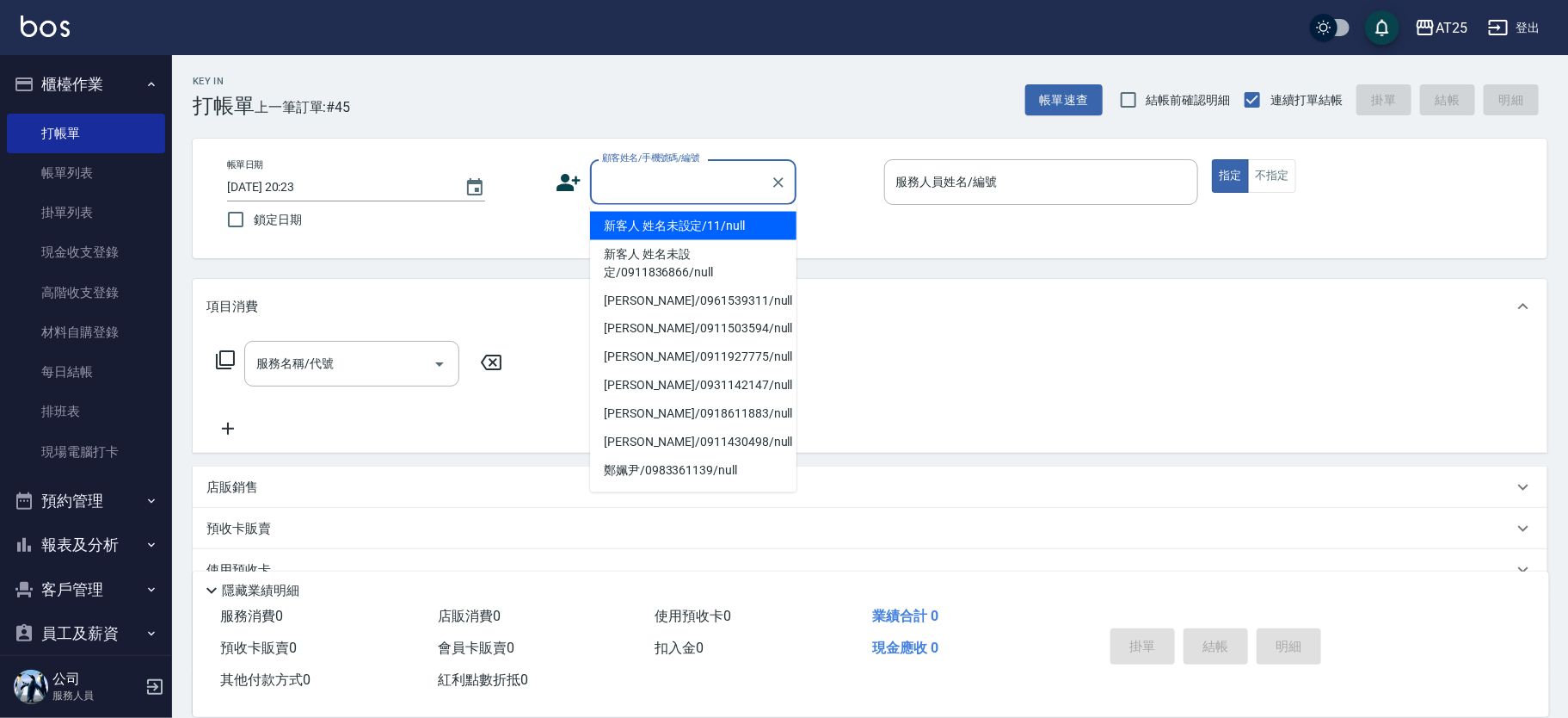
click at [712, 212] on li "新客人 姓名未設定/11/null" at bounding box center [693, 226] width 207 height 29
click at [652, 167] on input "顧客姓名/手機號碼/編號" at bounding box center [680, 181] width 165 height 30
click at [694, 220] on li "新客人 姓名未設定/11/null" at bounding box center [693, 226] width 207 height 29
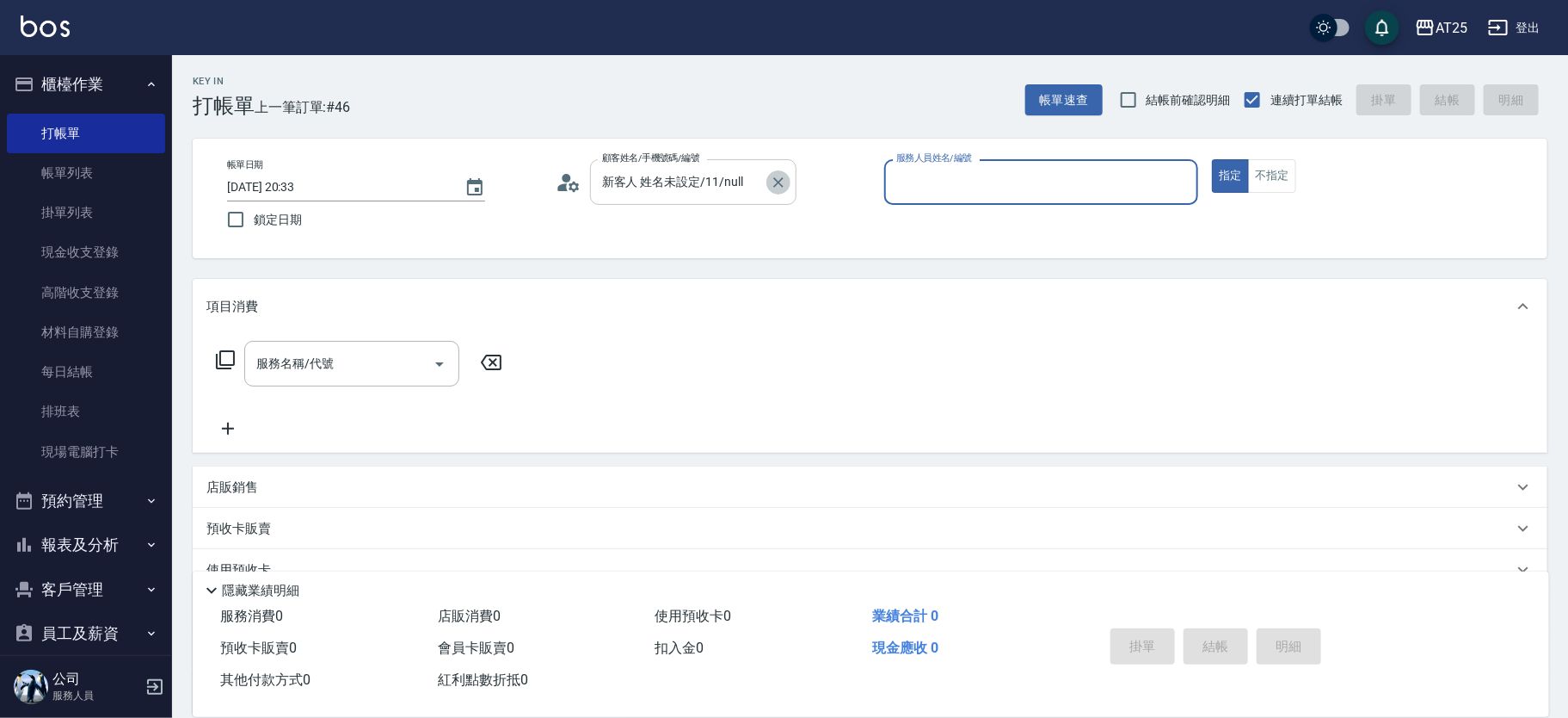
click at [770, 177] on icon "Clear" at bounding box center [778, 182] width 17 height 17
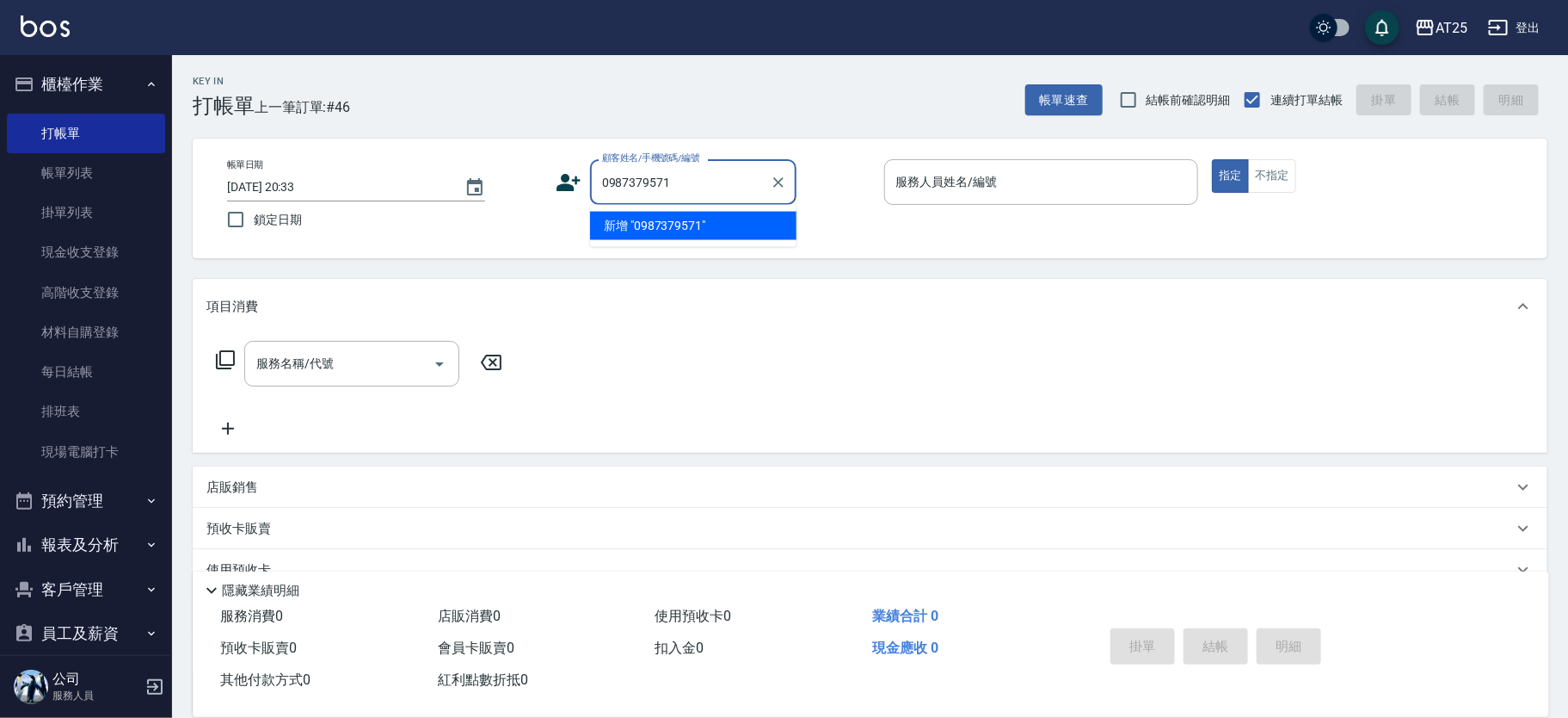
click at [699, 232] on li "新增 "0987379571"" at bounding box center [693, 226] width 207 height 29
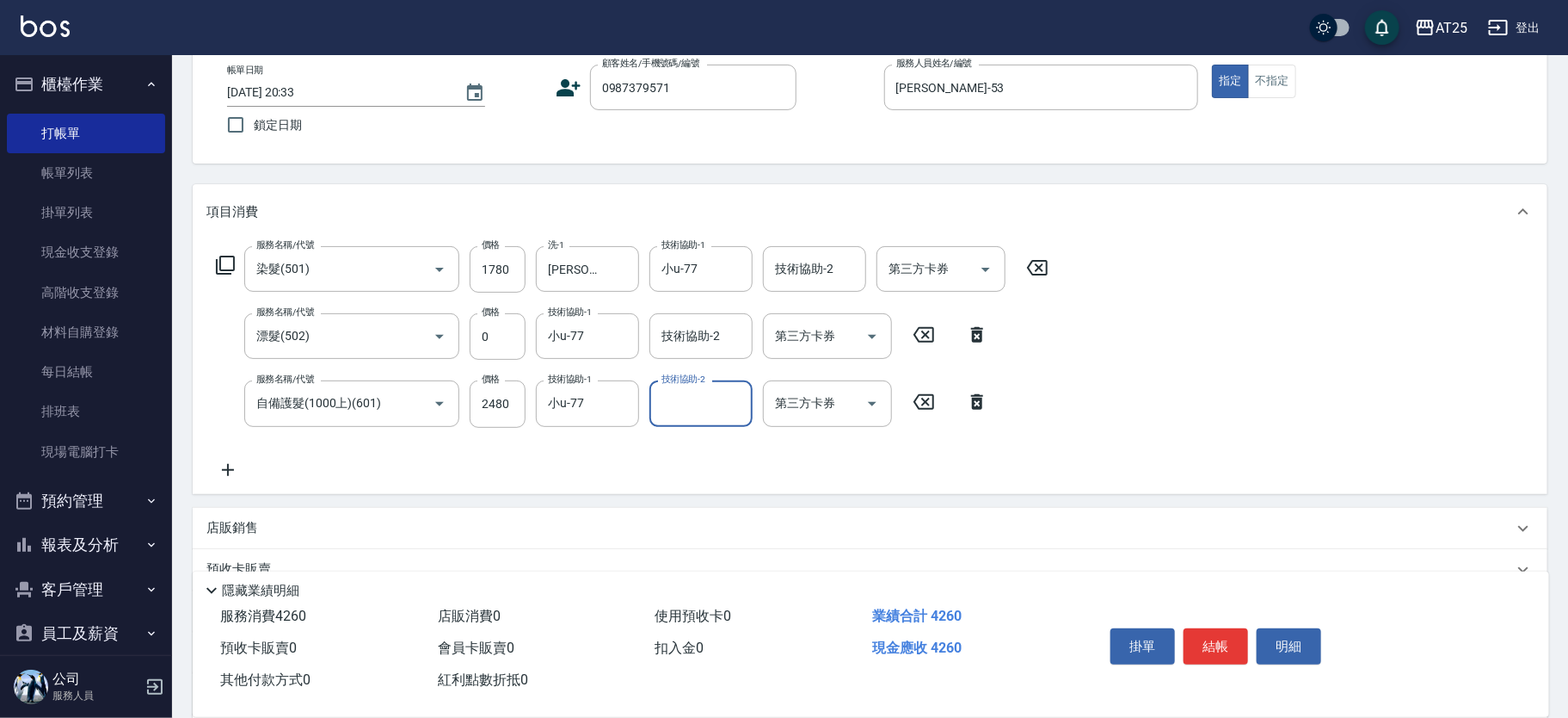
scroll to position [294, 0]
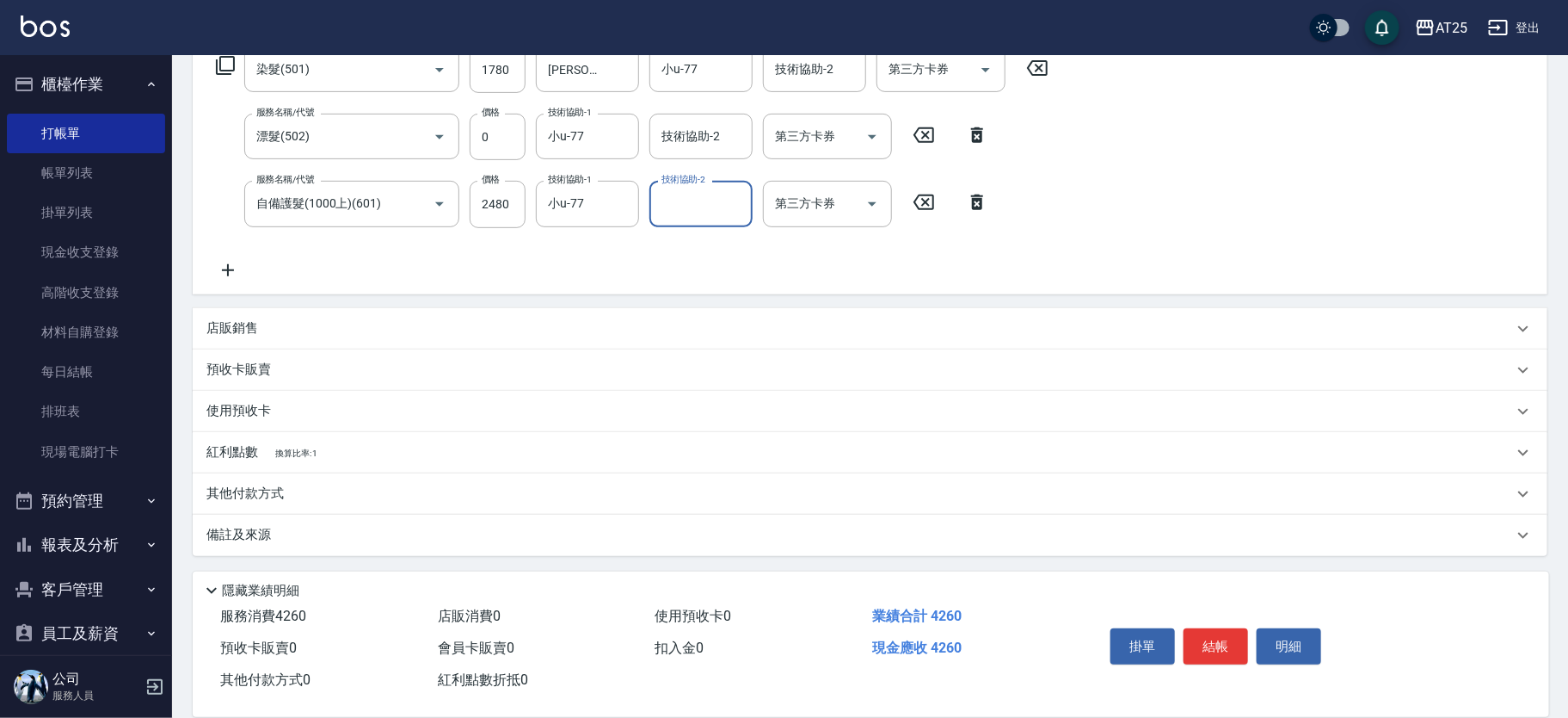
click at [297, 332] on div "店販銷售" at bounding box center [860, 328] width 1307 height 18
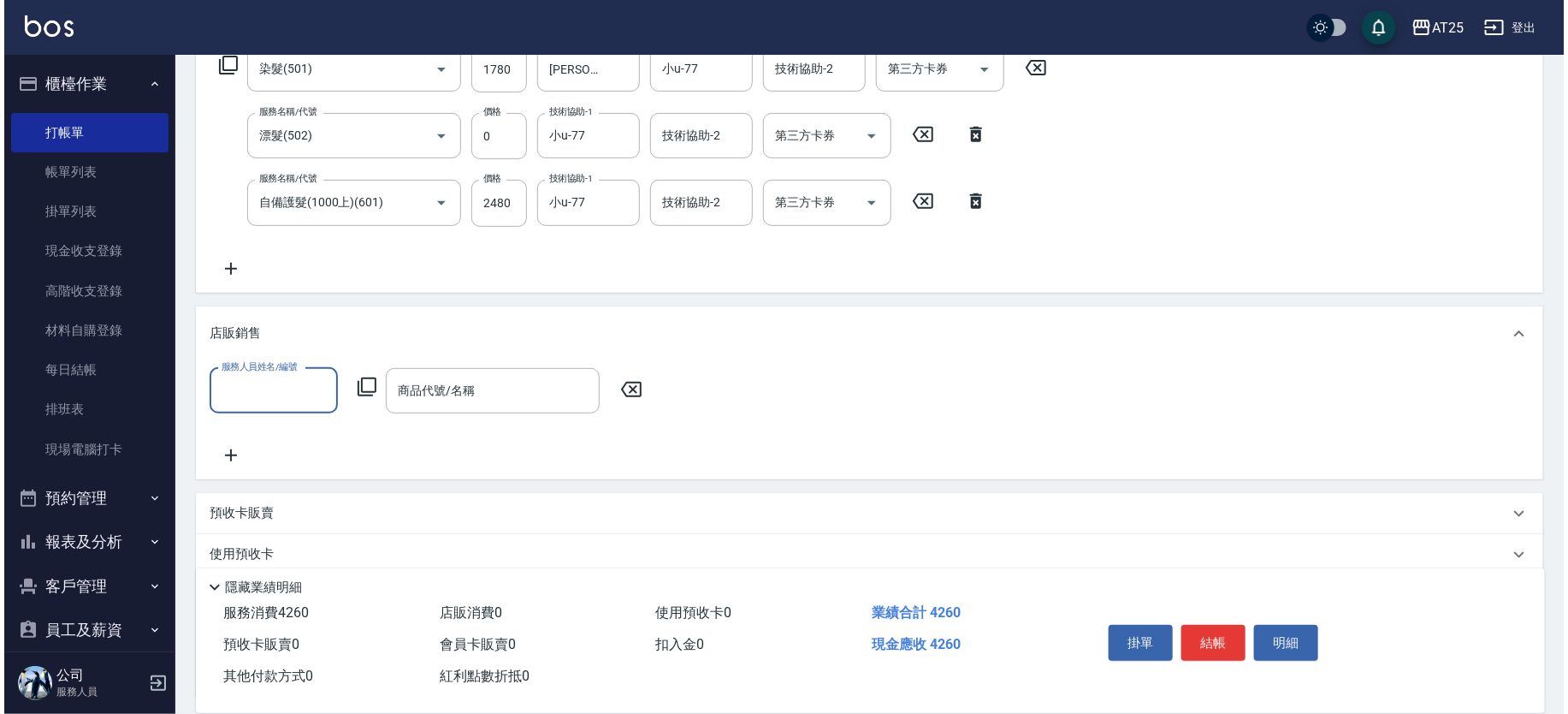
scroll to position [0, 0]
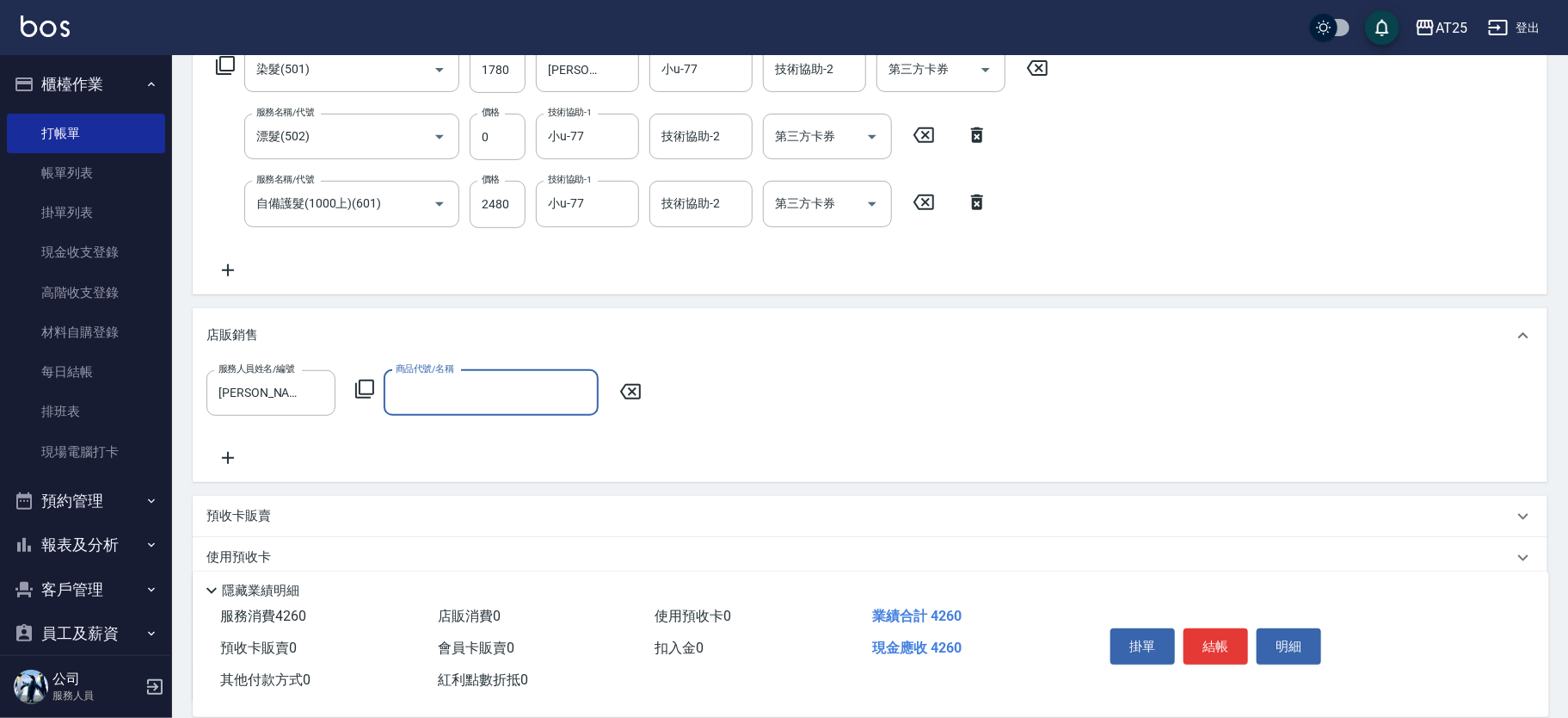
click at [360, 385] on icon at bounding box center [364, 389] width 21 height 21
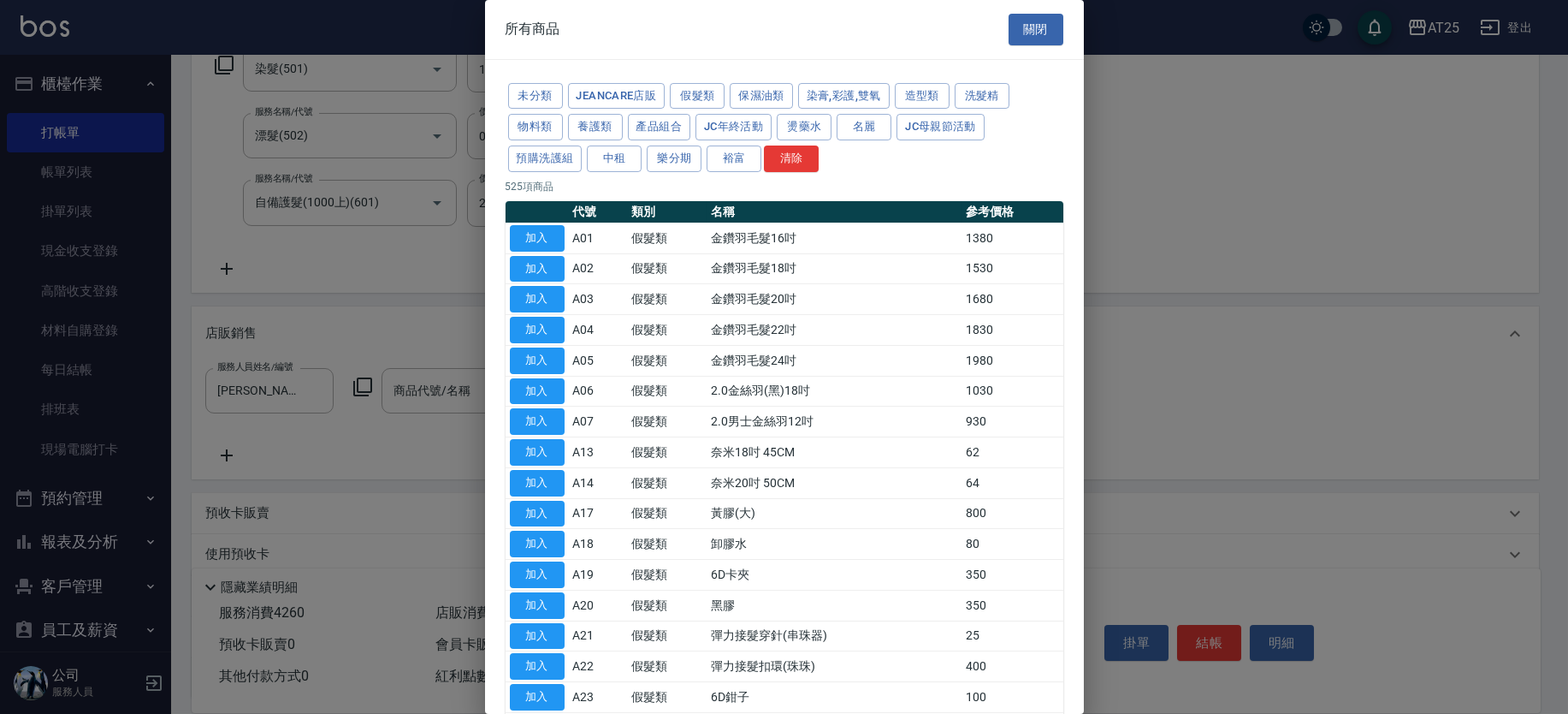
drag, startPoint x: 648, startPoint y: 131, endPoint x: 949, endPoint y: 150, distance: 301.6
click at [649, 131] on button "產品組合" at bounding box center [659, 127] width 63 height 27
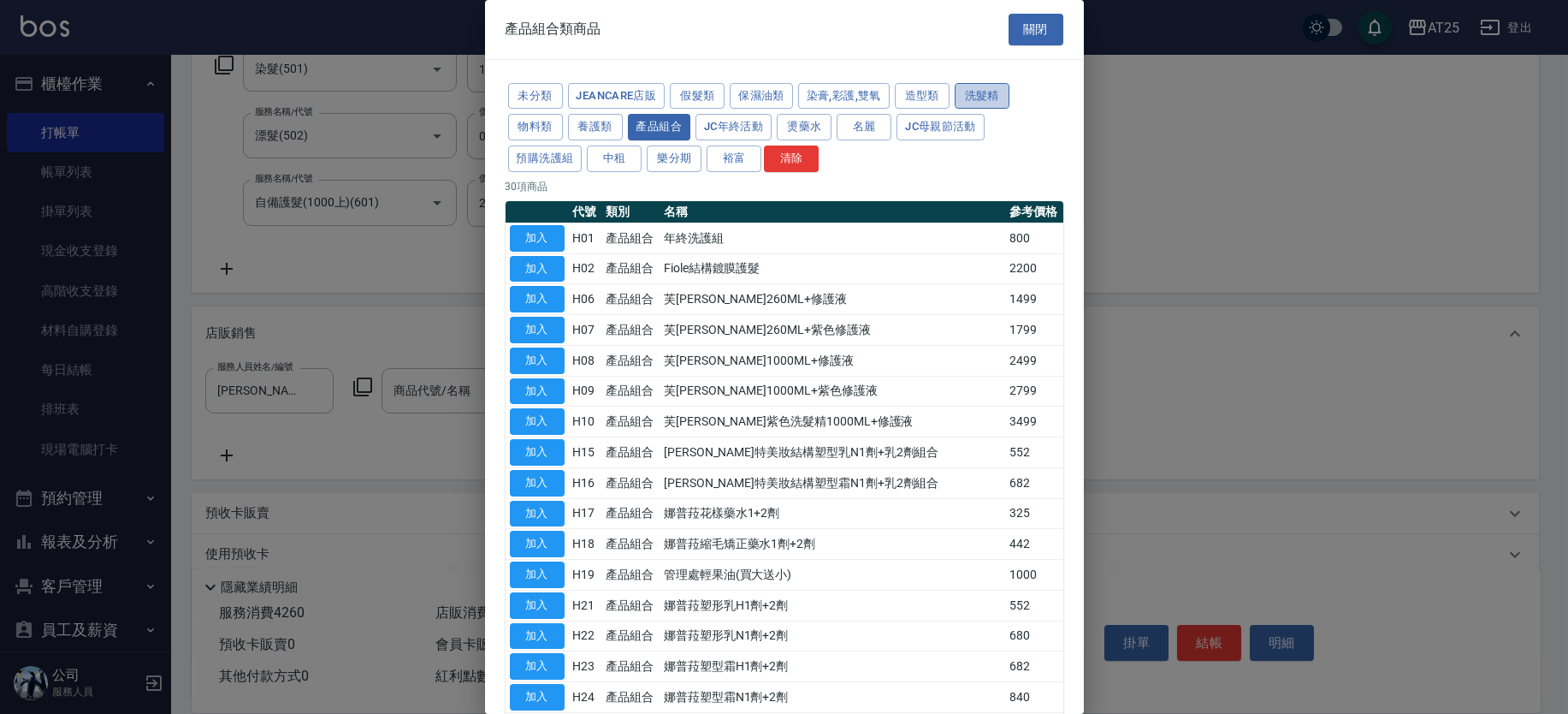
click at [977, 98] on button "洗髮精" at bounding box center [981, 96] width 54 height 27
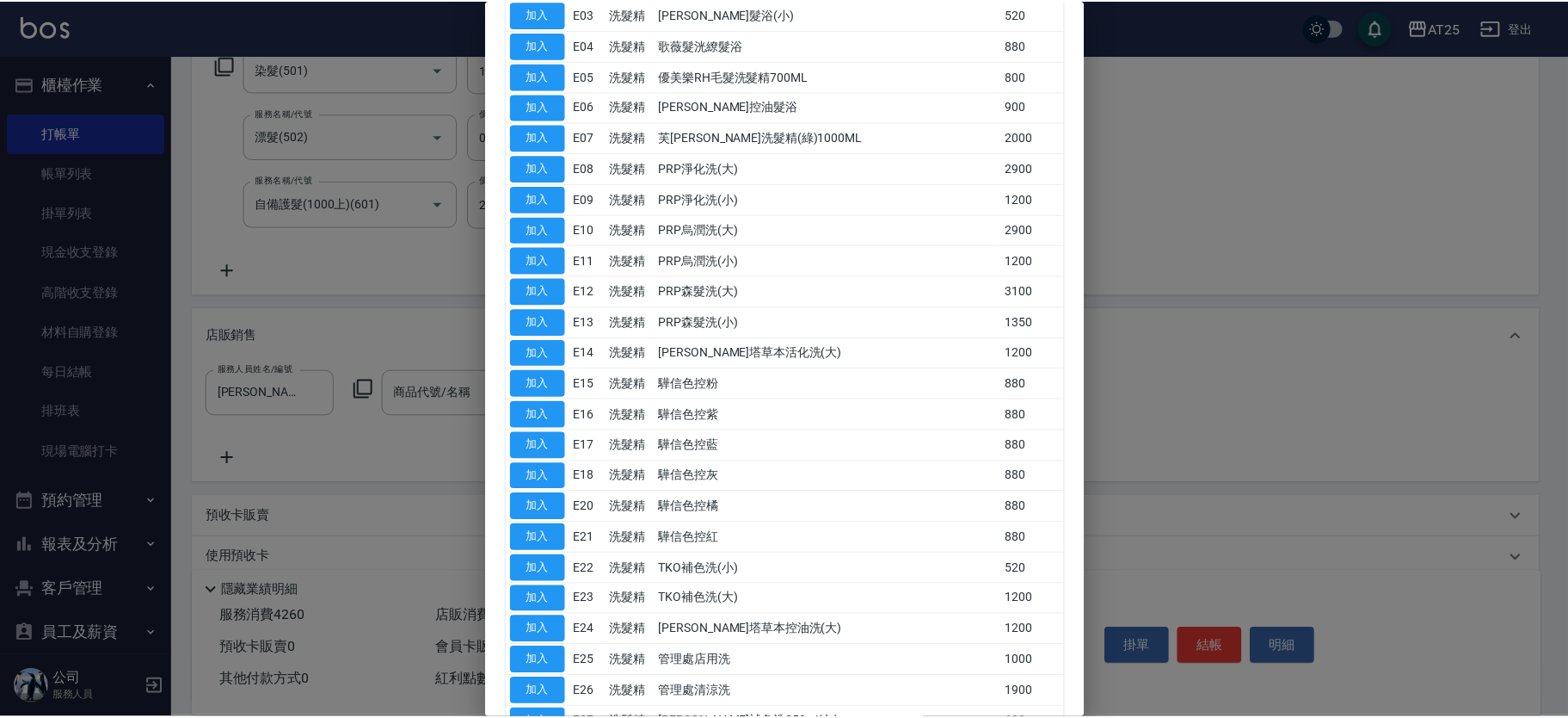
scroll to position [487, 0]
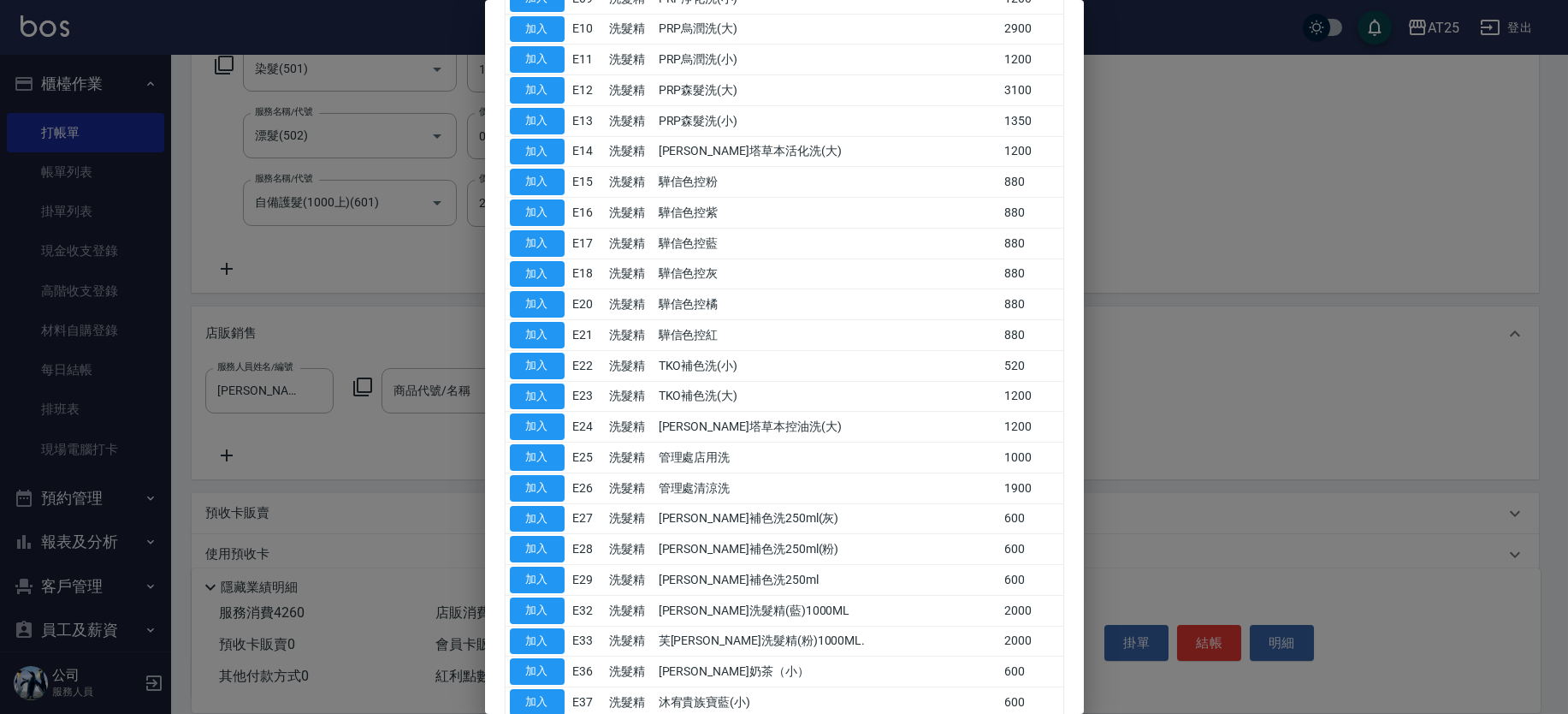
click at [556, 573] on button "加入" at bounding box center [537, 579] width 54 height 27
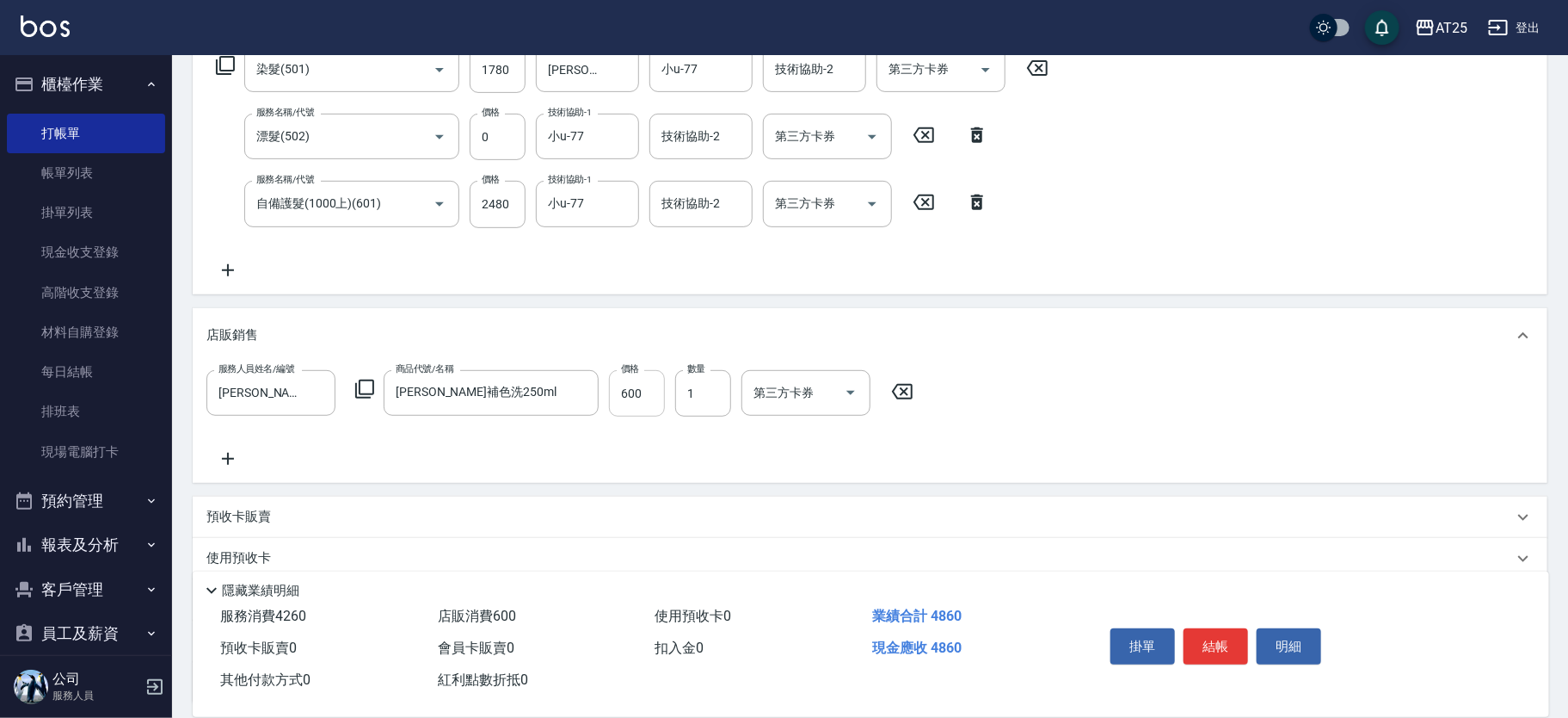
click at [646, 389] on input "600" at bounding box center [637, 393] width 56 height 47
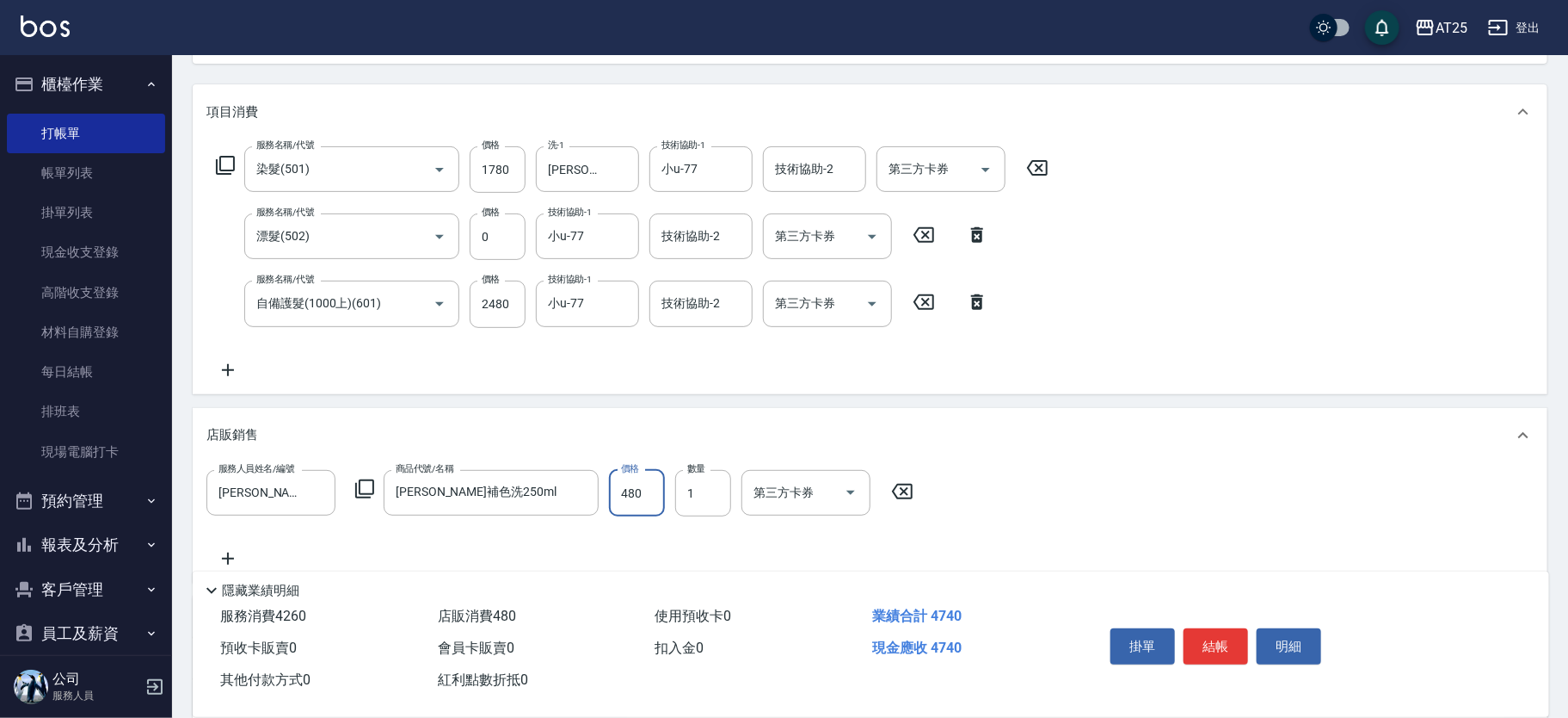
scroll to position [189, 0]
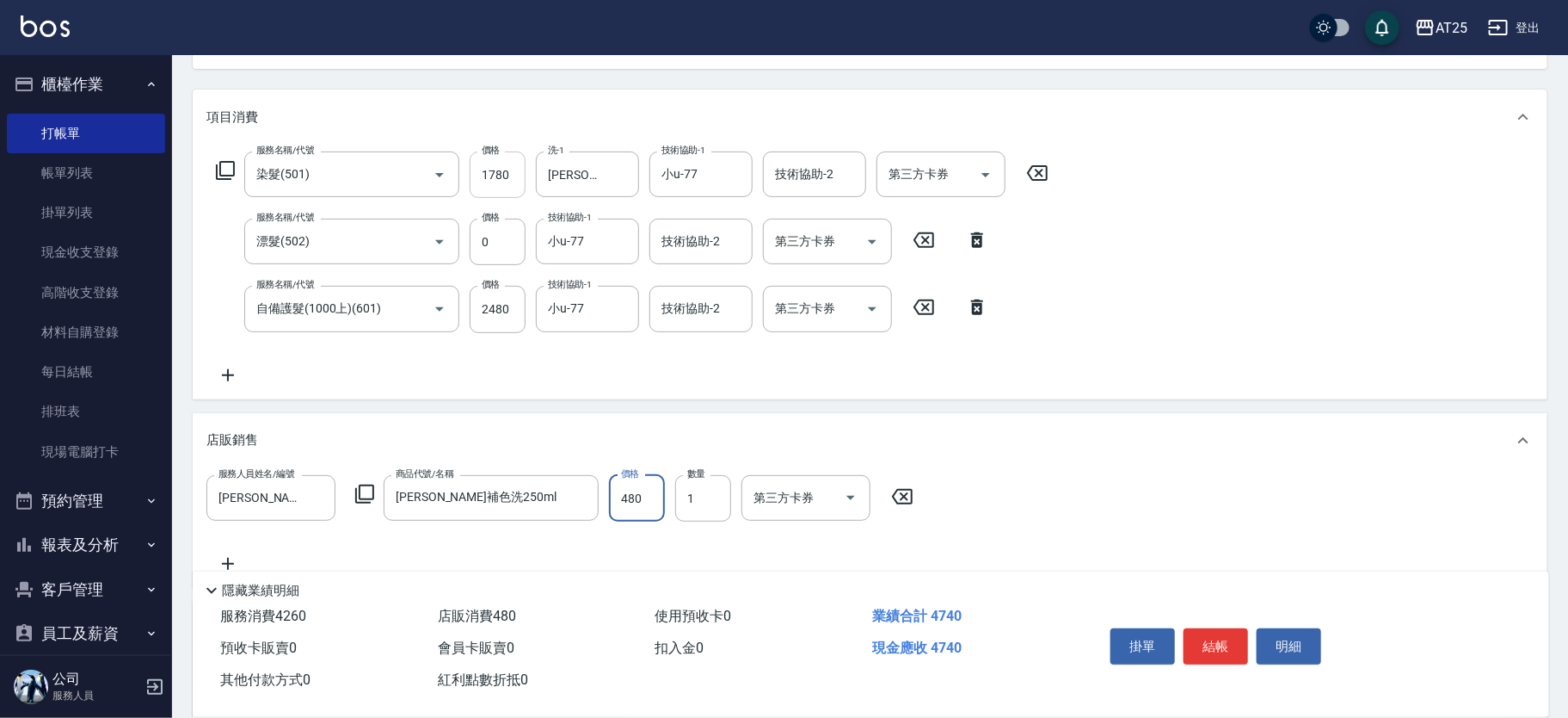
click at [502, 175] on input "1780" at bounding box center [497, 175] width 56 height 47
click at [505, 174] on input "1780" at bounding box center [497, 175] width 56 height 47
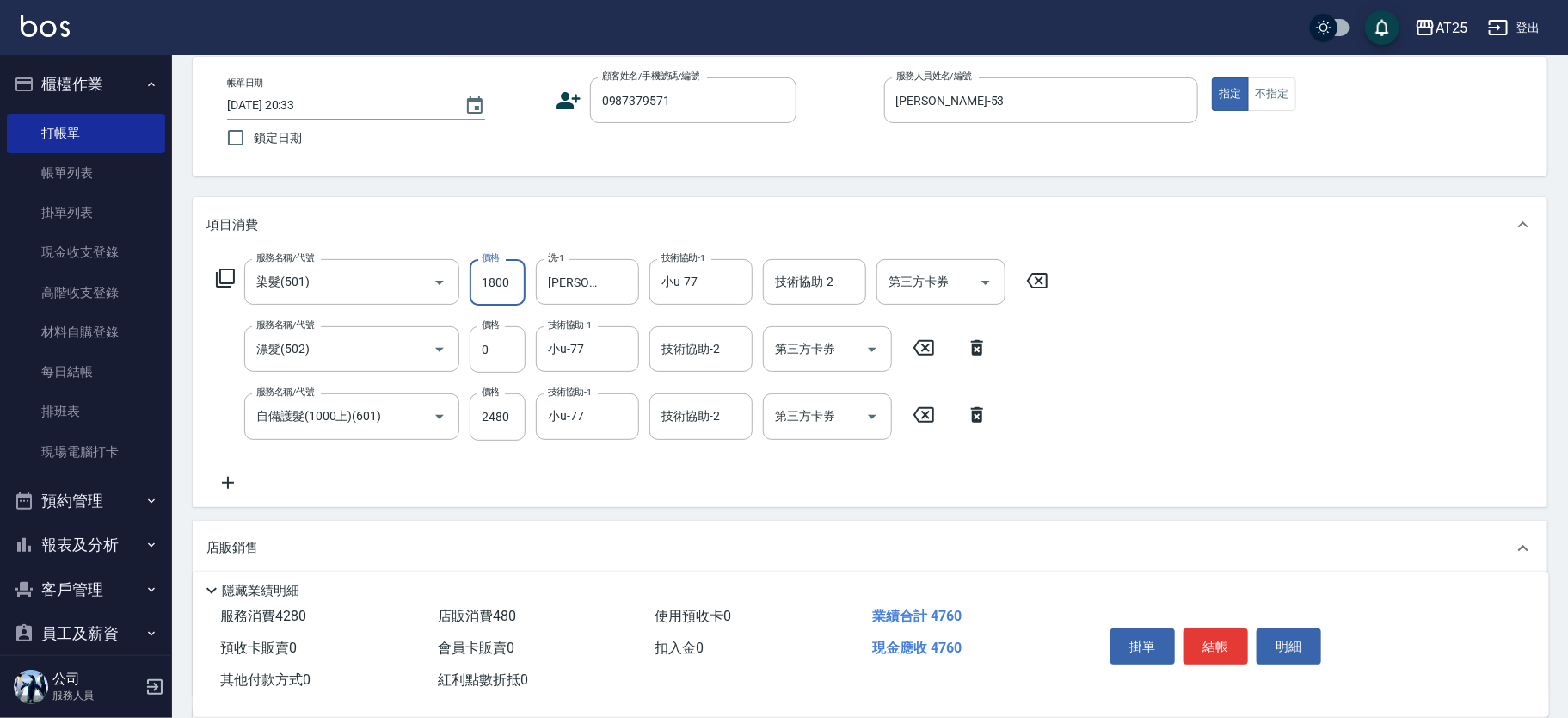
scroll to position [6, 0]
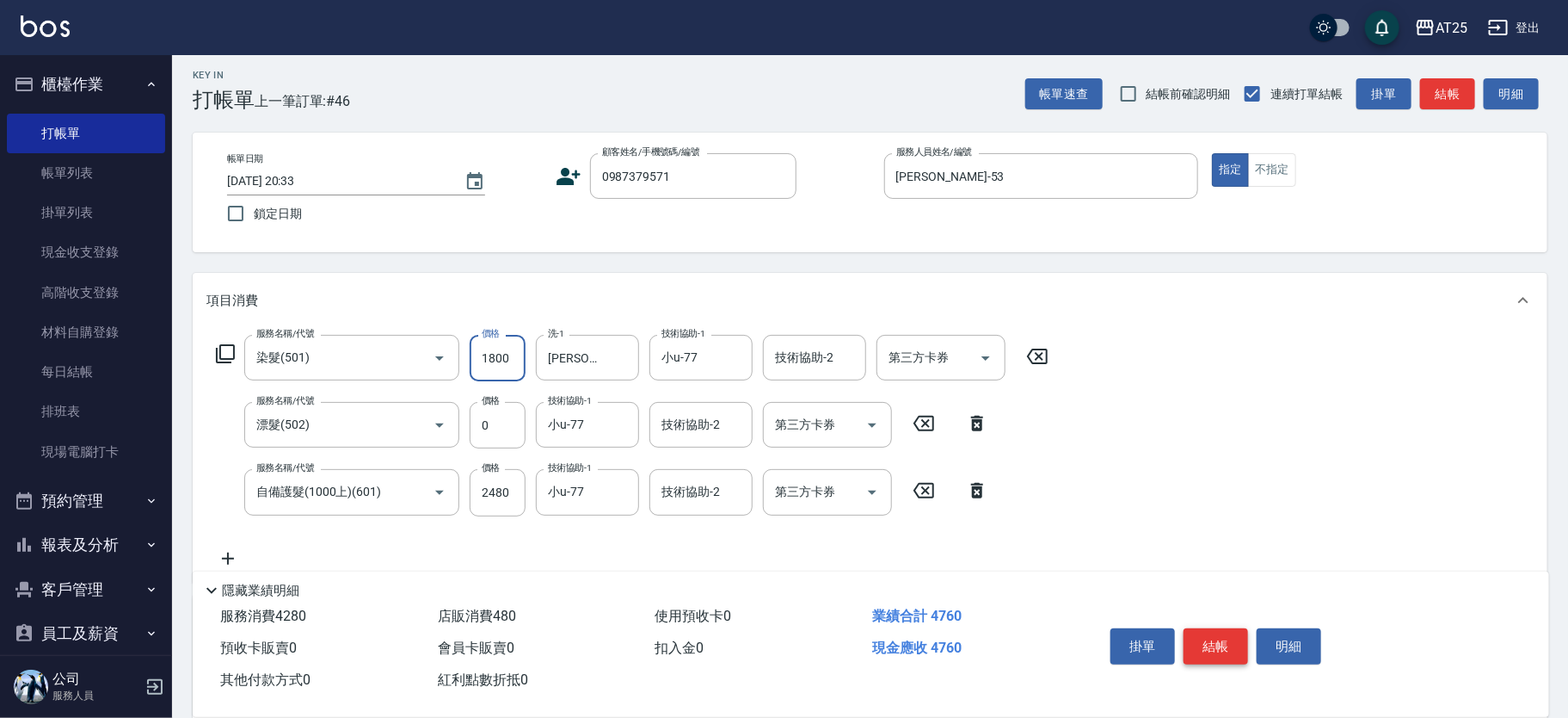
click at [1217, 646] on button "結帳" at bounding box center [1216, 647] width 64 height 36
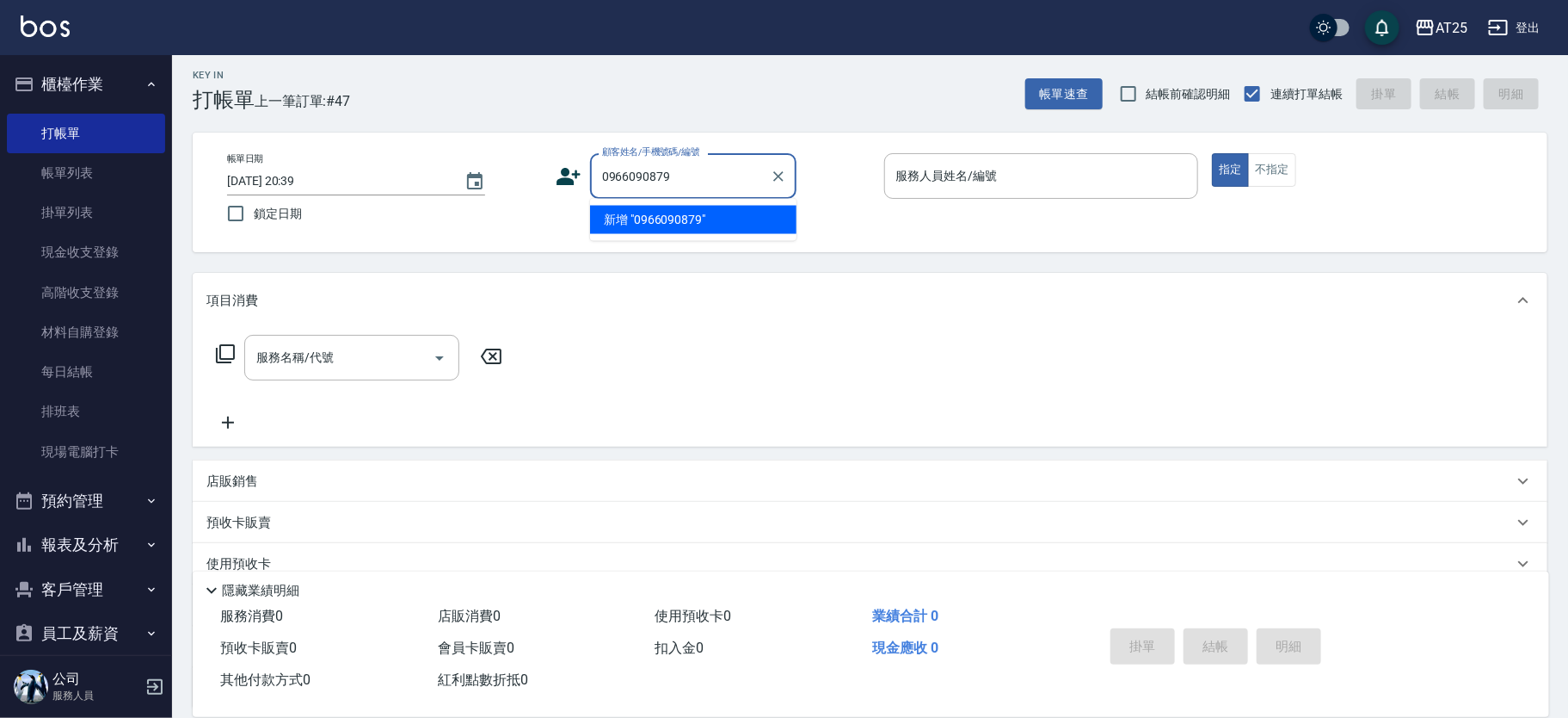
click at [695, 217] on li "新增 "0966090879"" at bounding box center [693, 220] width 207 height 29
click at [649, 181] on input "顧客姓名/手機號碼/編號" at bounding box center [680, 175] width 165 height 30
click at [728, 189] on input "顧客姓名/手機號碼/編號" at bounding box center [680, 175] width 165 height 30
click at [703, 182] on input "顧客姓名/手機號碼/編號" at bounding box center [680, 175] width 165 height 30
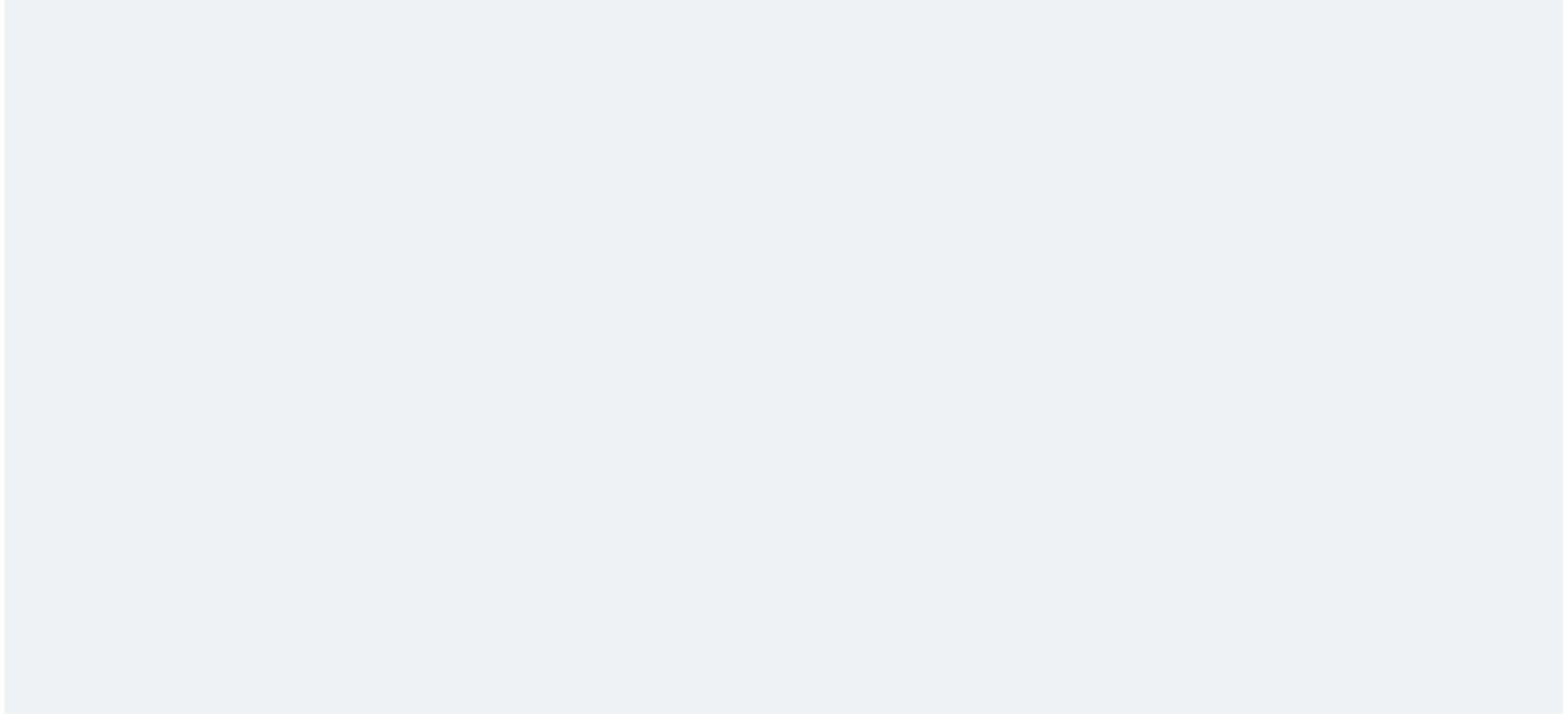
scroll to position [0, 0]
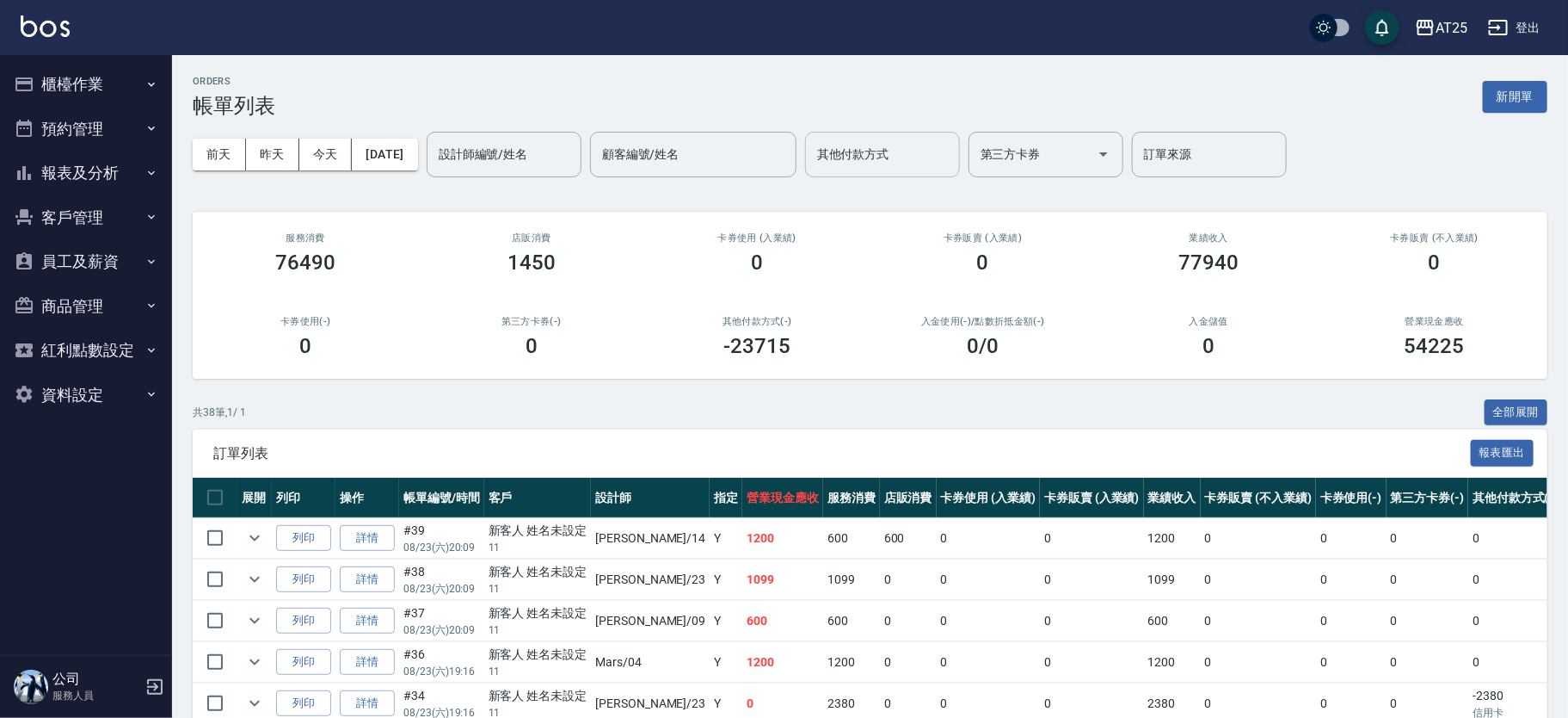
click at [934, 156] on input "其他付款方式" at bounding box center [882, 155] width 140 height 30
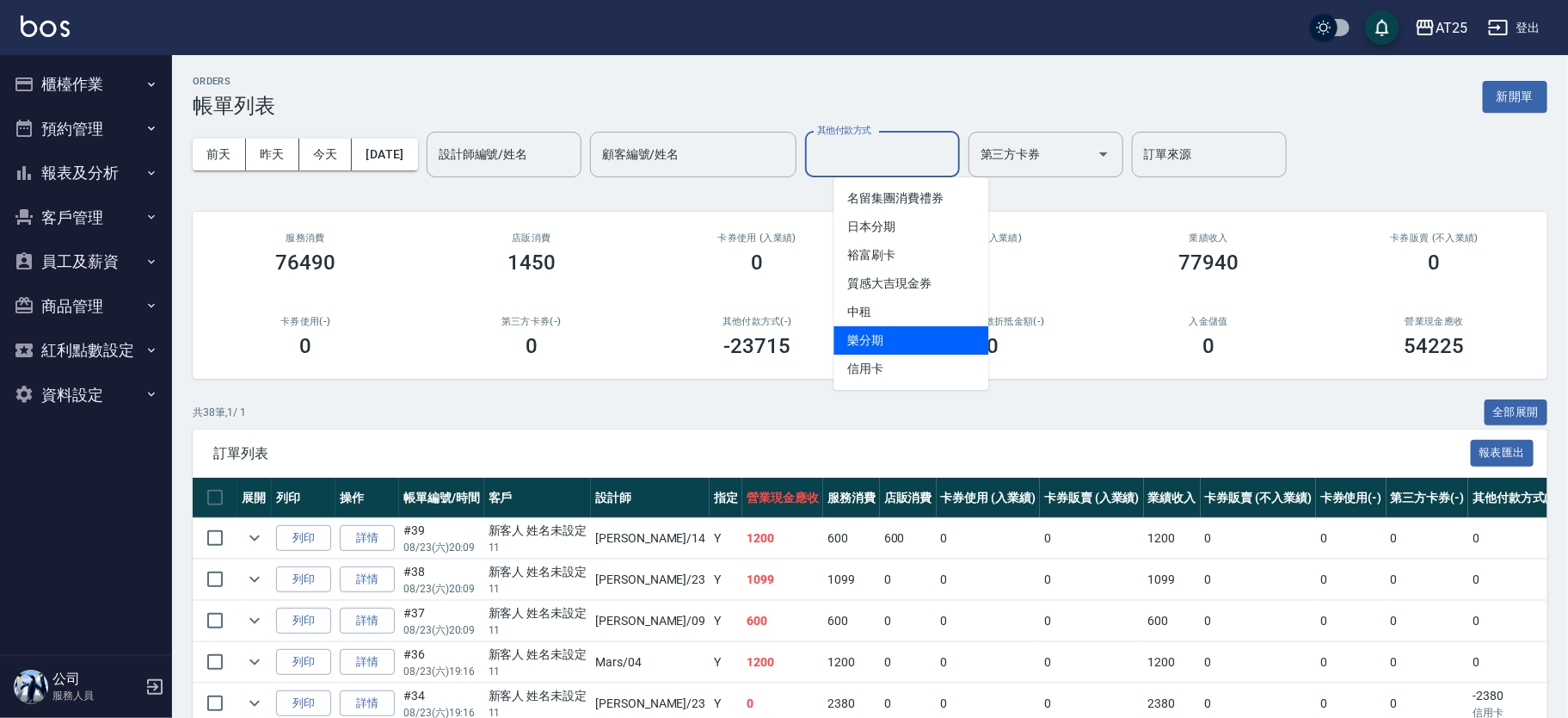
click at [914, 375] on span "信用卡" at bounding box center [911, 368] width 154 height 29
type input "信用卡"
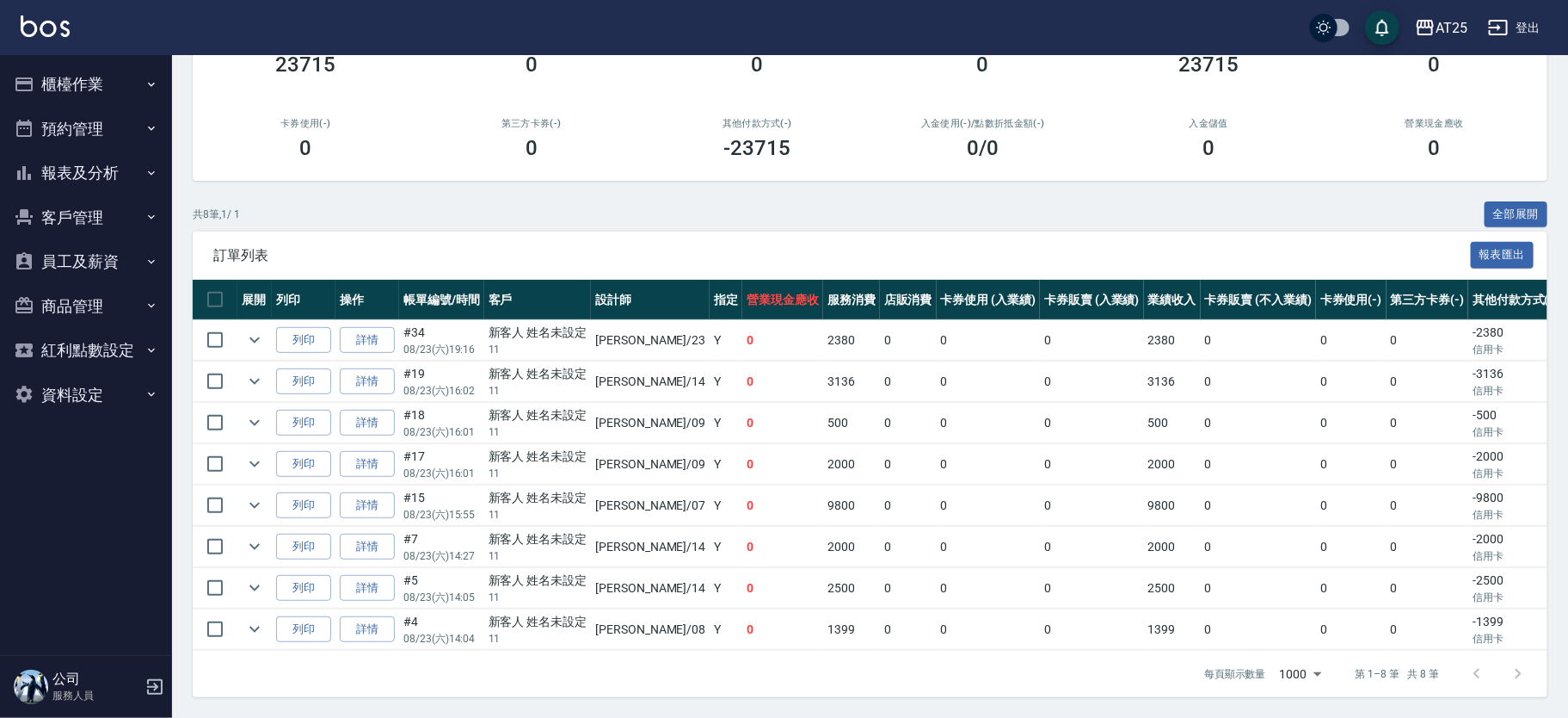
scroll to position [214, 0]
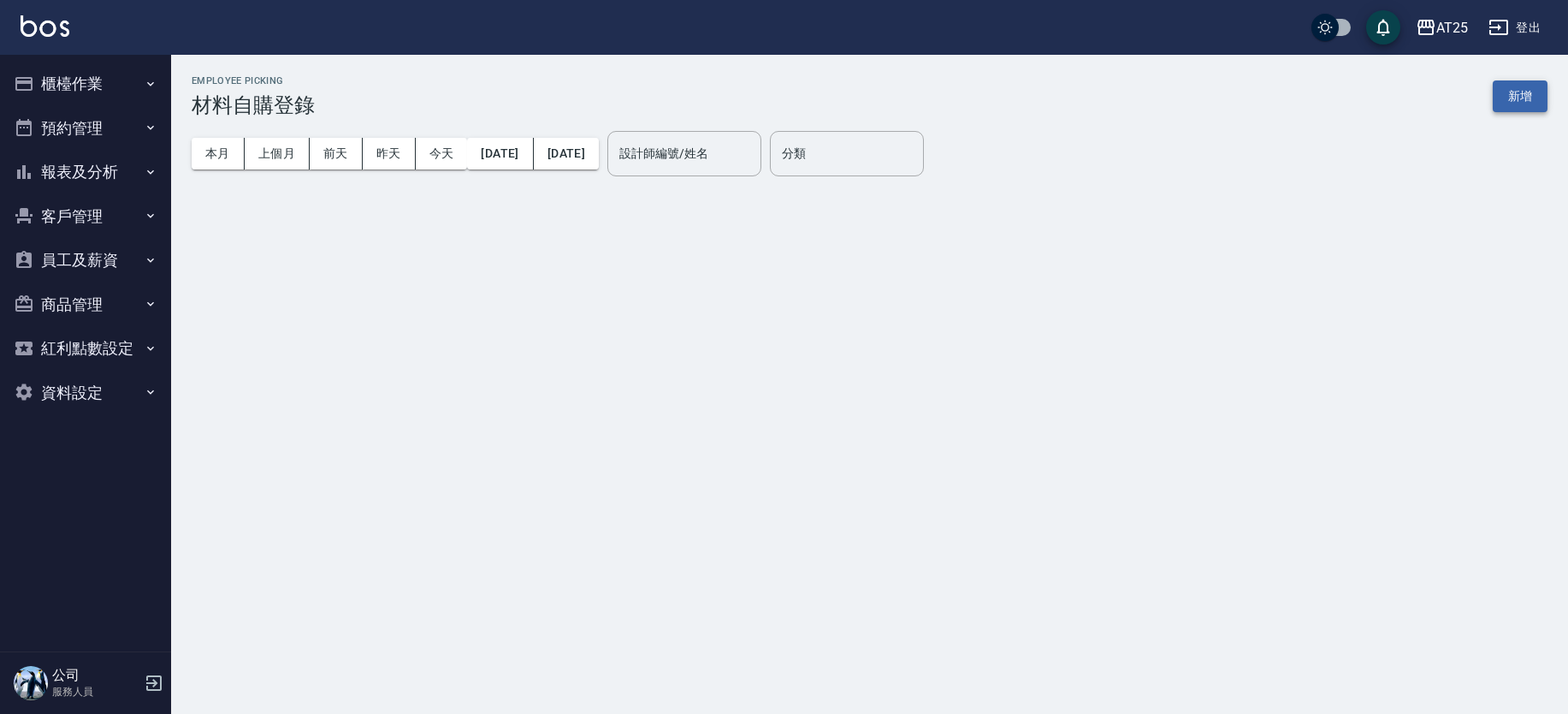
click at [1509, 95] on button "新增" at bounding box center [1520, 96] width 54 height 32
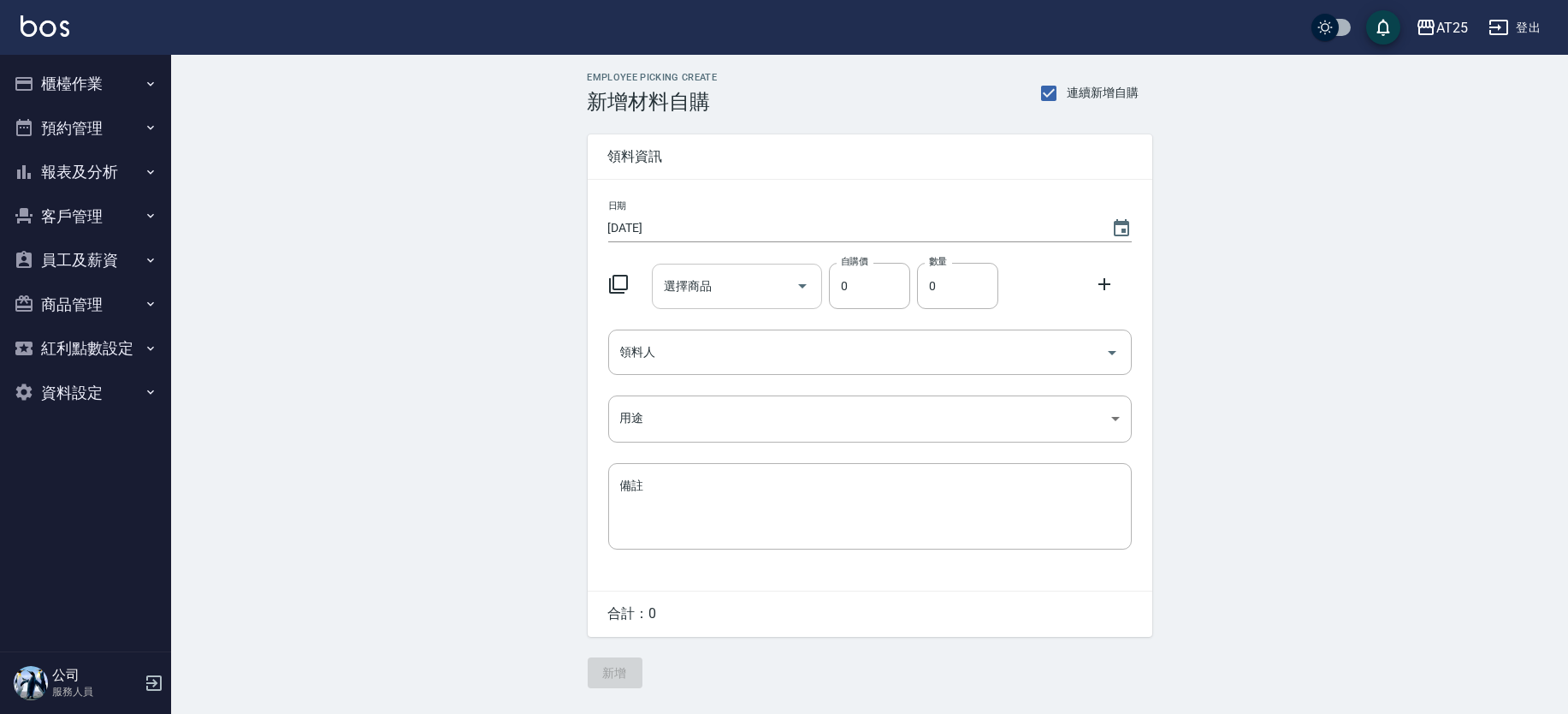
click at [737, 275] on input "選擇商品" at bounding box center [724, 286] width 129 height 30
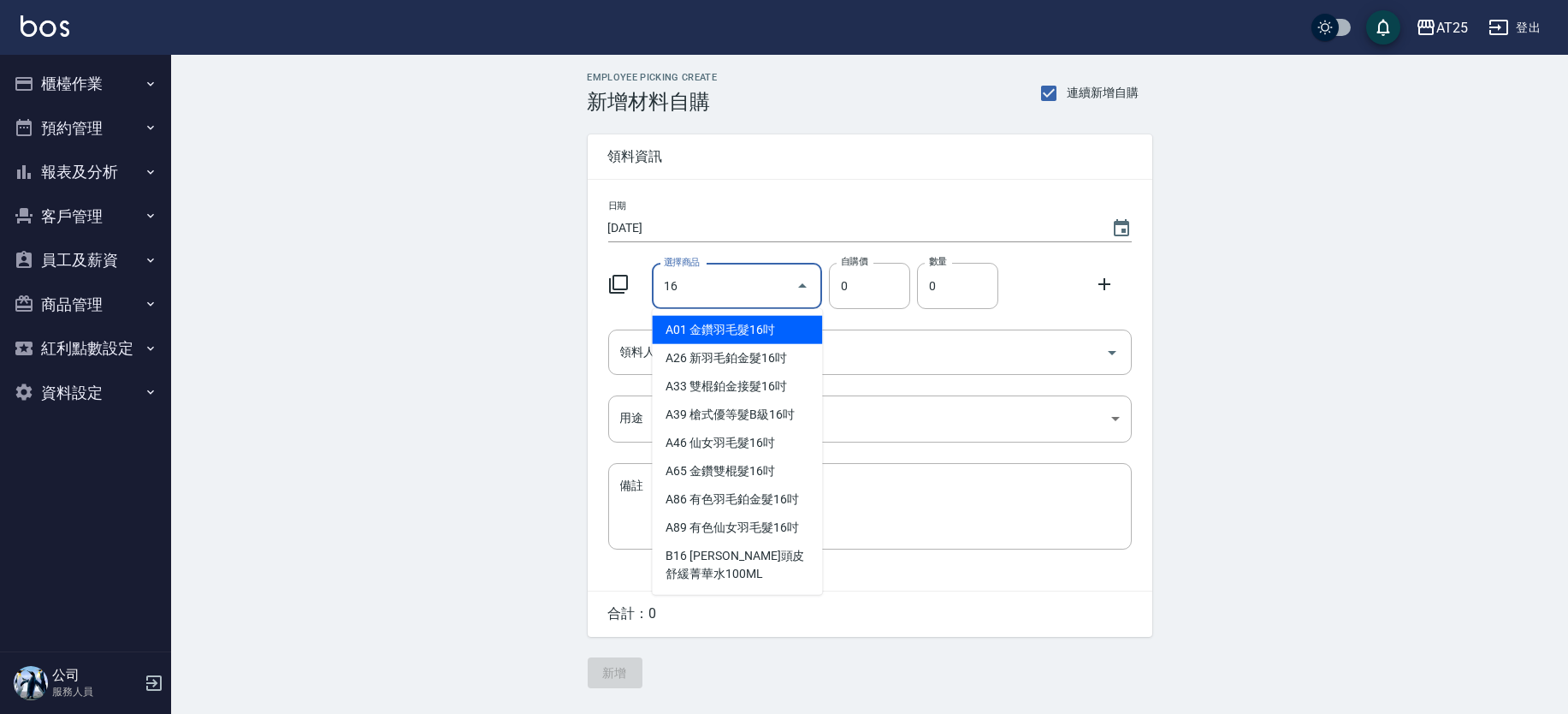
click at [737, 325] on li "A01 金鑽羽毛髮16吋" at bounding box center [737, 330] width 170 height 28
type input "金鑽羽毛髮16吋"
type input "1380"
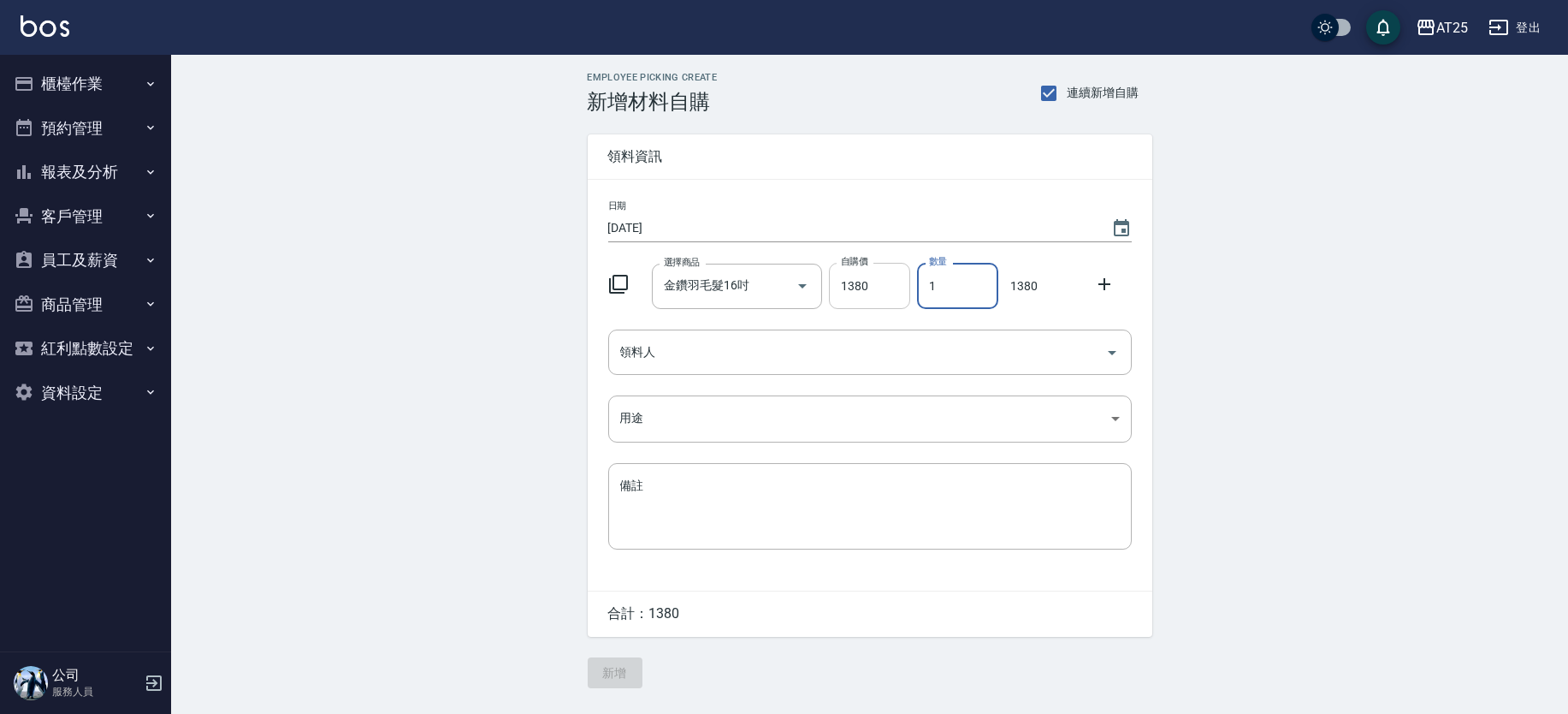
drag, startPoint x: 934, startPoint y: 292, endPoint x: 896, endPoint y: 287, distance: 38.3
click at [896, 287] on div "選擇商品 金鑽羽毛髮16吋 選擇商品 自購價 1380 自購價 數量 1 數量 1380" at bounding box center [866, 281] width 531 height 53
type input "2"
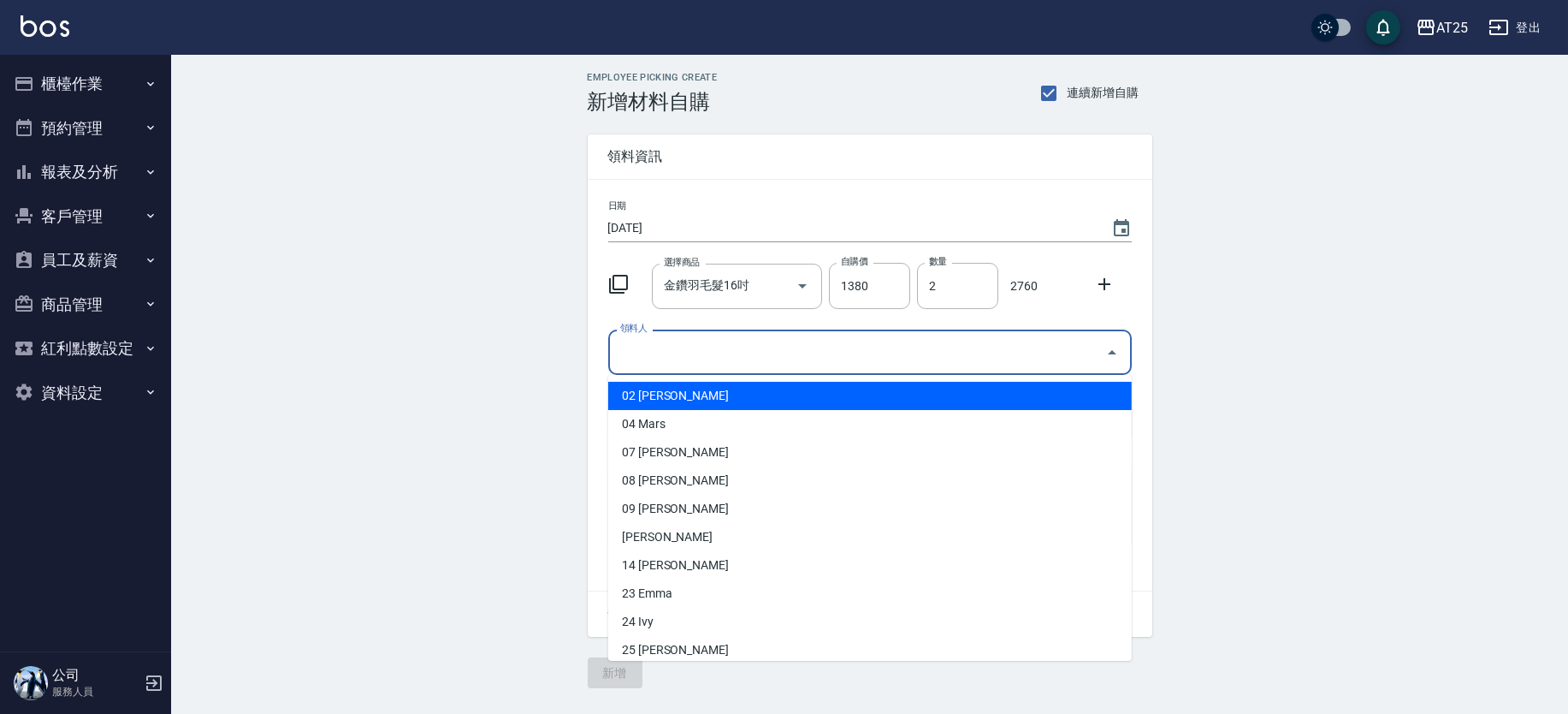
click at [711, 360] on input "領料人" at bounding box center [857, 352] width 482 height 30
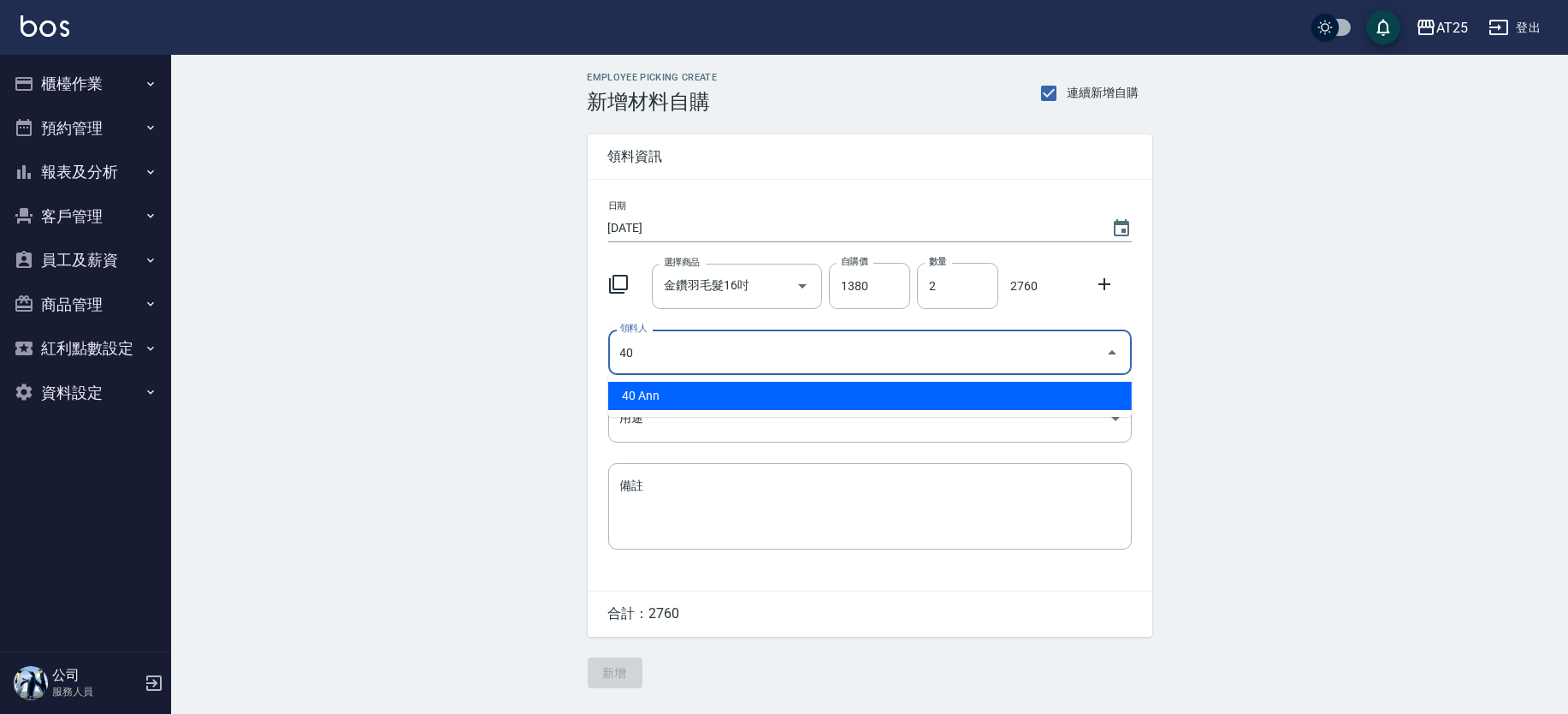
type input "40 Ann"
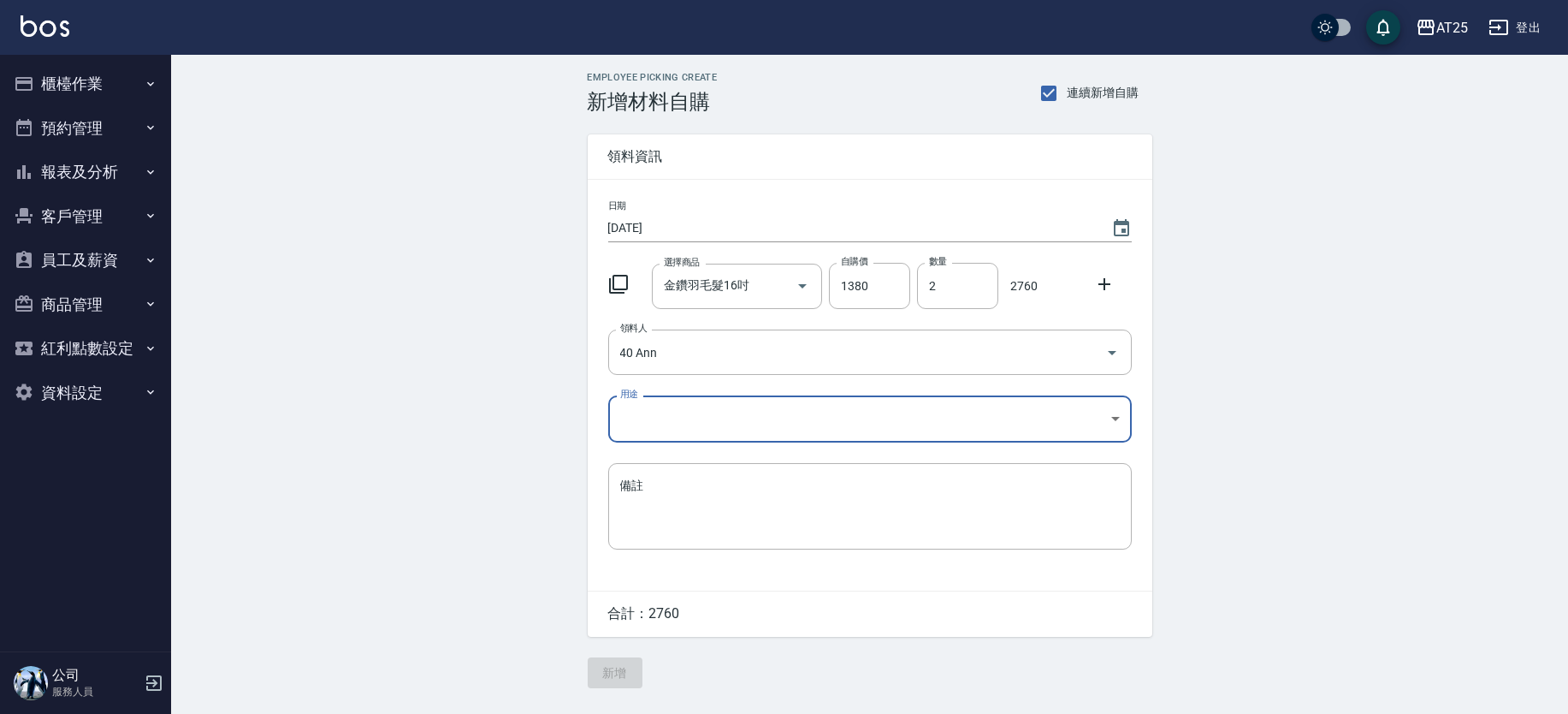
click at [663, 405] on body "AT25 登出 櫃檯作業 打帳單 帳單列表 掛單列表 現金收支登錄 高階收支登錄 材料自購登錄 每日結帳 排班表 現場電腦打卡 預約管理 預約管理 單日預約紀…" at bounding box center [784, 357] width 1568 height 714
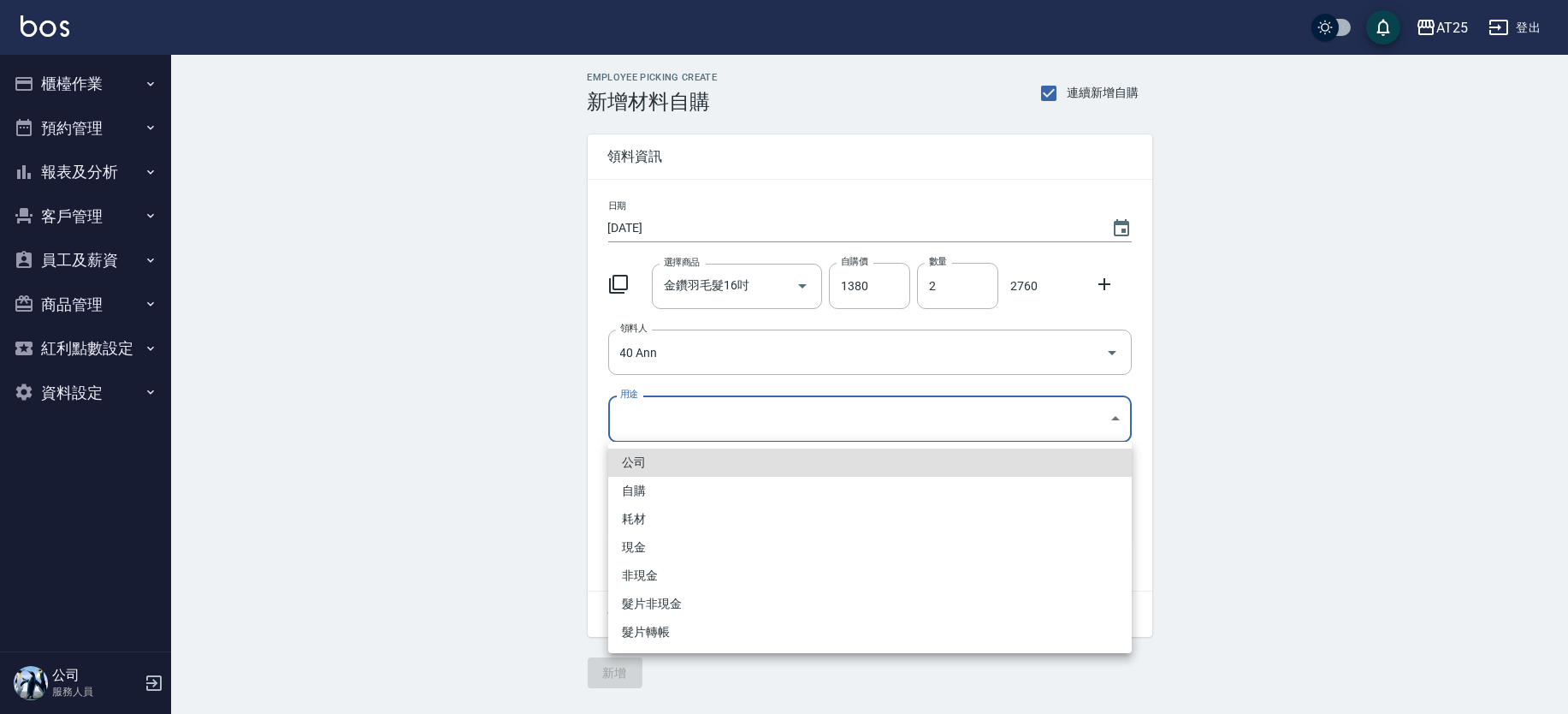
click at [639, 547] on li "現金" at bounding box center [870, 547] width 524 height 28
type input "現金"
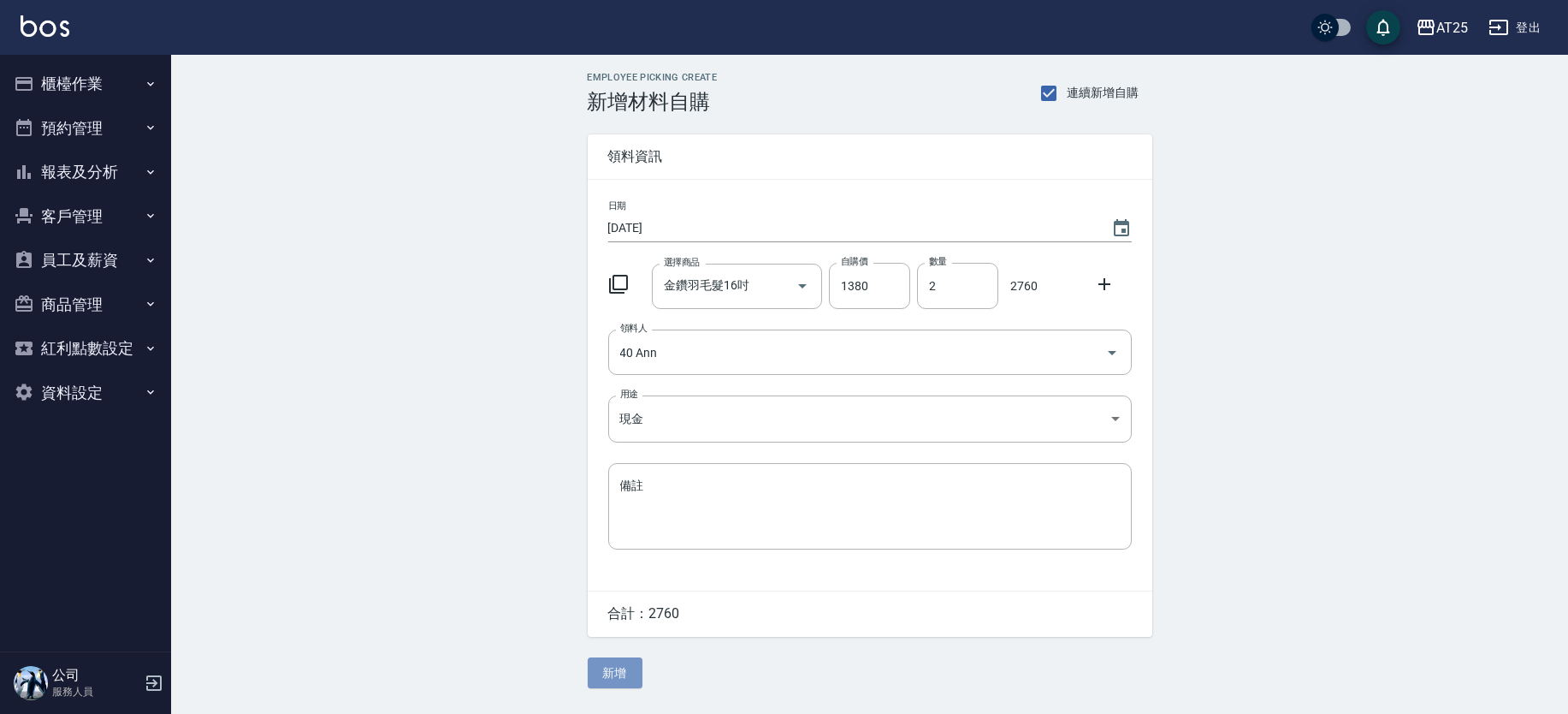
drag, startPoint x: 614, startPoint y: 668, endPoint x: 606, endPoint y: 528, distance: 140.2
click at [614, 669] on button "新增" at bounding box center [614, 673] width 54 height 32
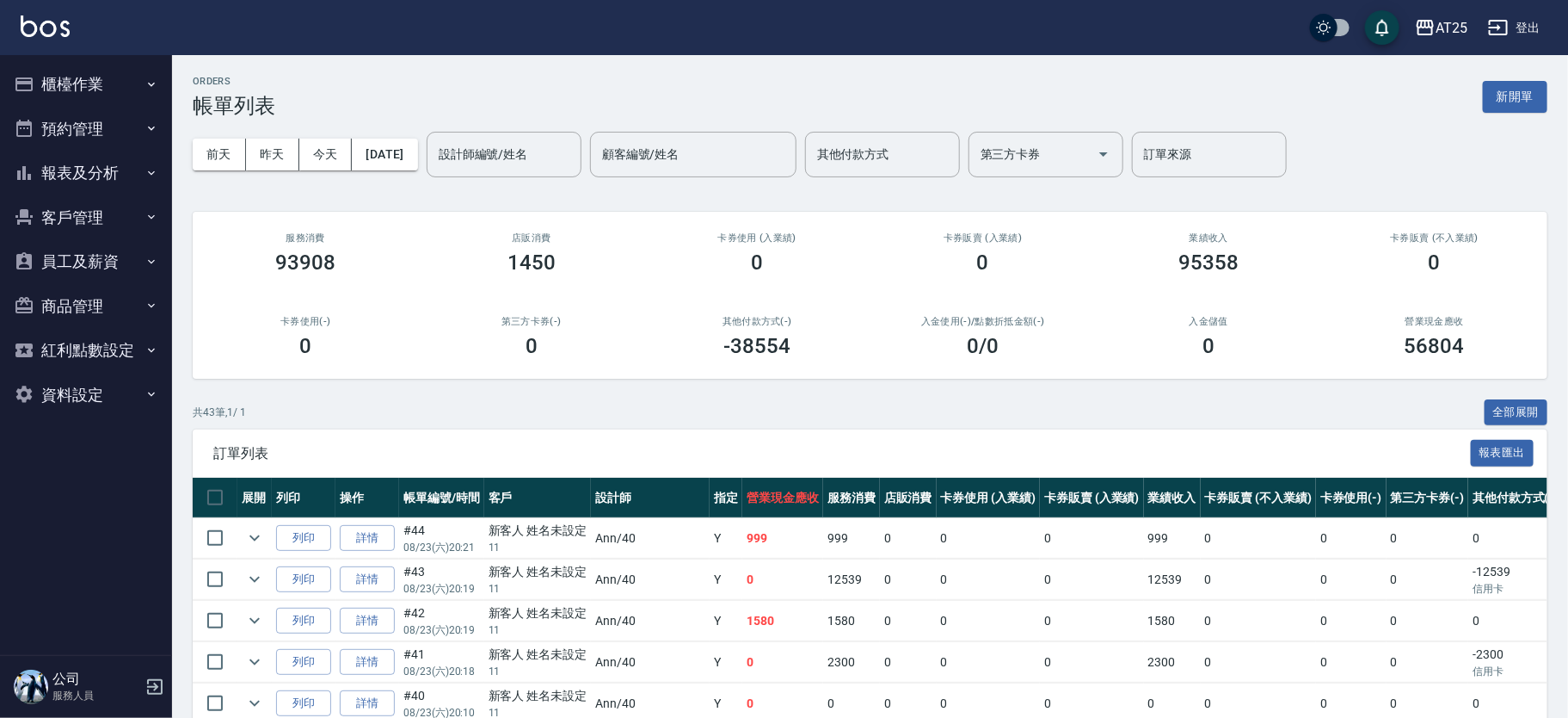
click at [686, 43] on div "AT25 登出" at bounding box center [784, 27] width 1568 height 55
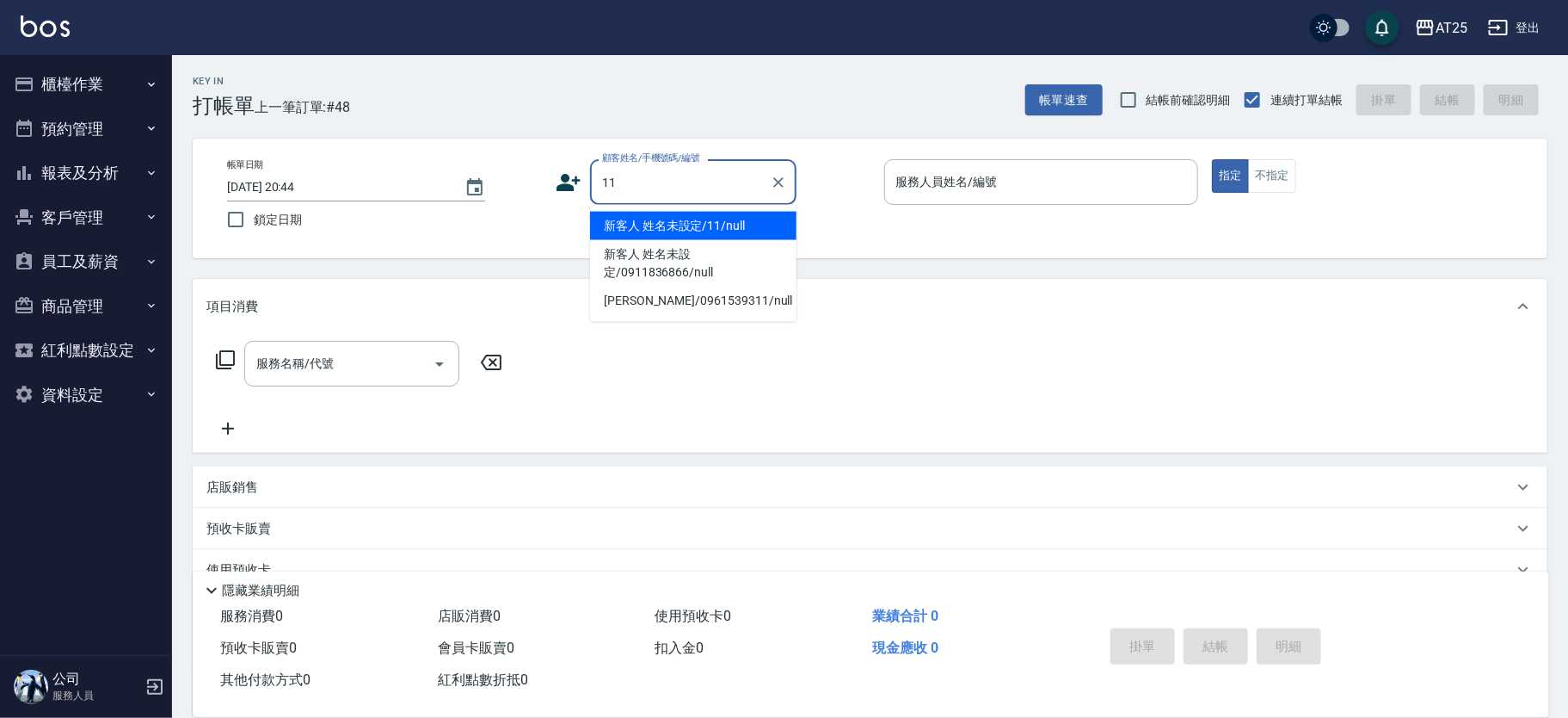
type input "新客人 姓名未設定/11/null"
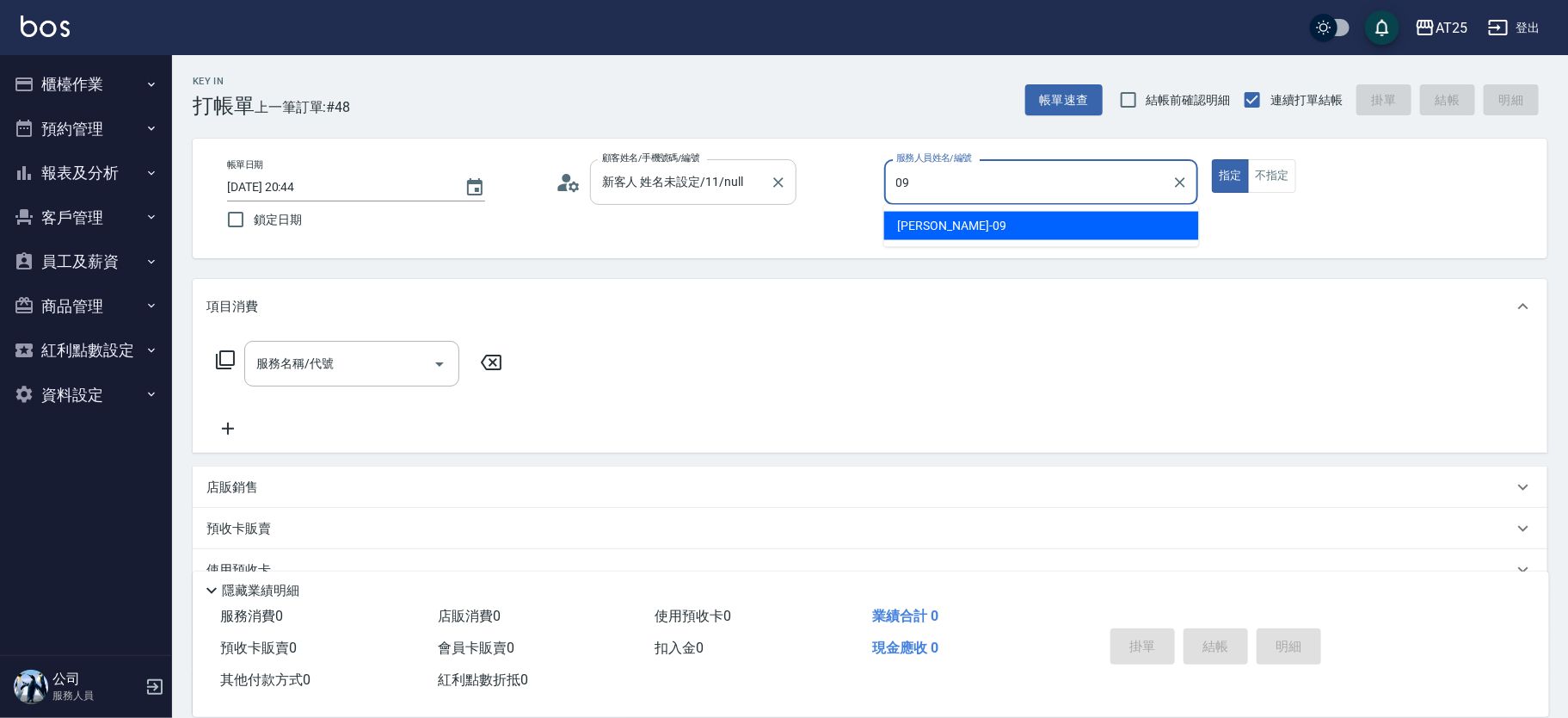
type input "Kevin-09"
type button "true"
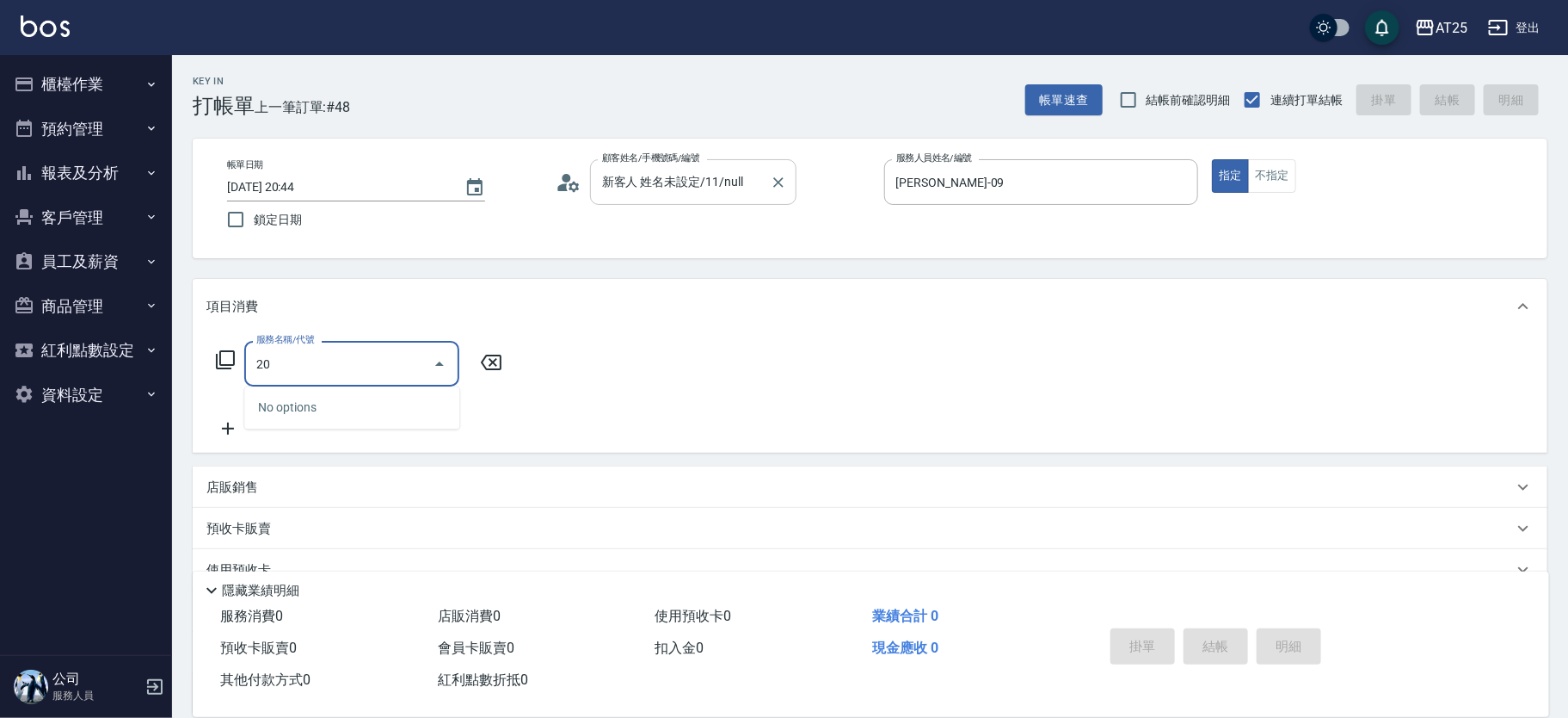
type input "201"
type input "30"
type input "洗髮(201)"
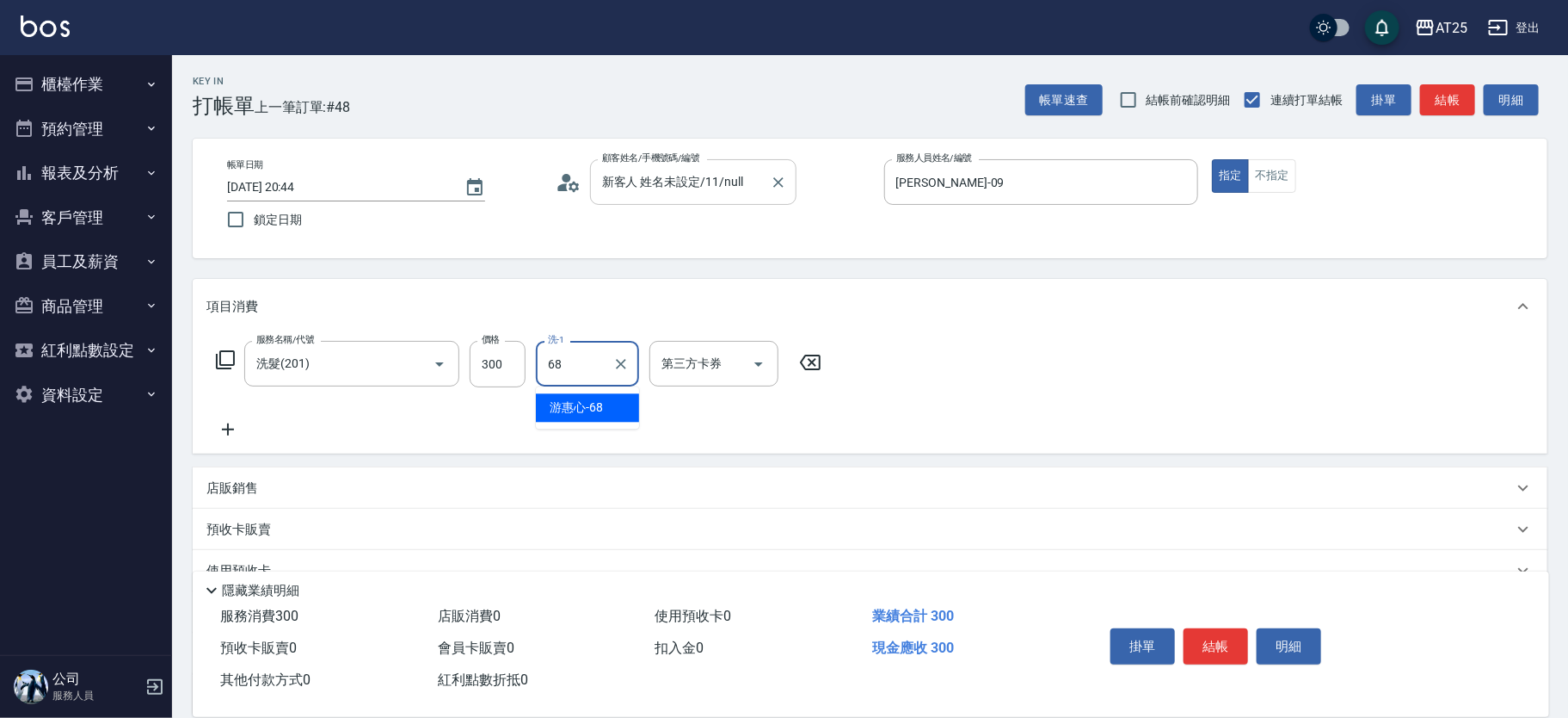
type input "游惠心-68"
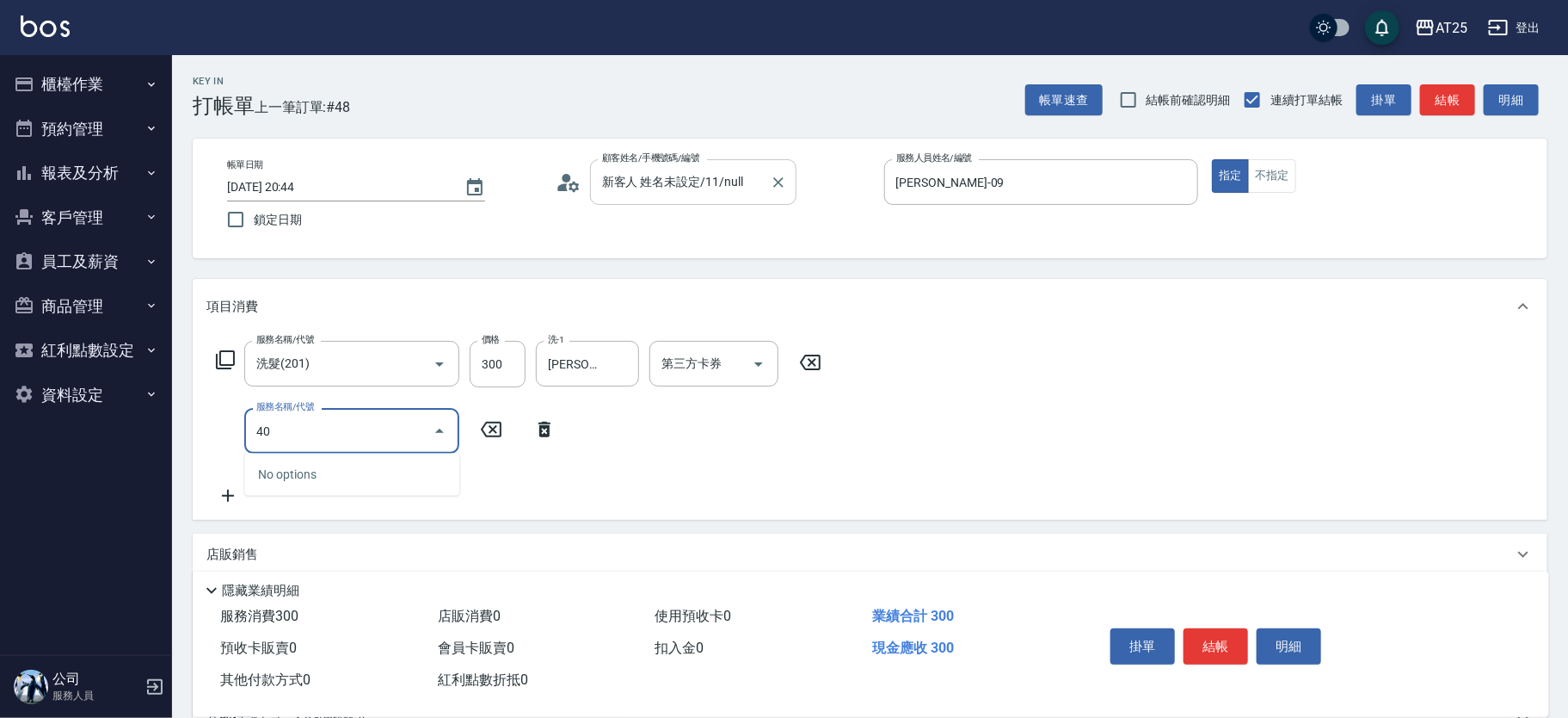
type input "401"
type input "60"
type input "剪髮(401)"
type input "30"
type input "20"
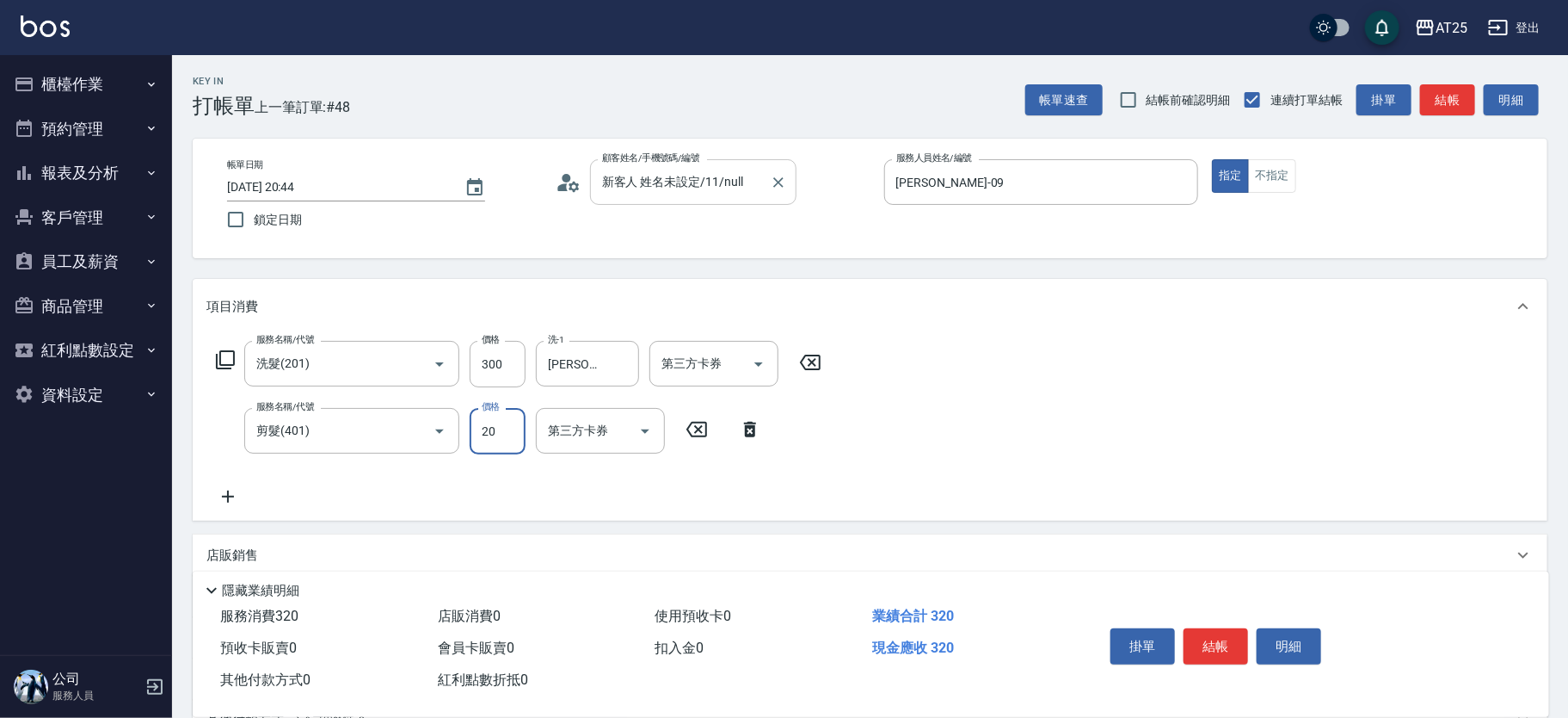
type input "50"
type input "200"
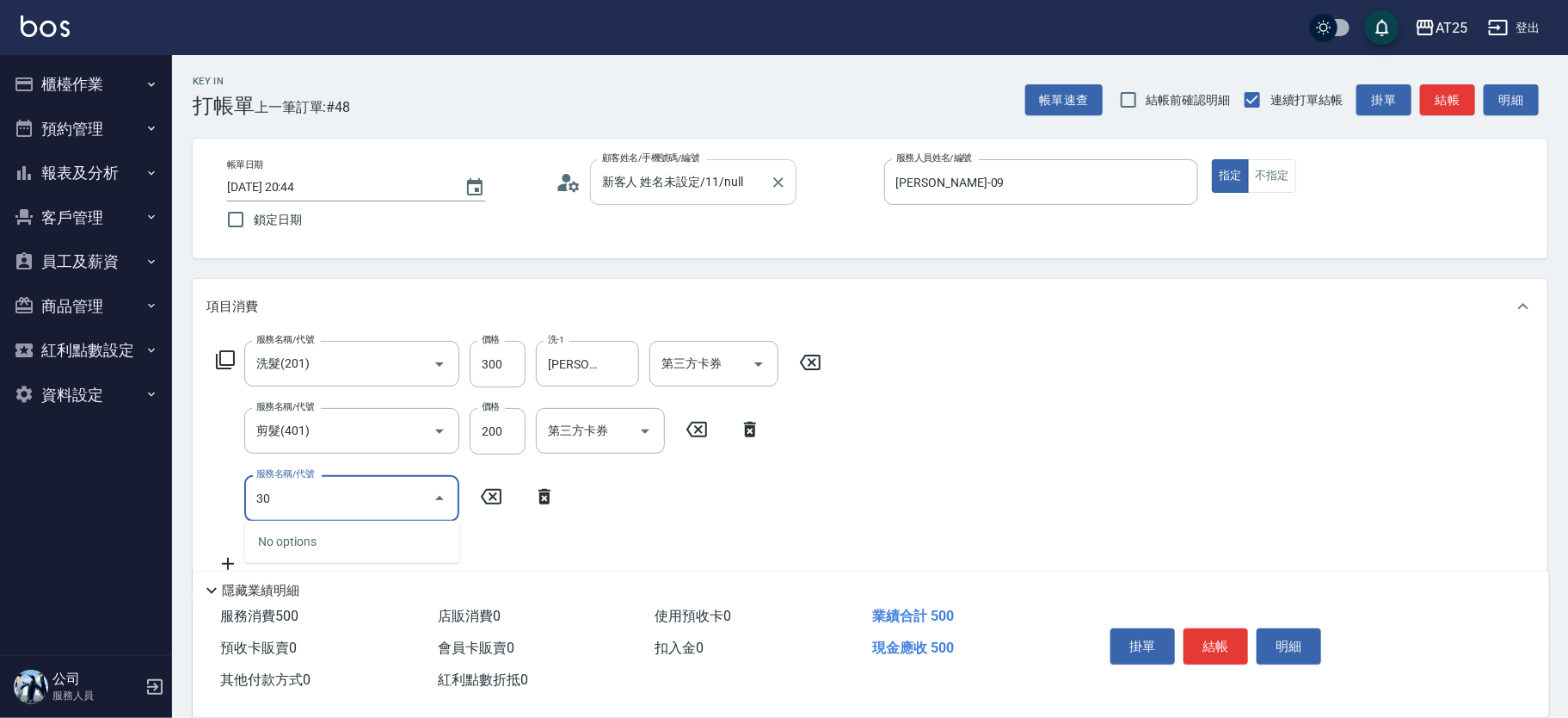
type input "301"
type input "200"
type input "燙髮(301)"
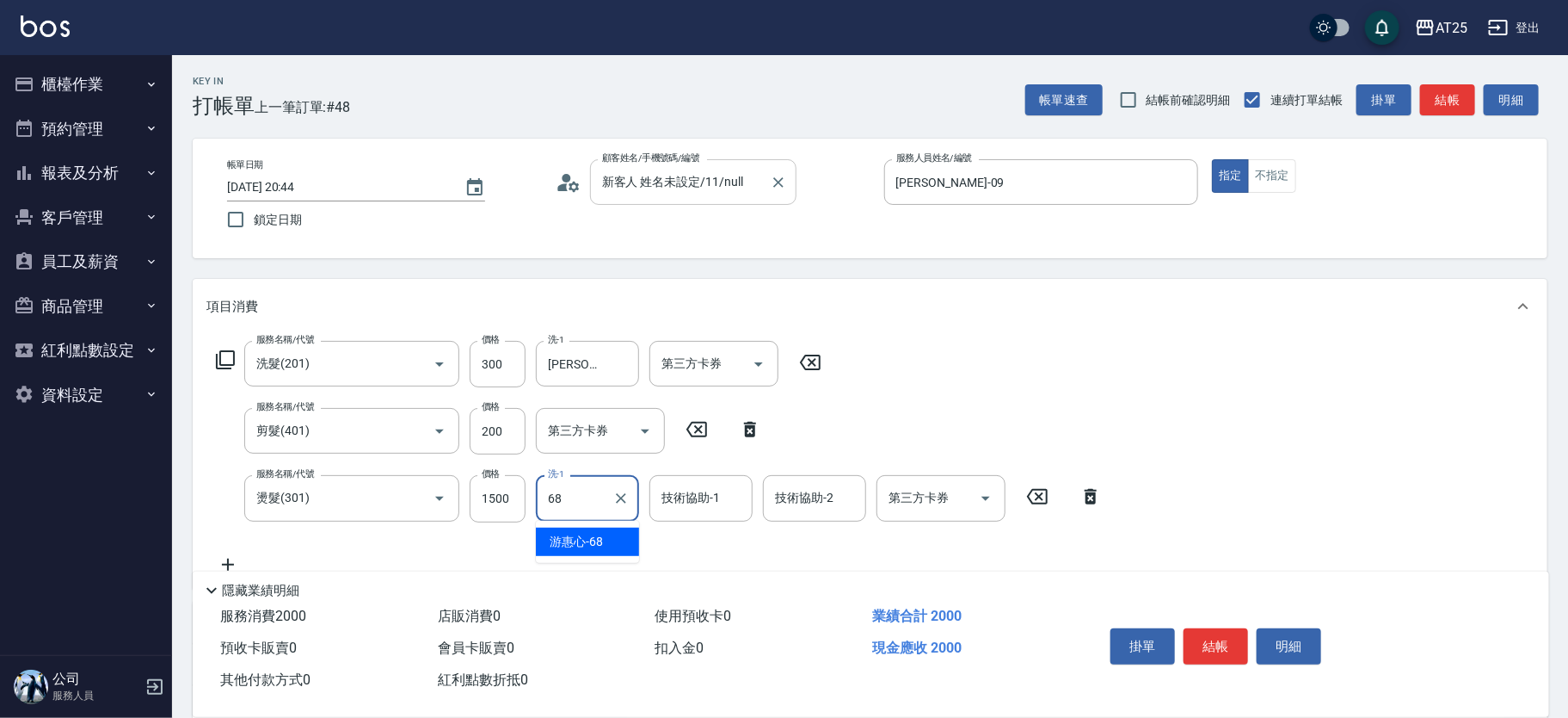
type input "6"
type input "Jessica-80"
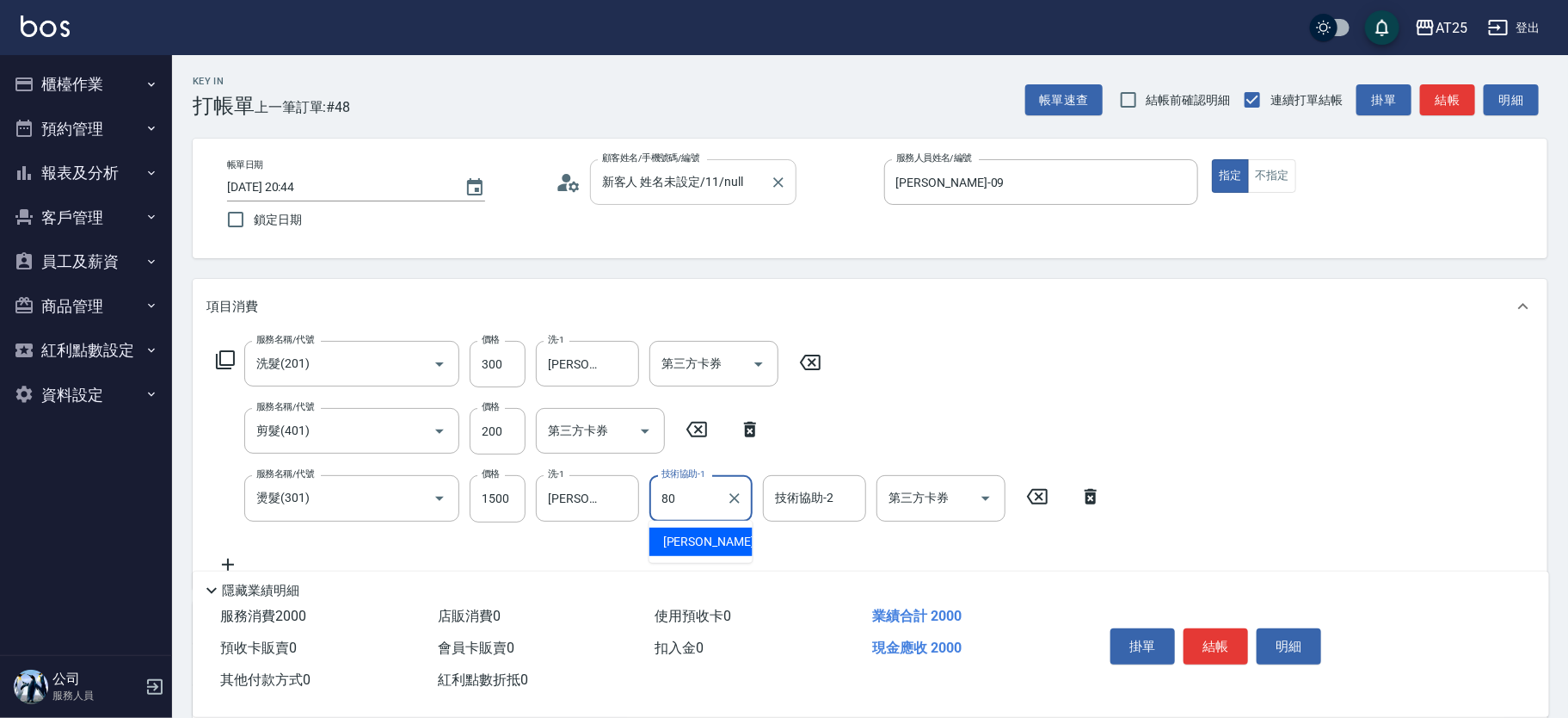
type input "Jessica-80"
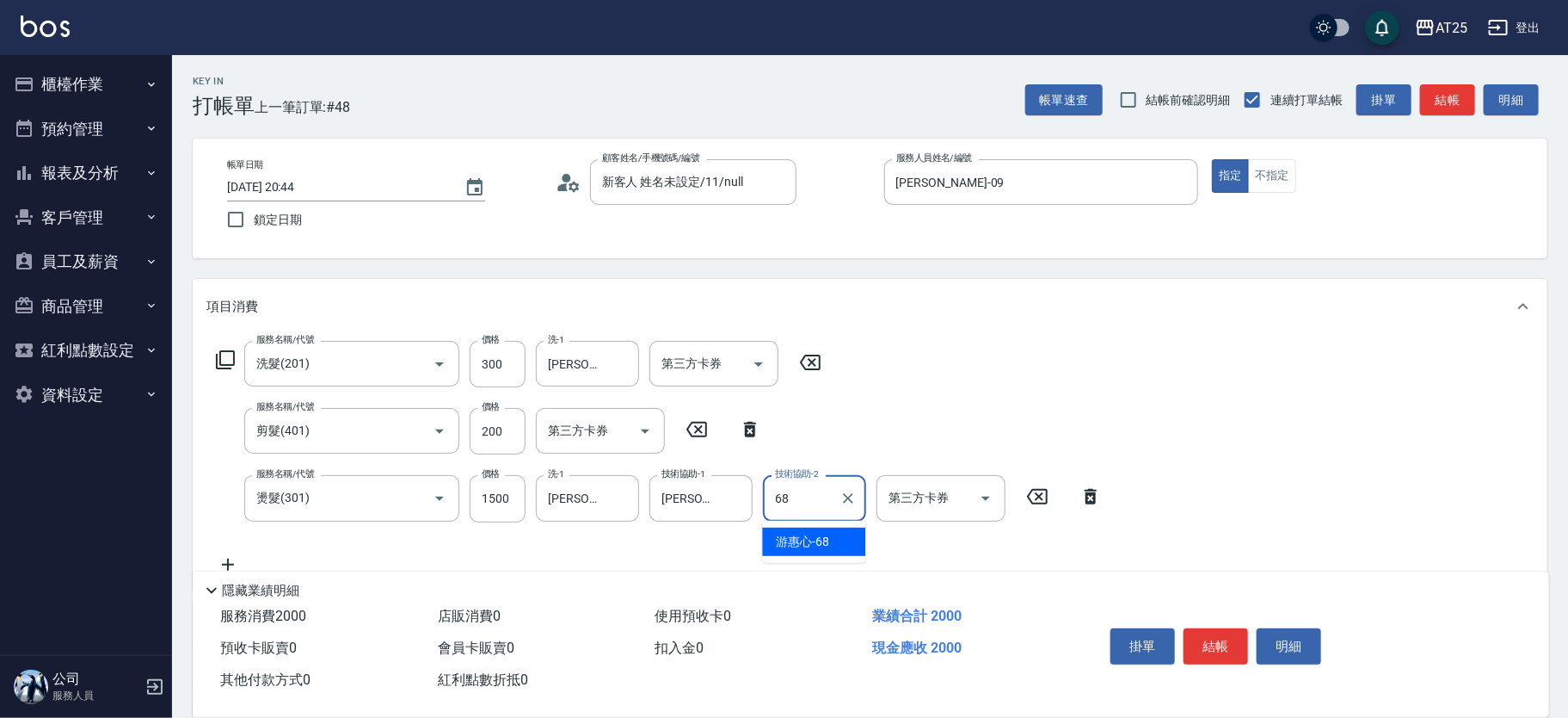
type input "游惠心-68"
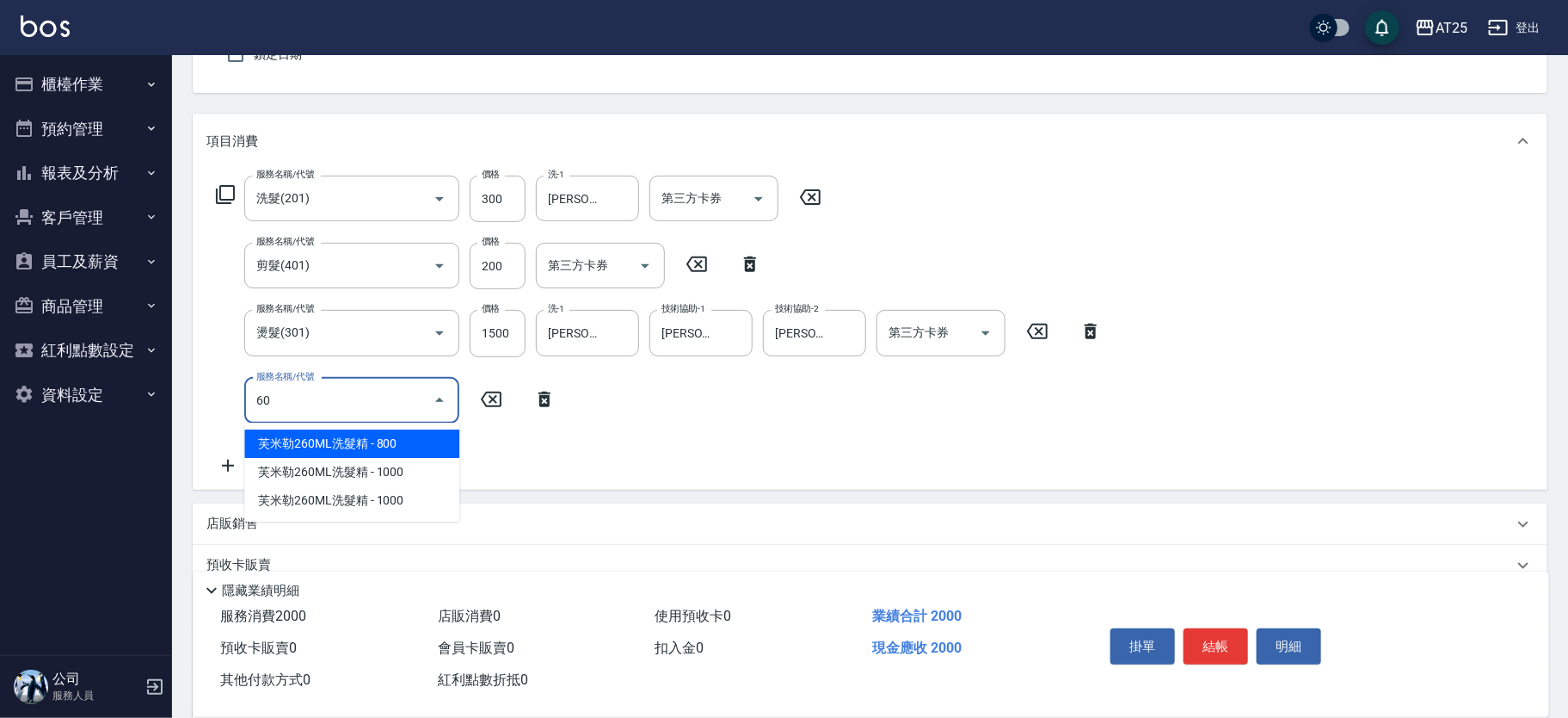
type input "601"
type input "300"
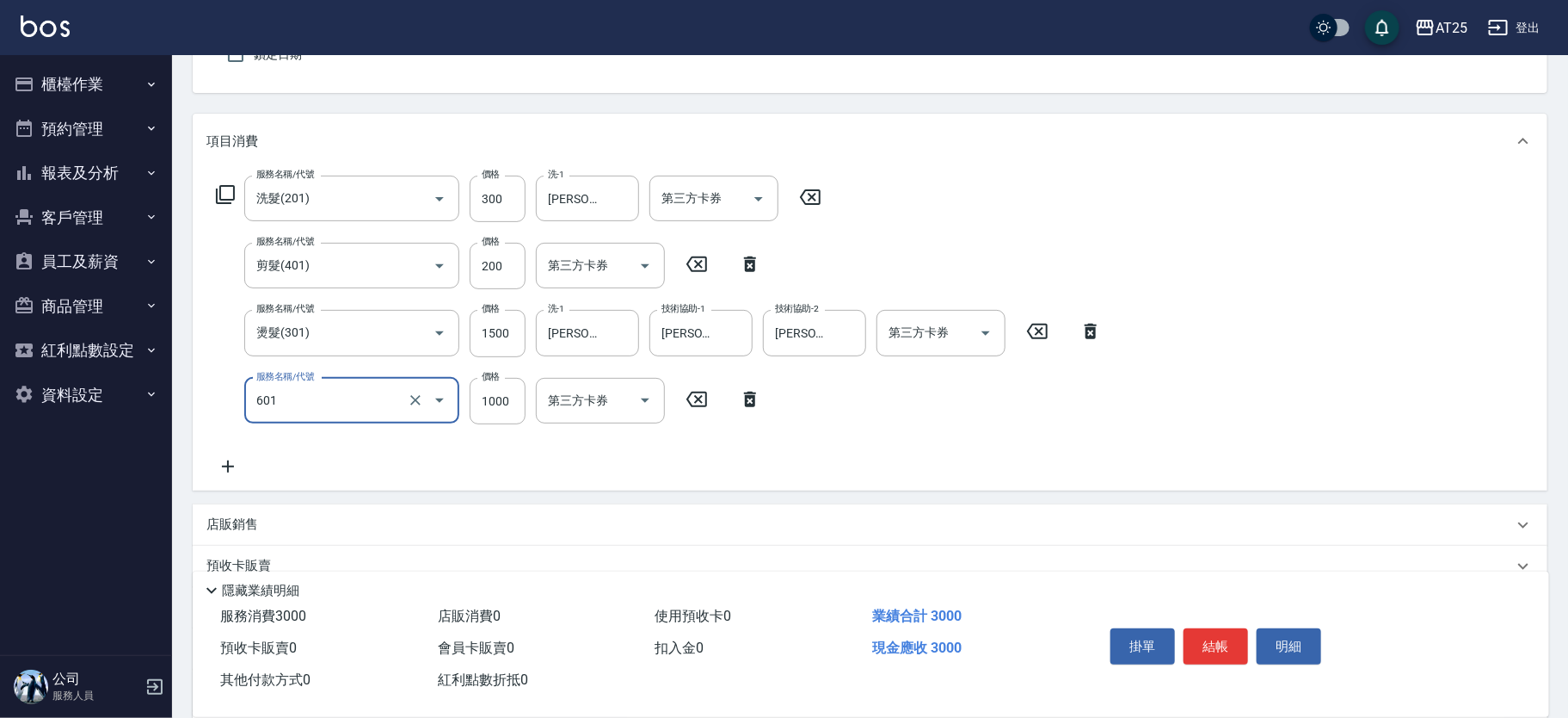
type input "自備護髮(1000上)(601)"
type input "0"
type input "200"
type input "0"
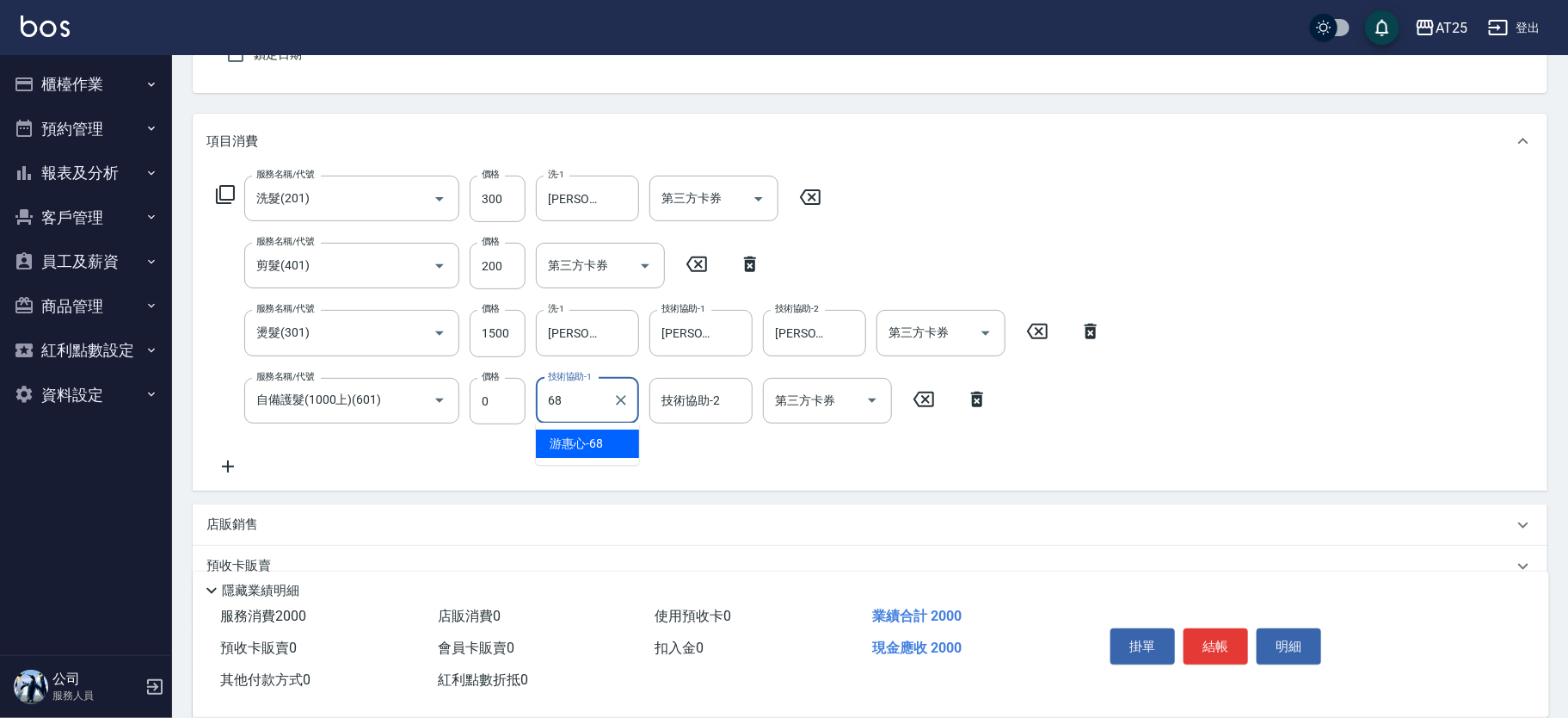
type input "游惠心-68"
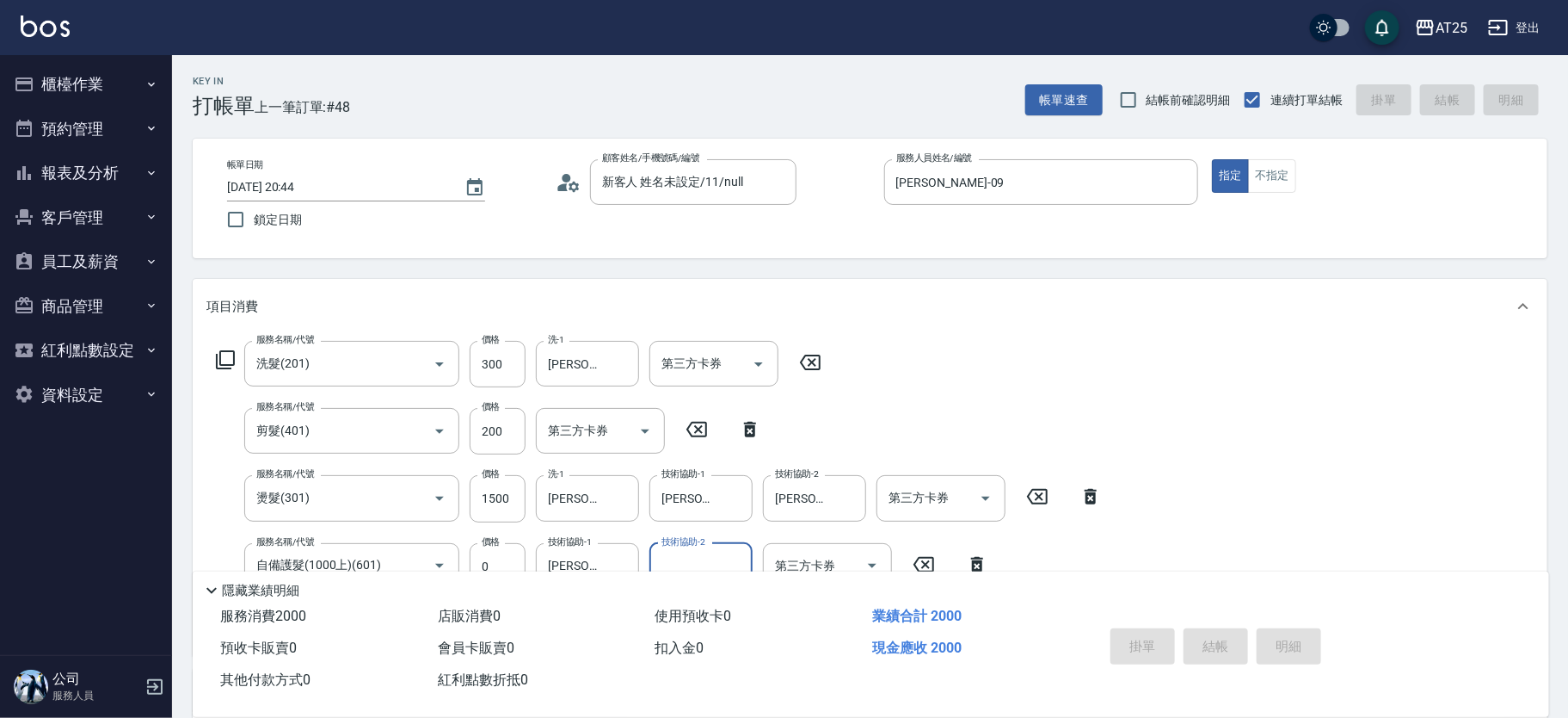
type input "0"
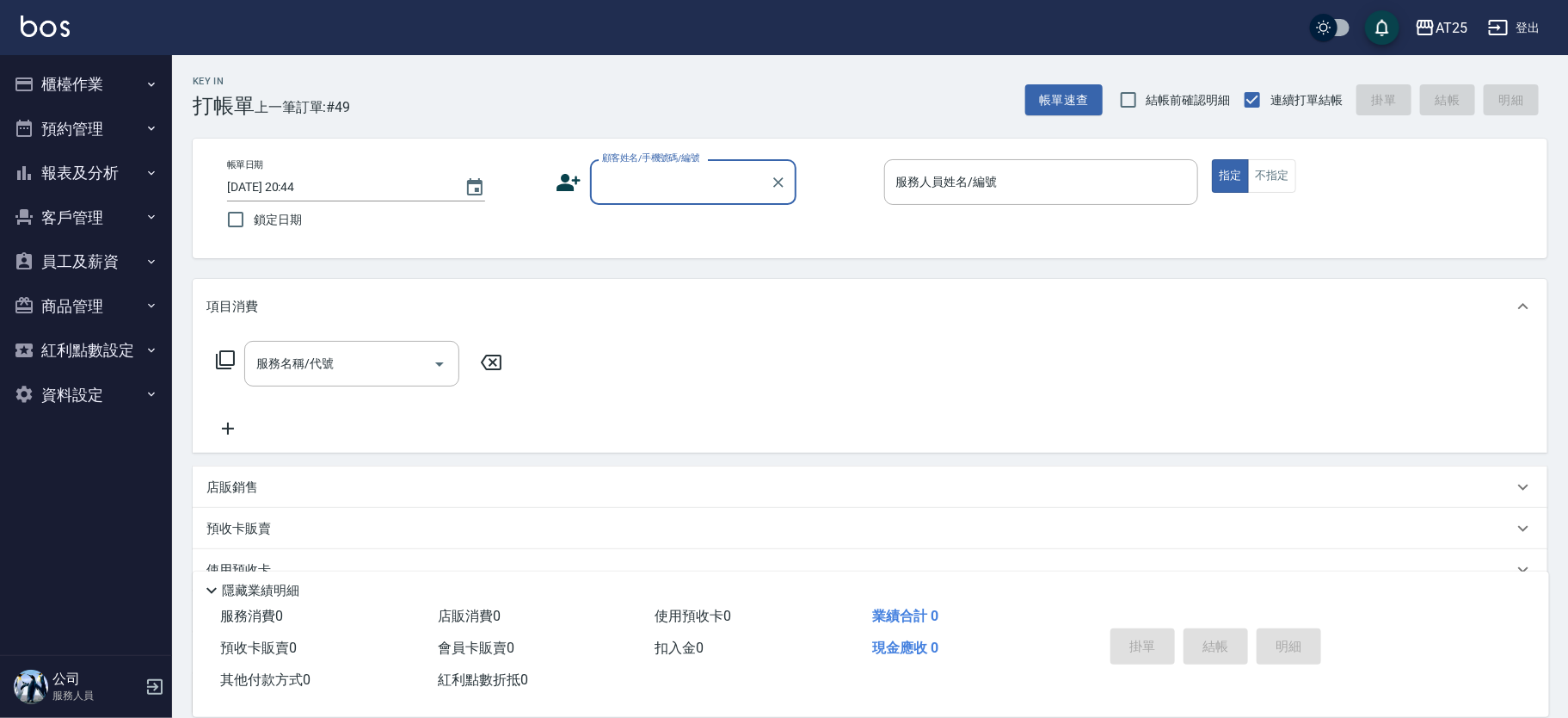
click at [128, 182] on button "報表及分析" at bounding box center [86, 174] width 158 height 45
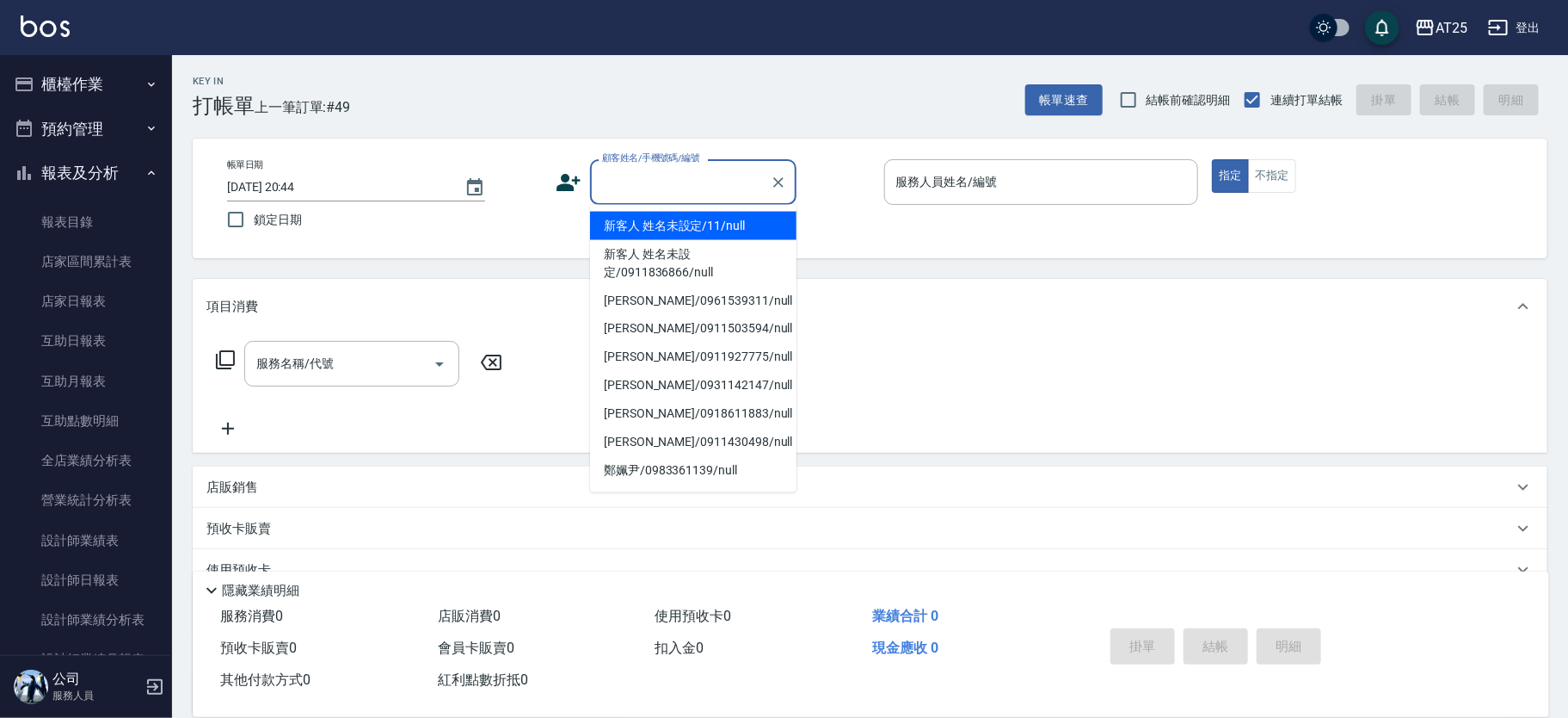
click at [648, 188] on input "顧客姓名/手機號碼/編號" at bounding box center [680, 181] width 165 height 30
click at [723, 213] on li "新客人 姓名未設定/11/null" at bounding box center [693, 226] width 207 height 29
type input "新客人 姓名未設定/11/null"
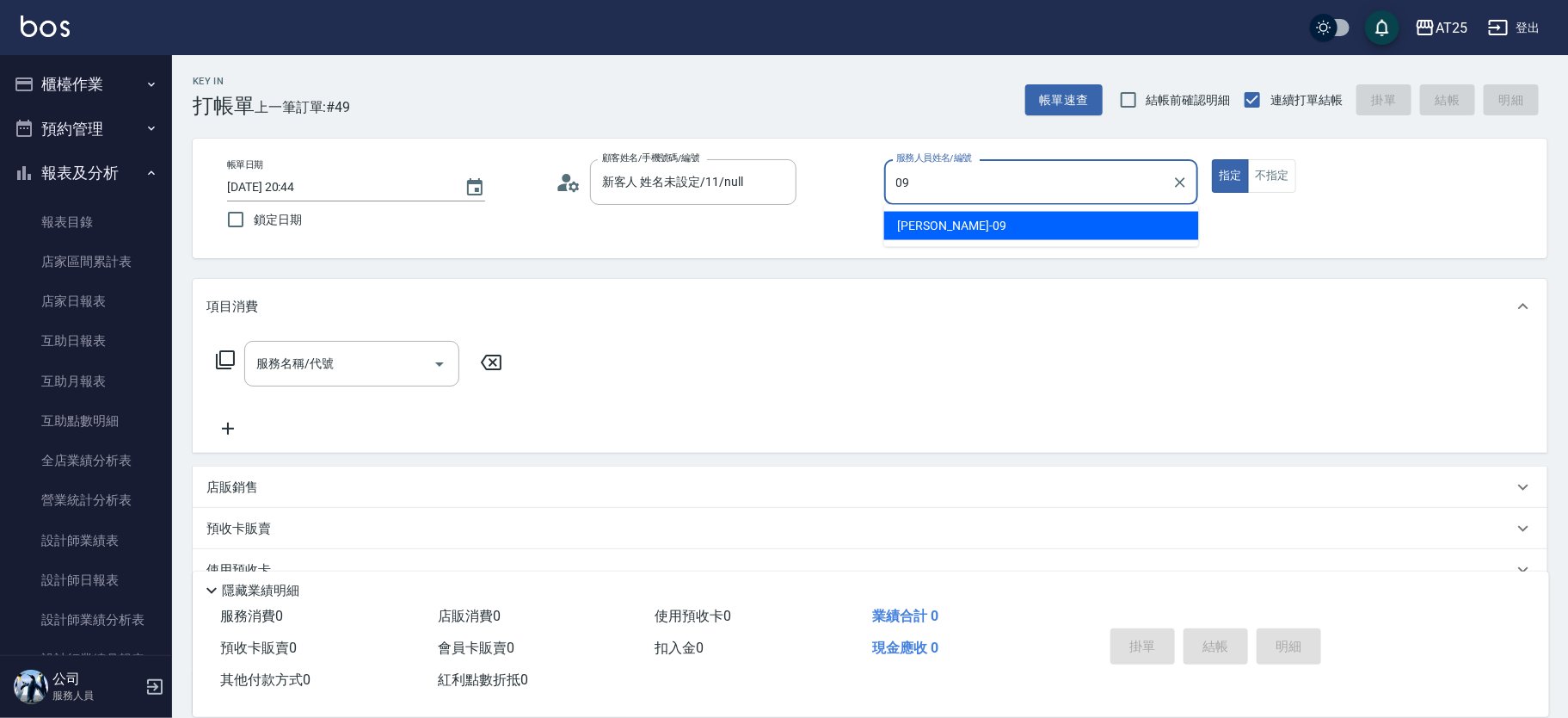
type input "Kevin-09"
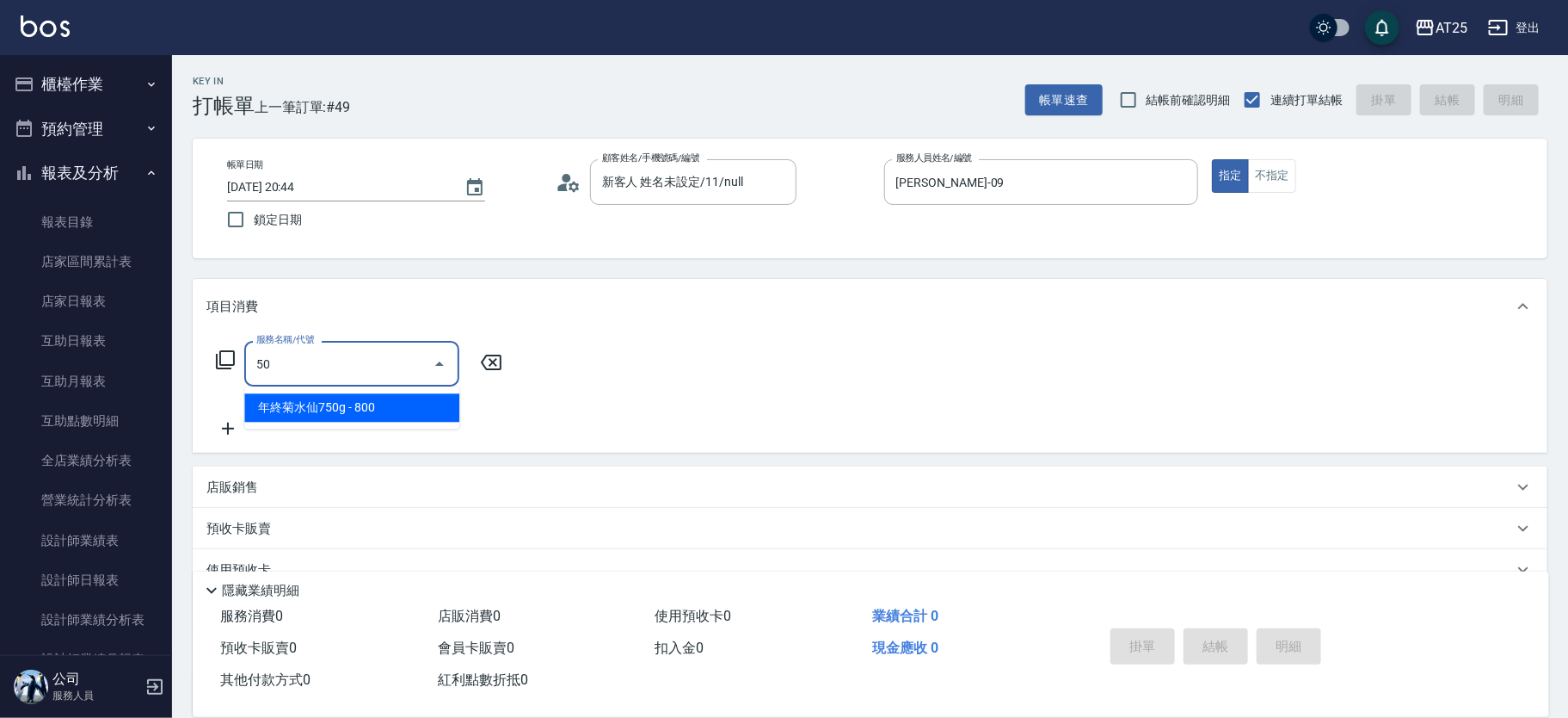
type input "501"
type input "100"
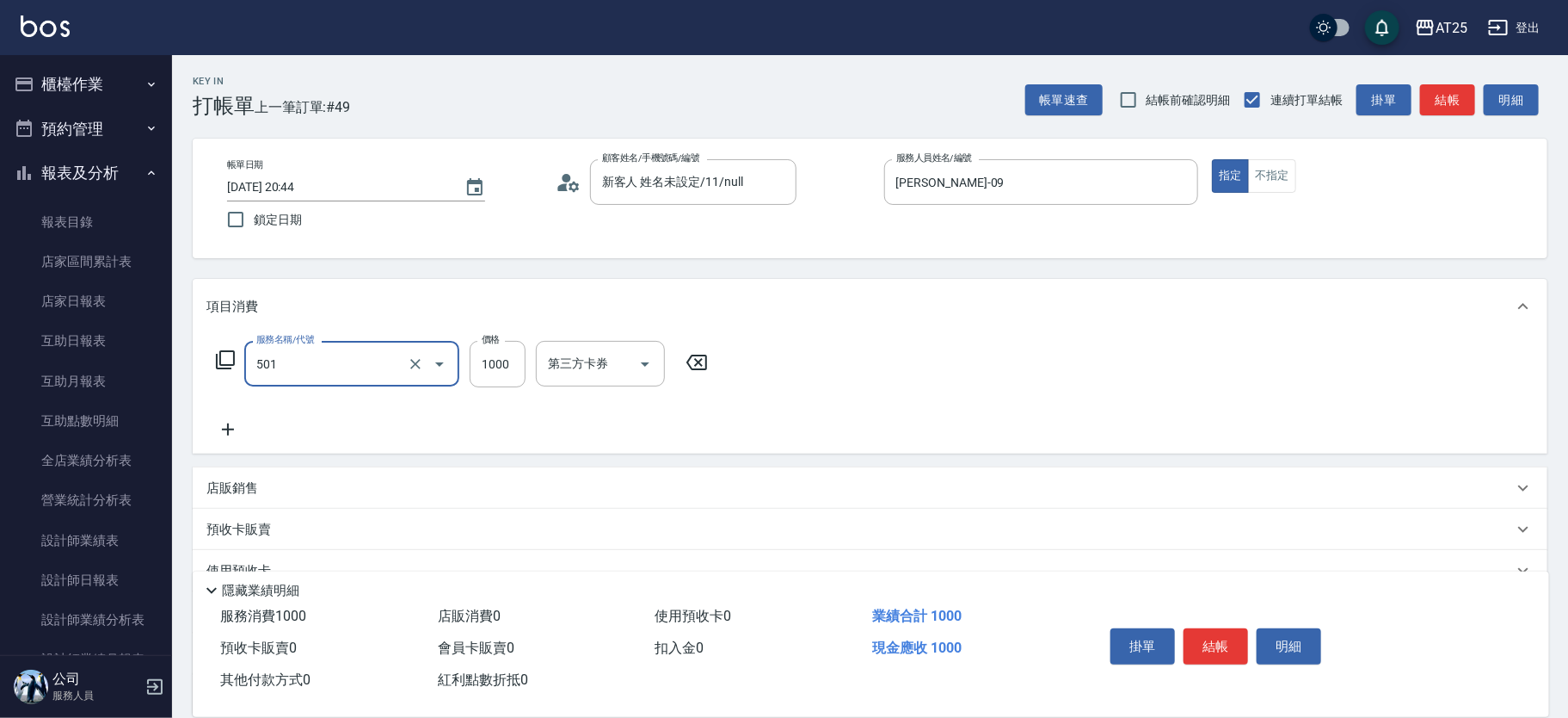
type input "染髮(501)"
type input "0"
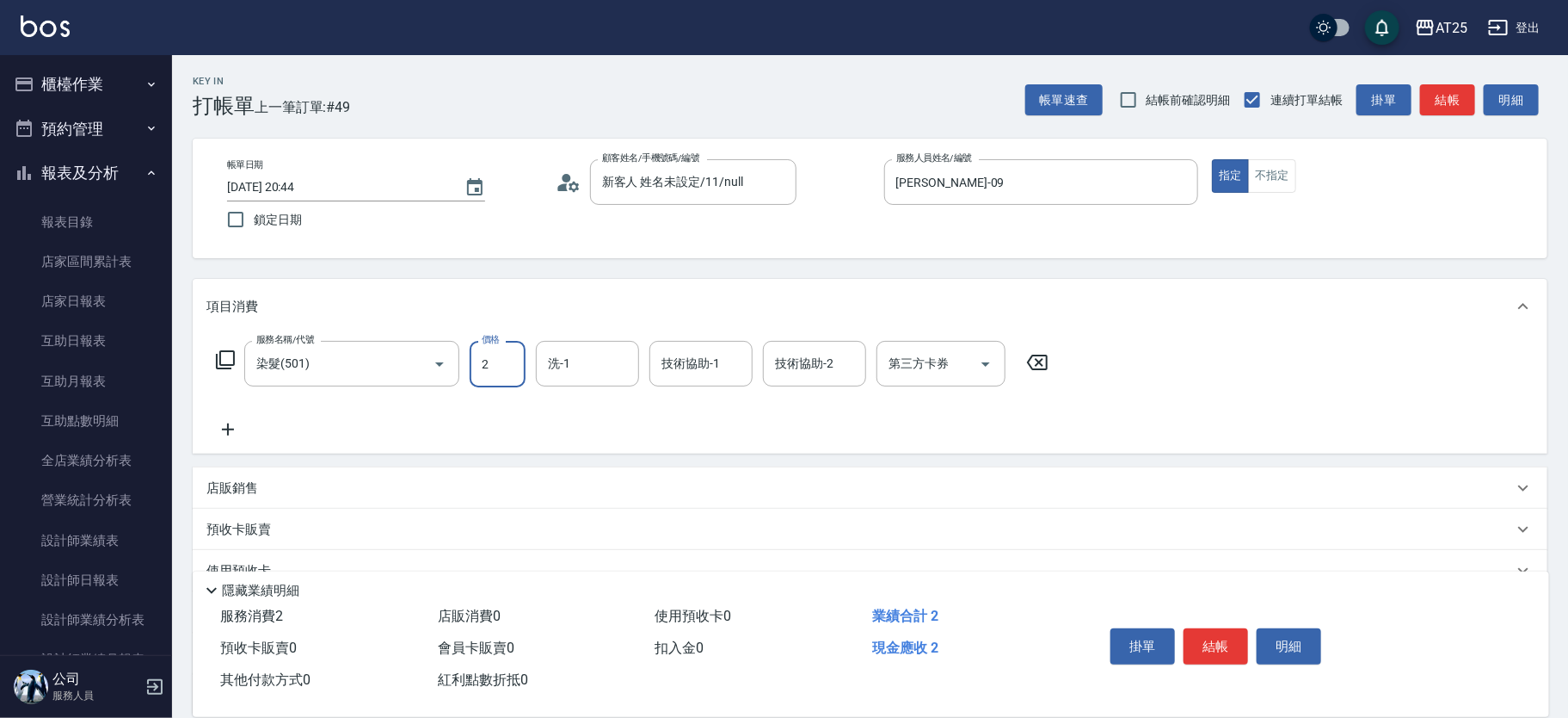
type input "26"
type input "20"
type input "260"
type input "2600"
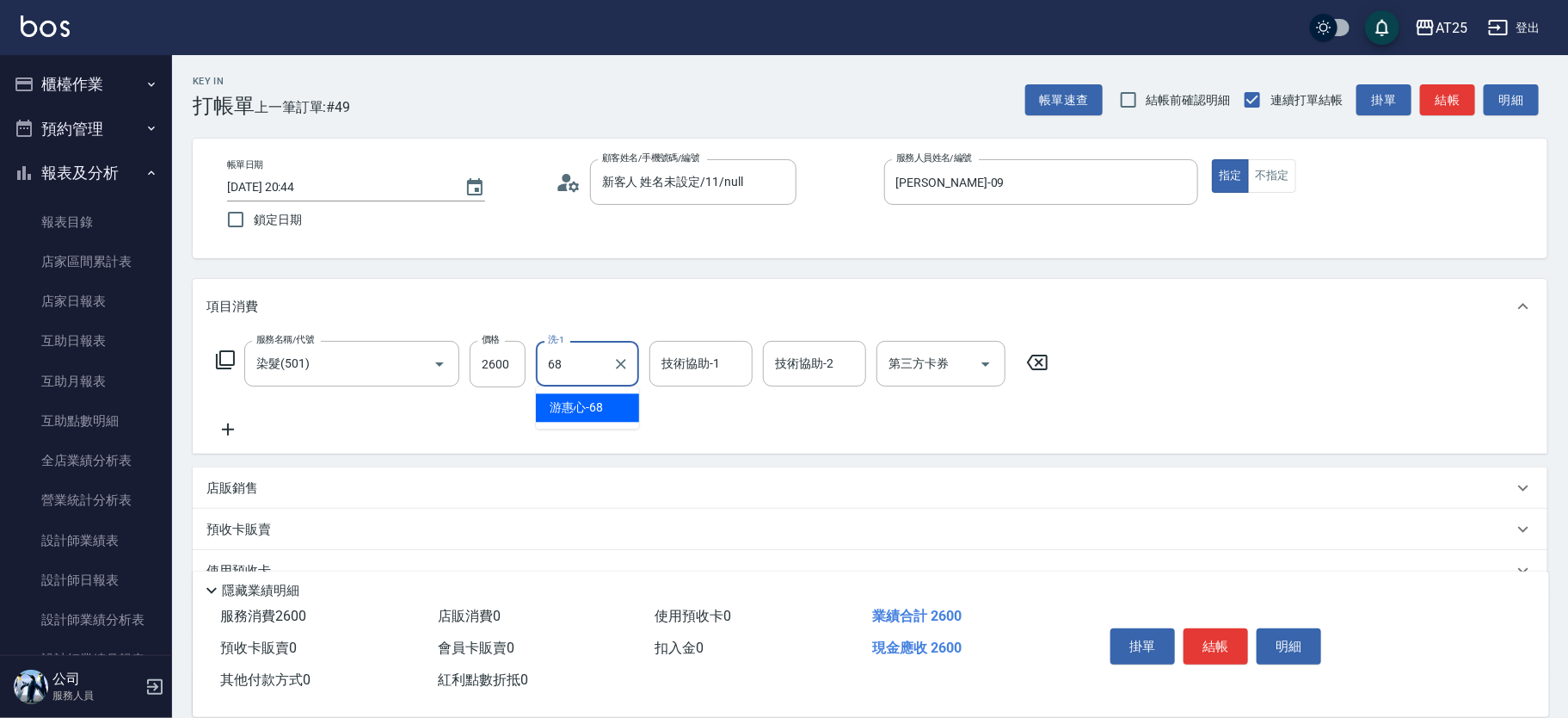
type input "6"
type input "Jessica-80"
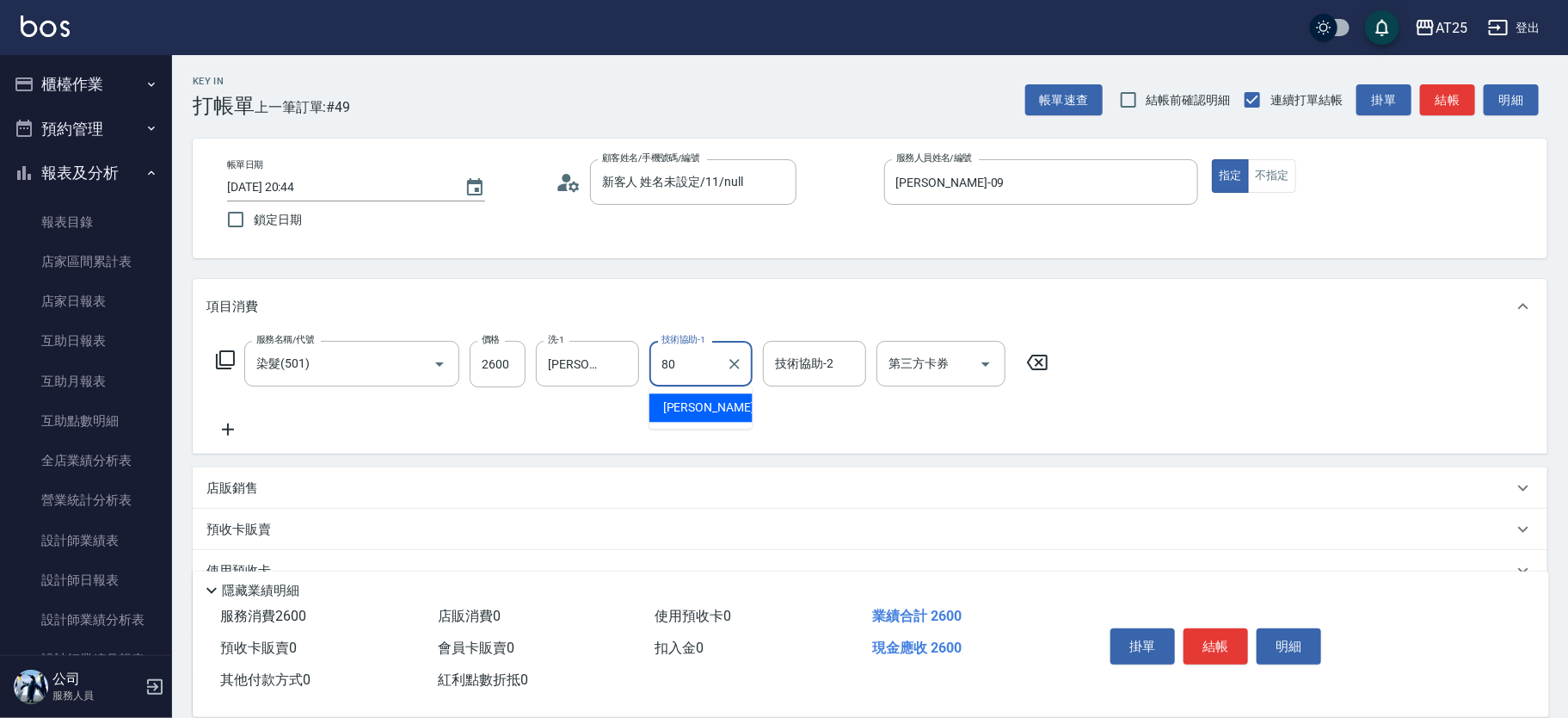
type input "Jessica-80"
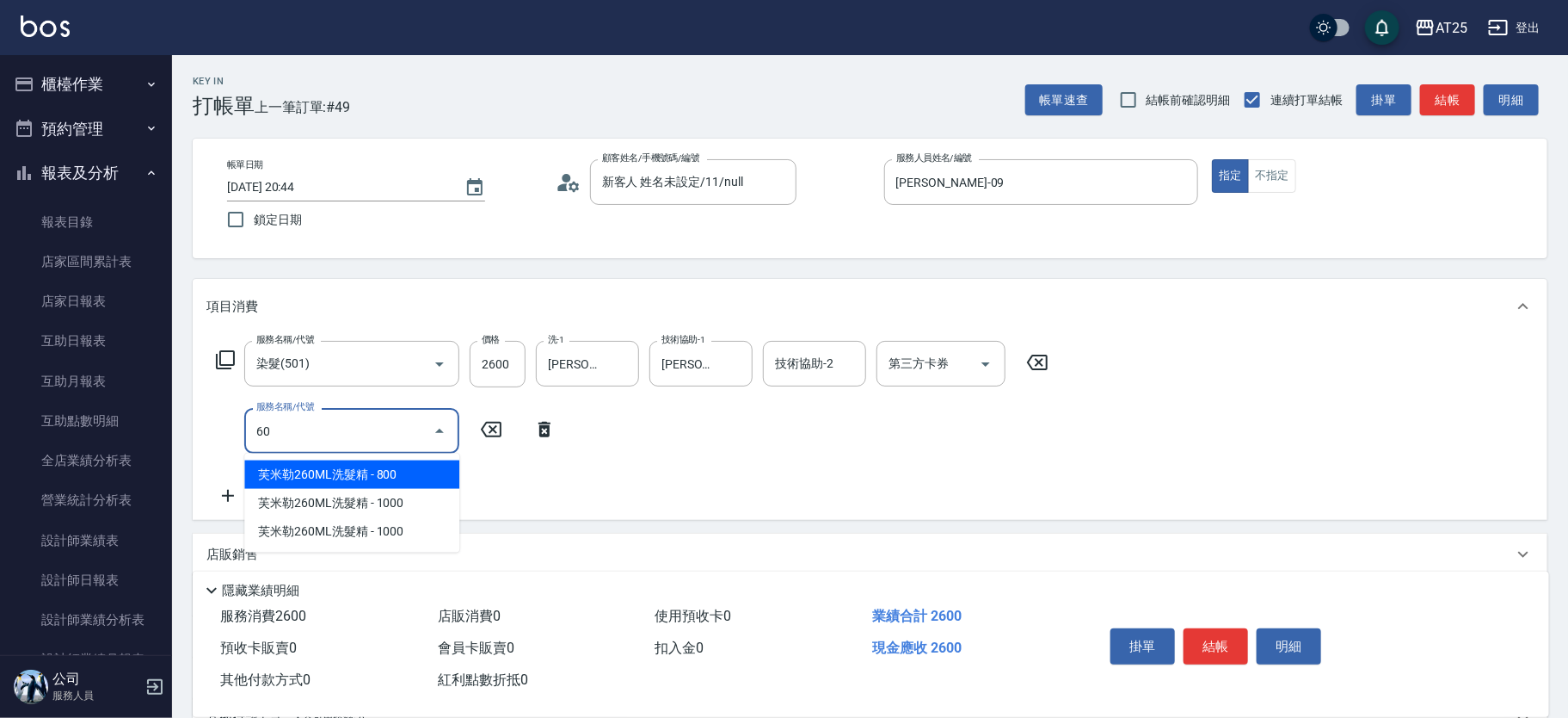
type input "601"
type input "360"
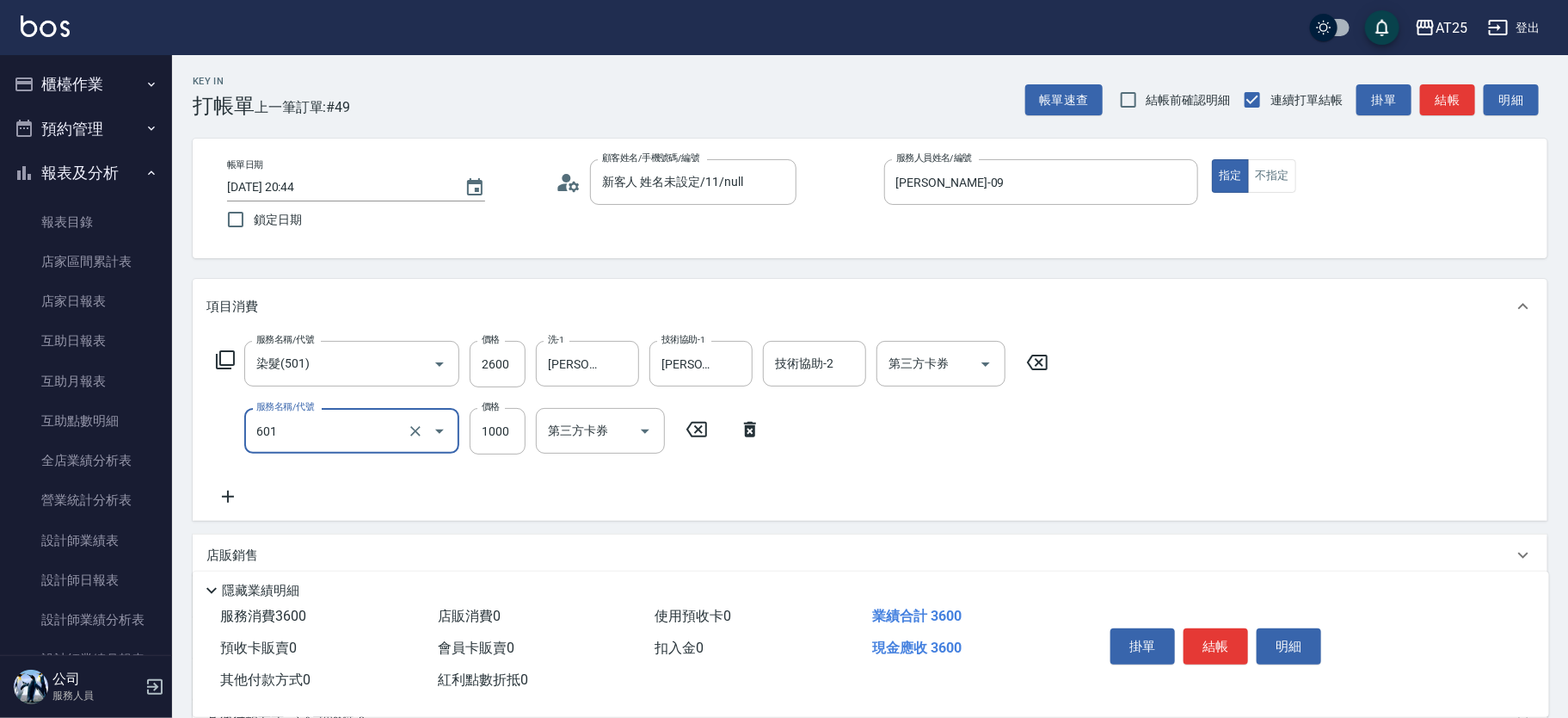
type input "自備護髮(1000上)(601)"
type input "260"
type input "15"
type input "270"
type input "150"
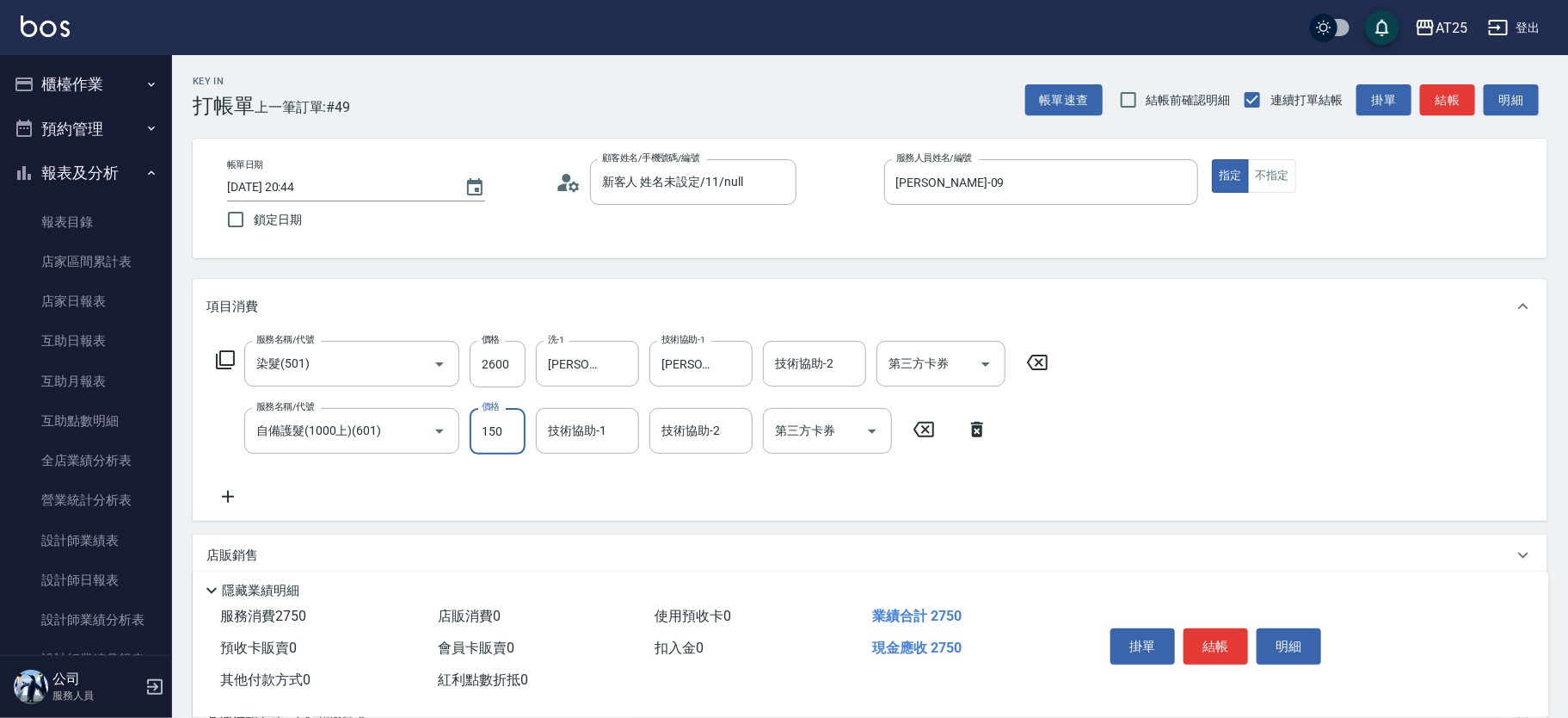
type input "410"
type input "1500"
type input "游惠心-68"
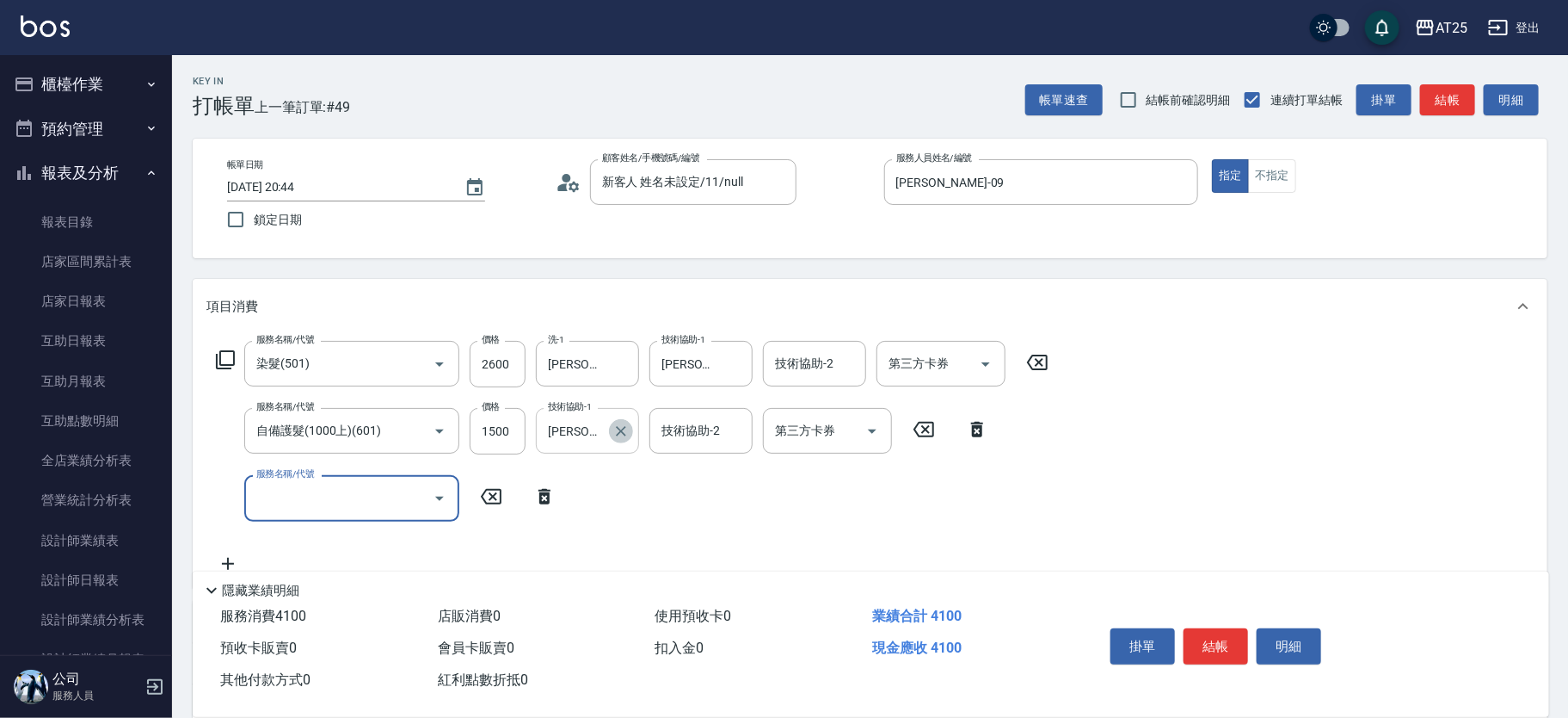
click at [624, 428] on icon "Clear" at bounding box center [621, 431] width 10 height 10
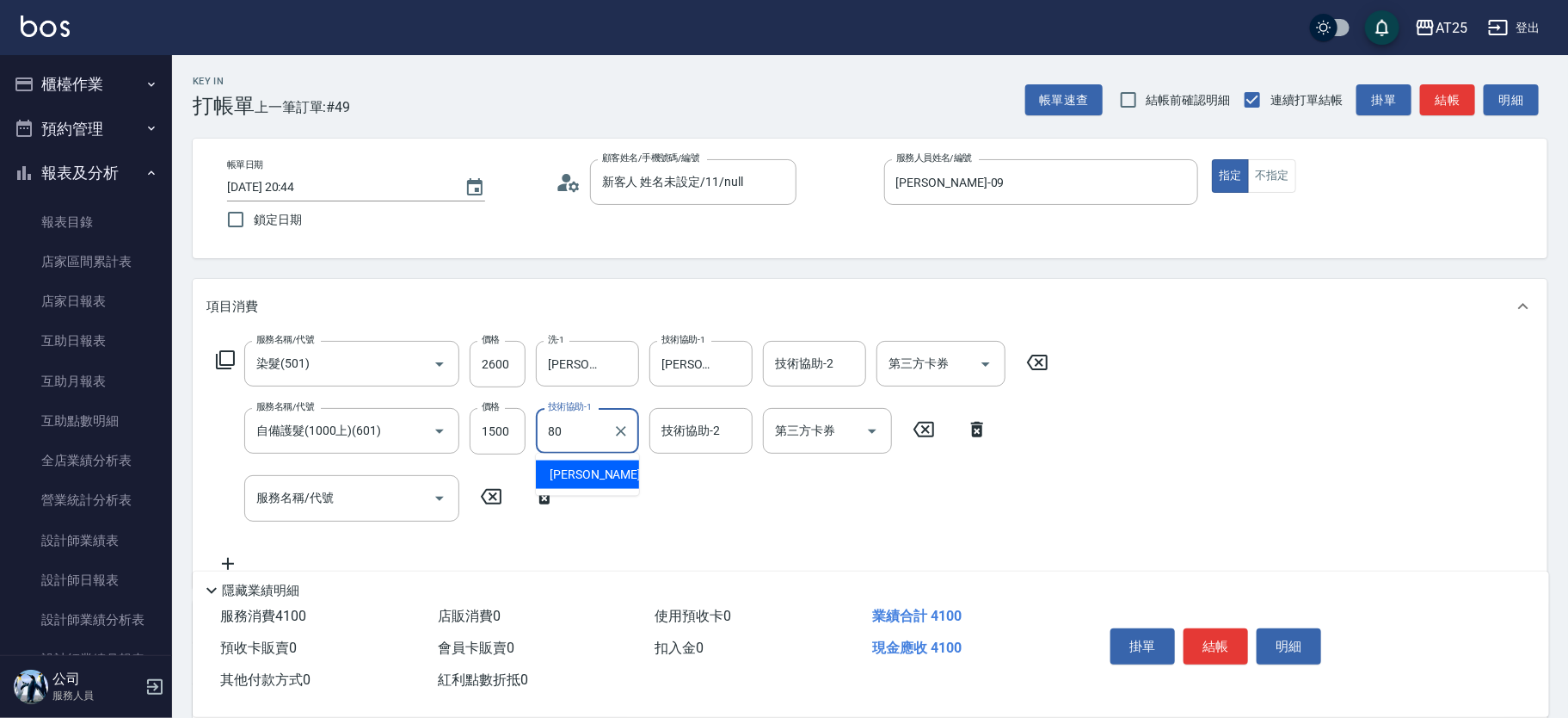
type input "Jessica-80"
click at [292, 493] on div "服務名稱/代號 服務名稱/代號" at bounding box center [352, 497] width 215 height 46
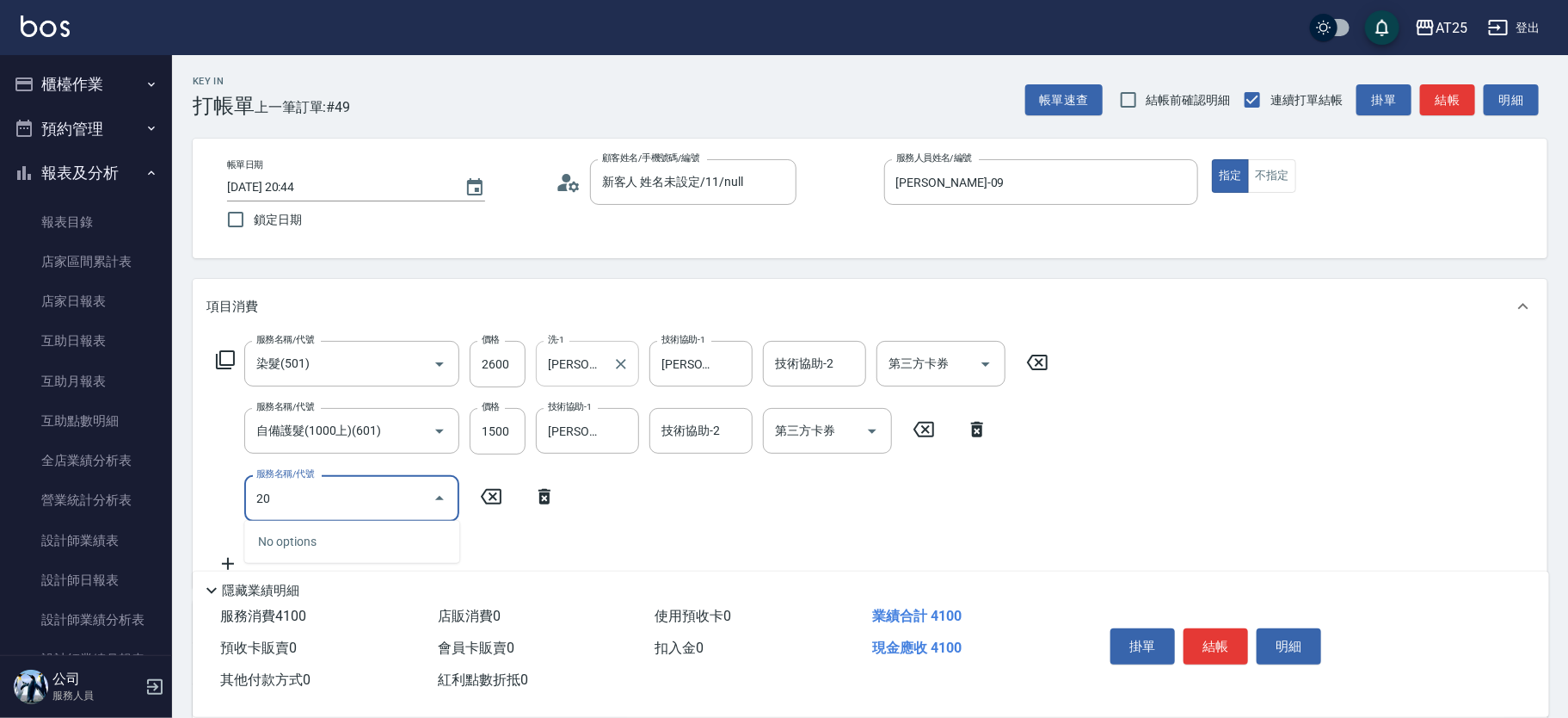
type input "201"
type input "440"
type input "洗髮(201)"
type input "0"
type input "410"
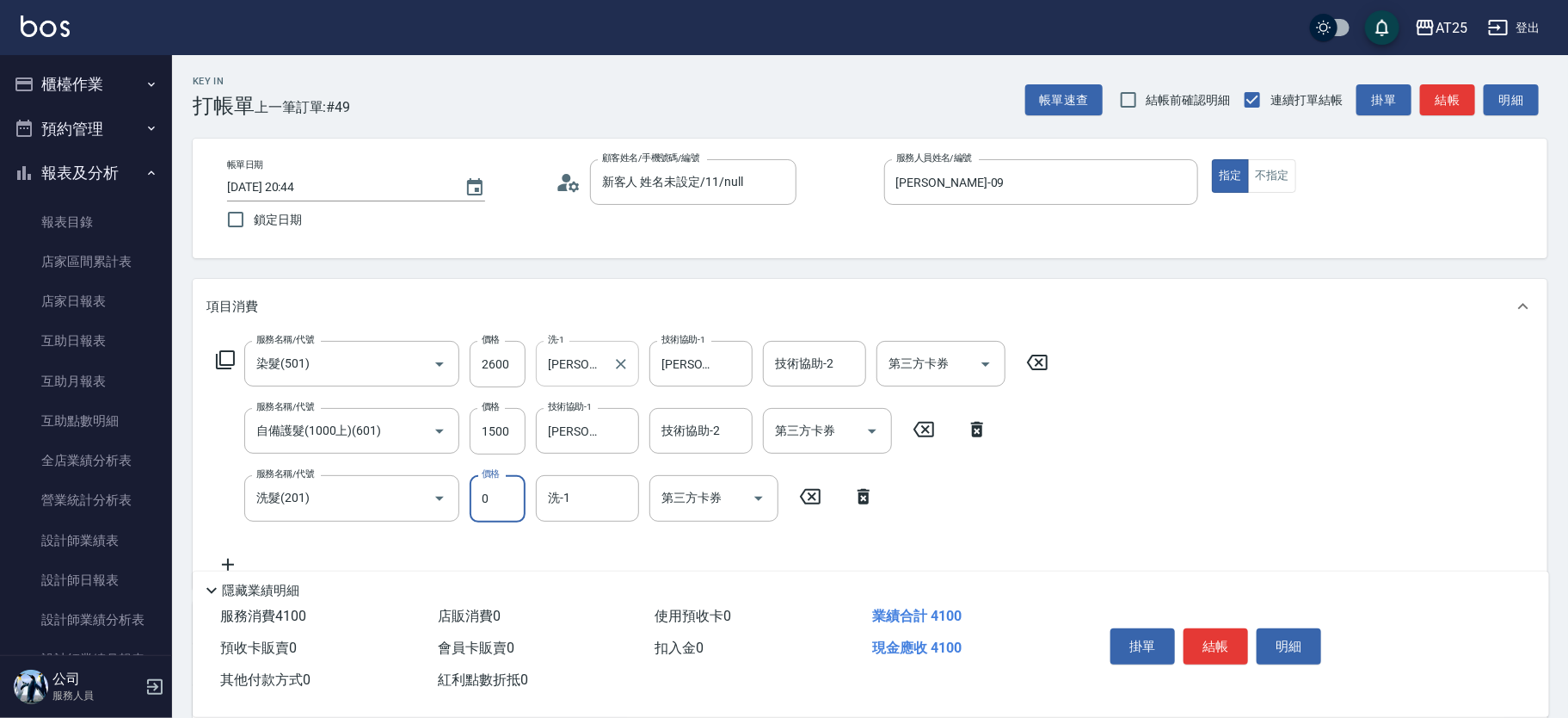
type input "0"
type input "小恩-69"
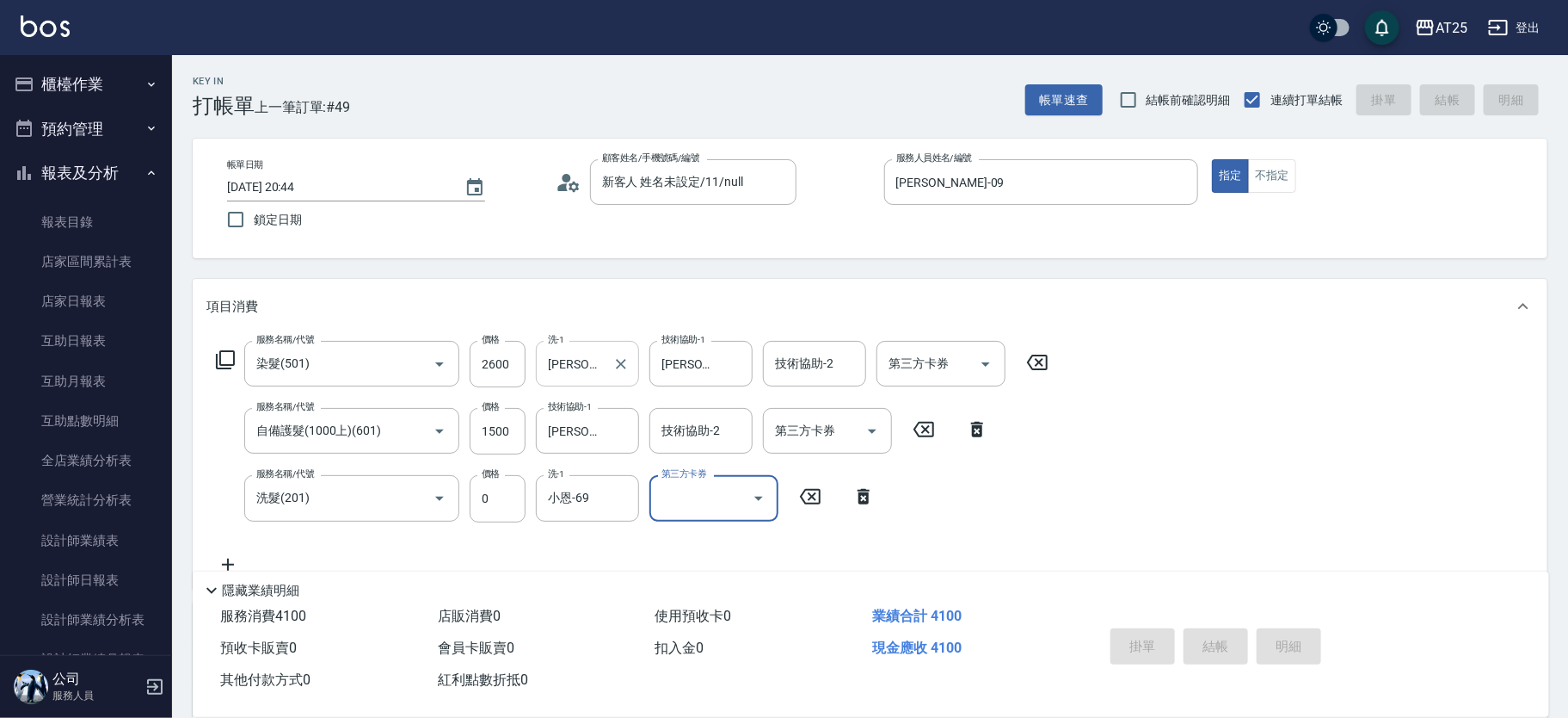
type input "2025/08/23 20:51"
type input "0"
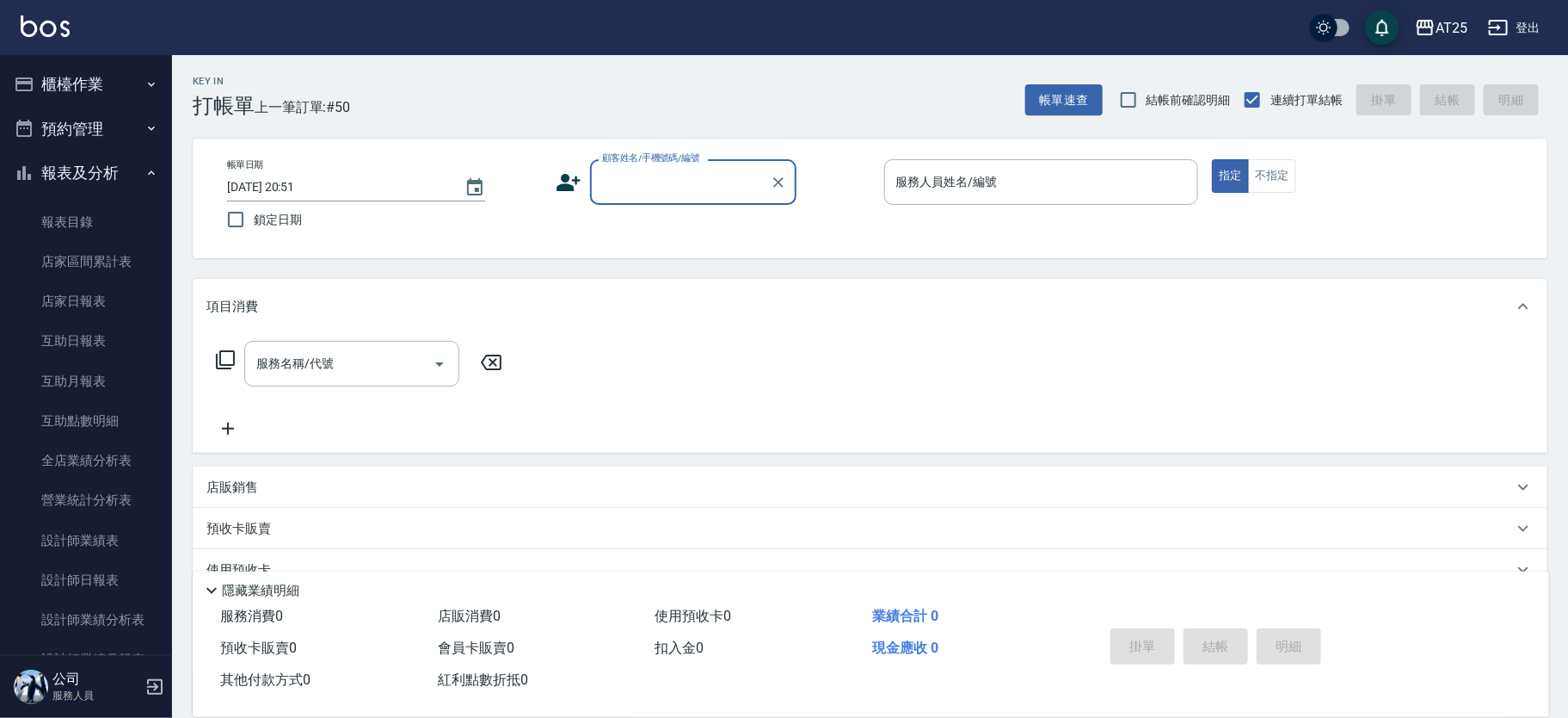
click at [108, 89] on button "櫃檯作業" at bounding box center [86, 84] width 158 height 45
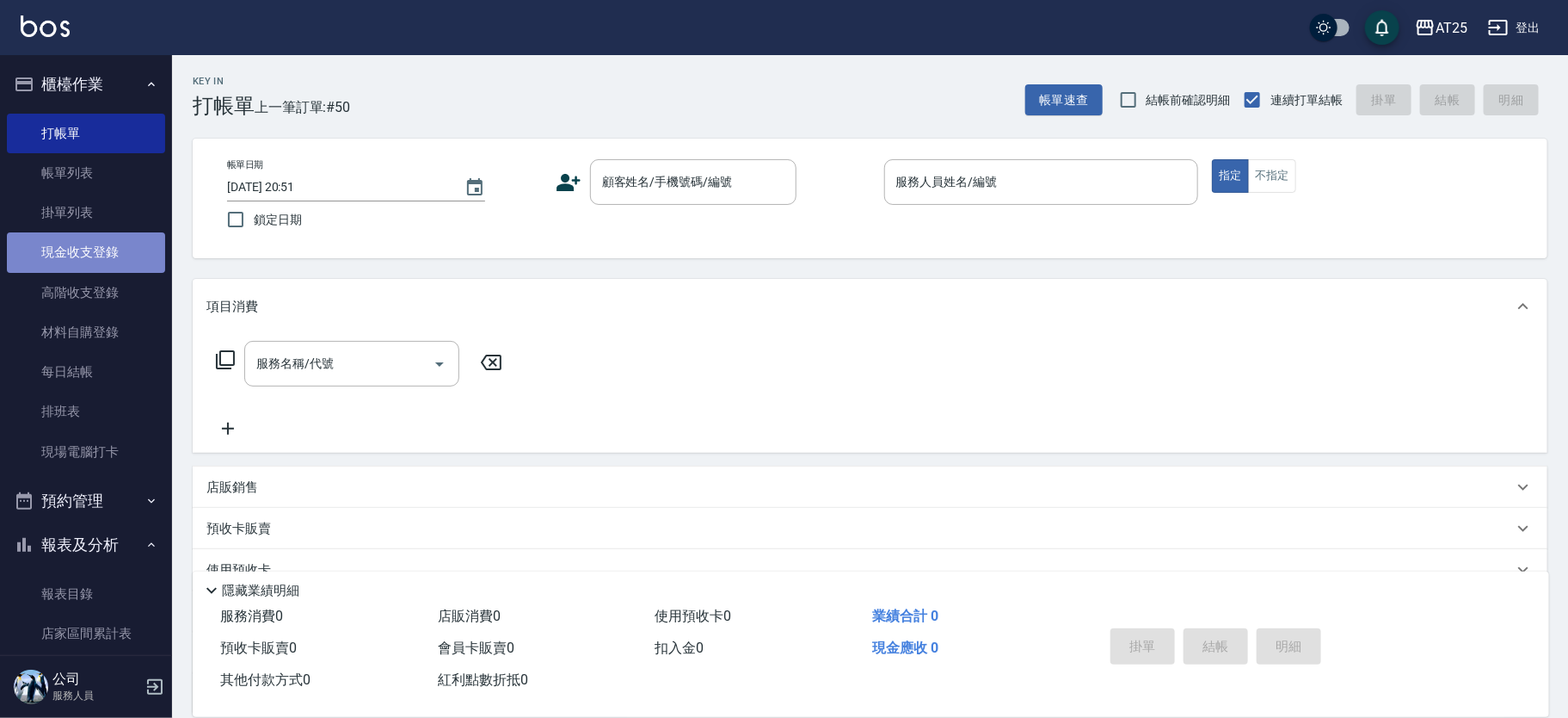
drag, startPoint x: 110, startPoint y: 366, endPoint x: 101, endPoint y: 261, distance: 105.4
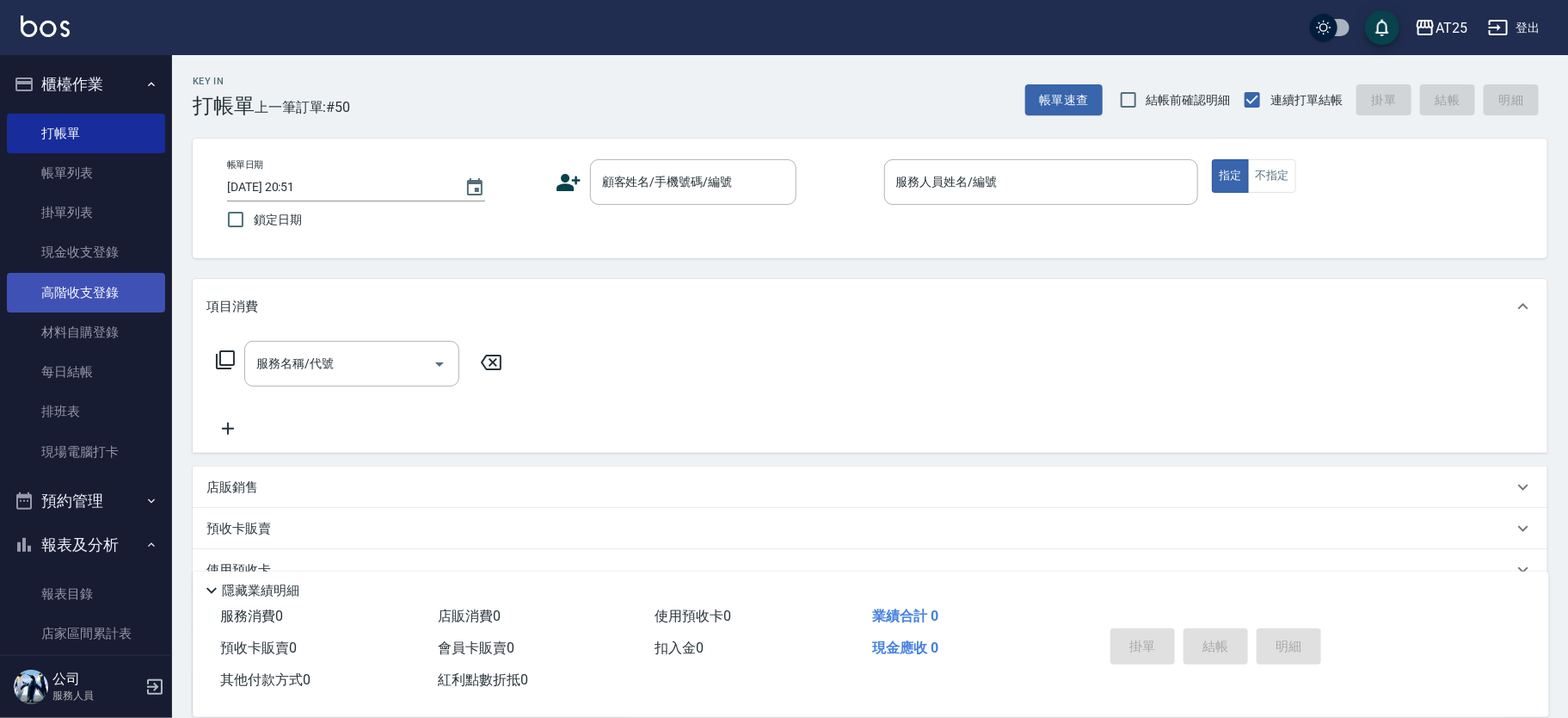
drag, startPoint x: 101, startPoint y: 261, endPoint x: 57, endPoint y: 295, distance: 55.6
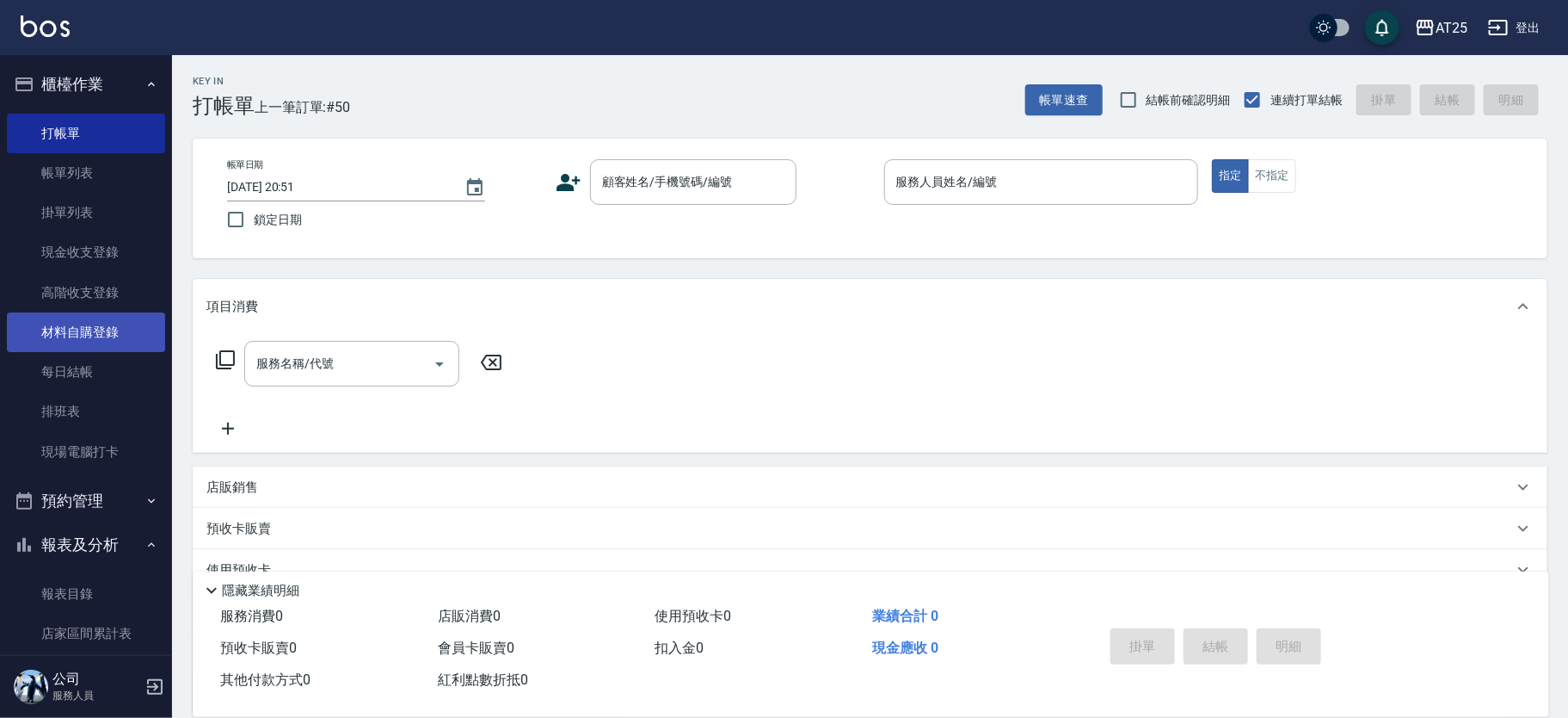
drag, startPoint x: 57, startPoint y: 295, endPoint x: 45, endPoint y: 339, distance: 45.6
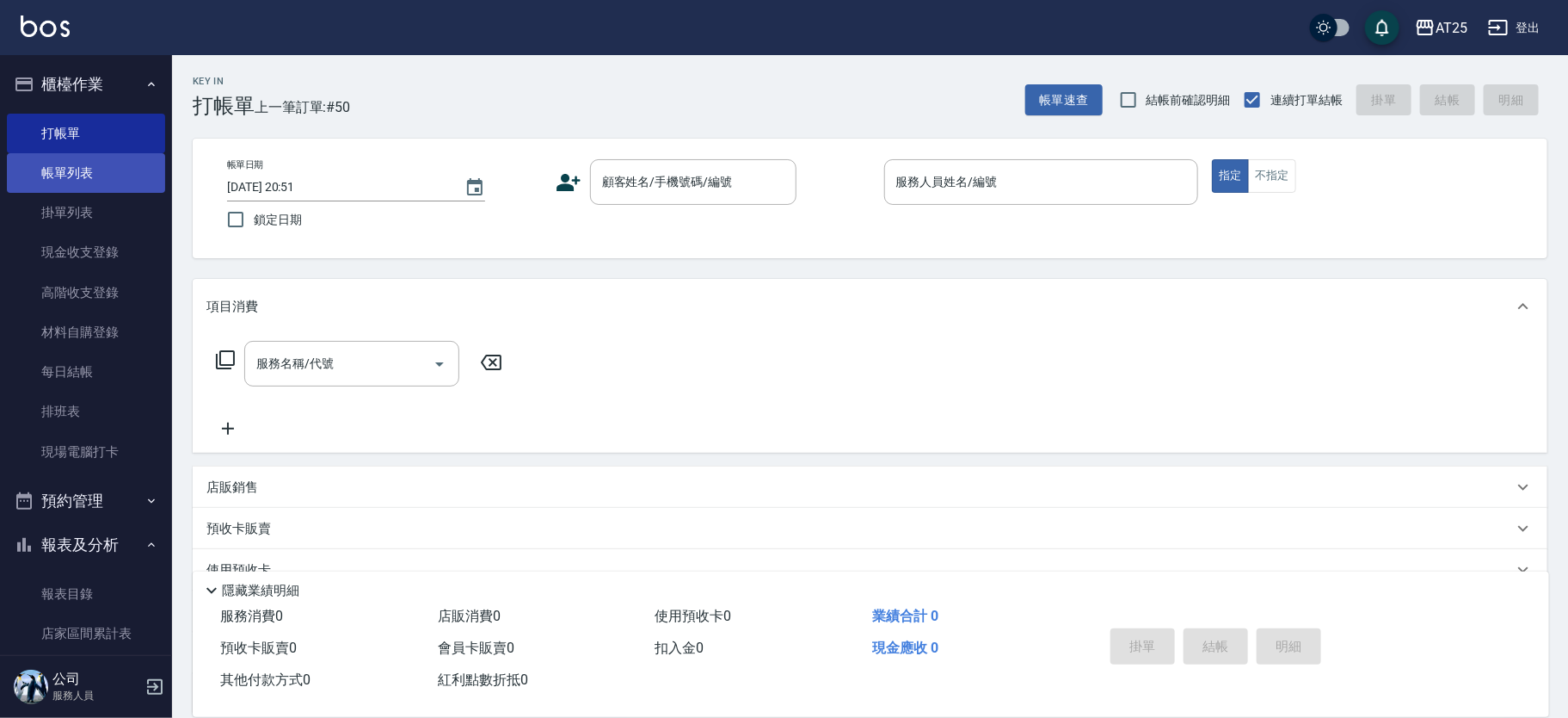
drag, startPoint x: 45, startPoint y: 339, endPoint x: 85, endPoint y: 174, distance: 169.8
drag, startPoint x: 85, startPoint y: 174, endPoint x: 108, endPoint y: 92, distance: 85.2
click at [108, 92] on button "櫃檯作業" at bounding box center [86, 84] width 158 height 45
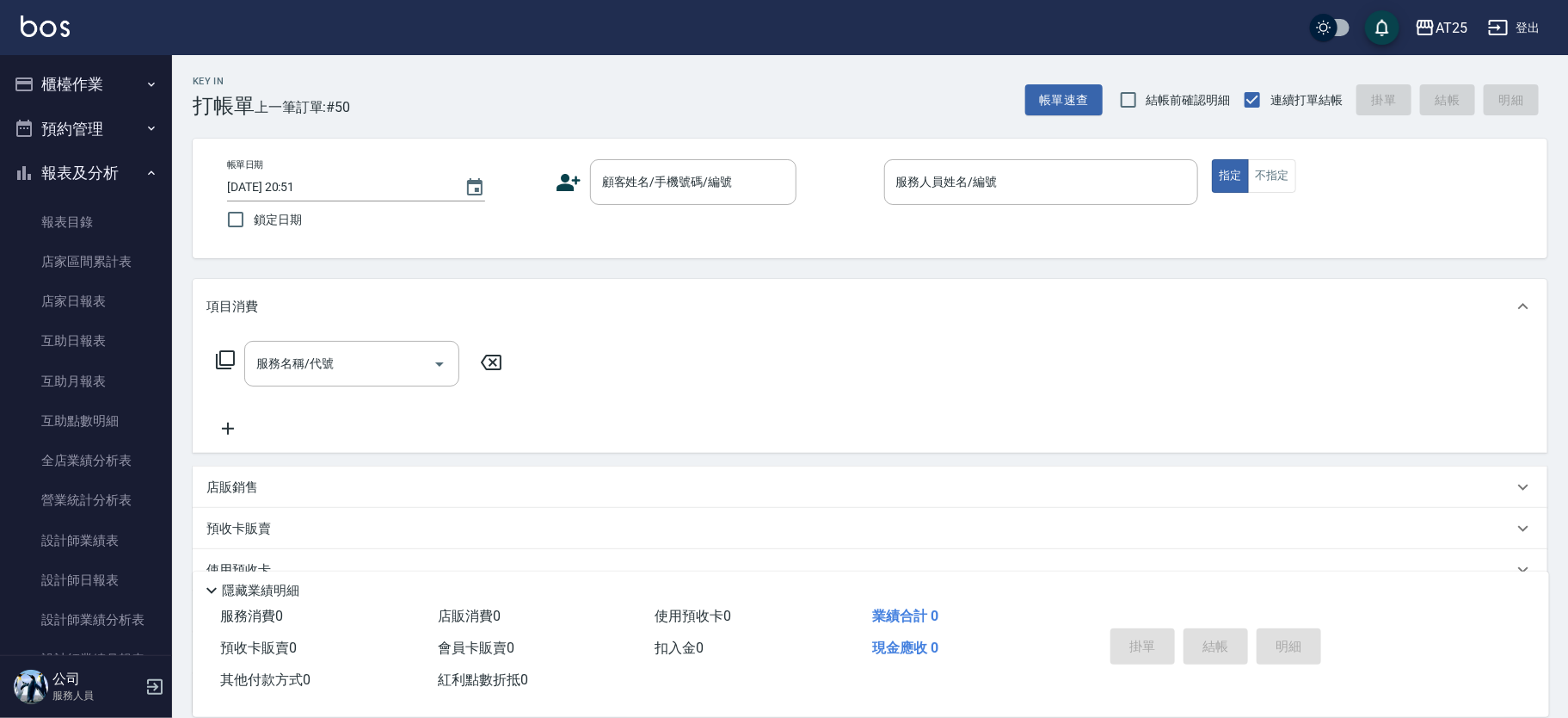
click at [128, 91] on button "櫃檯作業" at bounding box center [86, 84] width 158 height 45
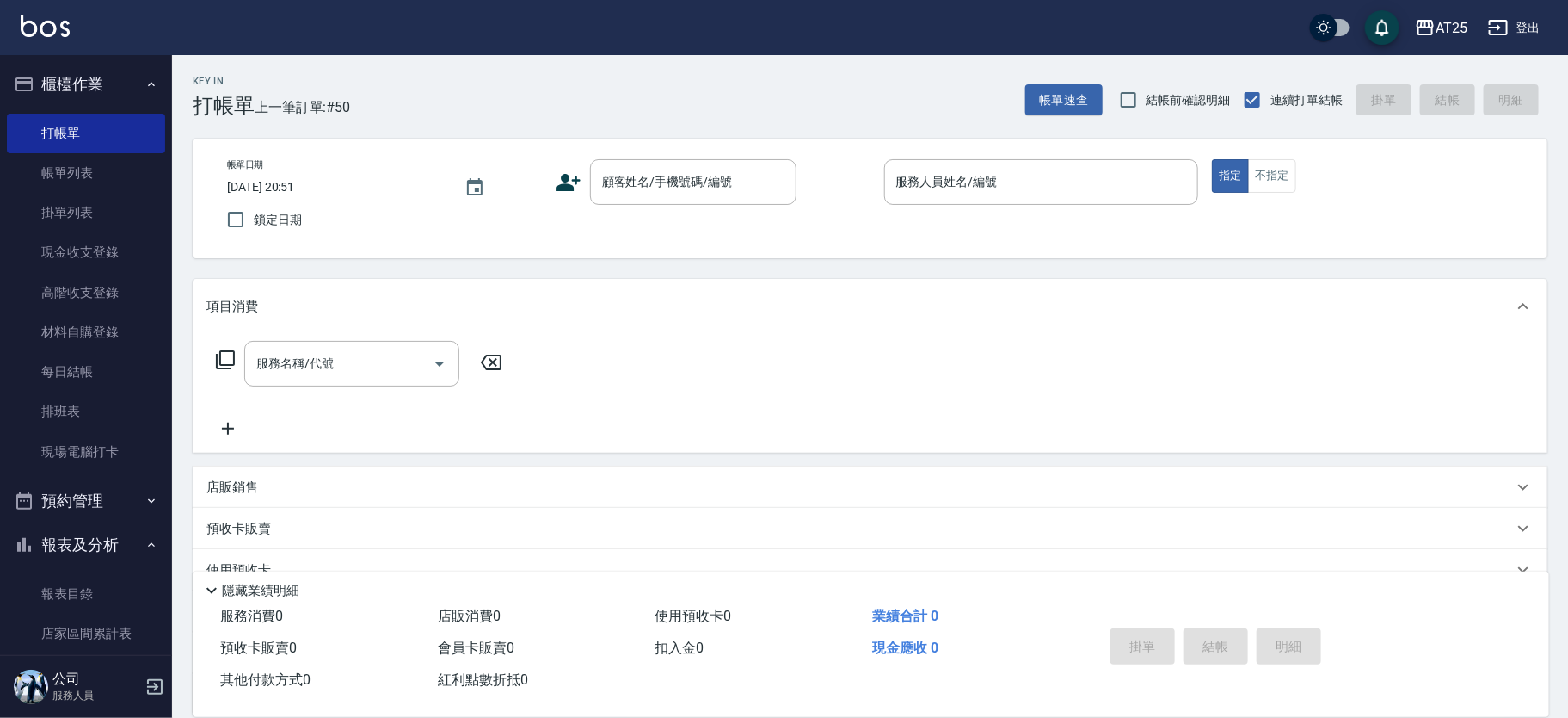
drag, startPoint x: 141, startPoint y: 166, endPoint x: 357, endPoint y: 16, distance: 263.0
click at [141, 166] on link "帳單列表" at bounding box center [86, 173] width 158 height 40
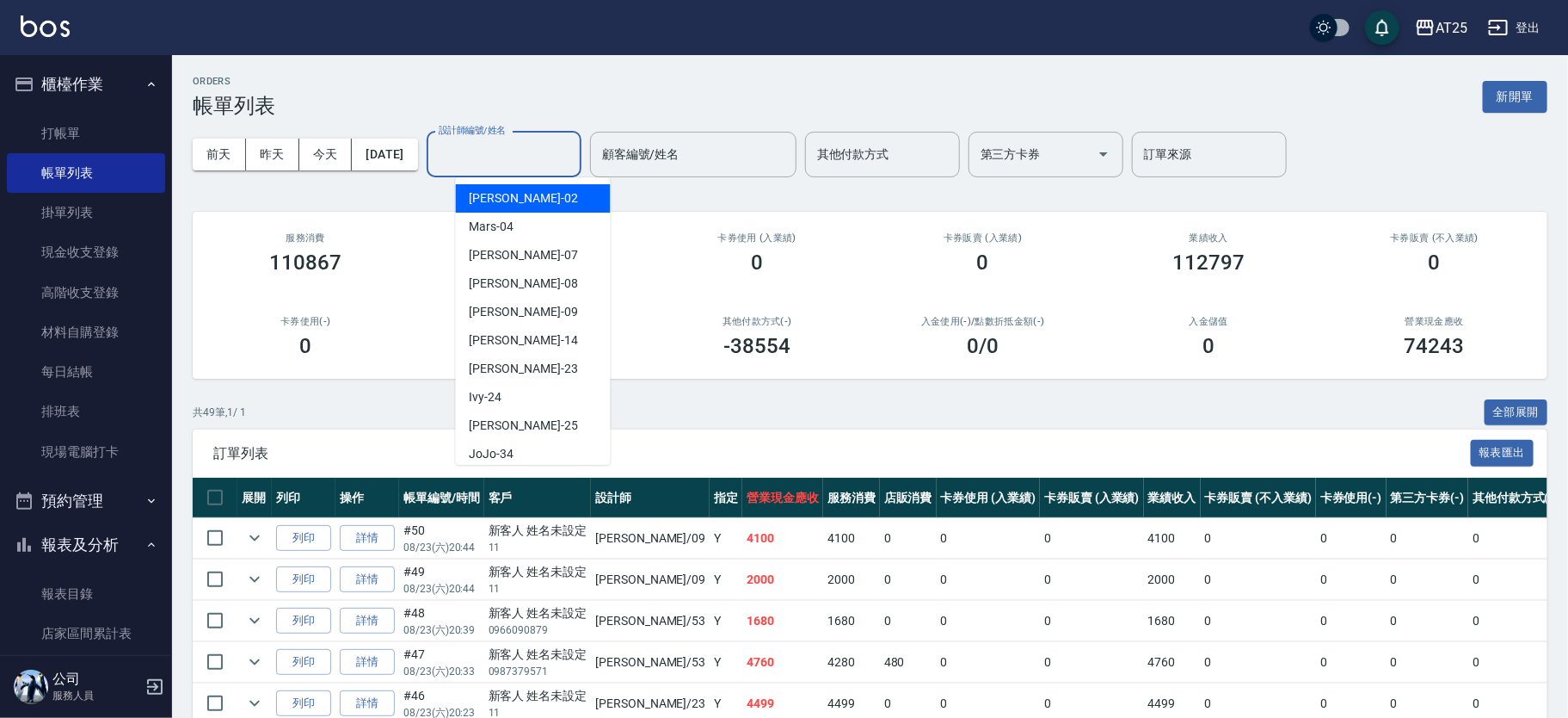
click at [497, 155] on input "設計師編號/姓名" at bounding box center [504, 155] width 140 height 30
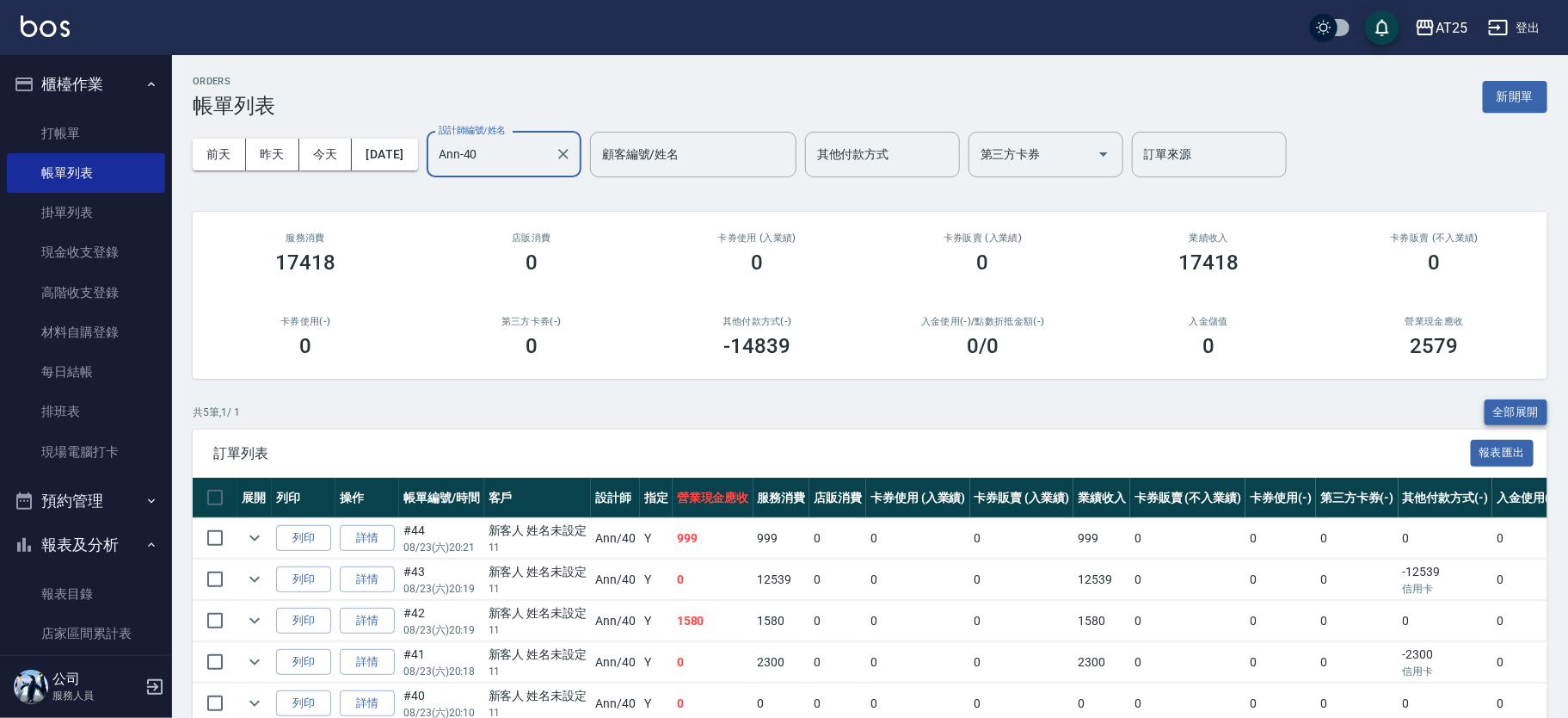
type input "Ann-40"
click at [1521, 404] on button "全部展開" at bounding box center [1516, 412] width 63 height 27
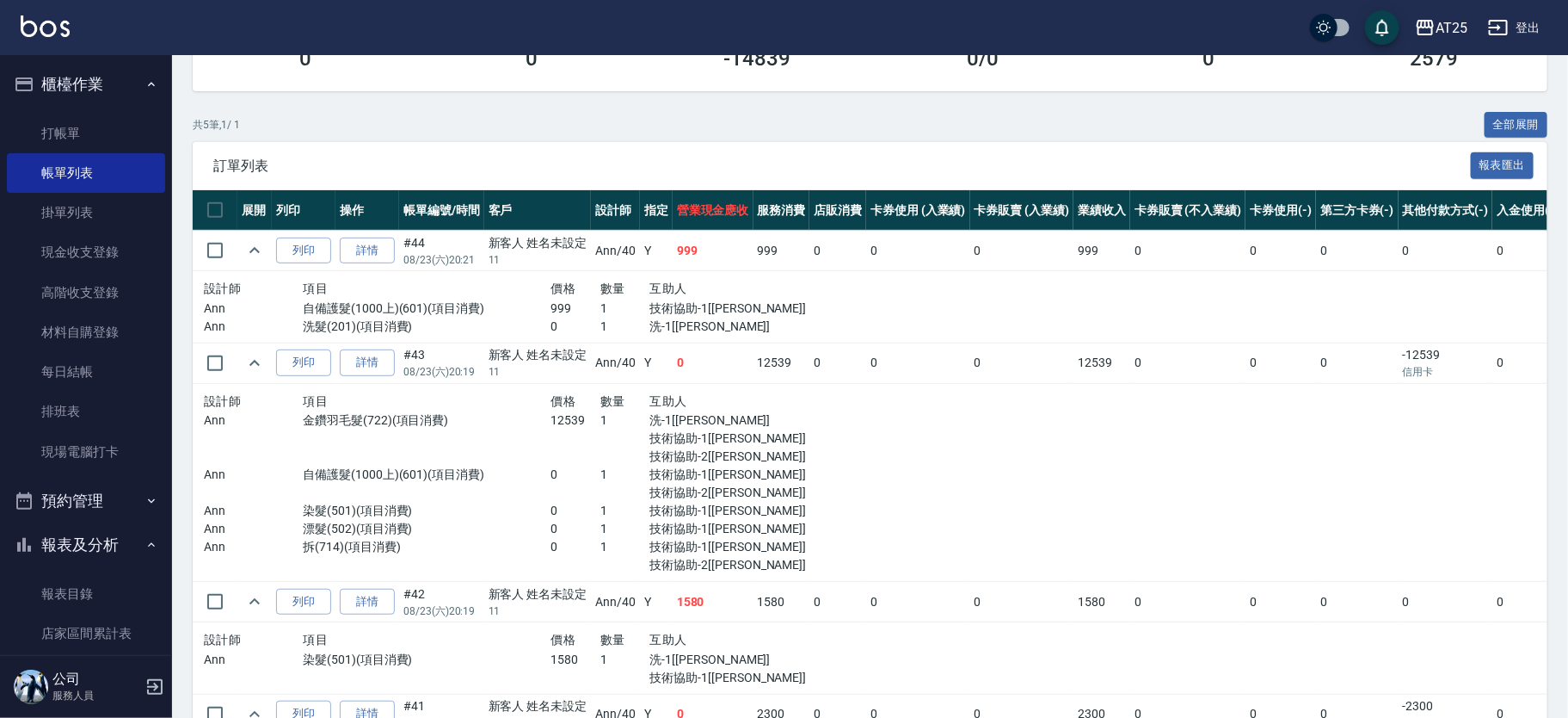
scroll to position [317, 0]
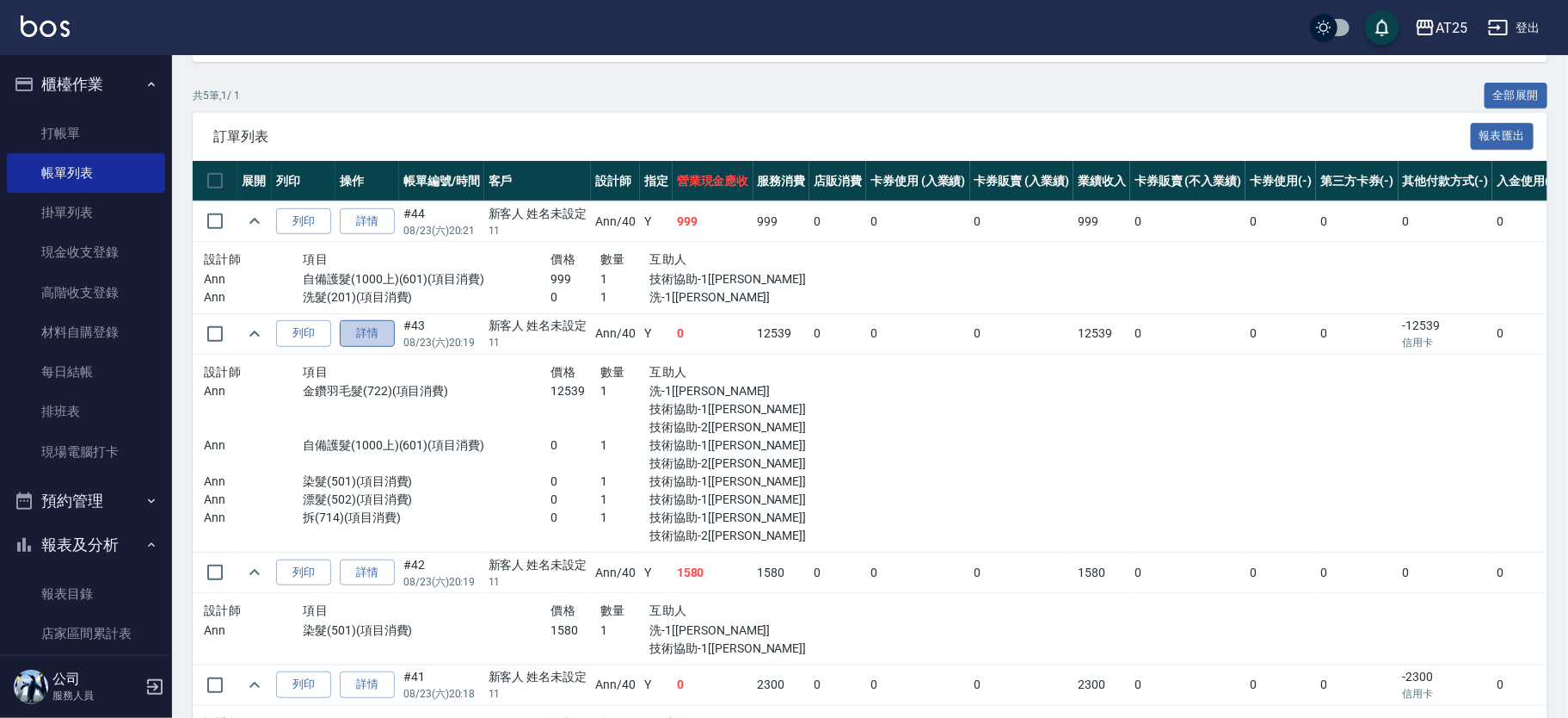
click at [362, 324] on link "詳情" at bounding box center [367, 333] width 55 height 27
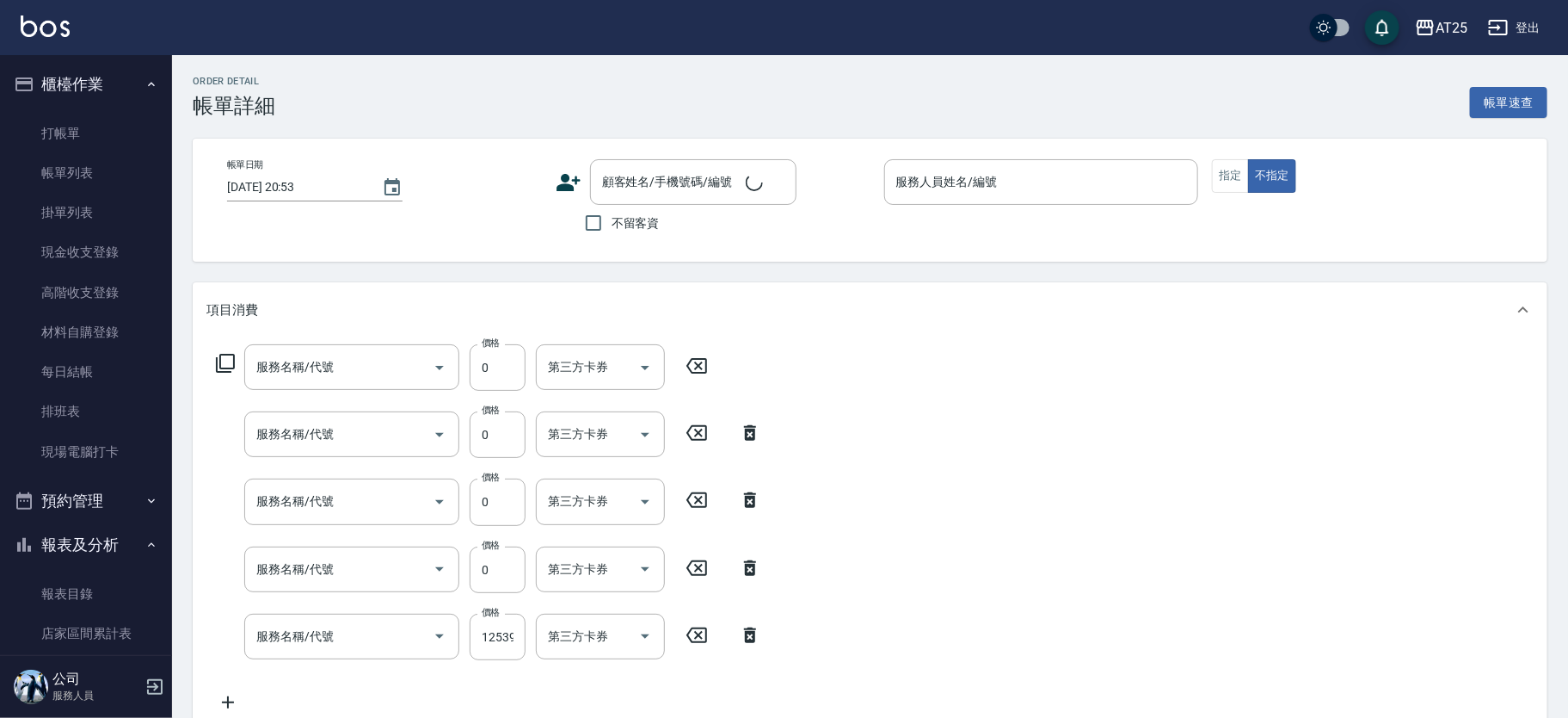
type input "2025/08/23 20:19"
type input "Ann-40"
type input "0"
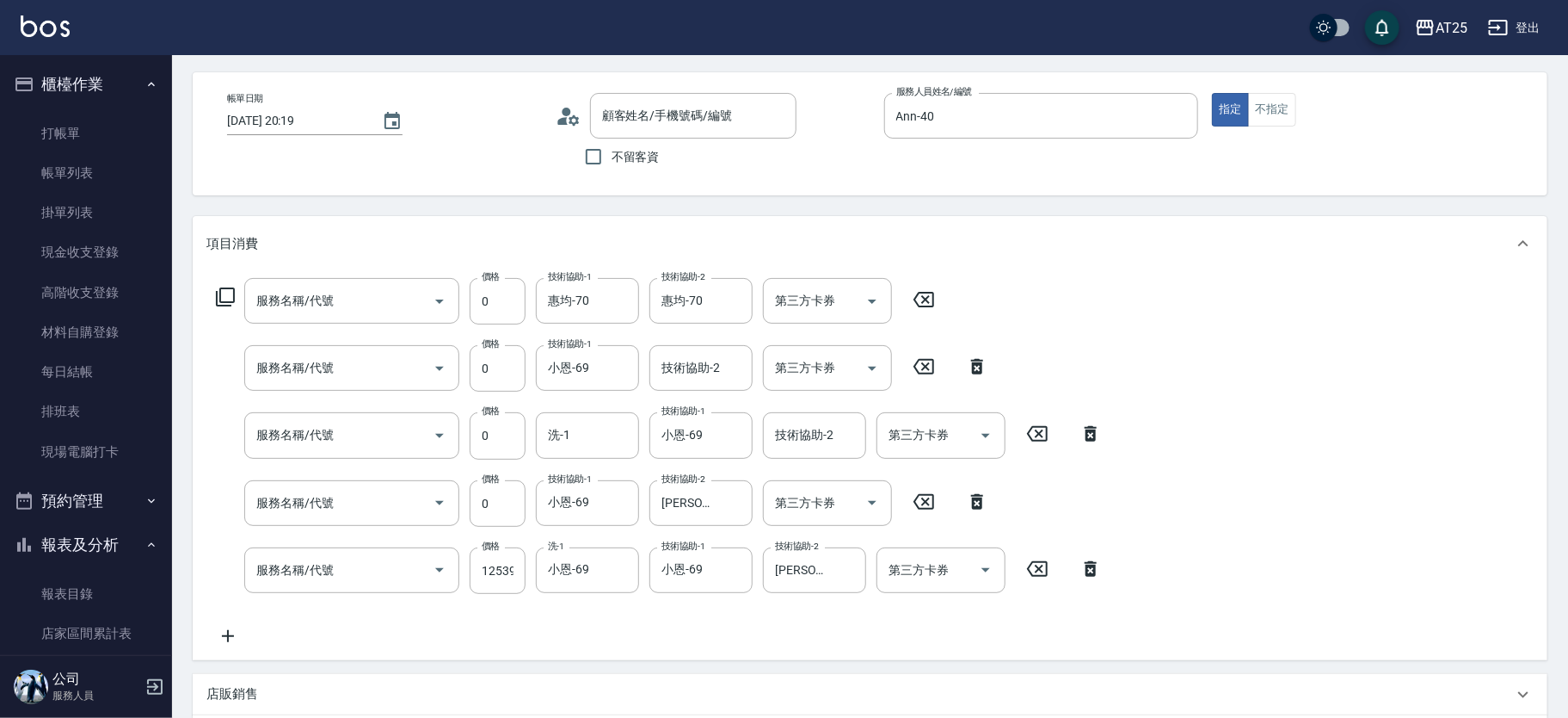
type input "新客人 姓名未設定/11/null"
type input "拆(714)"
type input "漂髮(502)"
type input "染髮(501)"
type input "自備護髮(1000上)(601)"
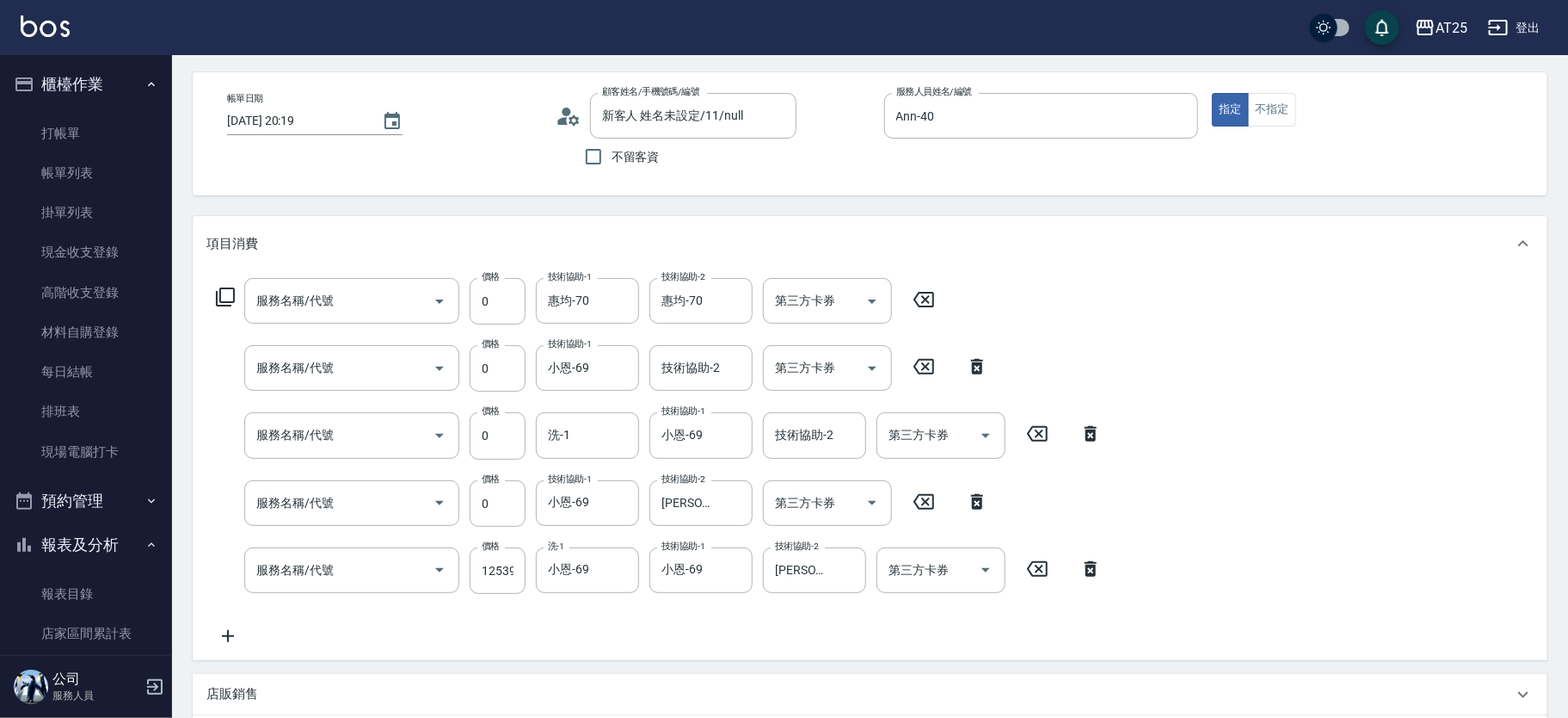
type input "金鑽羽毛髮(722)"
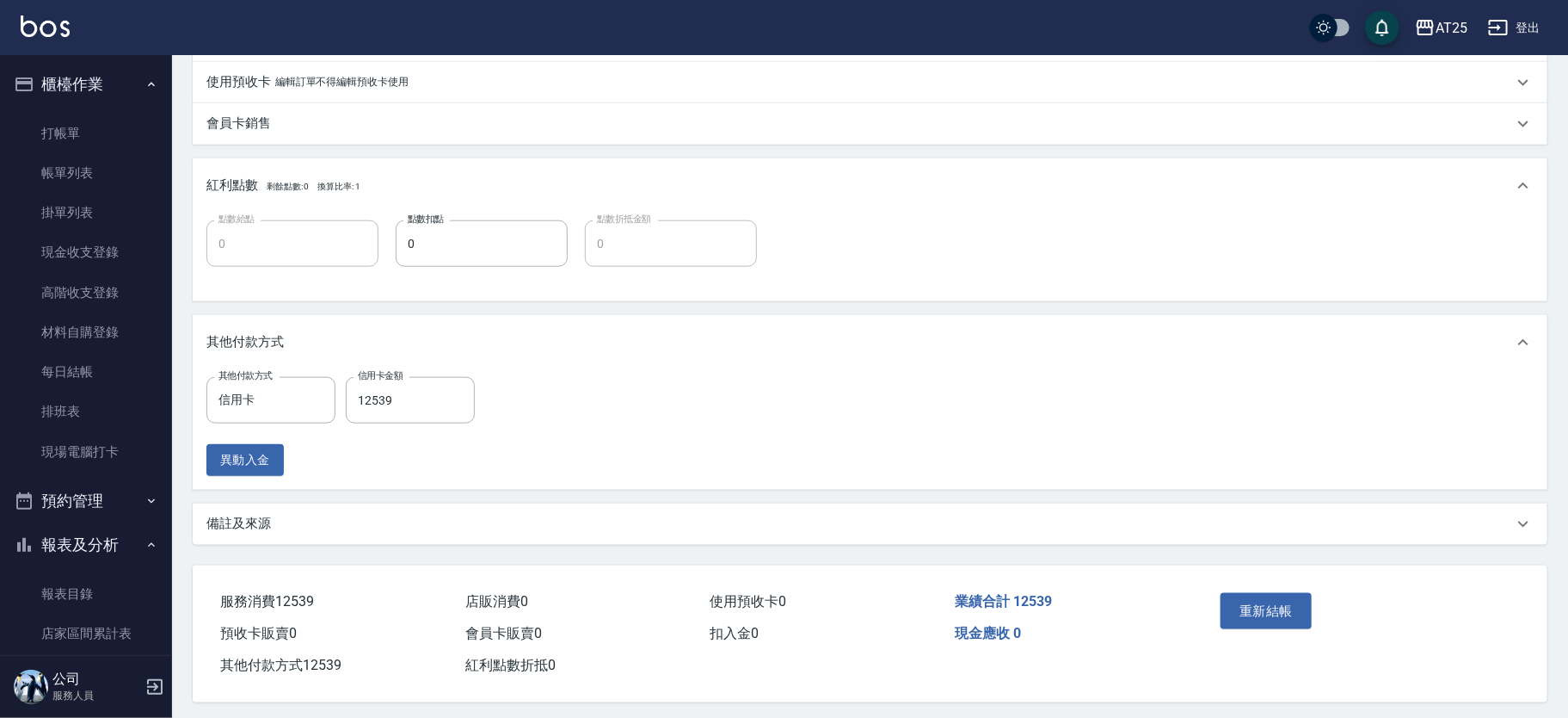
scroll to position [770, 0]
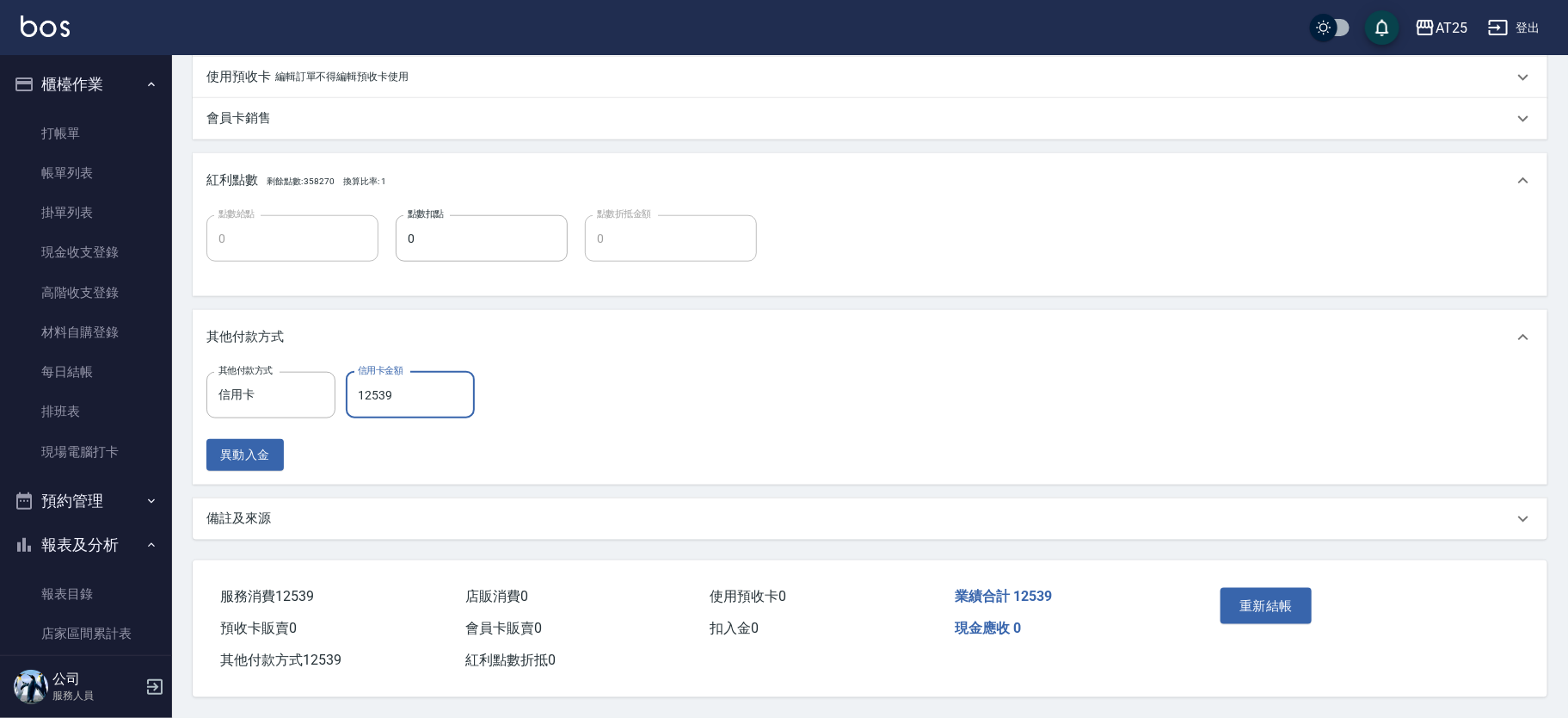
click at [457, 386] on input "12539" at bounding box center [410, 395] width 129 height 47
type input "0"
type input "1250"
type input "0"
click at [308, 321] on div "其他付款方式" at bounding box center [870, 337] width 1355 height 55
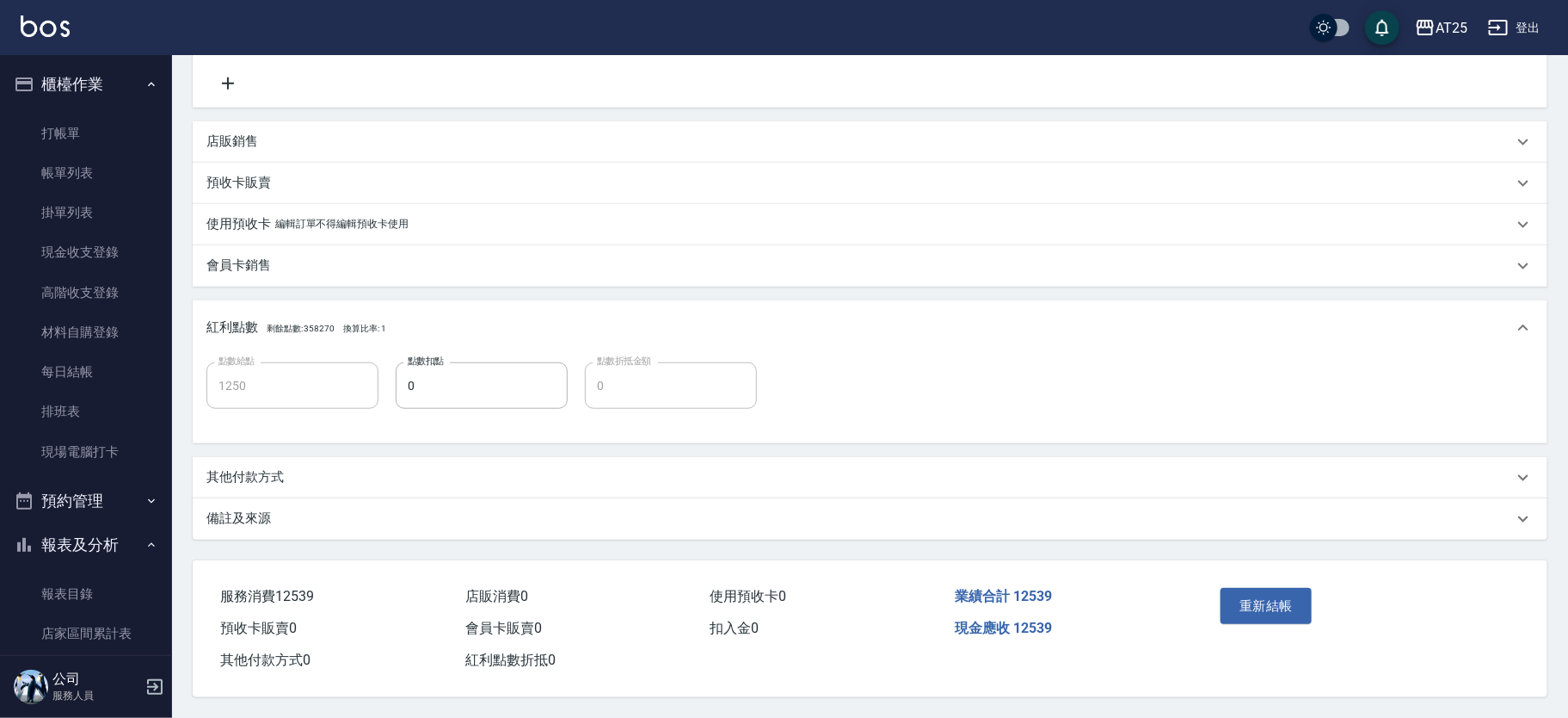
scroll to position [623, 0]
click at [1269, 598] on button "重新結帳" at bounding box center [1266, 606] width 91 height 36
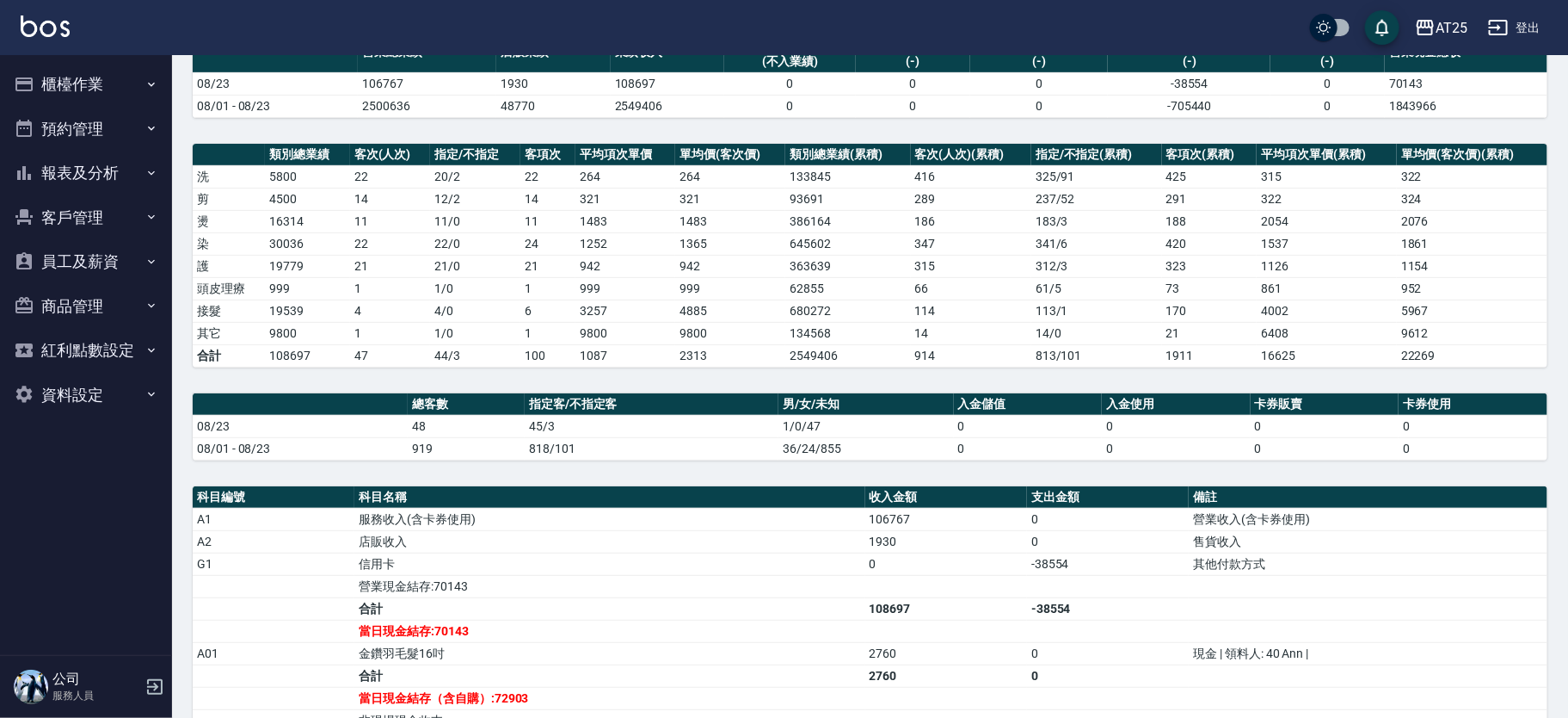
scroll to position [153, 0]
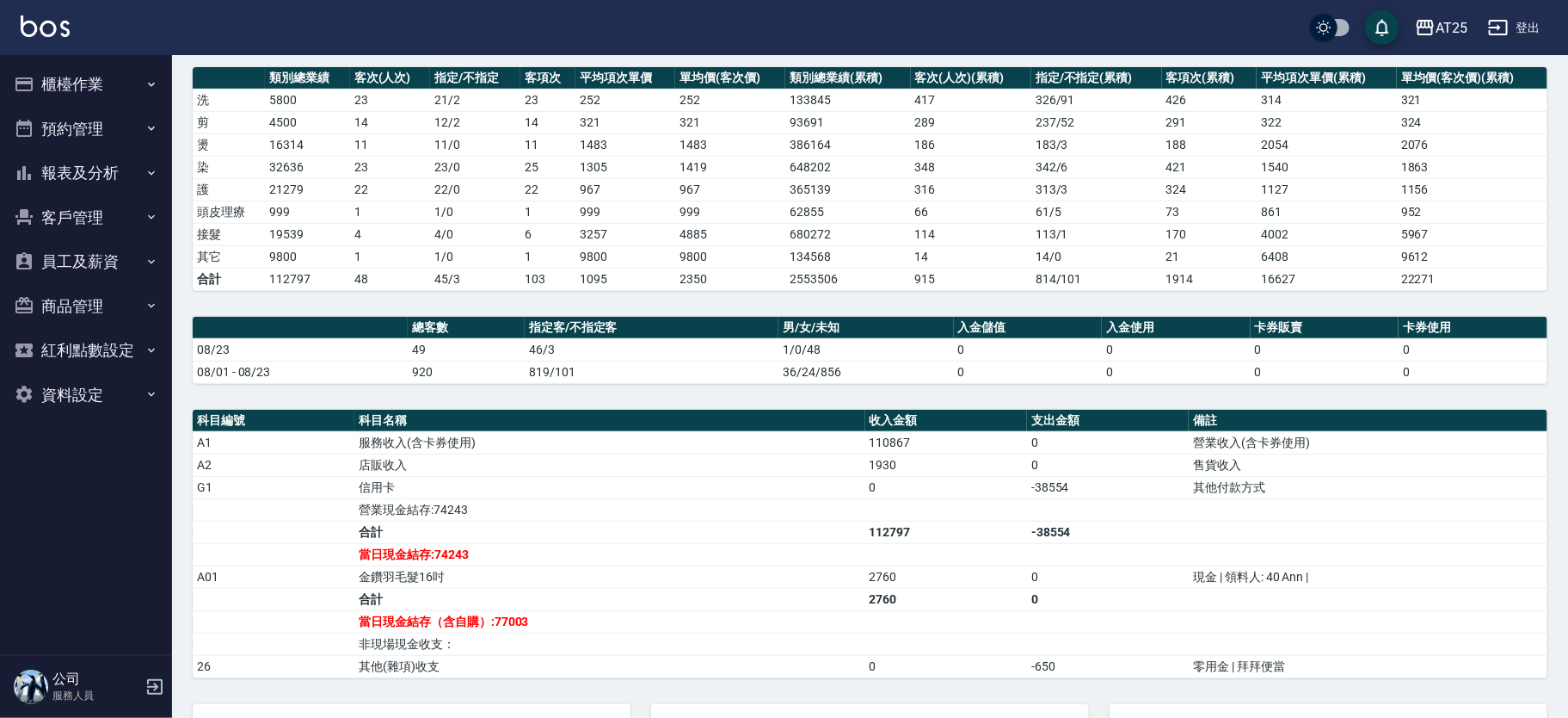
scroll to position [323, 0]
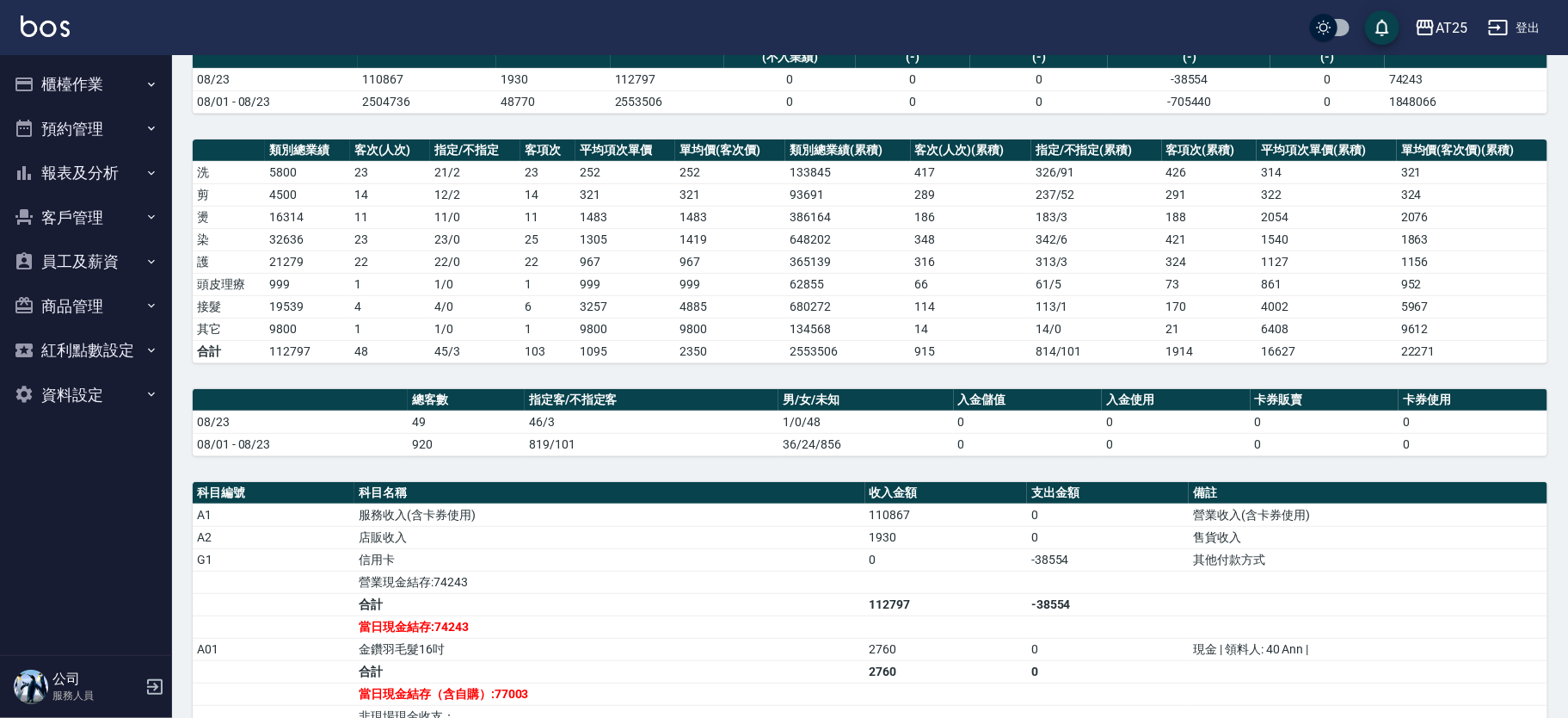
scroll to position [161, 0]
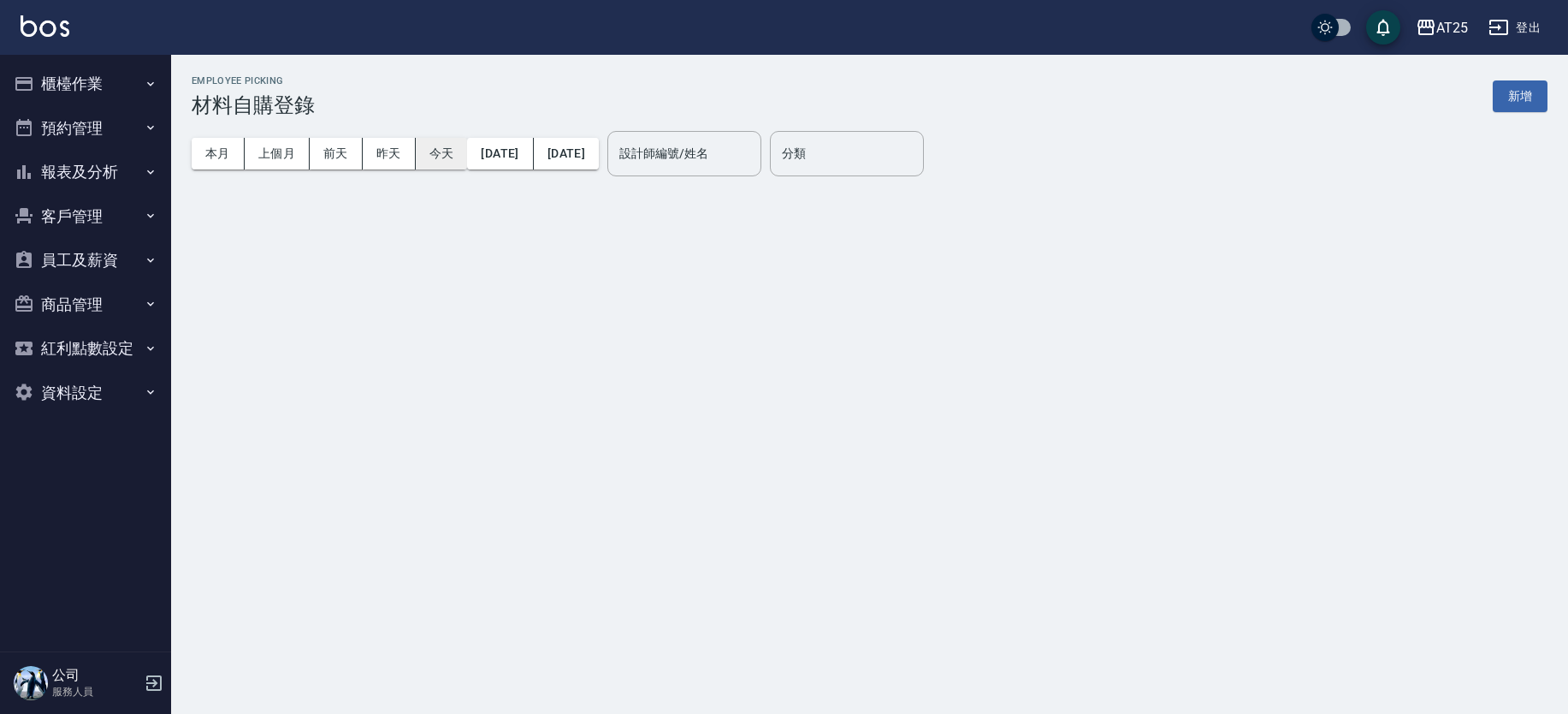
click at [452, 148] on button "今天" at bounding box center [442, 154] width 52 height 32
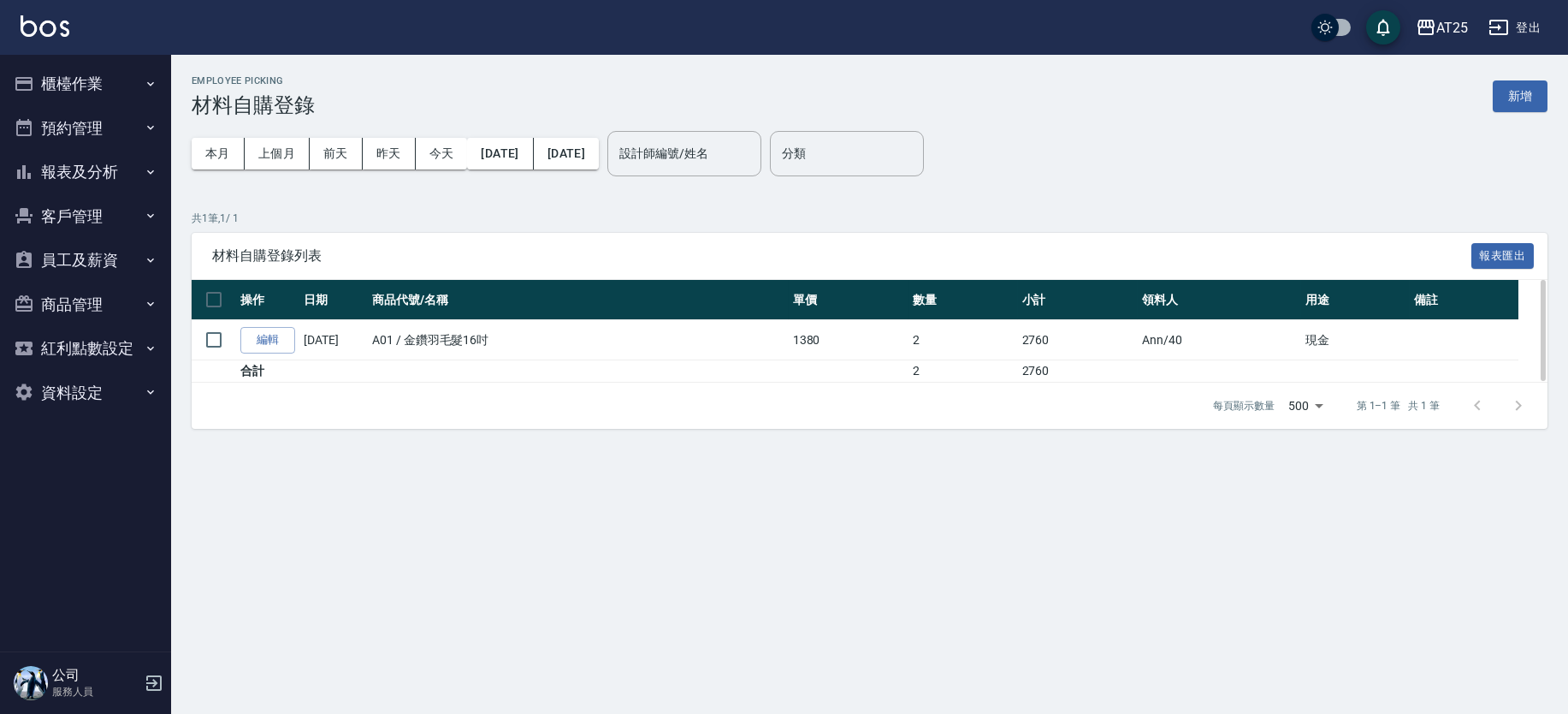
drag, startPoint x: 1071, startPoint y: 351, endPoint x: 1278, endPoint y: 356, distance: 207.1
click at [1232, 355] on tr "編輯 08/23/2025 A01 / 金鑽羽毛髮16吋 1380 2 2760 Ann /40 現金" at bounding box center [870, 340] width 1357 height 41
click at [1295, 348] on td "Ann /40" at bounding box center [1219, 340] width 163 height 41
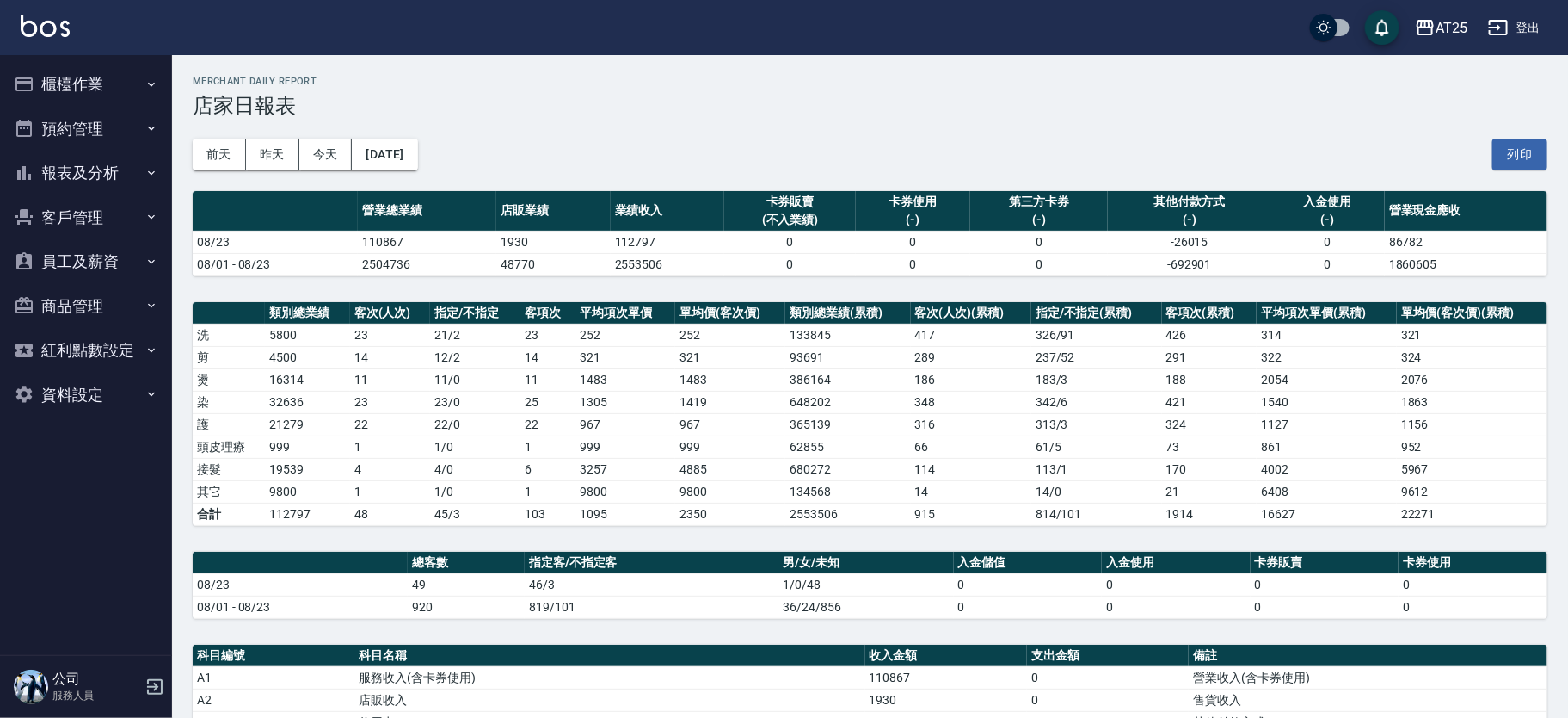
click at [93, 168] on button "報表及分析" at bounding box center [86, 174] width 158 height 45
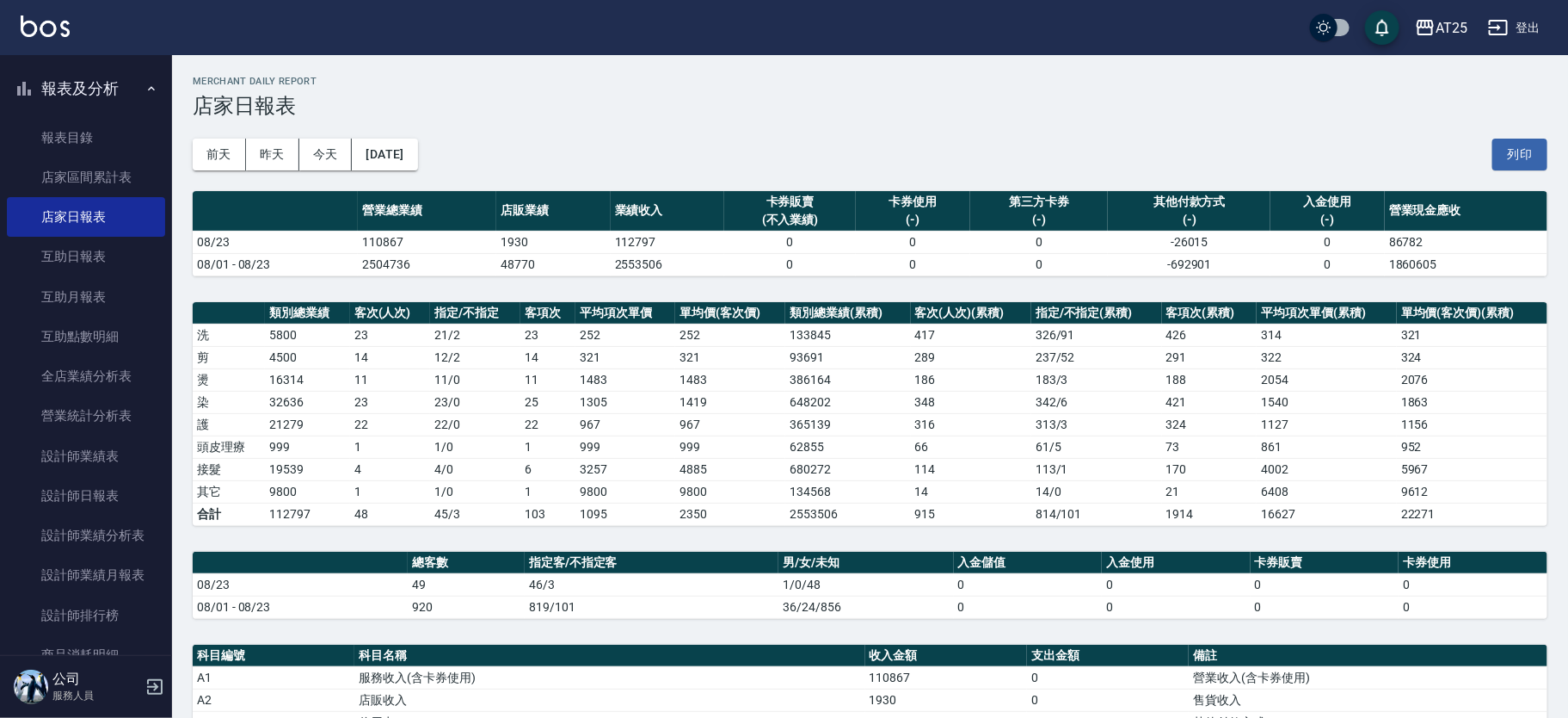
scroll to position [114, 0]
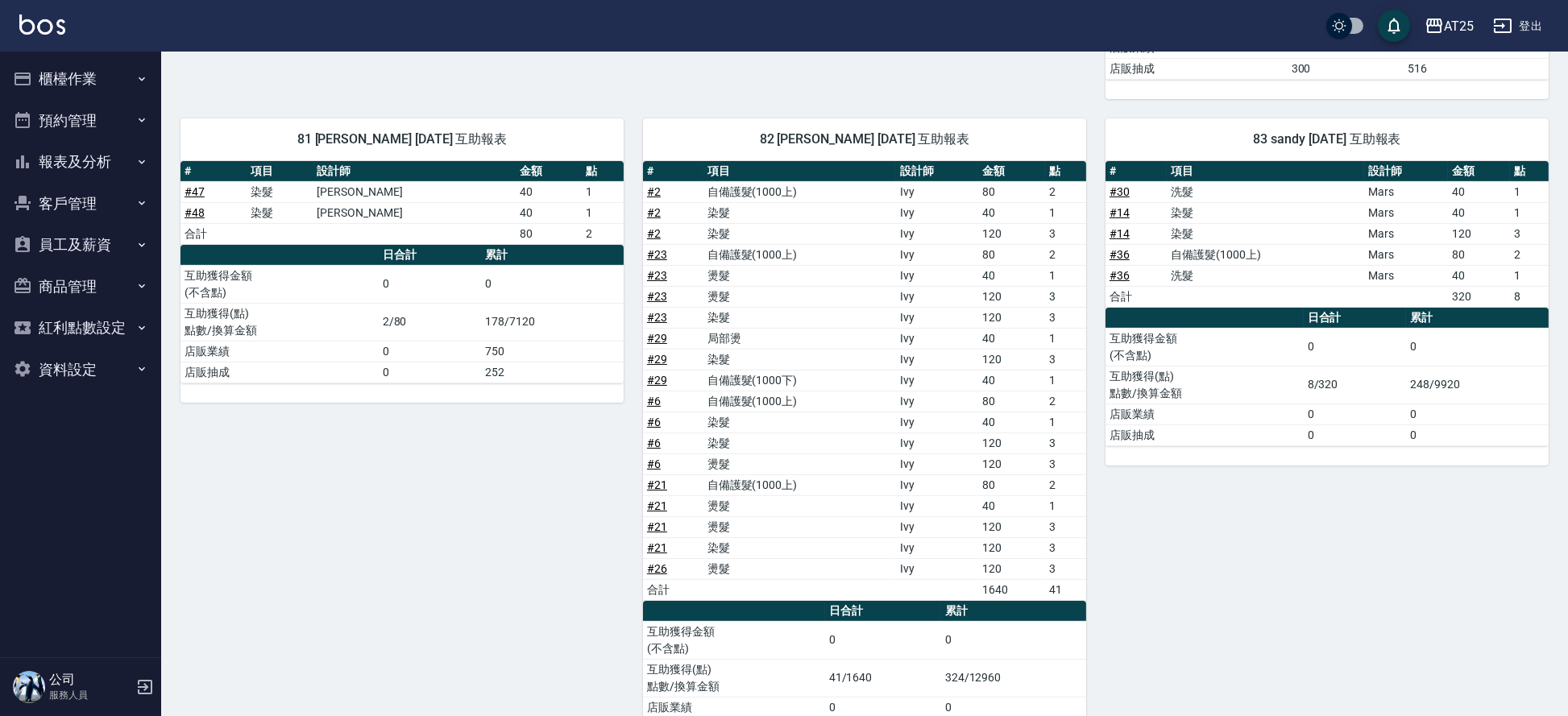
scroll to position [1213, 0]
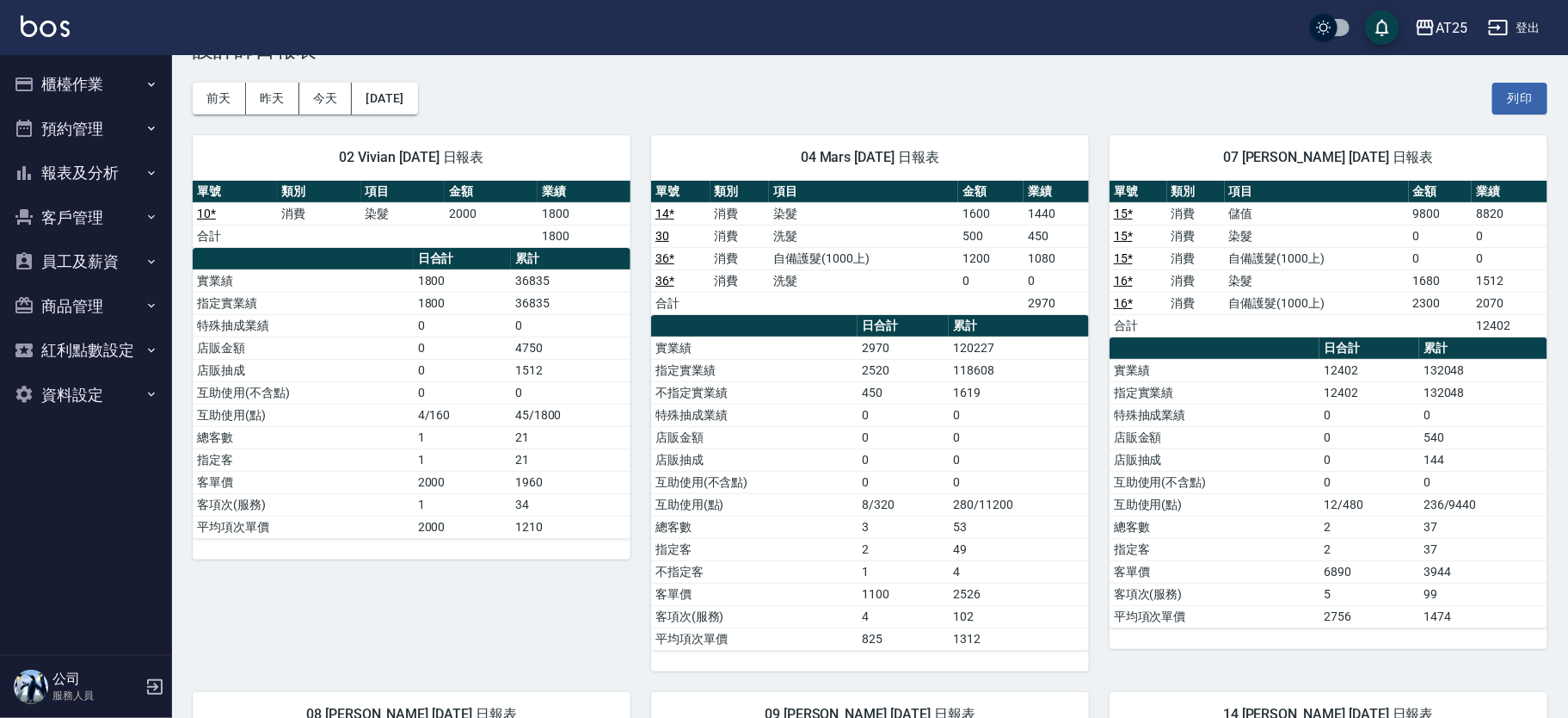
scroll to position [21, 0]
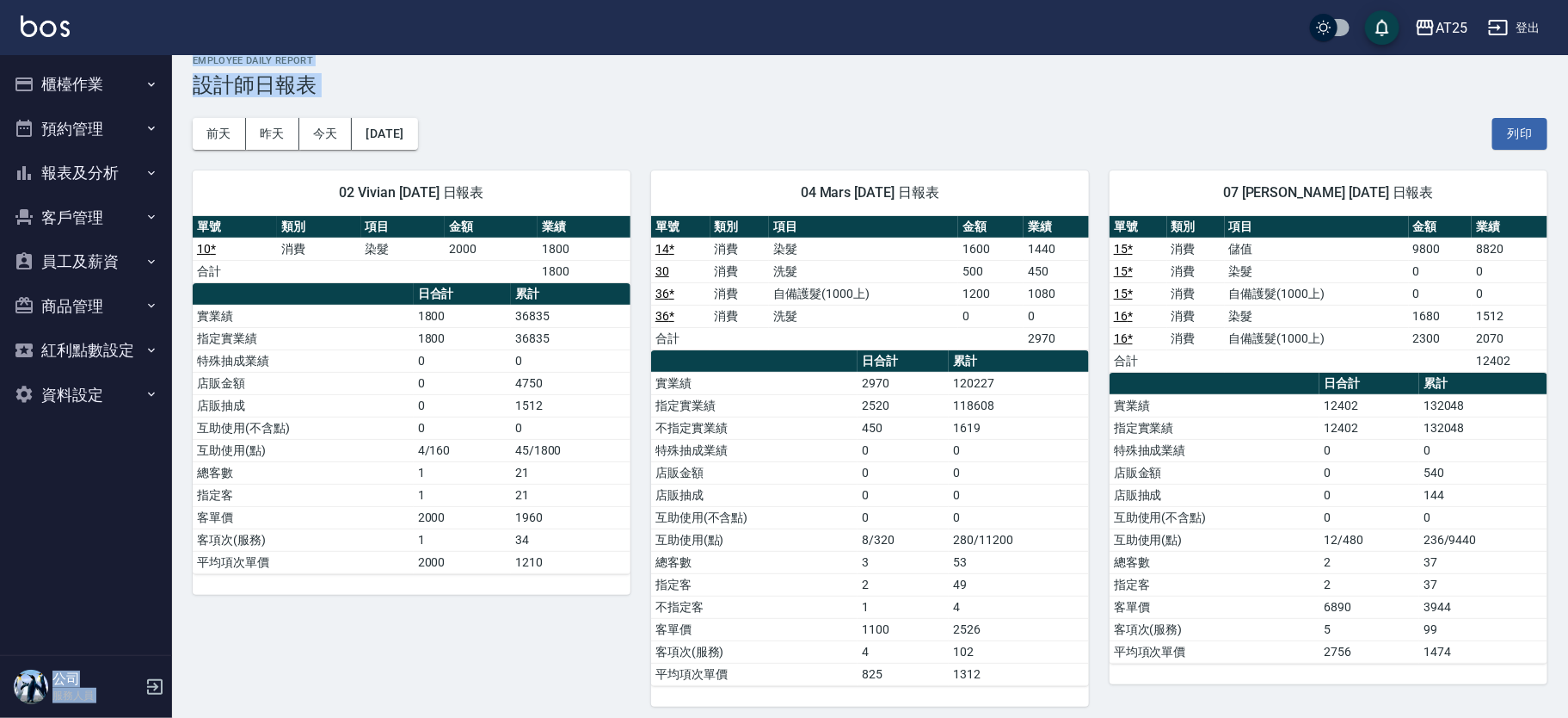
drag, startPoint x: 1567, startPoint y: 46, endPoint x: 1575, endPoint y: 131, distance: 85.4
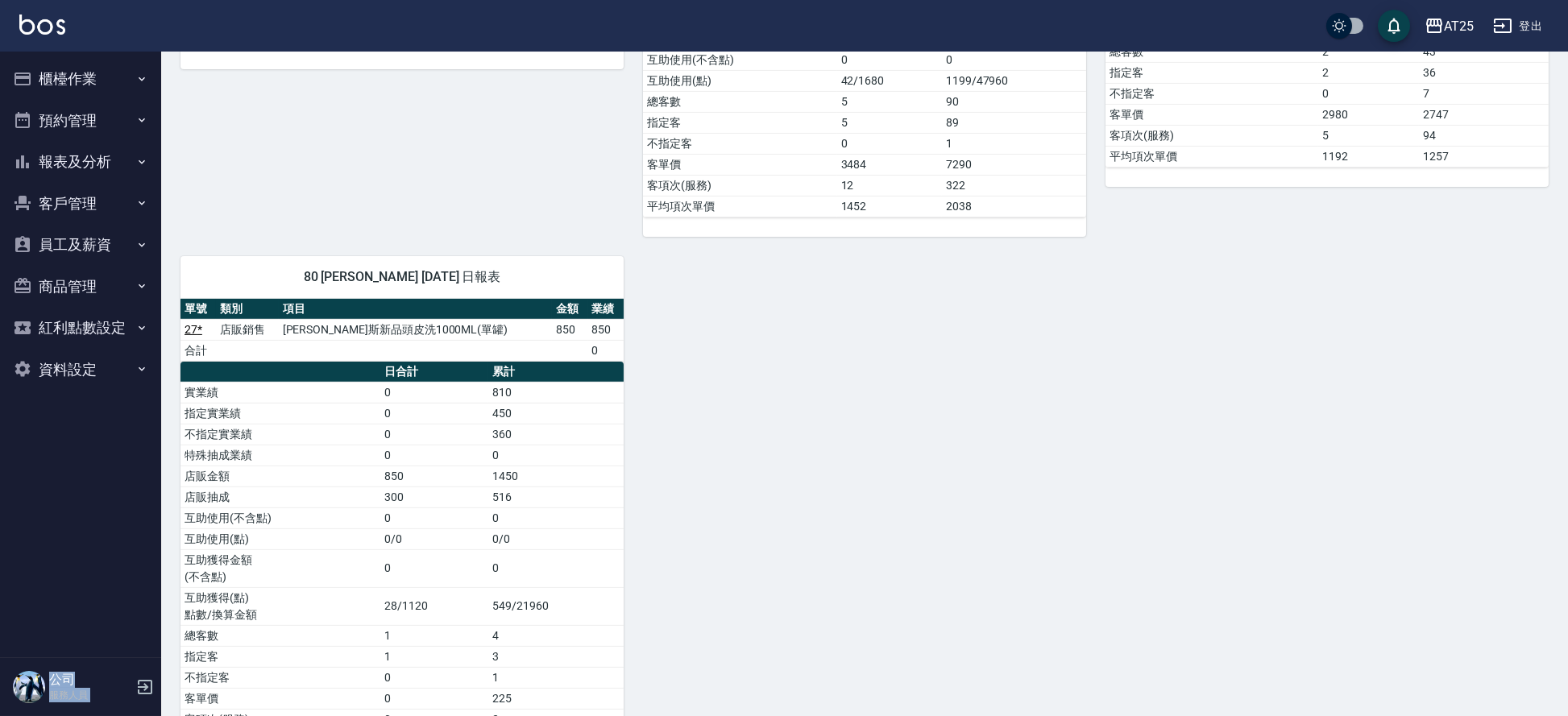
scroll to position [2769, 0]
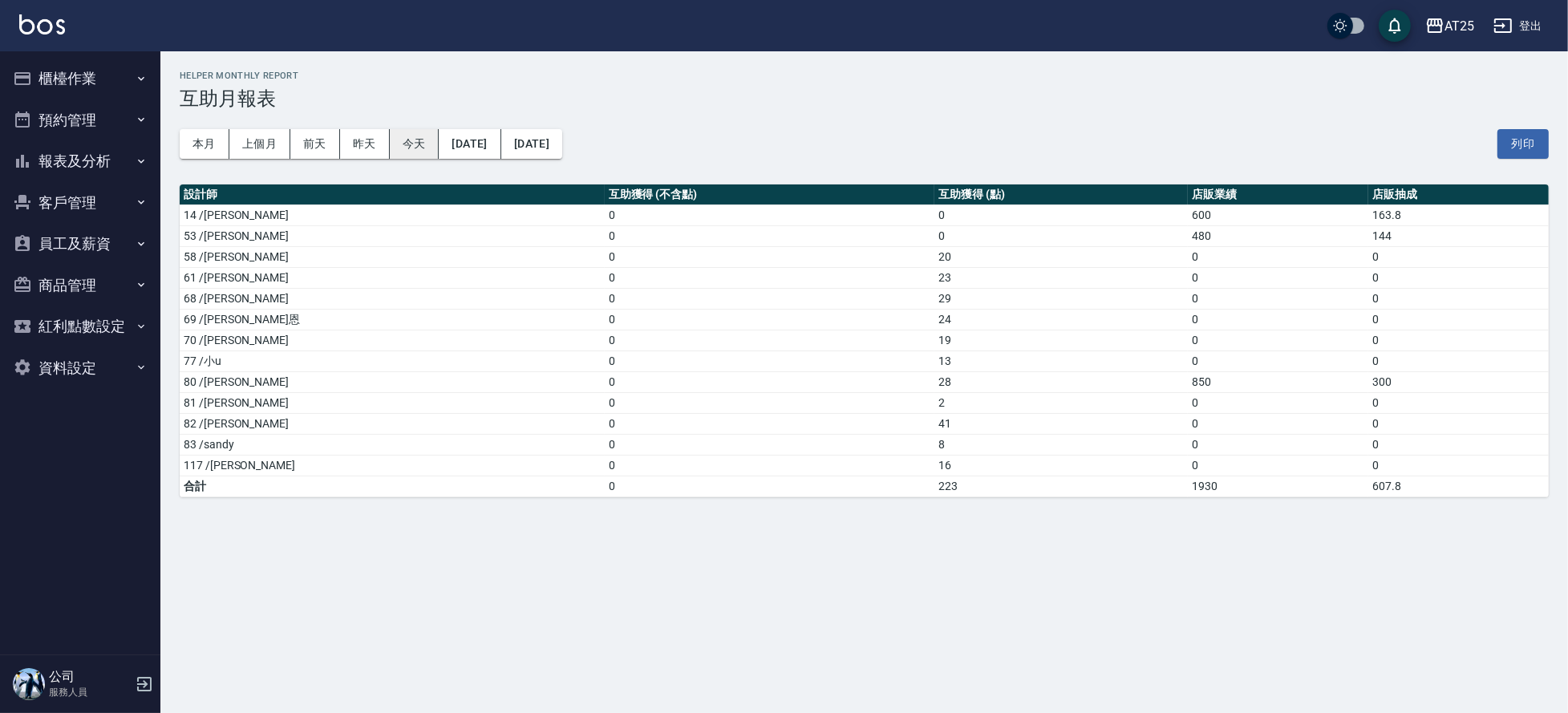
click at [417, 138] on button "今天" at bounding box center [414, 144] width 49 height 30
drag, startPoint x: 883, startPoint y: 260, endPoint x: 903, endPoint y: 417, distance: 158.3
click at [756, 261] on tr "58 /[PERSON_NAME] 0 20 0 0" at bounding box center [864, 257] width 1369 height 21
drag, startPoint x: 905, startPoint y: 421, endPoint x: 181, endPoint y: 431, distance: 724.1
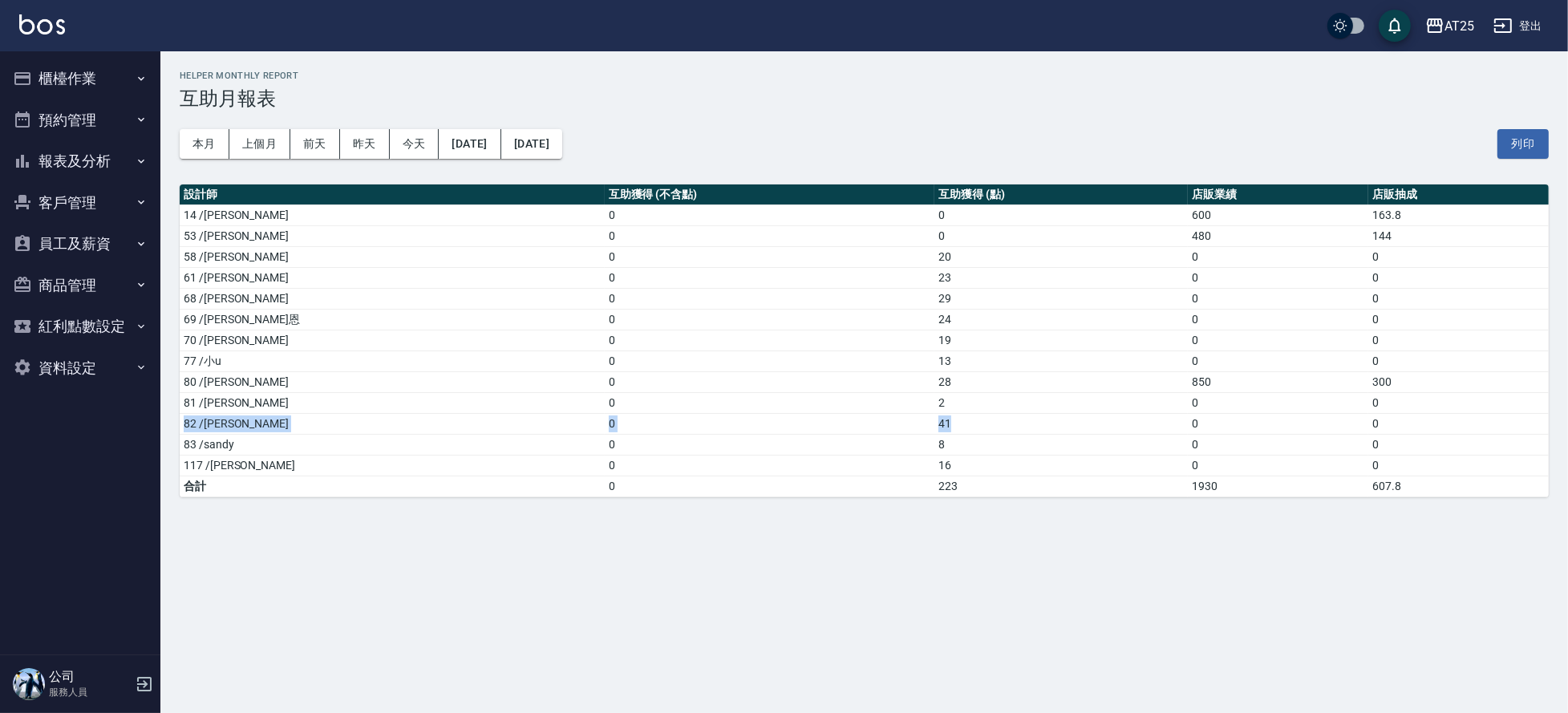
click at [181, 431] on tr "82 /小曼 0 41 0 0" at bounding box center [864, 424] width 1369 height 21
drag, startPoint x: 875, startPoint y: 301, endPoint x: 214, endPoint y: 301, distance: 661.0
click at [214, 301] on tr "68 /游惠心 0 29 0 0" at bounding box center [864, 299] width 1369 height 21
drag, startPoint x: 863, startPoint y: 383, endPoint x: 221, endPoint y: 375, distance: 642.0
click at [221, 375] on tr "80 /Jessica 0 28 850 300" at bounding box center [864, 382] width 1369 height 21
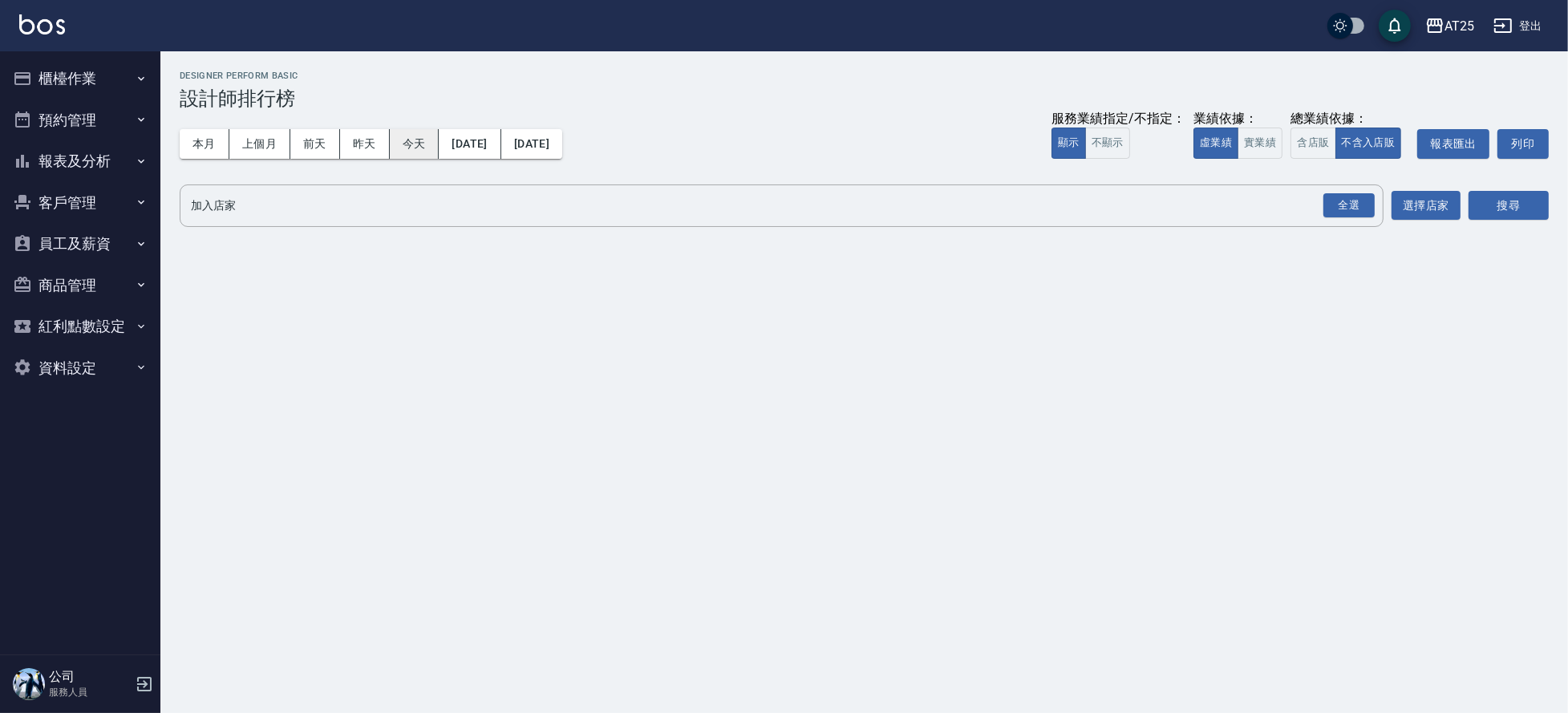
click at [434, 149] on button "今天" at bounding box center [414, 144] width 49 height 30
click at [1274, 134] on button "實業績" at bounding box center [1261, 143] width 45 height 32
click at [1358, 210] on div "全選" at bounding box center [1349, 206] width 51 height 25
click at [1469, 209] on button "搜尋" at bounding box center [1508, 206] width 80 height 30
